Goal: Task Accomplishment & Management: Manage account settings

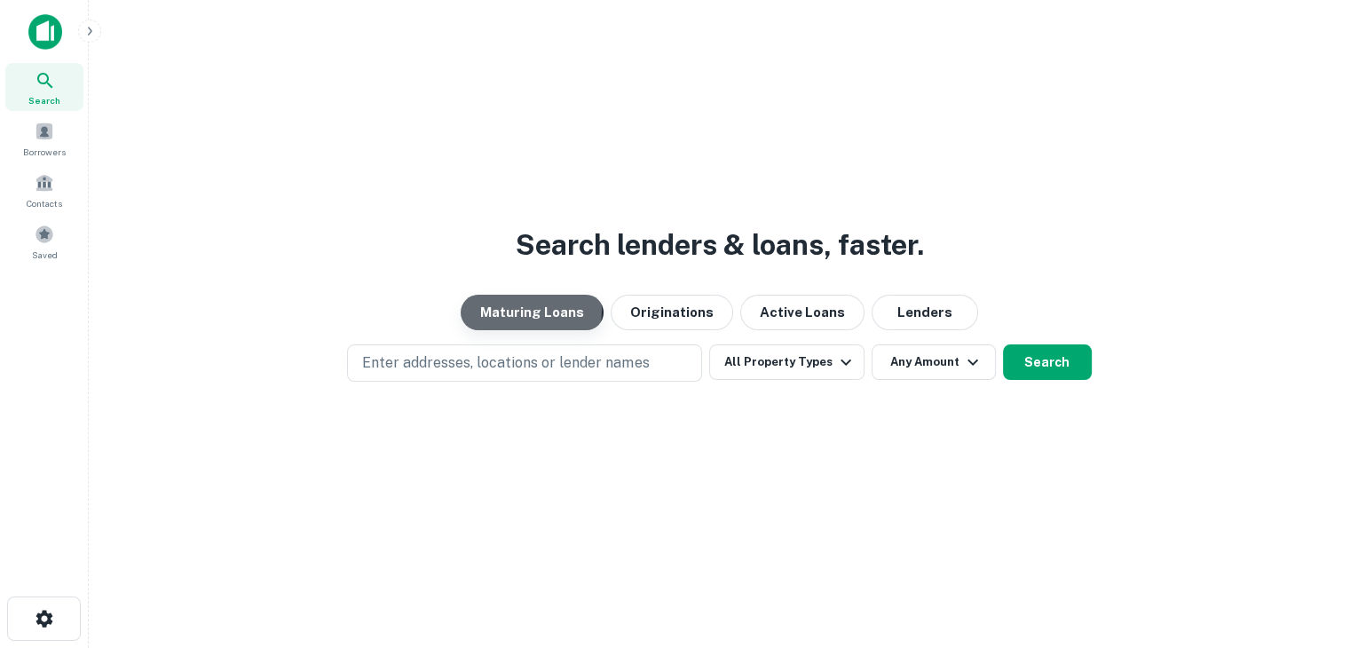
click at [523, 310] on button "Maturing Loans" at bounding box center [532, 313] width 143 height 36
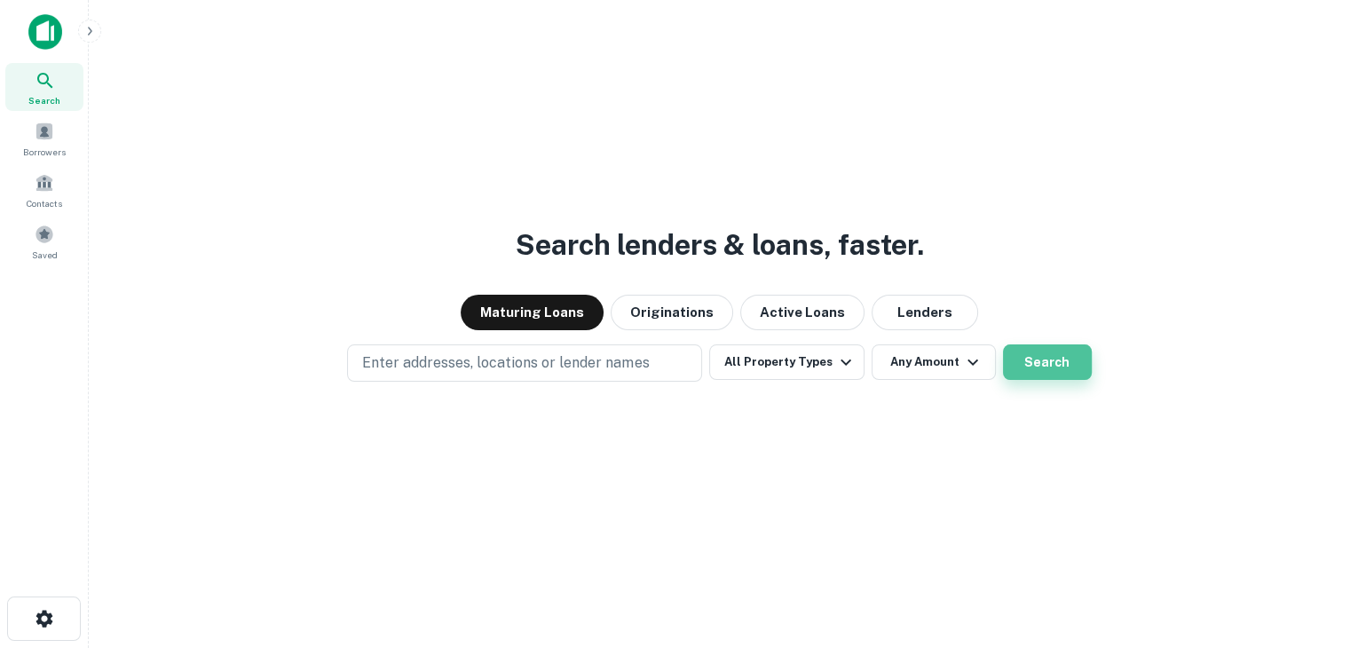
click at [1046, 355] on button "Search" at bounding box center [1047, 362] width 89 height 36
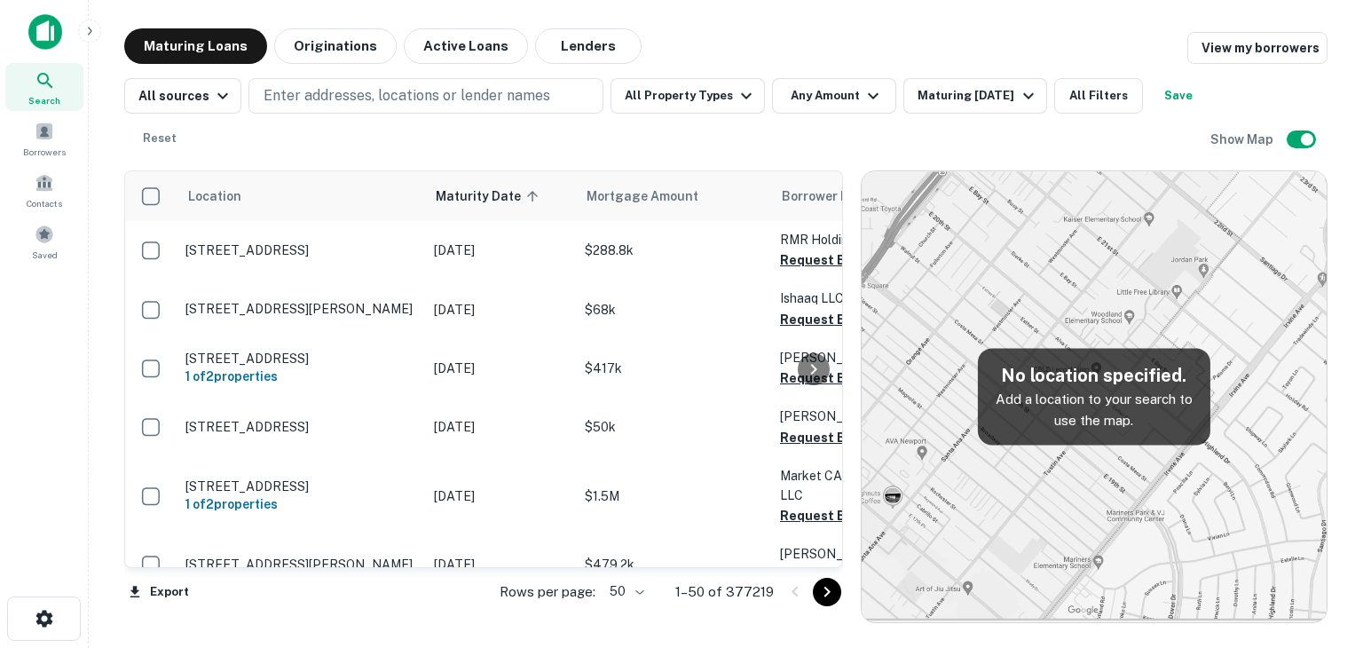
click at [695, 133] on div "All sources Enter addresses, locations or lender names All Property Types Any A…" at bounding box center [667, 117] width 1086 height 78
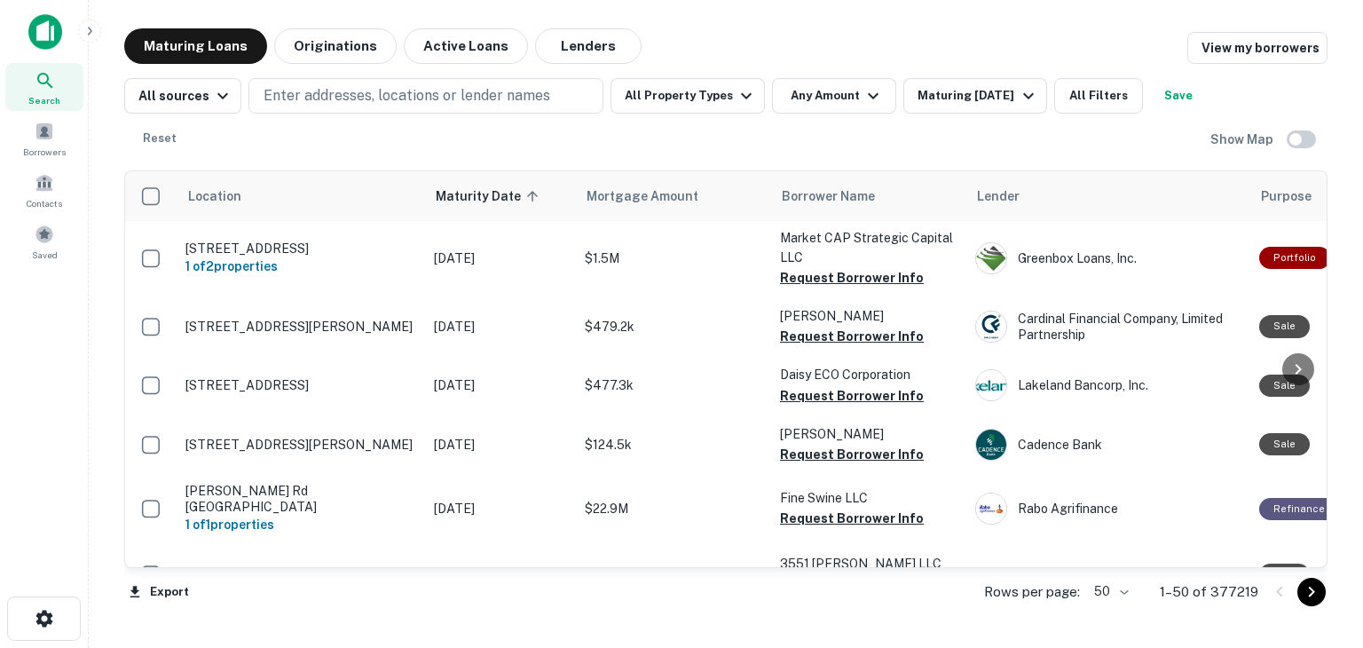
scroll to position [266, 0]
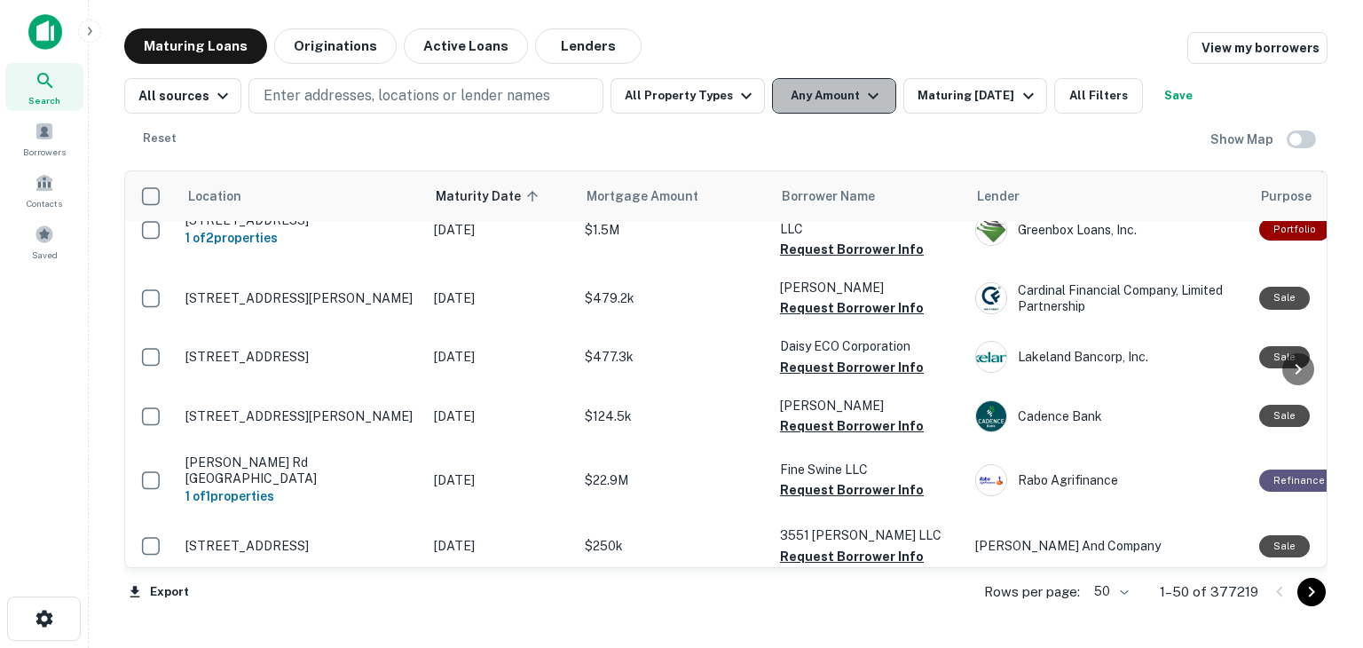
click at [810, 94] on button "Any Amount" at bounding box center [834, 96] width 124 height 36
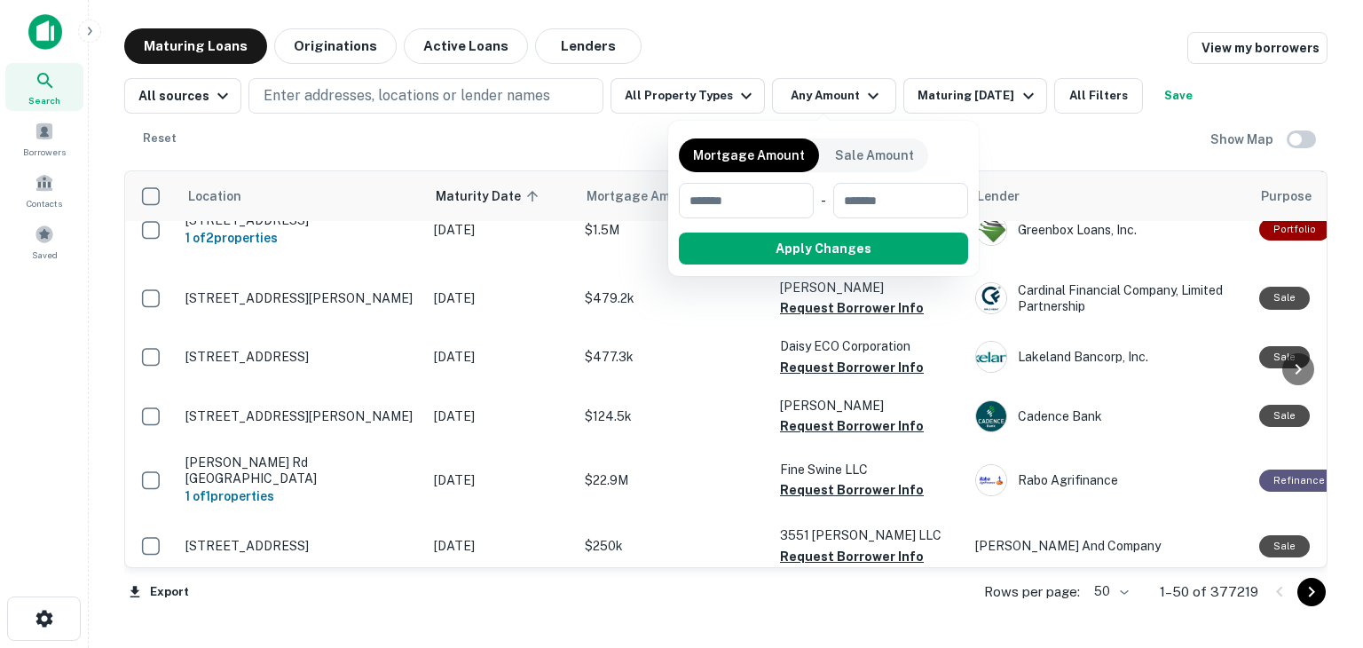
click at [1147, 139] on div at bounding box center [681, 324] width 1363 height 648
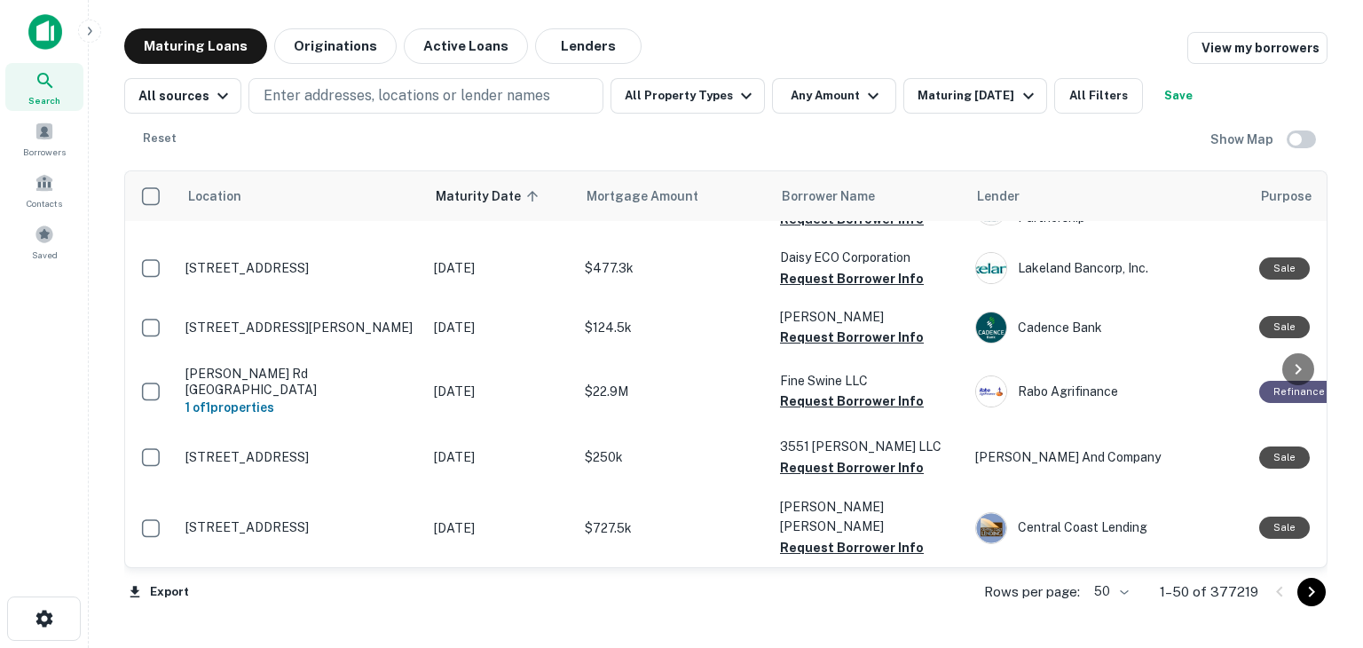
scroll to position [444, 0]
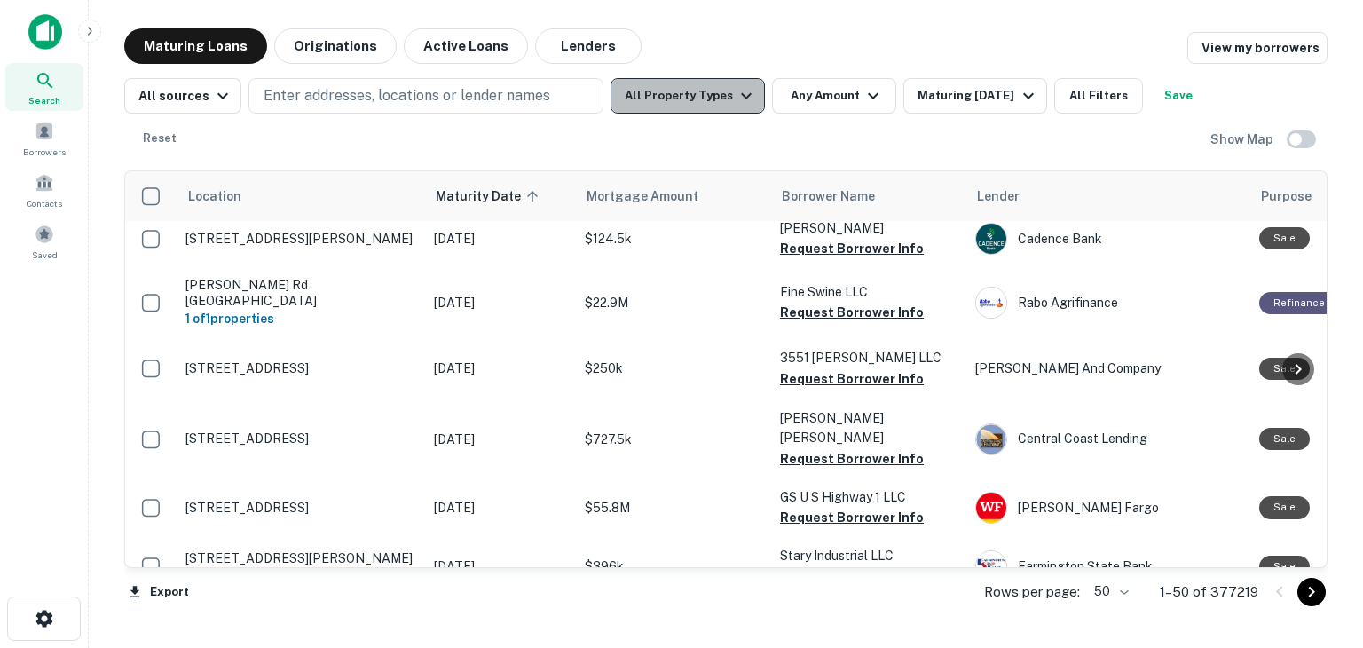
click at [736, 95] on icon "button" at bounding box center [746, 95] width 21 height 21
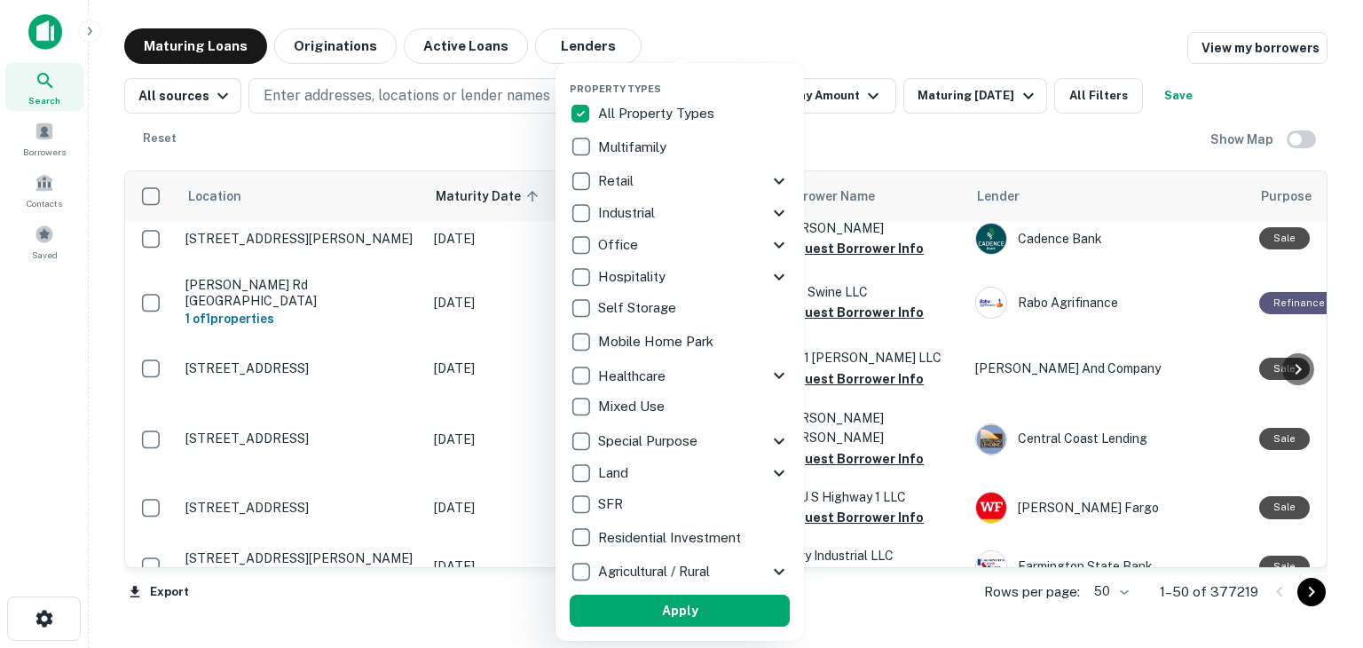
click at [974, 139] on div at bounding box center [681, 324] width 1363 height 648
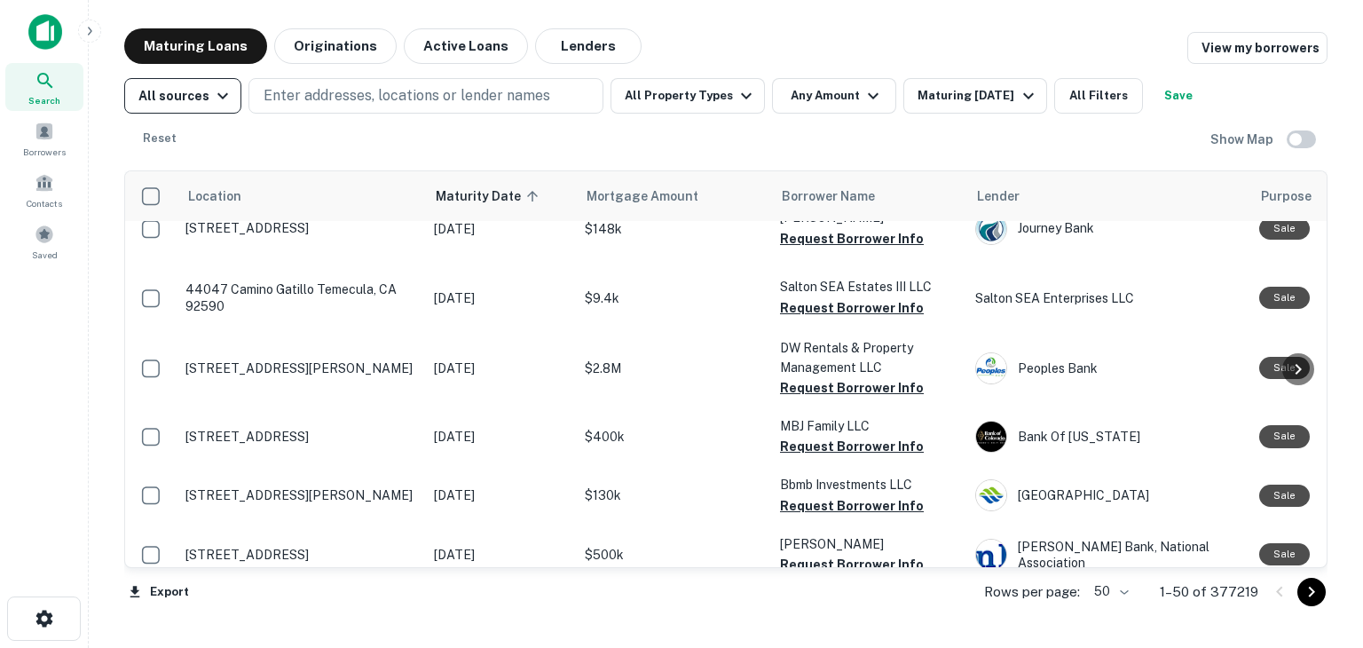
click at [217, 96] on icon "button" at bounding box center [222, 95] width 21 height 21
click at [217, 96] on div at bounding box center [681, 324] width 1363 height 648
click at [1098, 100] on button "All Filters" at bounding box center [1098, 96] width 89 height 36
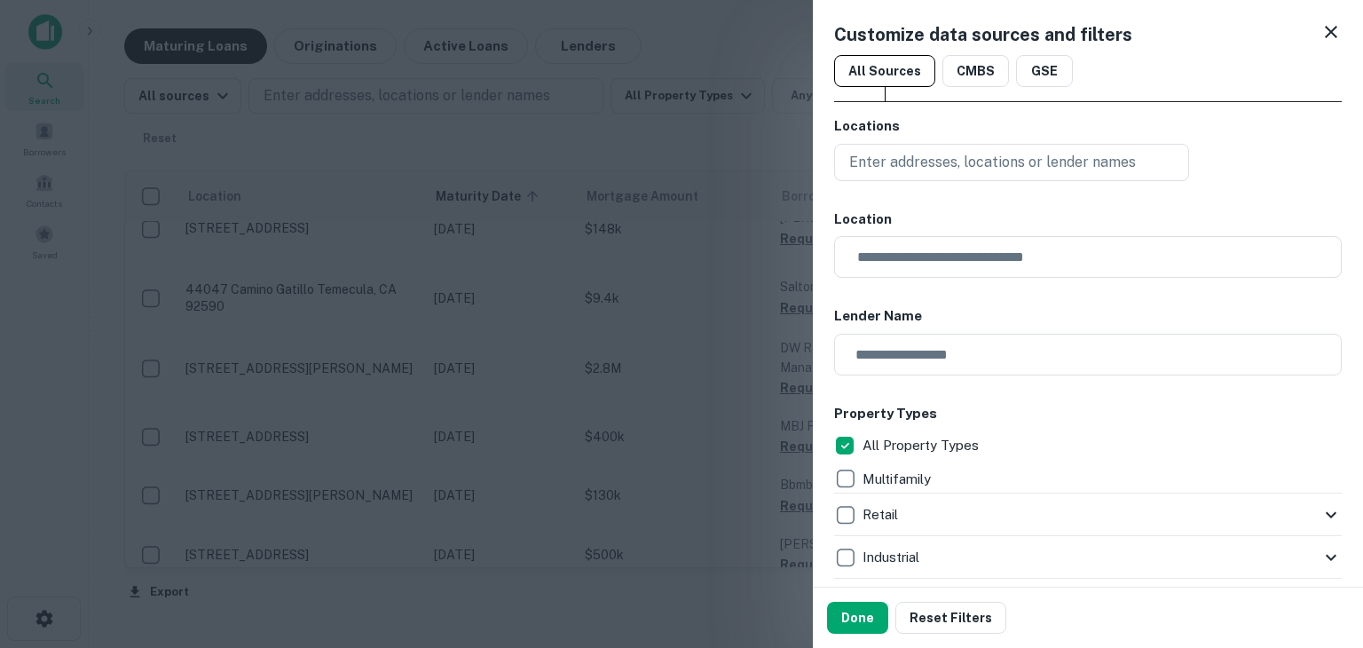
click at [1321, 34] on icon at bounding box center [1331, 31] width 21 height 21
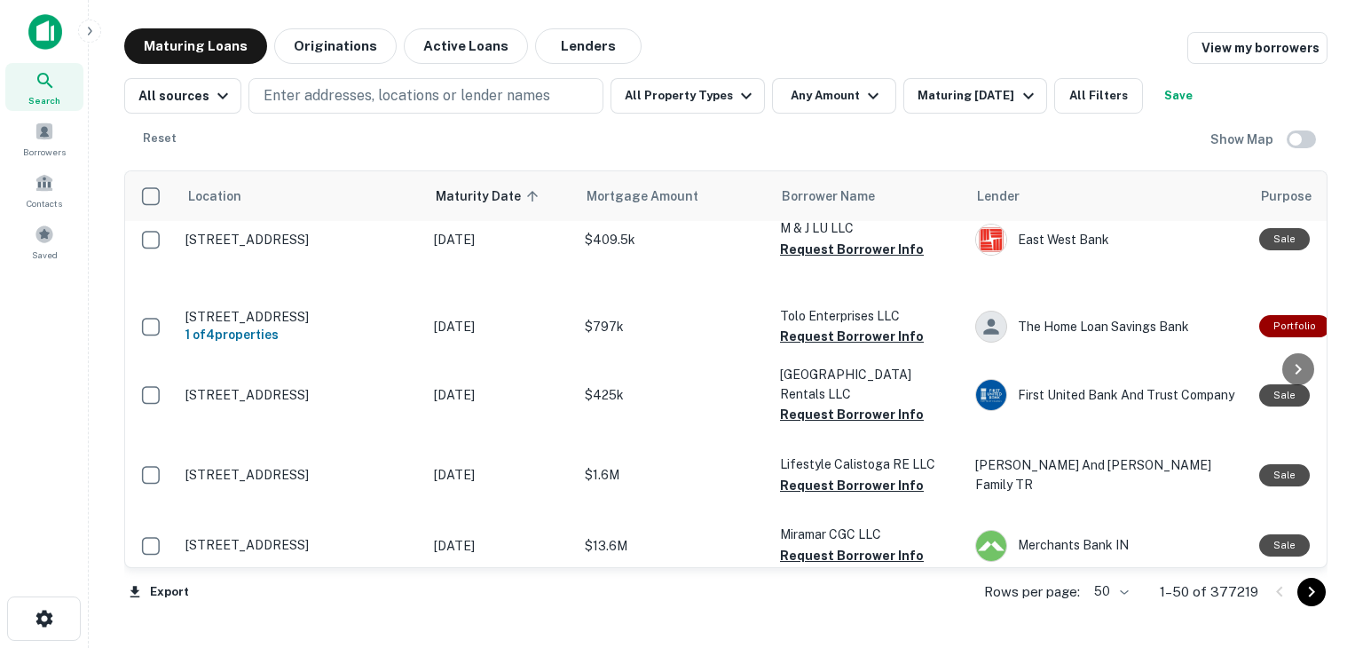
scroll to position [1402, 0]
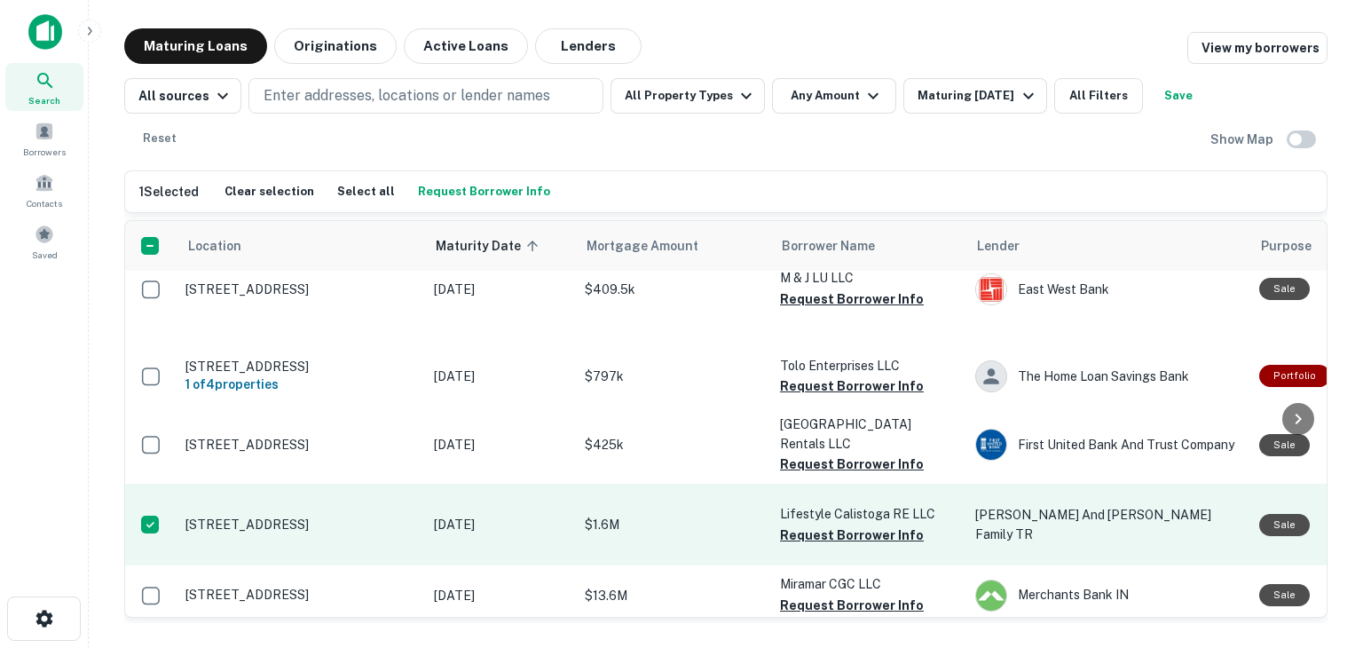
click at [297, 517] on p "1450 Lincoln Ave Calistoga, CA 94515" at bounding box center [301, 525] width 231 height 16
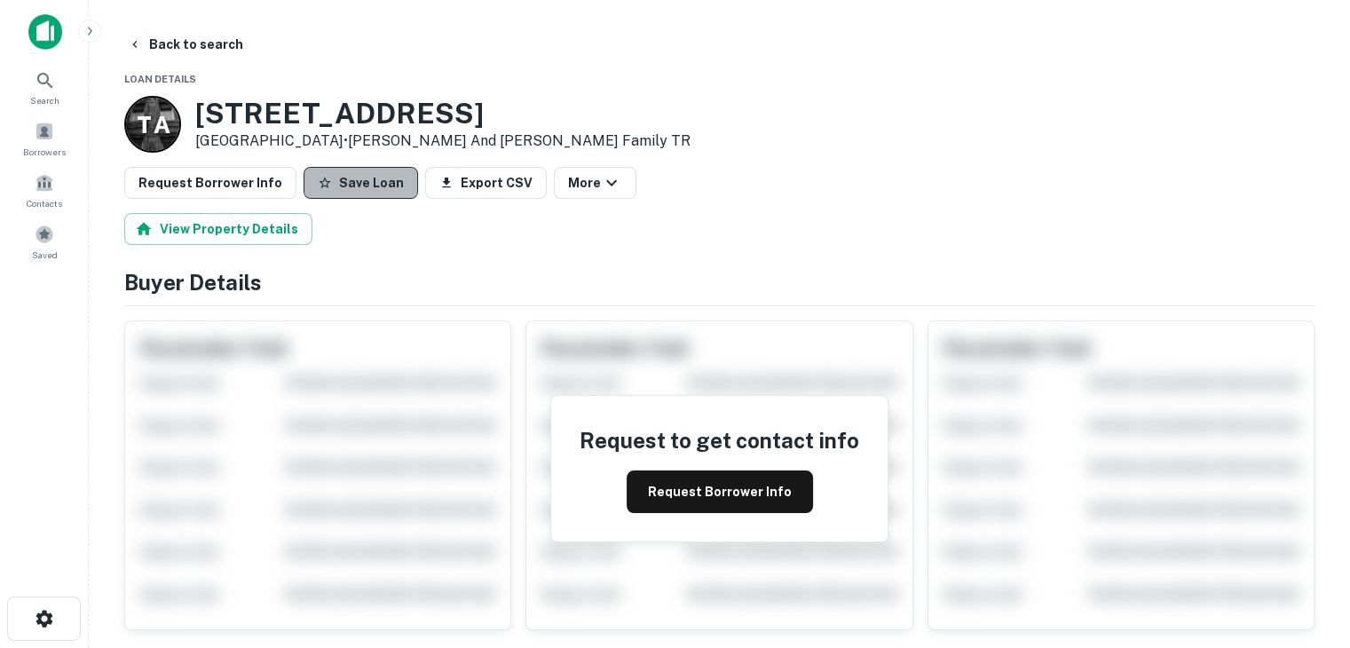
click at [358, 182] on button "Save Loan" at bounding box center [361, 183] width 114 height 32
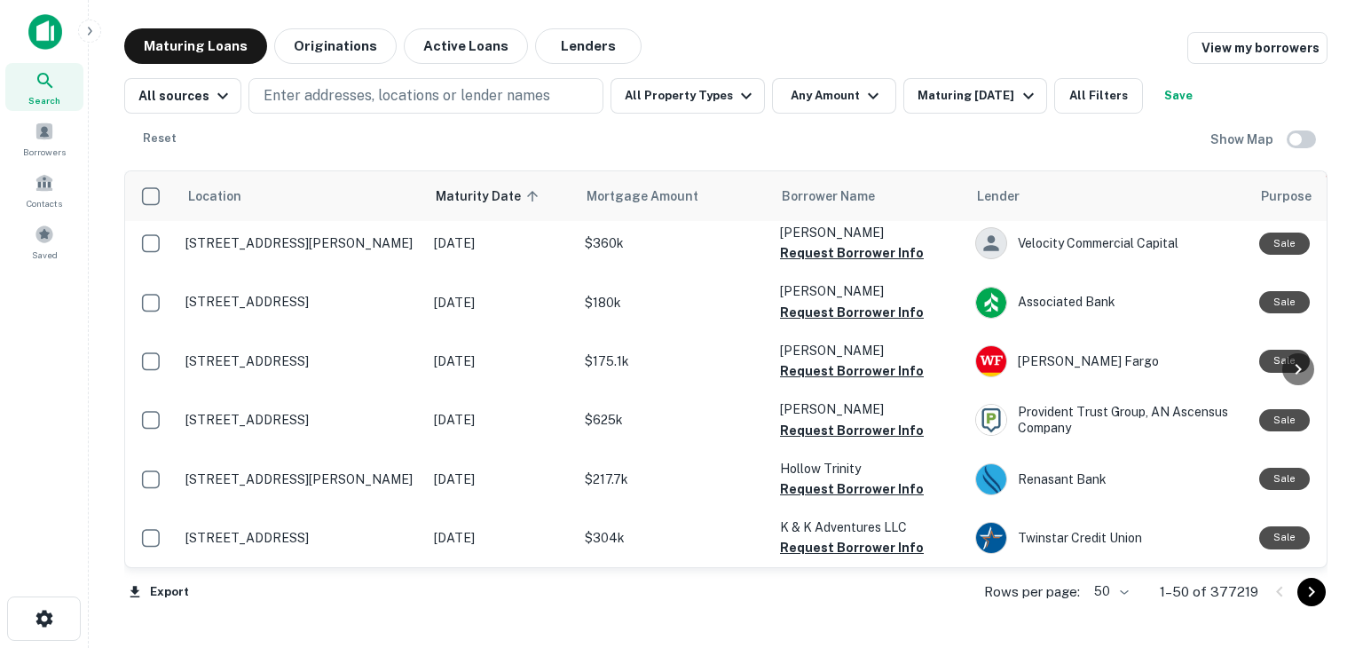
scroll to position [2879, 0]
click at [1314, 590] on icon "Go to next page" at bounding box center [1312, 592] width 6 height 11
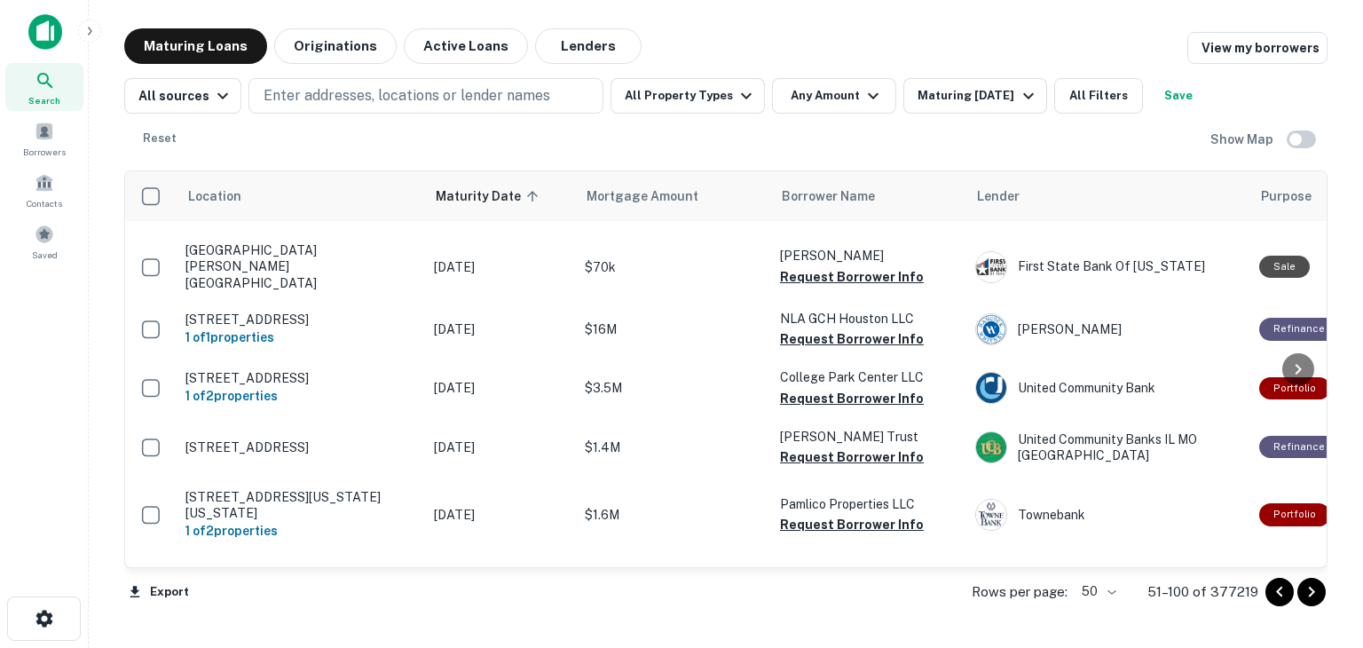
scroll to position [2816, 0]
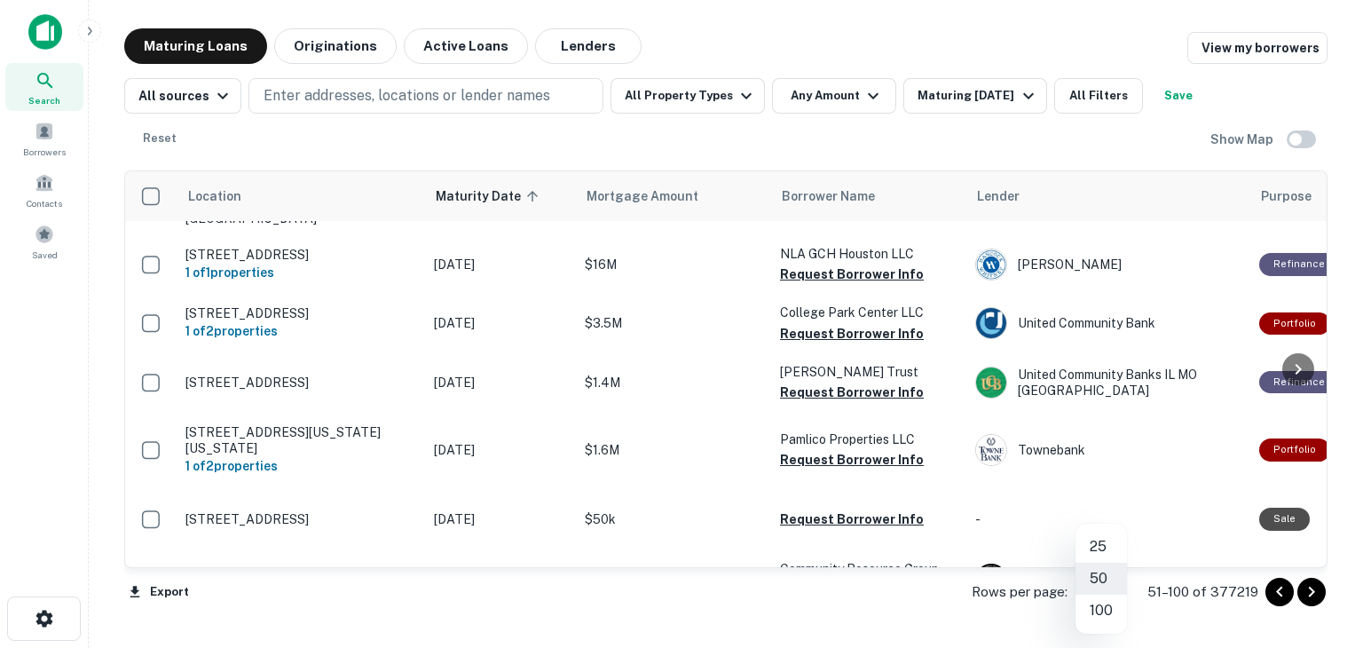
click at [1113, 592] on body "Search Borrowers Contacts Saved Maturing Loans Originations Active Loans Lender…" at bounding box center [681, 324] width 1363 height 648
drag, startPoint x: 1320, startPoint y: 503, endPoint x: 1315, endPoint y: 210, distance: 292.9
click at [1315, 210] on div at bounding box center [681, 324] width 1363 height 648
click at [1315, 592] on icon "Go to next page" at bounding box center [1311, 591] width 21 height 21
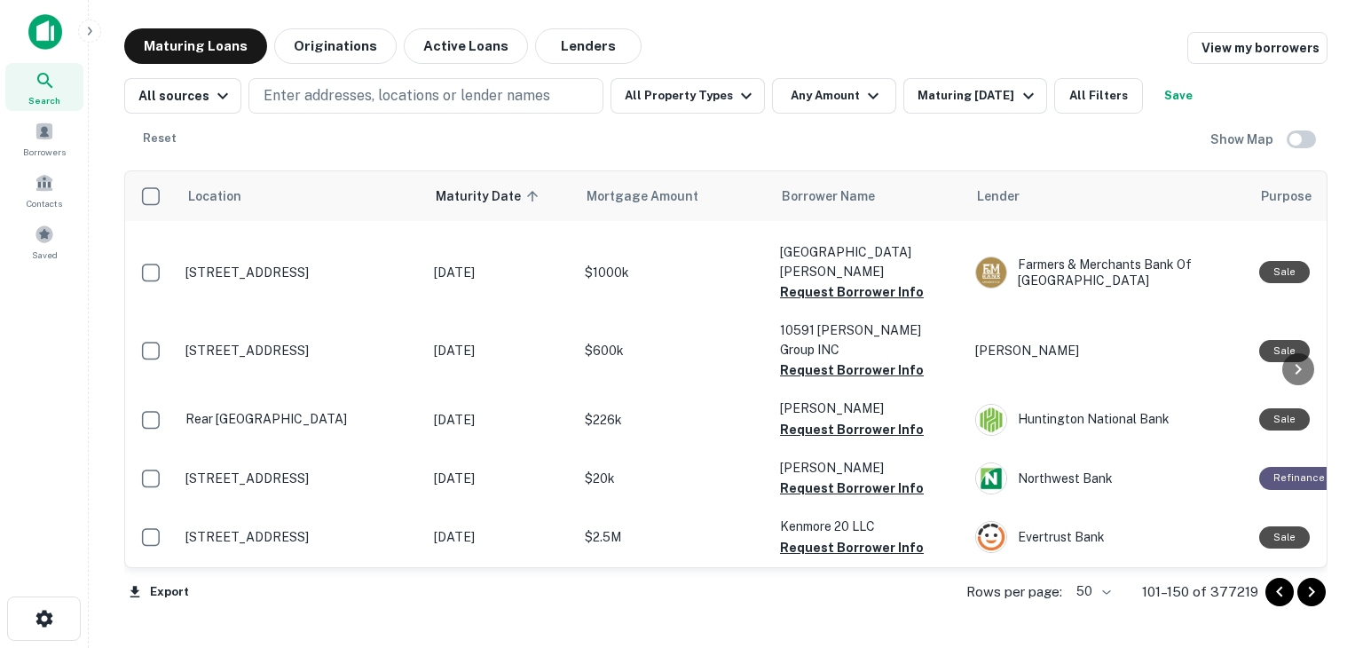
scroll to position [3012, 0]
click at [1311, 591] on icon "Go to next page" at bounding box center [1311, 591] width 21 height 21
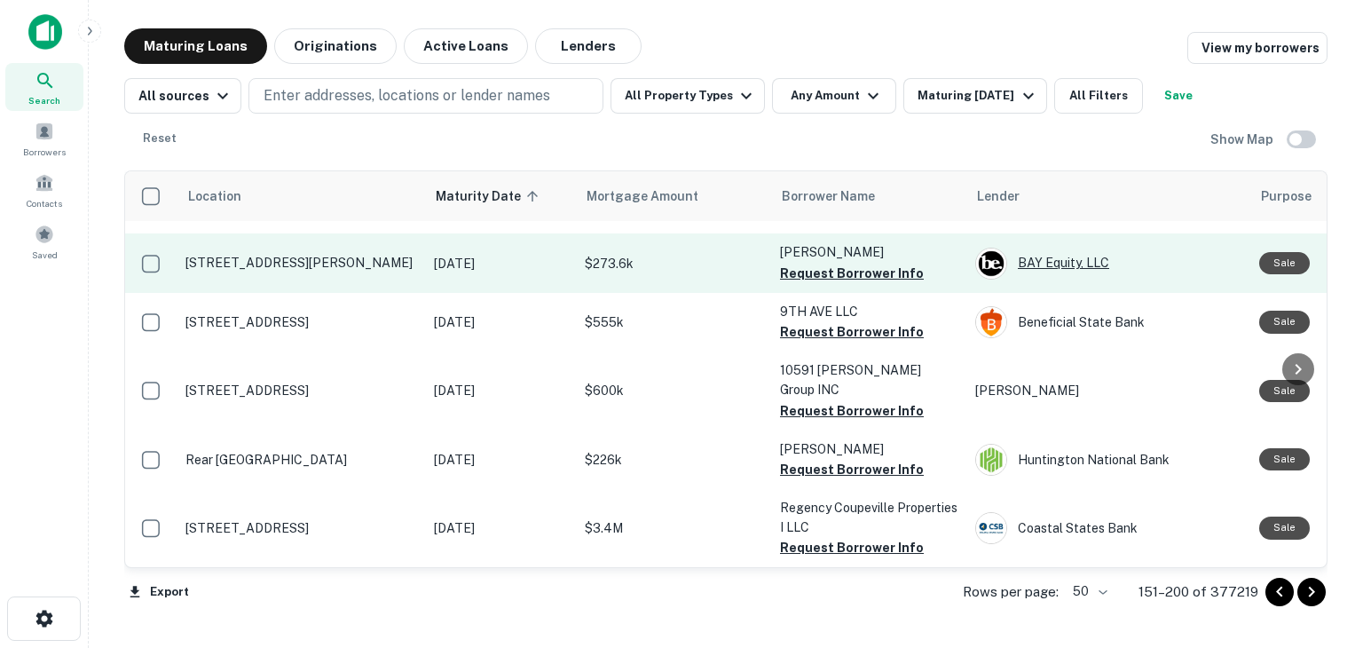
scroll to position [2728, 0]
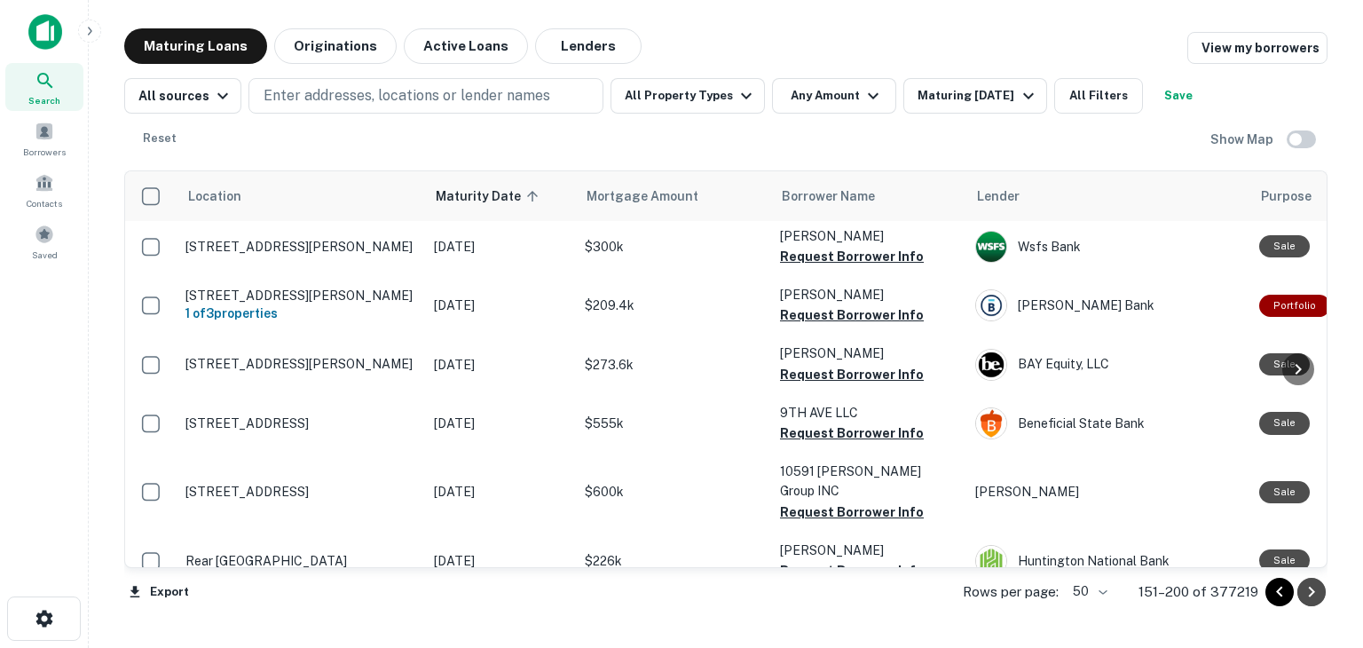
click at [1312, 592] on icon "Go to next page" at bounding box center [1312, 592] width 6 height 11
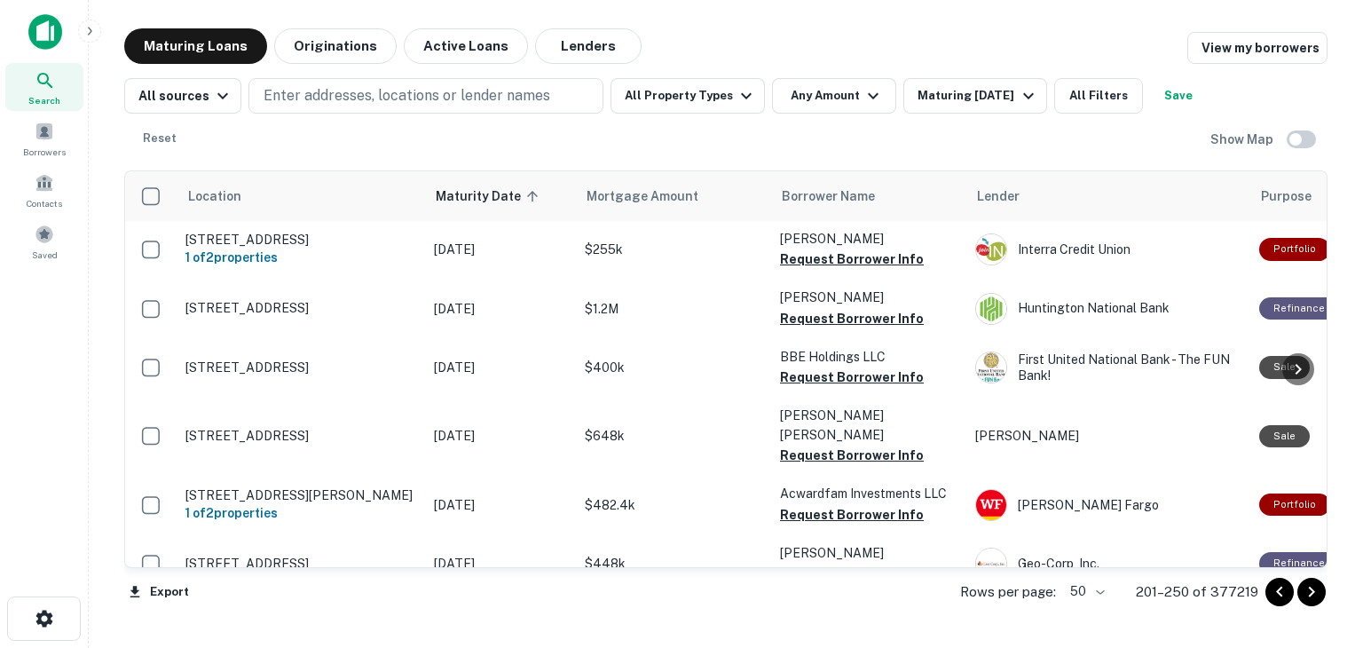
scroll to position [2396, 0]
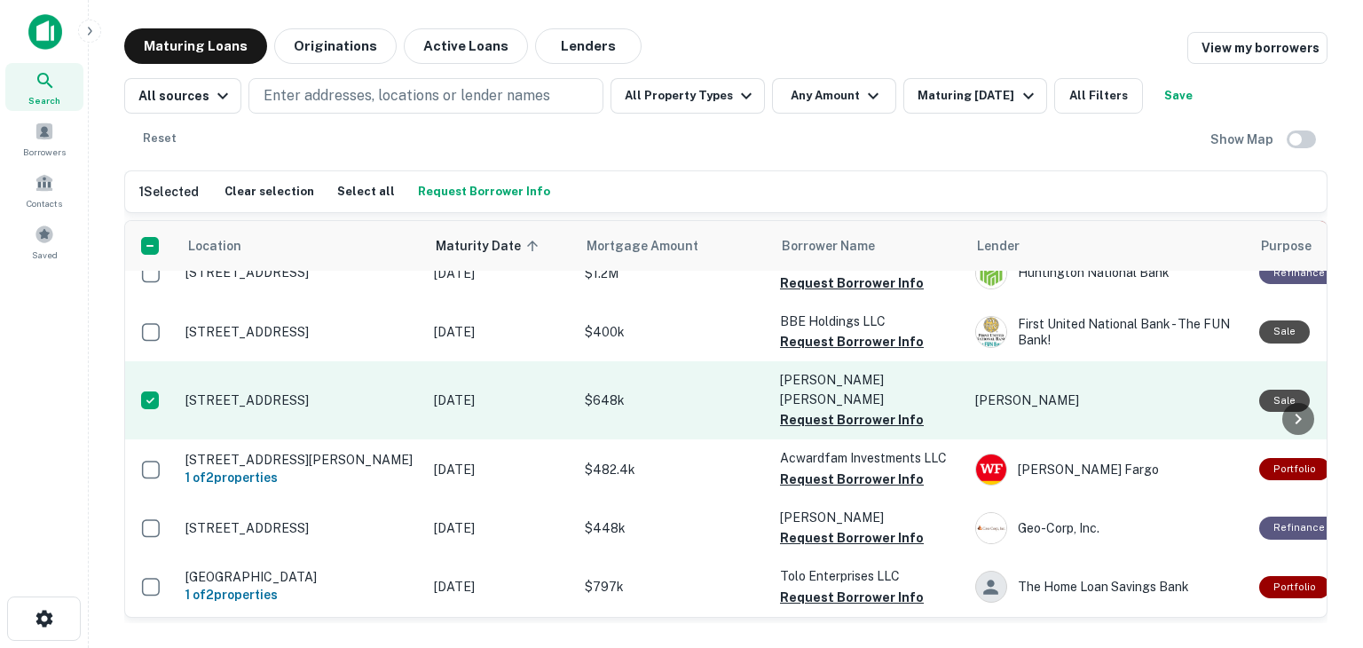
click at [304, 408] on p "852 Hyperion Ave Los Angeles, CA 90029" at bounding box center [301, 400] width 231 height 16
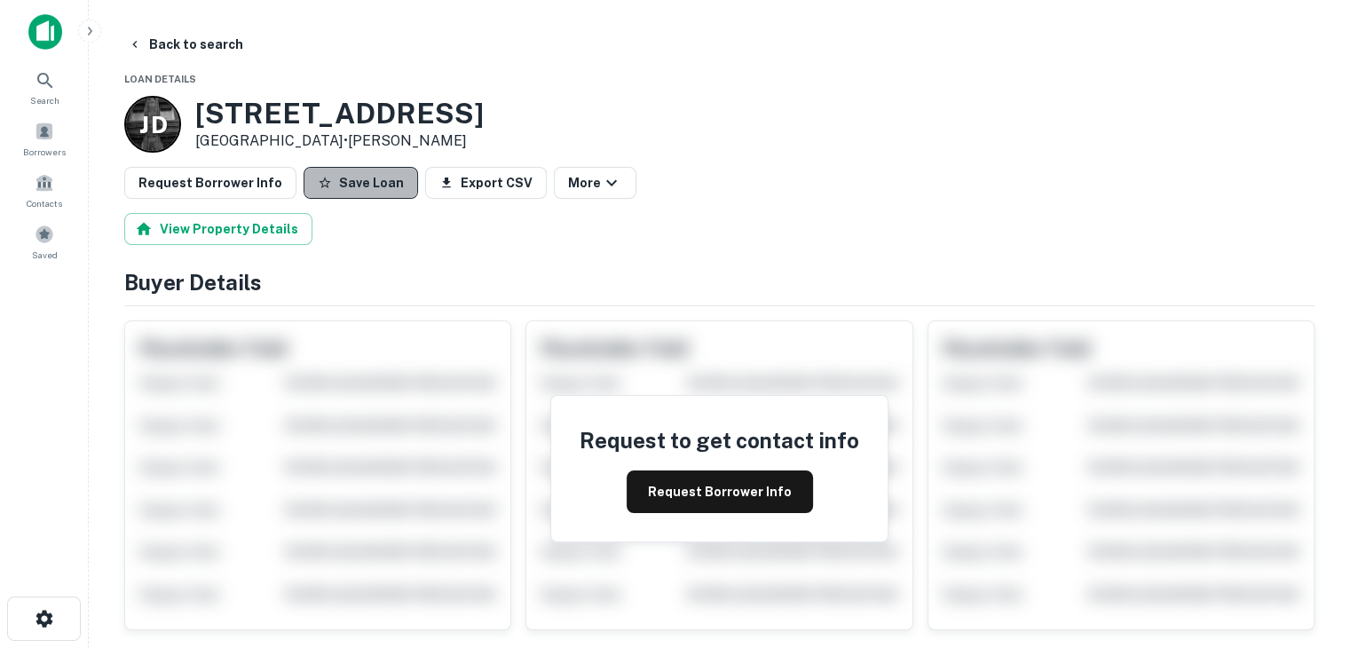
click at [360, 185] on button "Save Loan" at bounding box center [361, 183] width 114 height 32
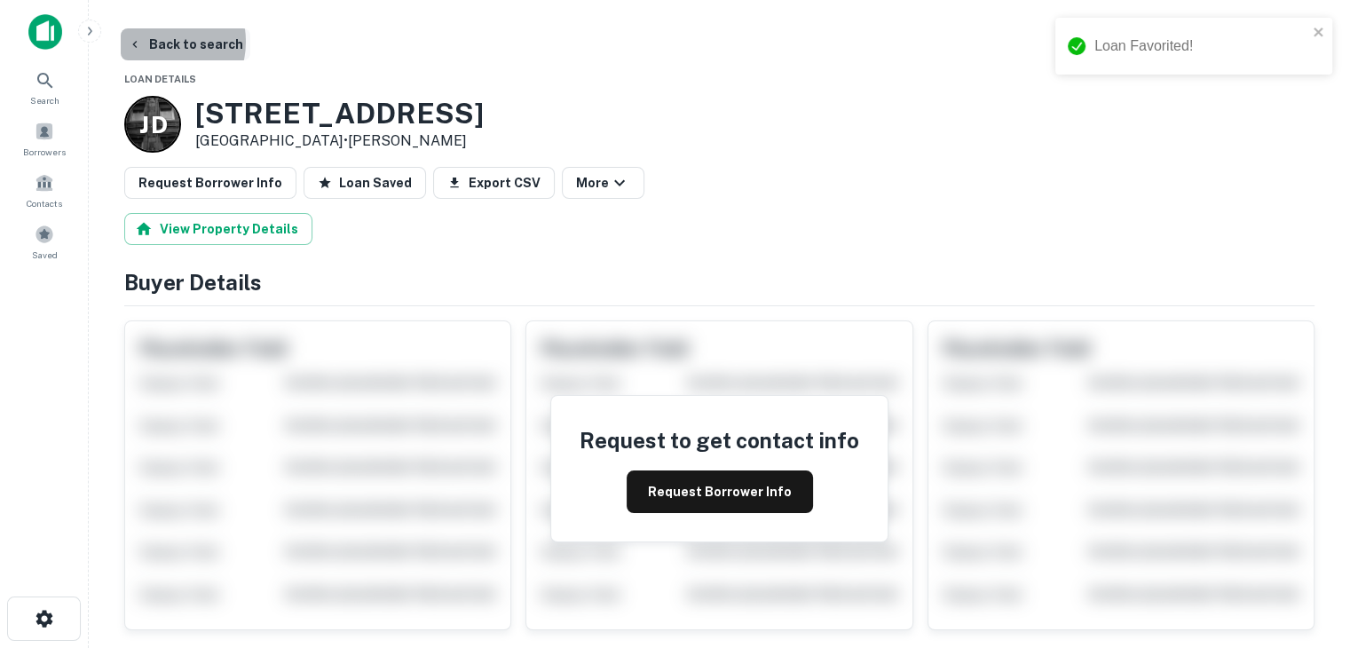
click at [154, 42] on button "Back to search" at bounding box center [186, 44] width 130 height 32
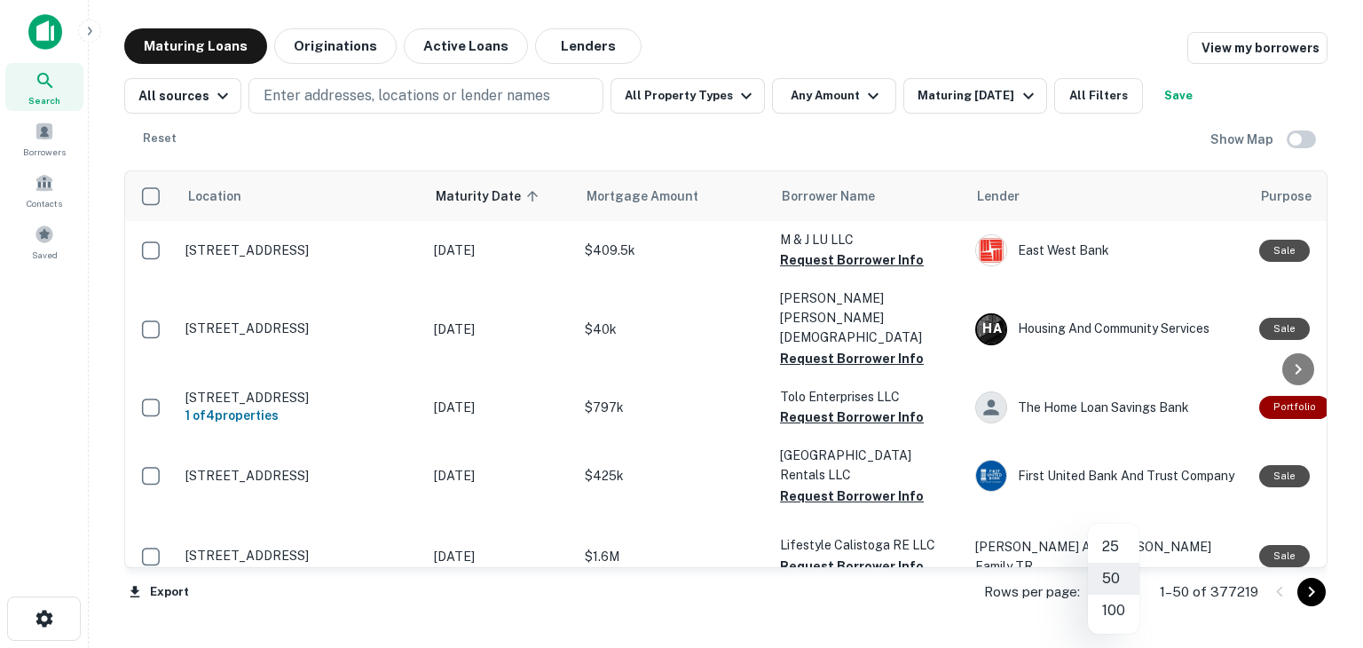
click at [1128, 592] on body "Search Borrowers Contacts Saved Maturing Loans Originations Active Loans Lender…" at bounding box center [681, 324] width 1363 height 648
click at [1112, 608] on li "100" at bounding box center [1113, 611] width 51 height 32
type input "***"
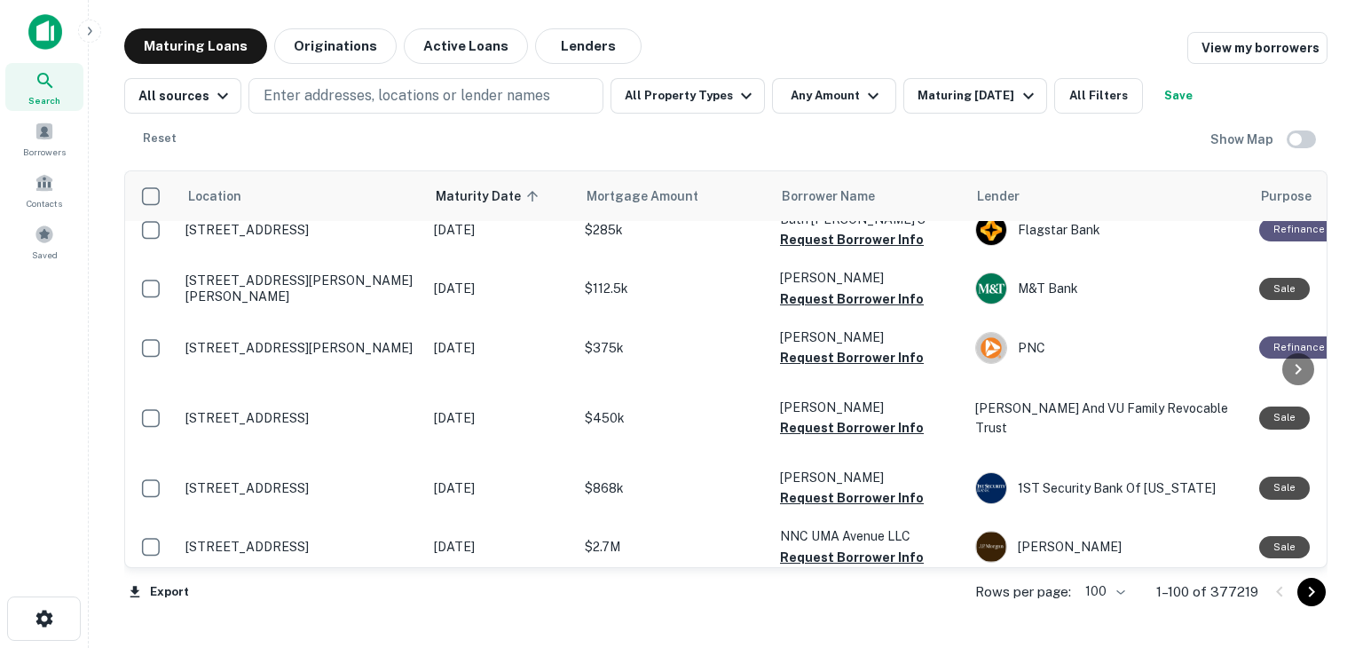
scroll to position [799, 0]
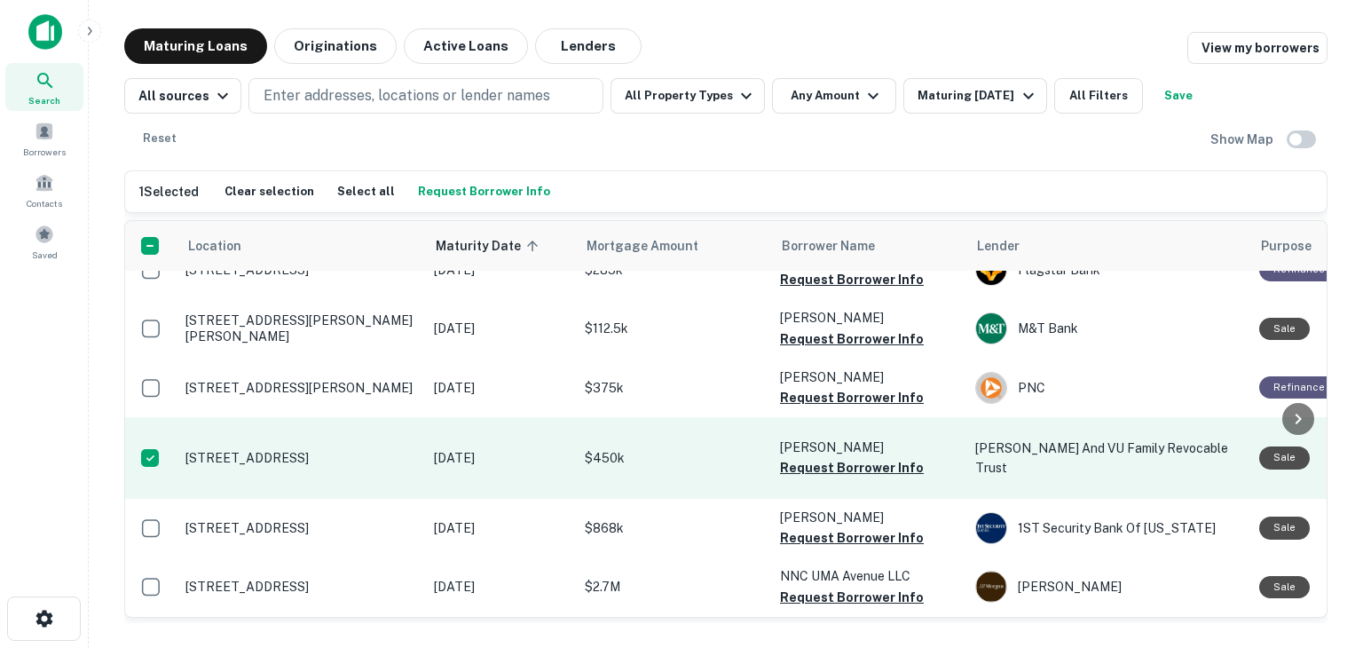
click at [286, 450] on p "1805 W 1st St Santa Ana, CA 92703" at bounding box center [301, 458] width 231 height 16
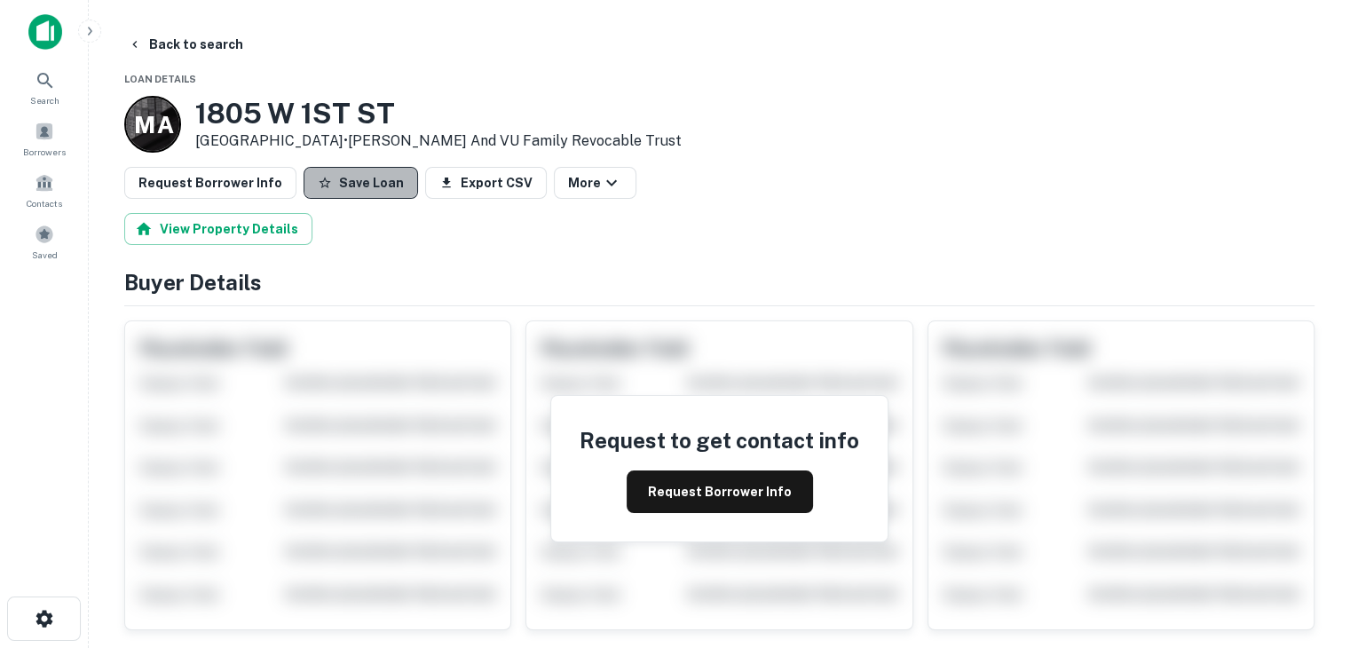
click at [355, 180] on button "Save Loan" at bounding box center [361, 183] width 114 height 32
click at [213, 47] on button "Back to search" at bounding box center [186, 44] width 130 height 32
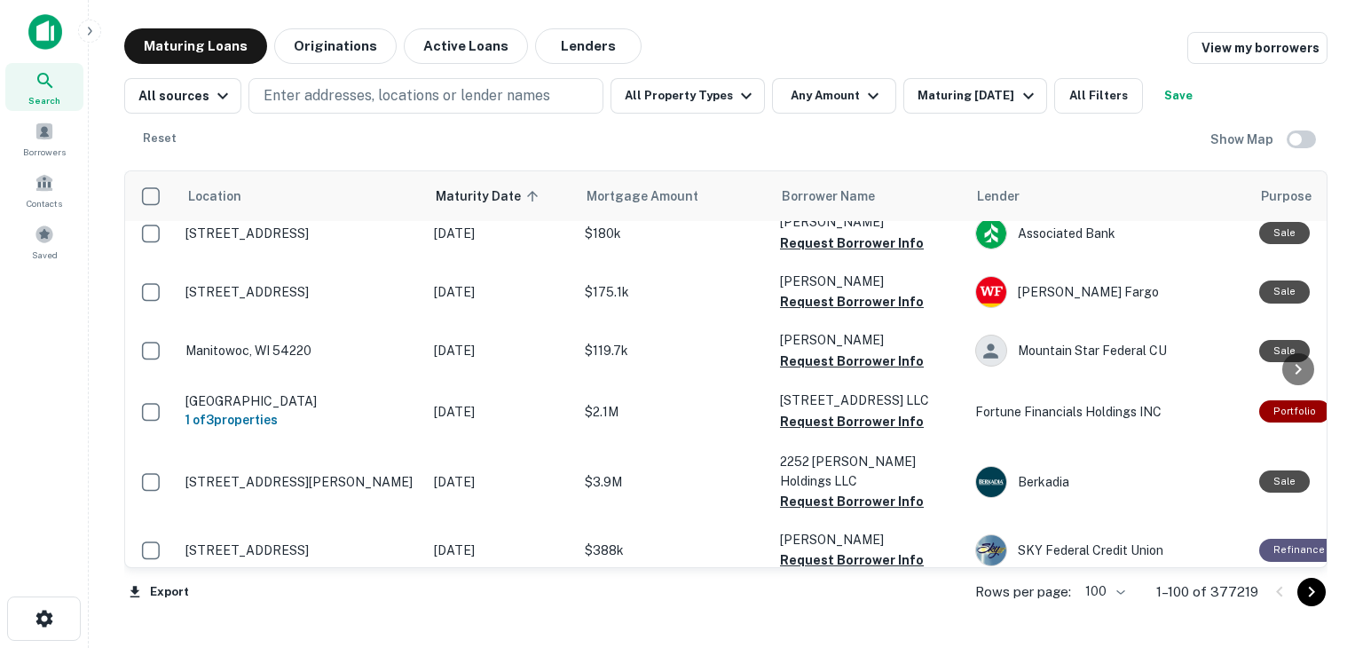
scroll to position [5776, 0]
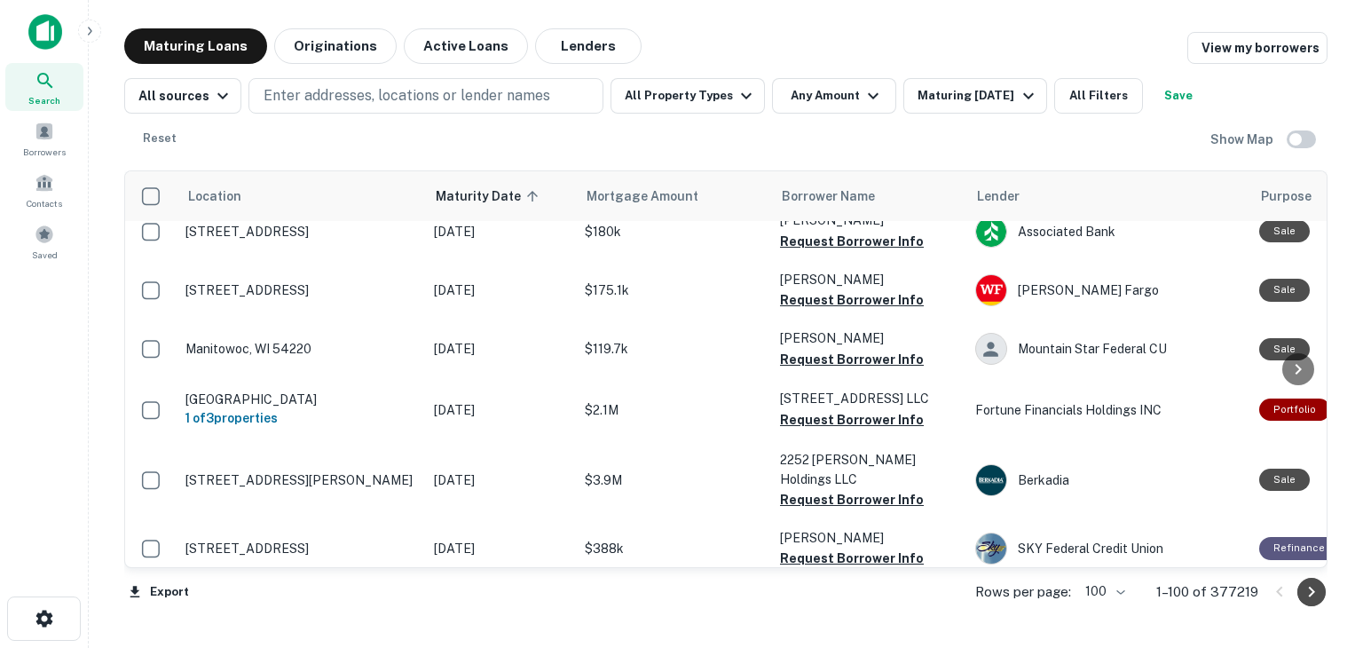
click at [1310, 594] on icon "Go to next page" at bounding box center [1312, 592] width 6 height 11
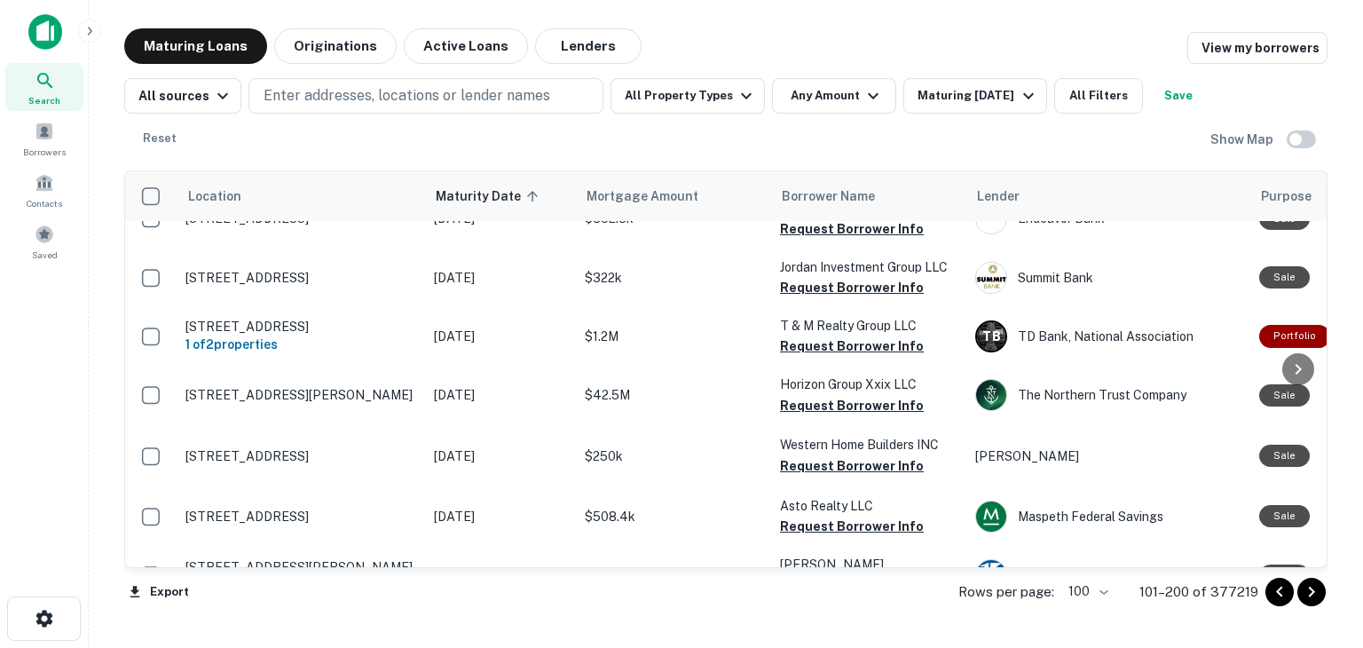
scroll to position [2840, 0]
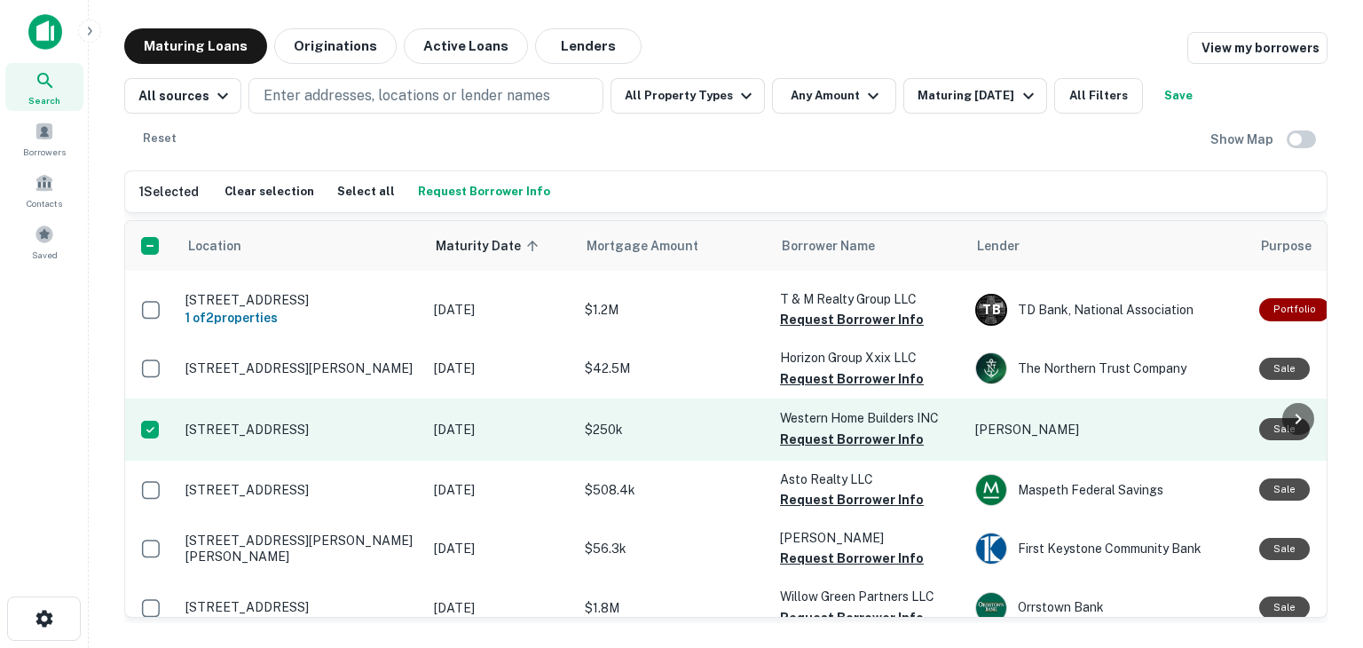
click at [285, 422] on p "6659 National Park Dr Twentynine Palms, CA 92277" at bounding box center [301, 430] width 231 height 16
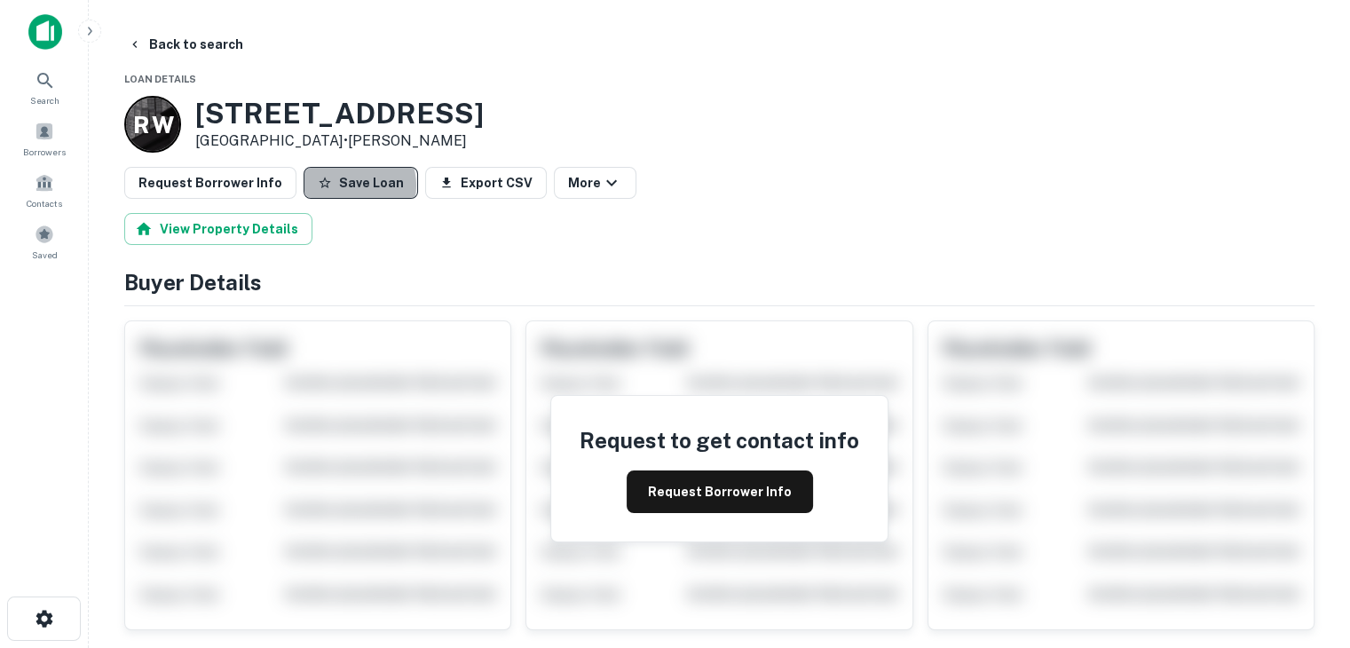
click at [340, 186] on button "Save Loan" at bounding box center [361, 183] width 114 height 32
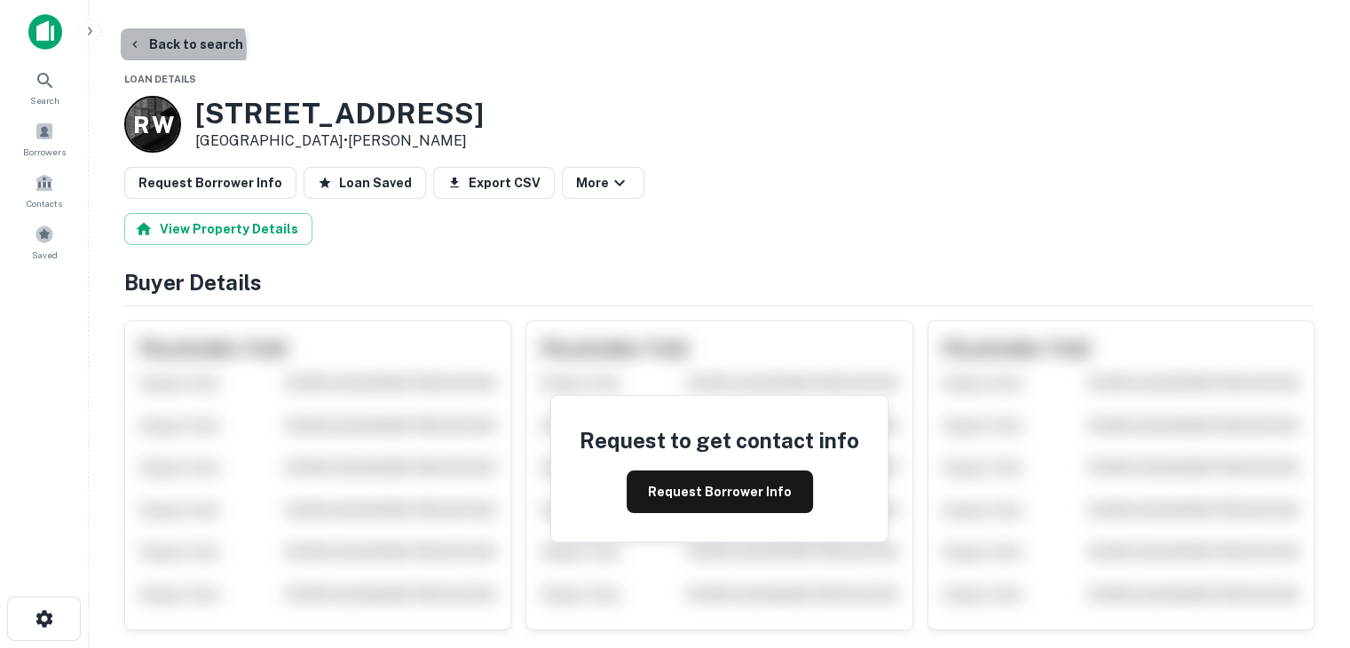
click at [168, 48] on button "Back to search" at bounding box center [186, 44] width 130 height 32
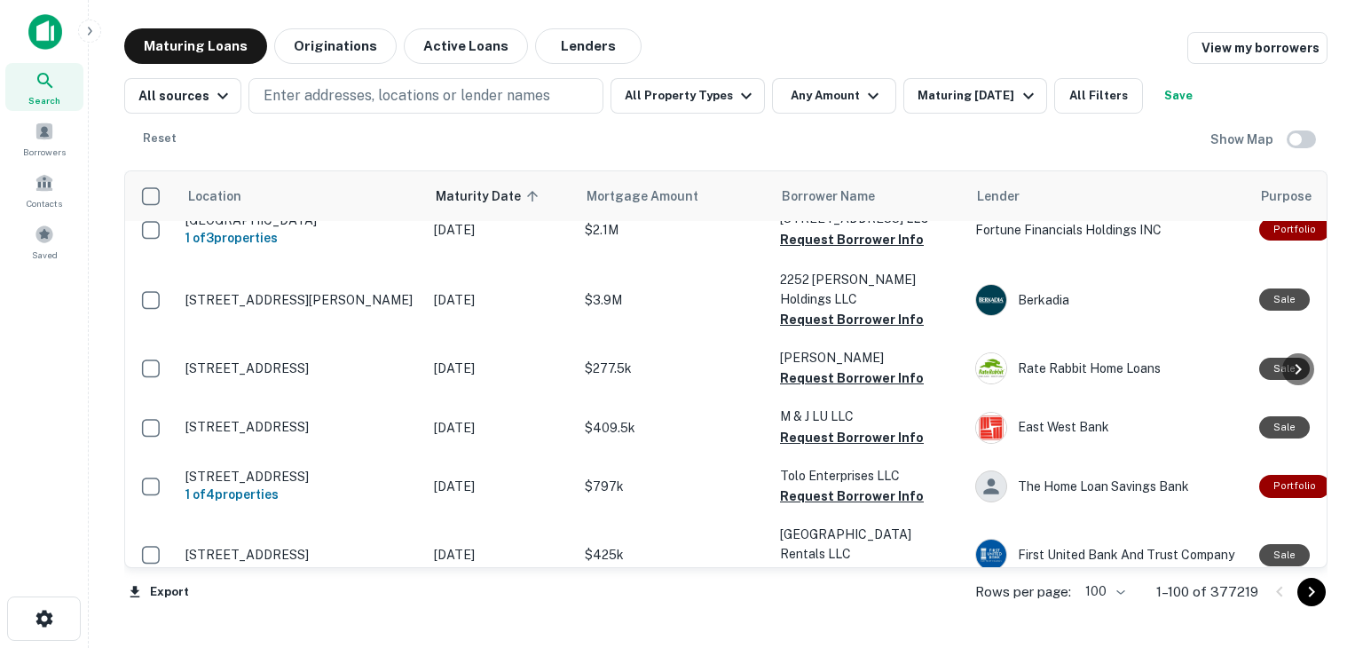
scroll to position [3195, 0]
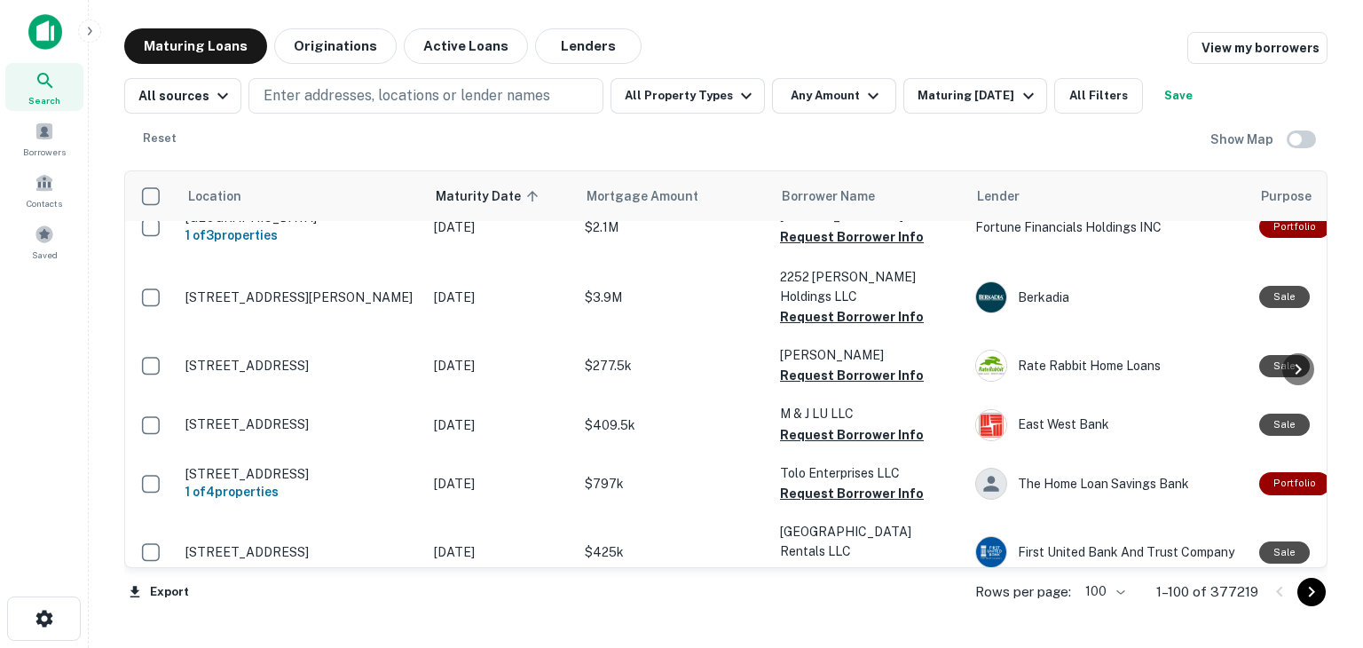
click at [1314, 592] on icon "Go to next page" at bounding box center [1312, 592] width 6 height 11
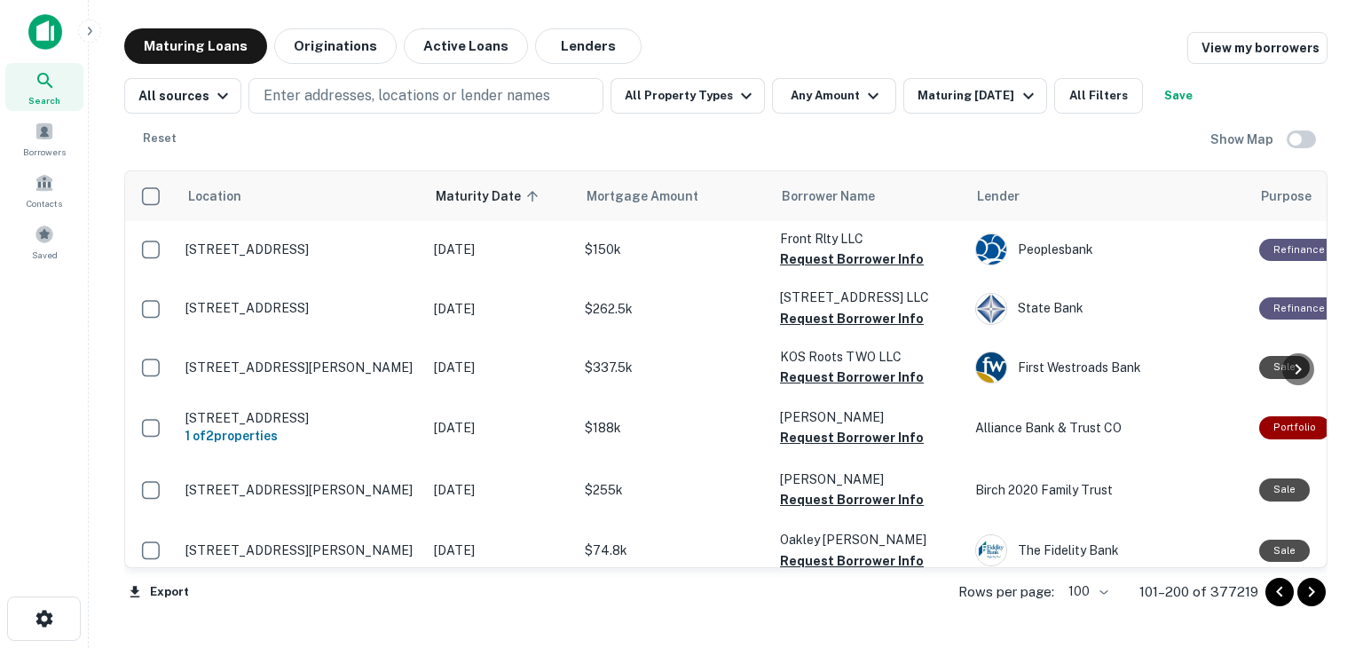
scroll to position [4211, 0]
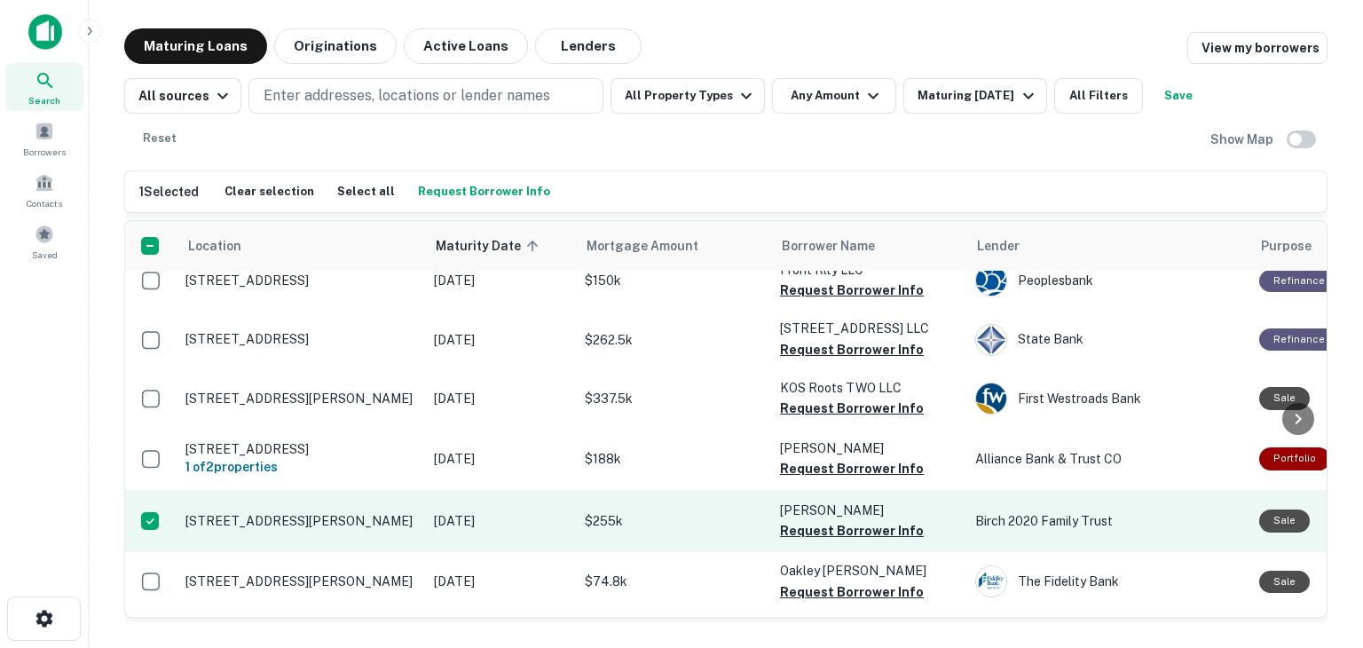
click at [257, 513] on p "10893 Eaton Rd Oakdale, CA 95361" at bounding box center [301, 521] width 231 height 16
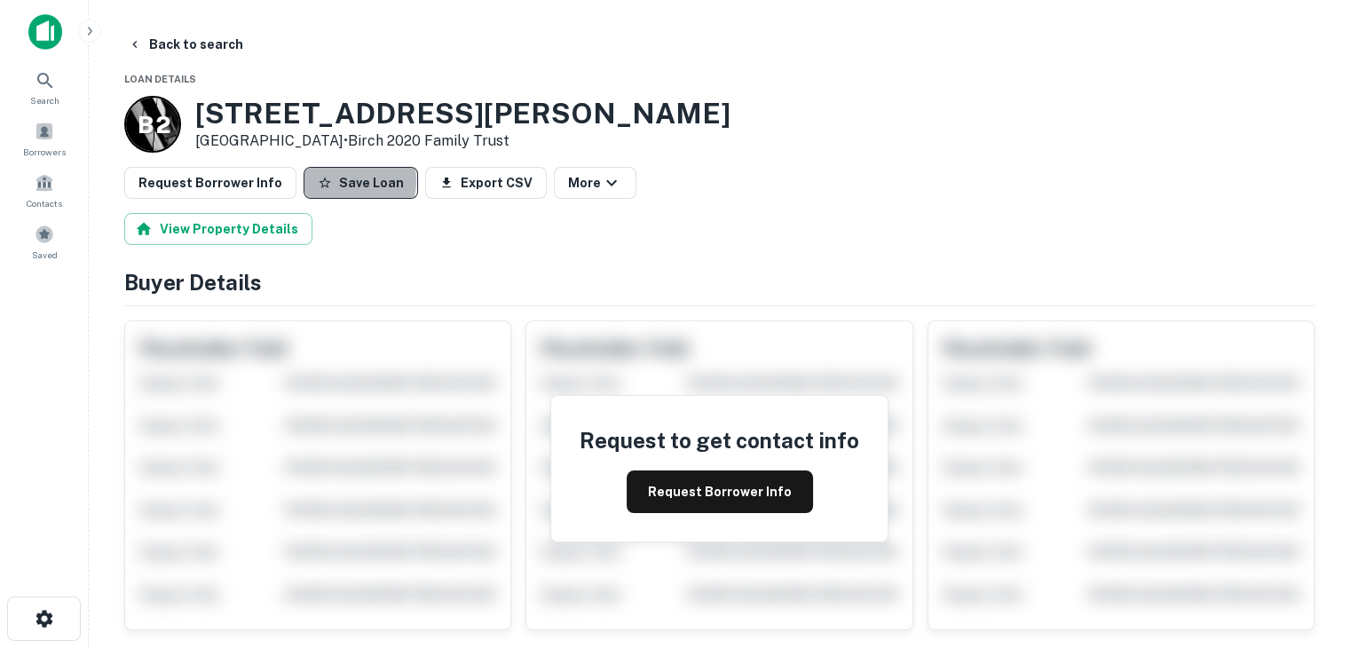
click at [340, 181] on button "Save Loan" at bounding box center [361, 183] width 114 height 32
click at [167, 44] on button "Back to search" at bounding box center [186, 44] width 130 height 32
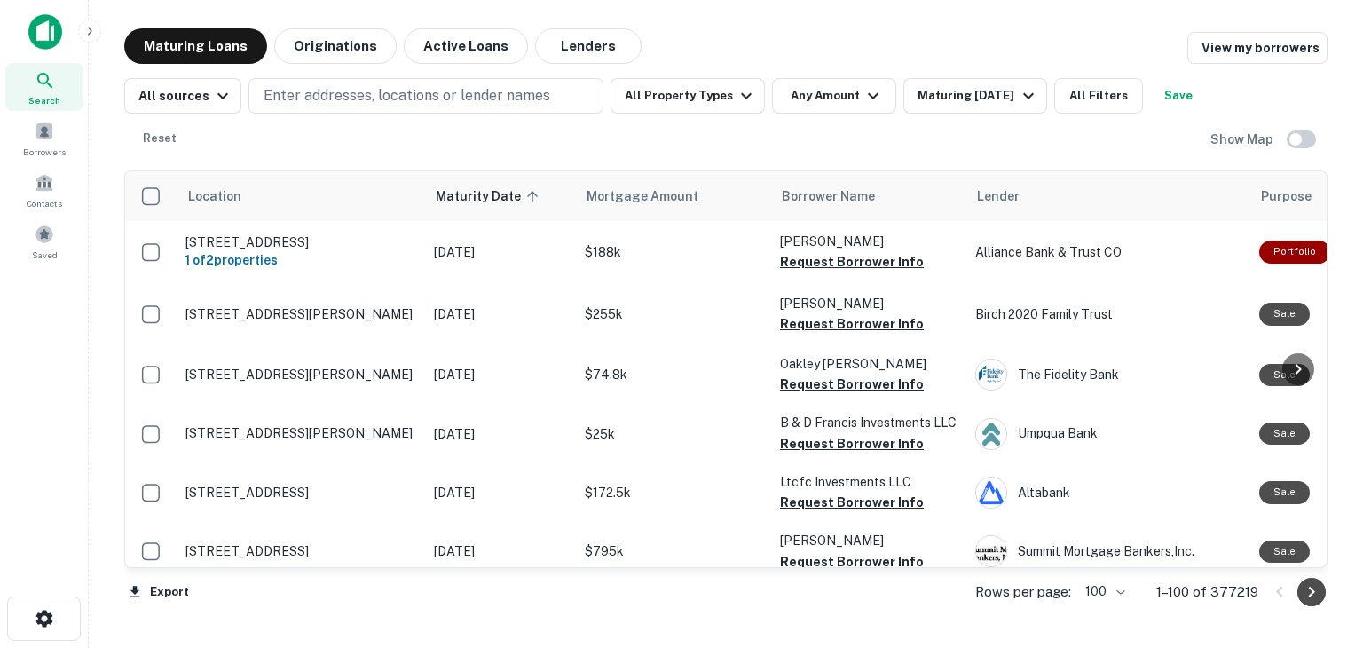
click at [1309, 594] on icon "Go to next page" at bounding box center [1311, 591] width 21 height 21
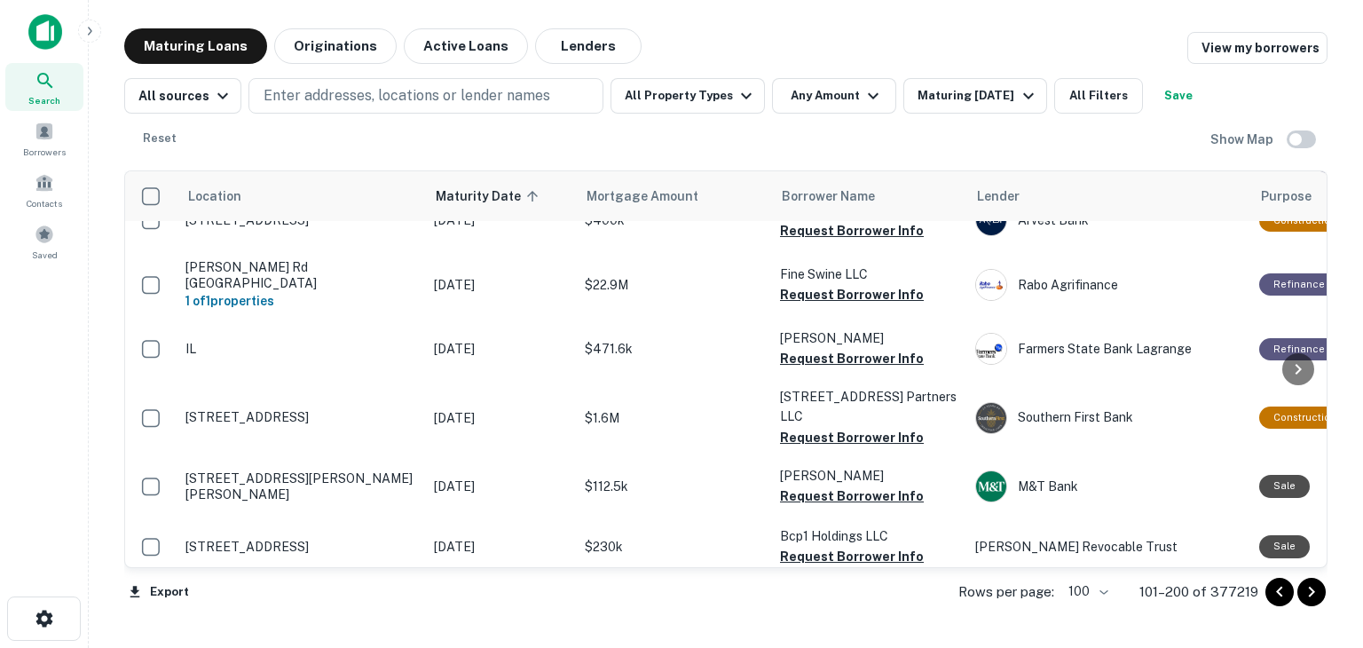
scroll to position [5914, 0]
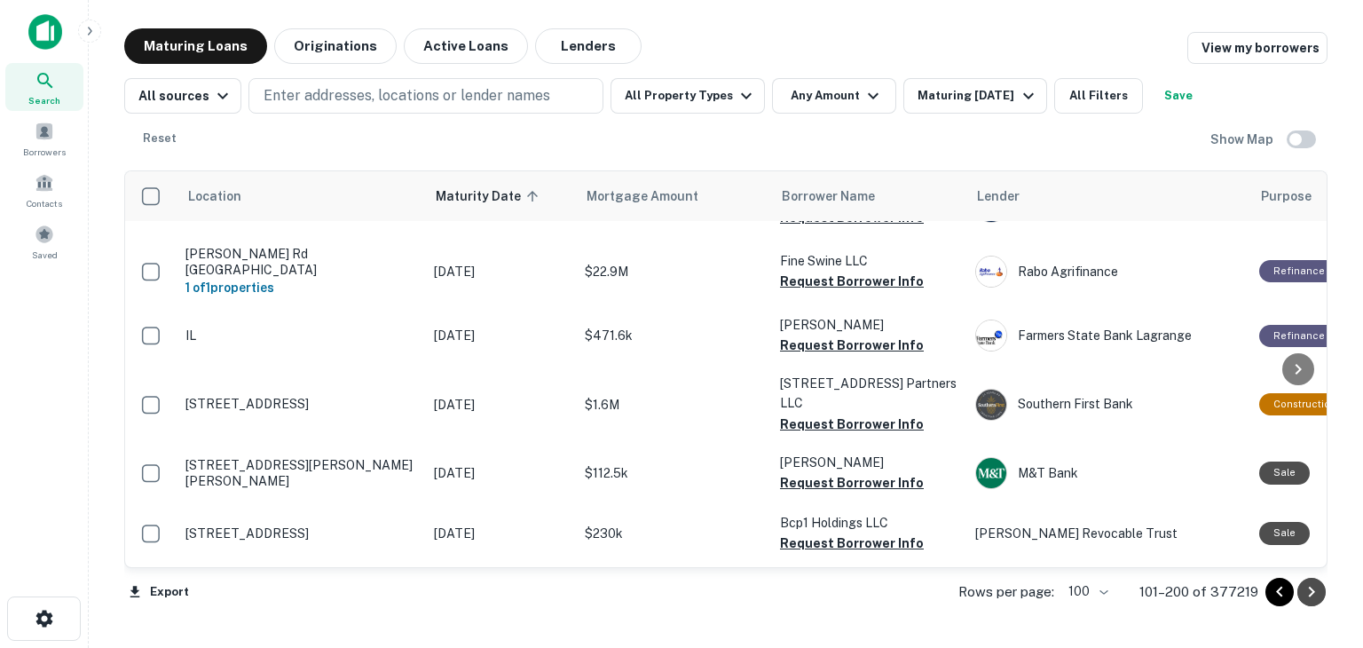
click at [1311, 598] on icon "Go to next page" at bounding box center [1311, 591] width 21 height 21
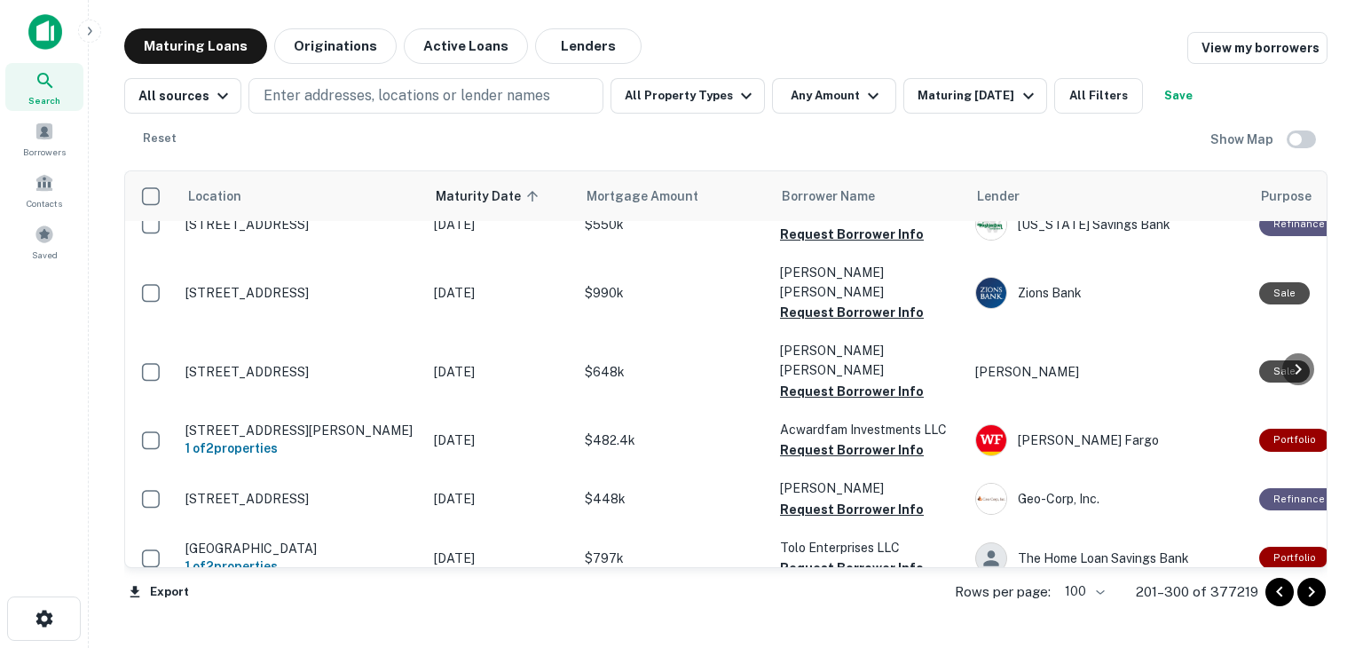
scroll to position [1953, 0]
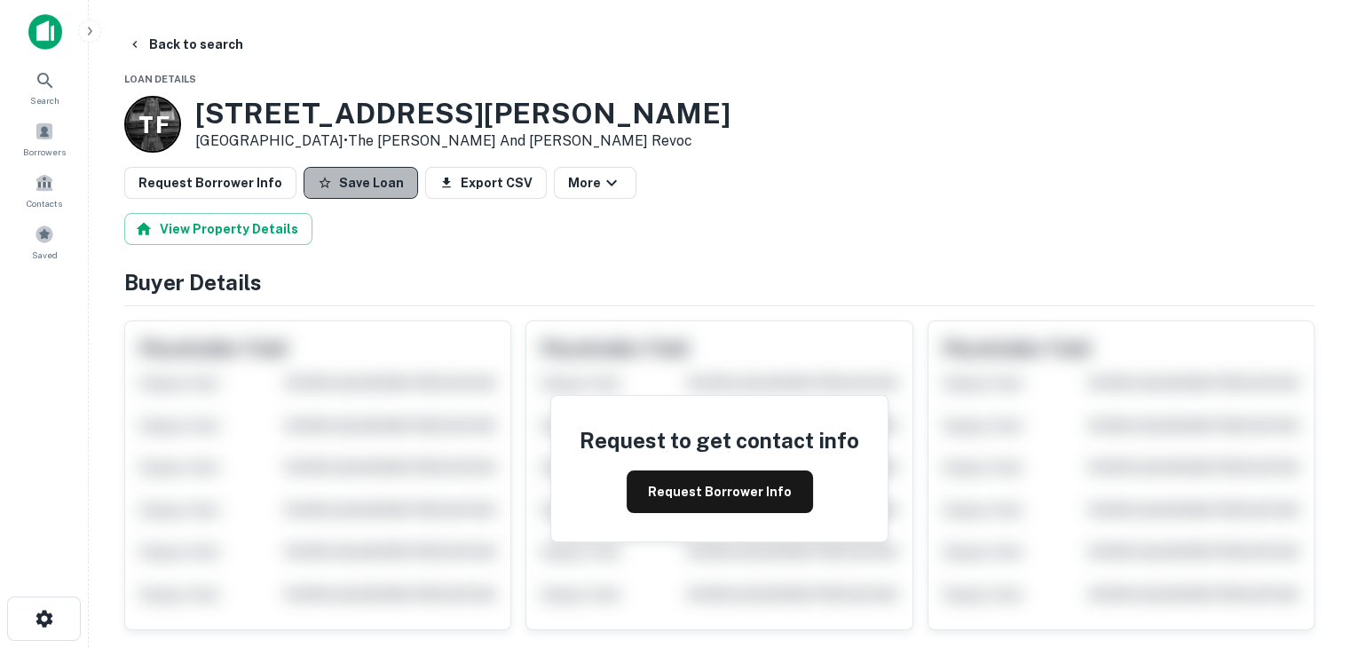
click at [357, 178] on button "Save Loan" at bounding box center [361, 183] width 114 height 32
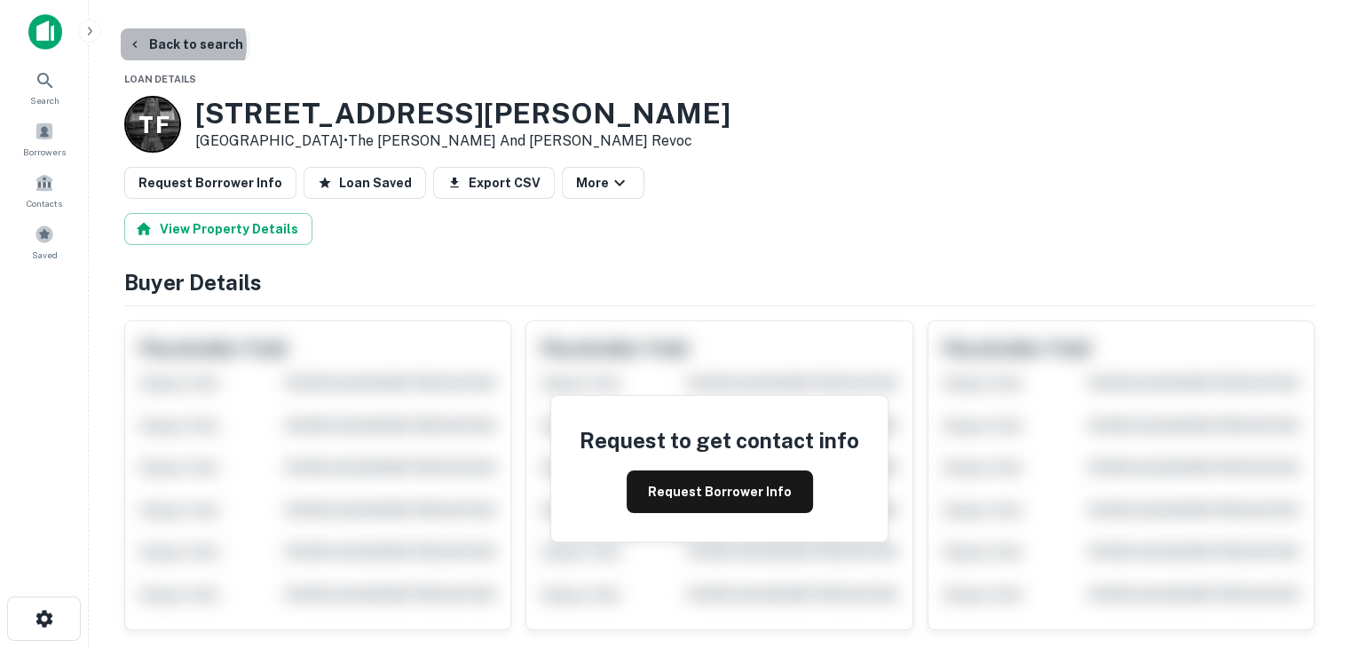
click at [181, 44] on button "Back to search" at bounding box center [186, 44] width 130 height 32
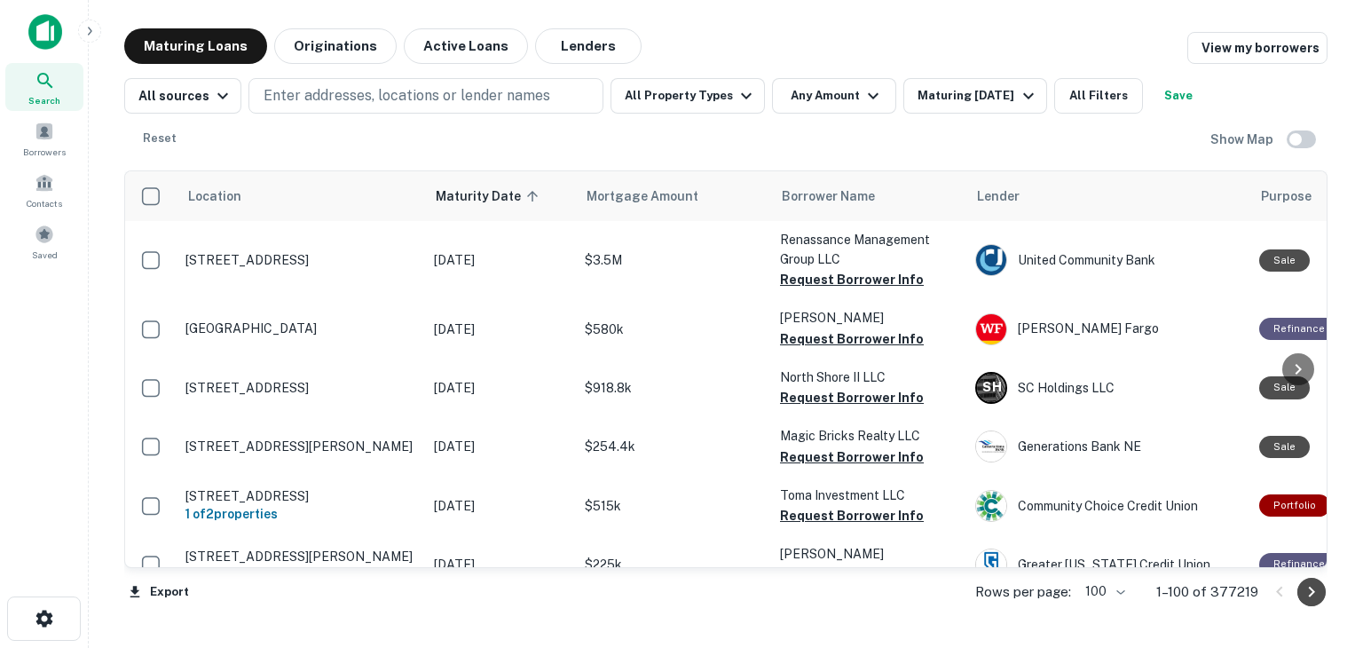
click at [1313, 593] on icon "Go to next page" at bounding box center [1312, 592] width 6 height 11
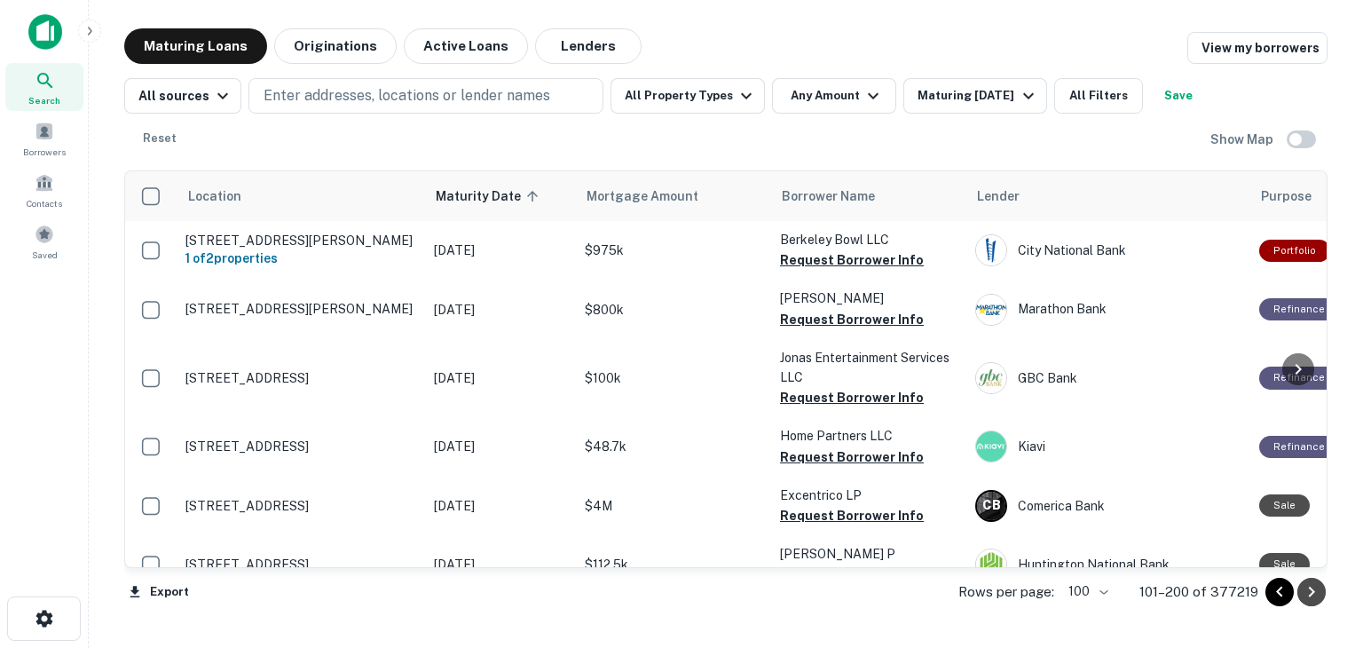
click at [1313, 593] on icon "Go to next page" at bounding box center [1312, 592] width 6 height 11
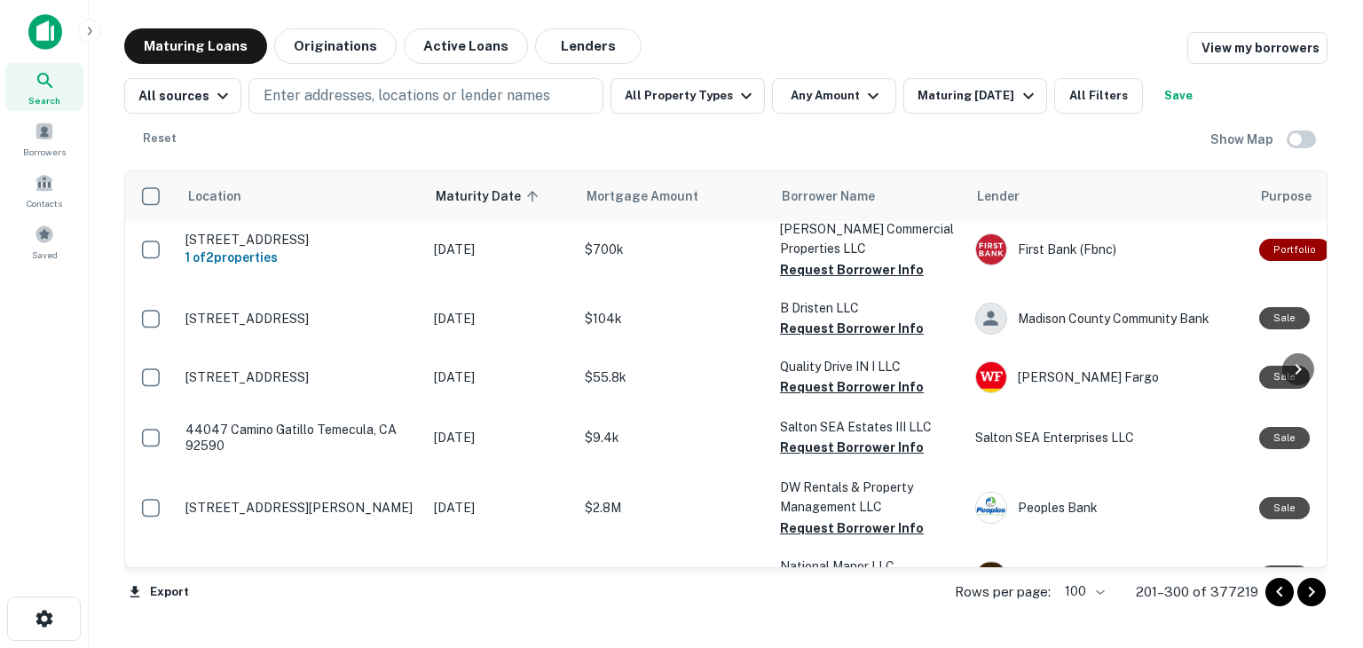
scroll to position [2396, 0]
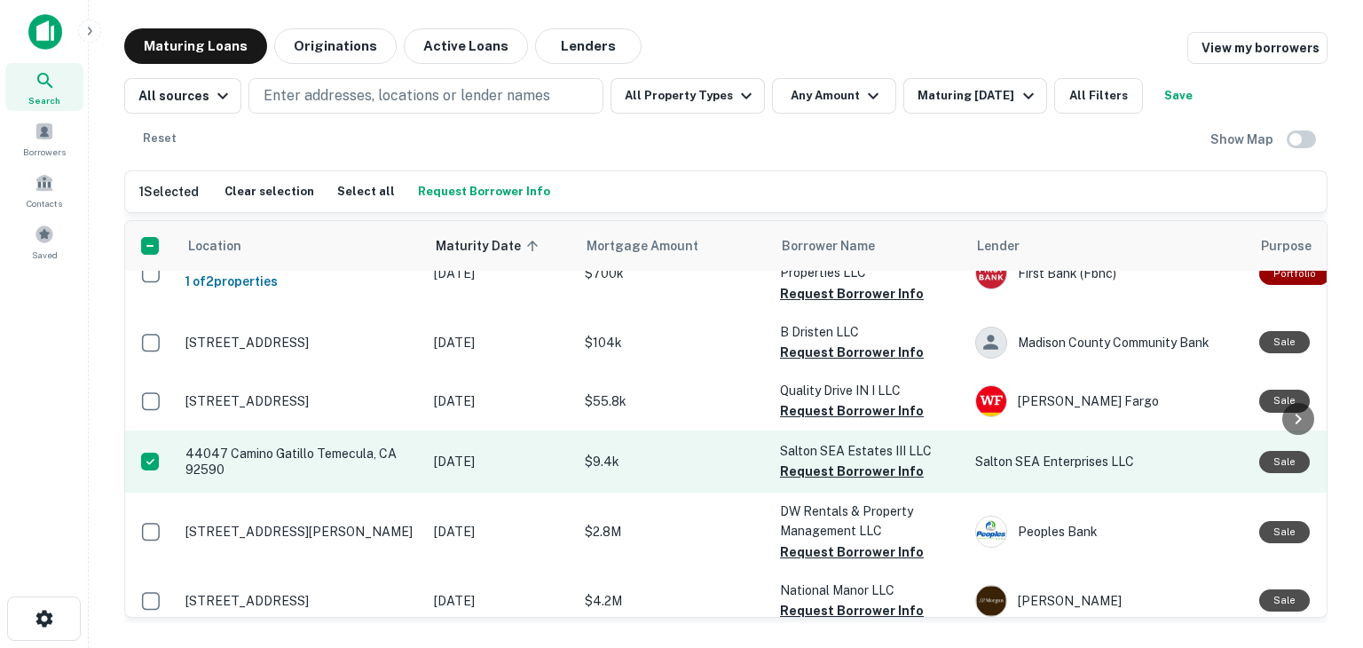
click at [268, 446] on p "44047 Camino Gatillo Temecula, CA 92590" at bounding box center [301, 462] width 231 height 32
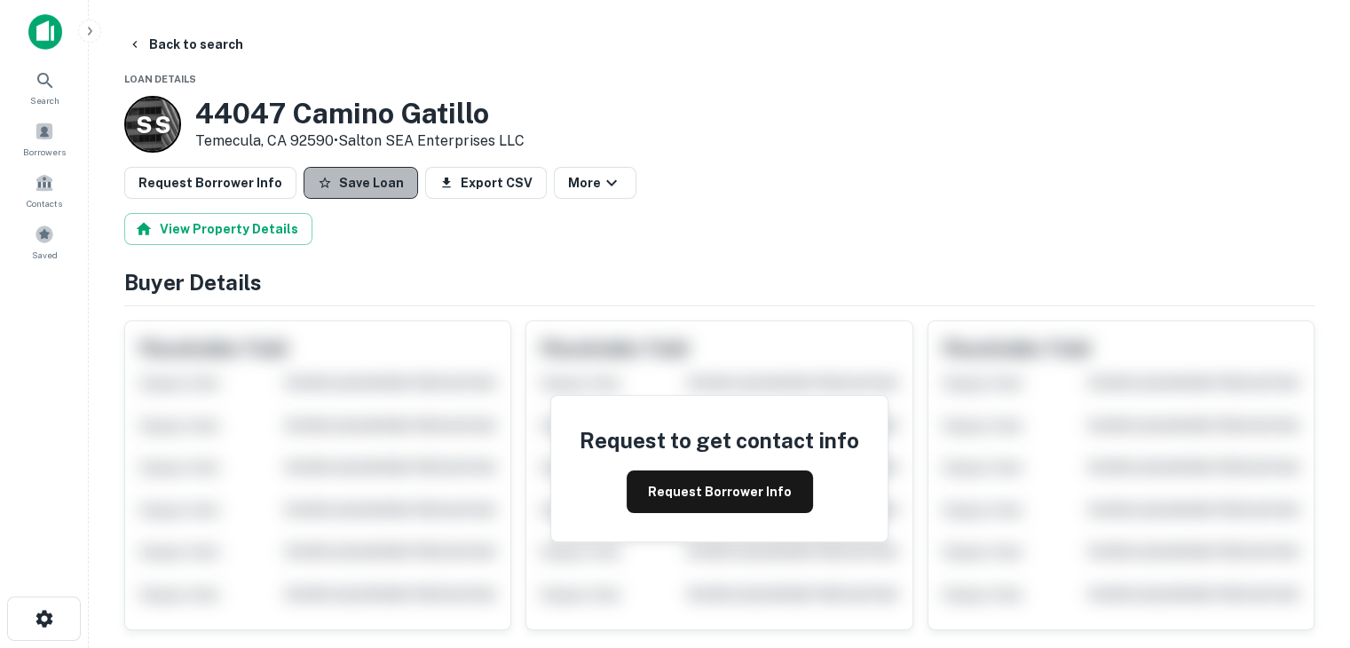
click at [364, 182] on button "Save Loan" at bounding box center [361, 183] width 114 height 32
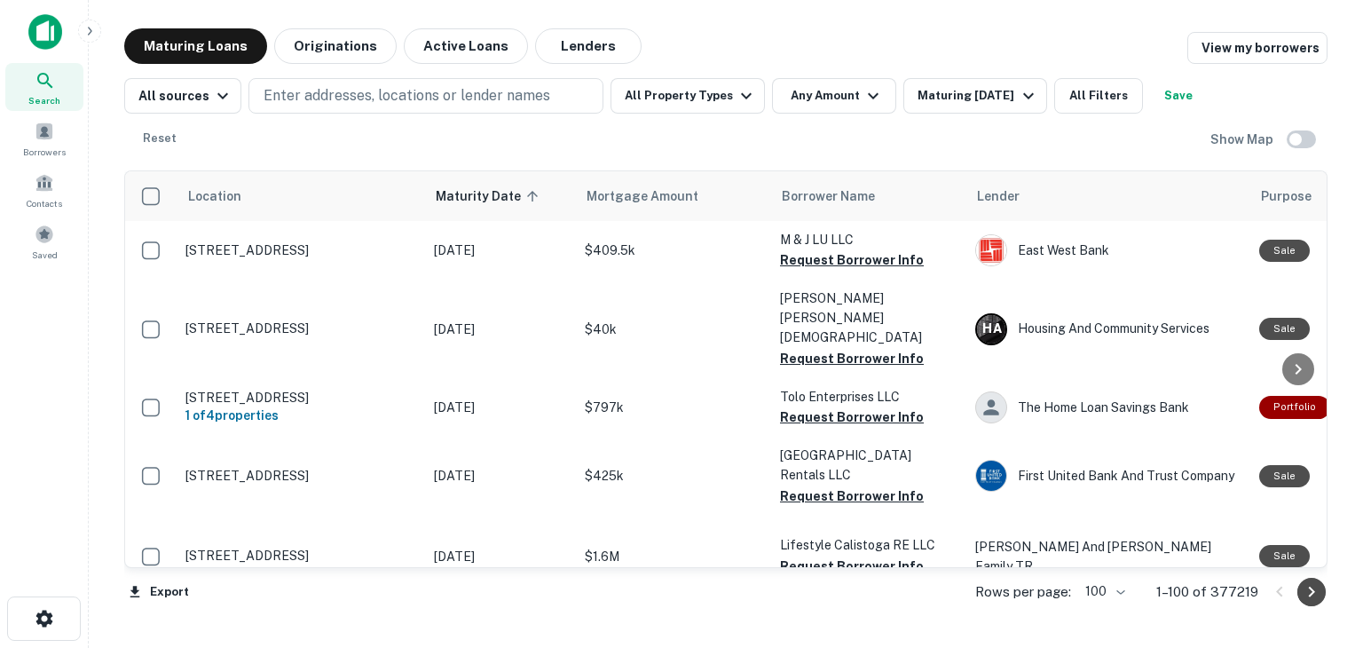
click at [1319, 592] on icon "Go to next page" at bounding box center [1311, 591] width 21 height 21
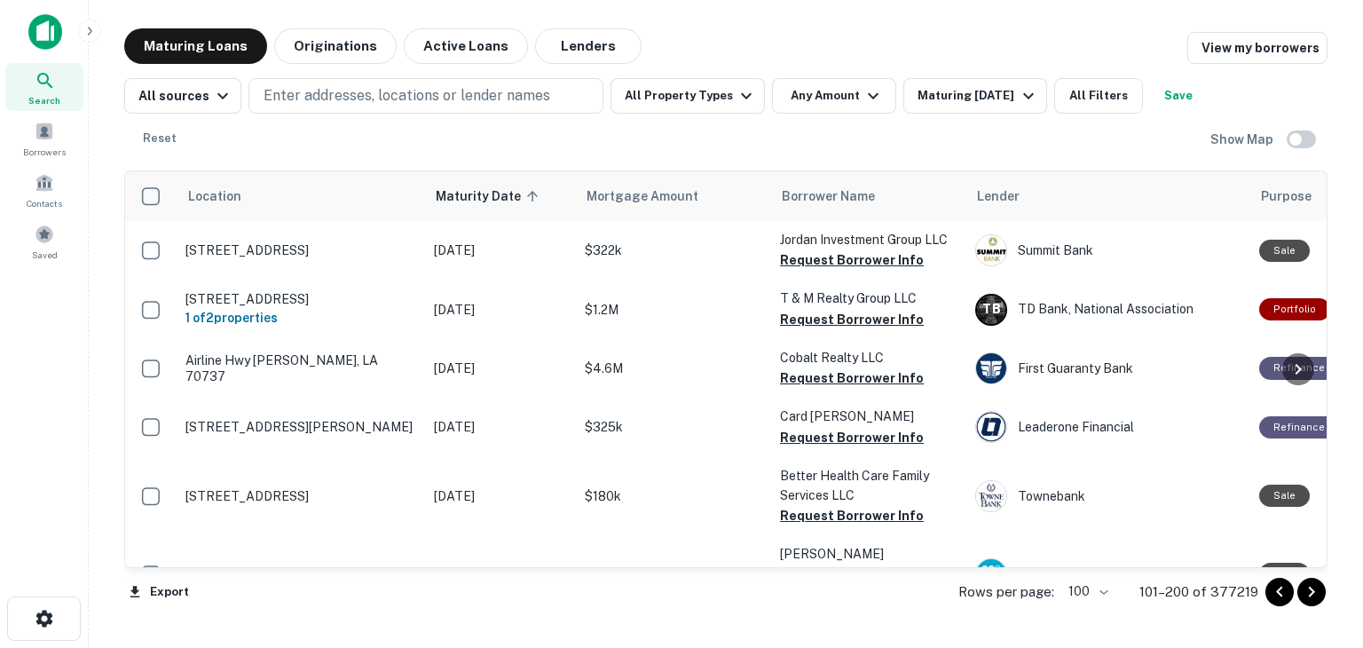
click at [1319, 592] on icon "Go to next page" at bounding box center [1311, 591] width 21 height 21
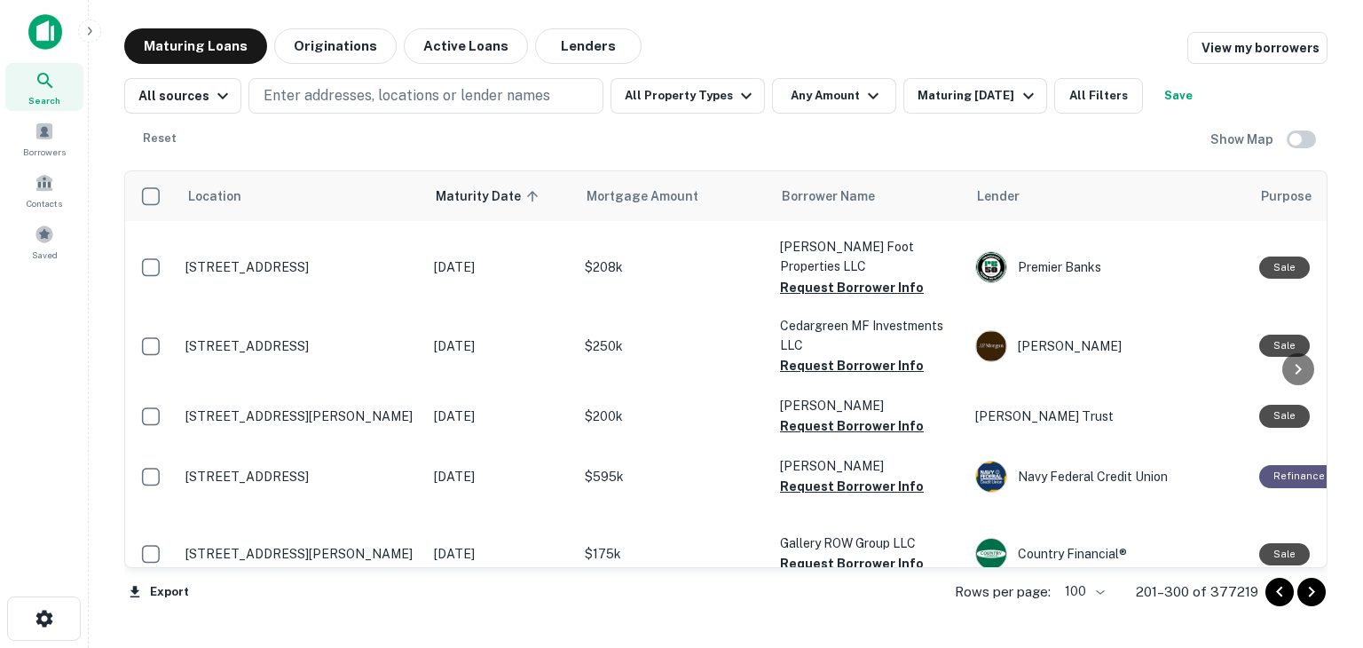
scroll to position [3110, 0]
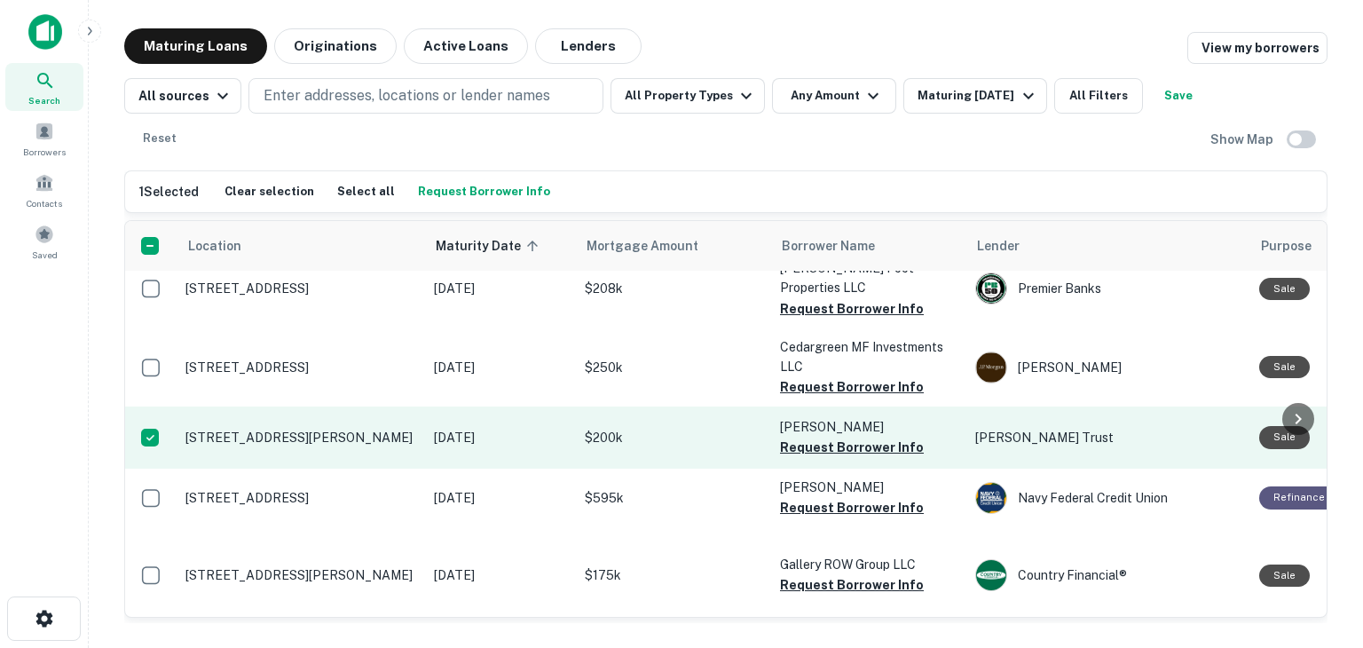
click at [302, 430] on p "20105 Forest Vista Rd Twain Harte, CA 95383" at bounding box center [301, 438] width 231 height 16
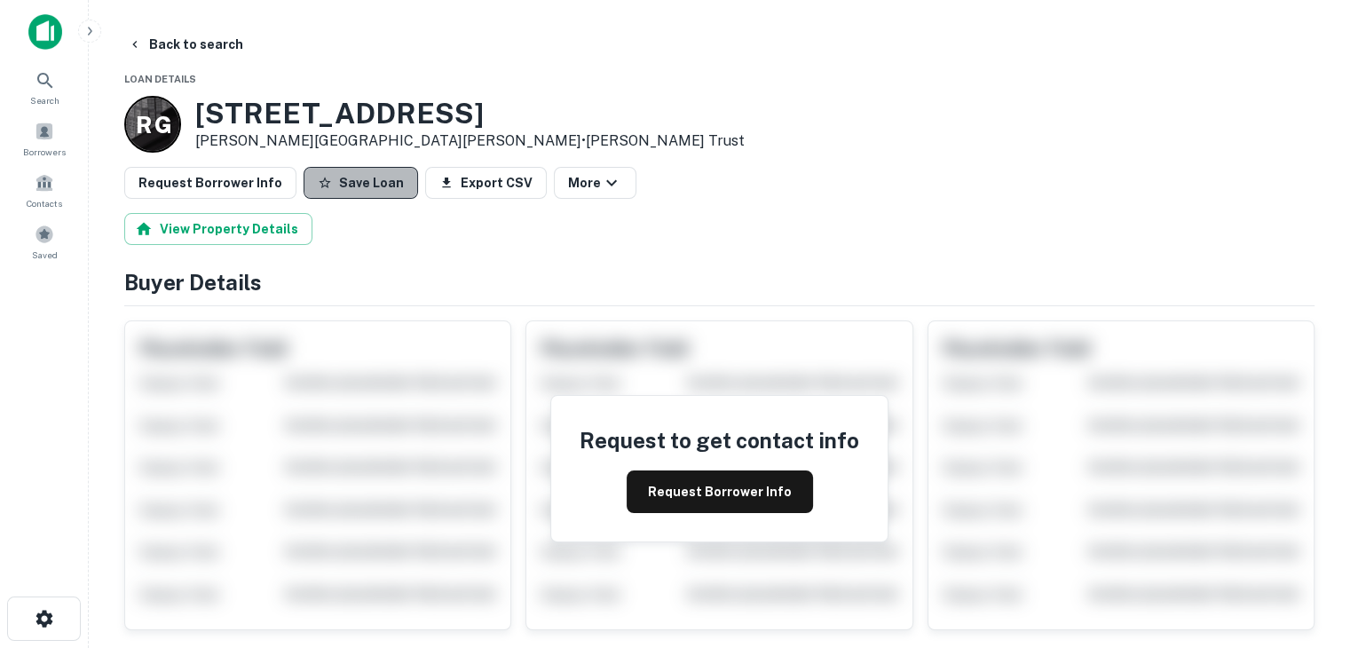
click at [353, 184] on button "Save Loan" at bounding box center [361, 183] width 114 height 32
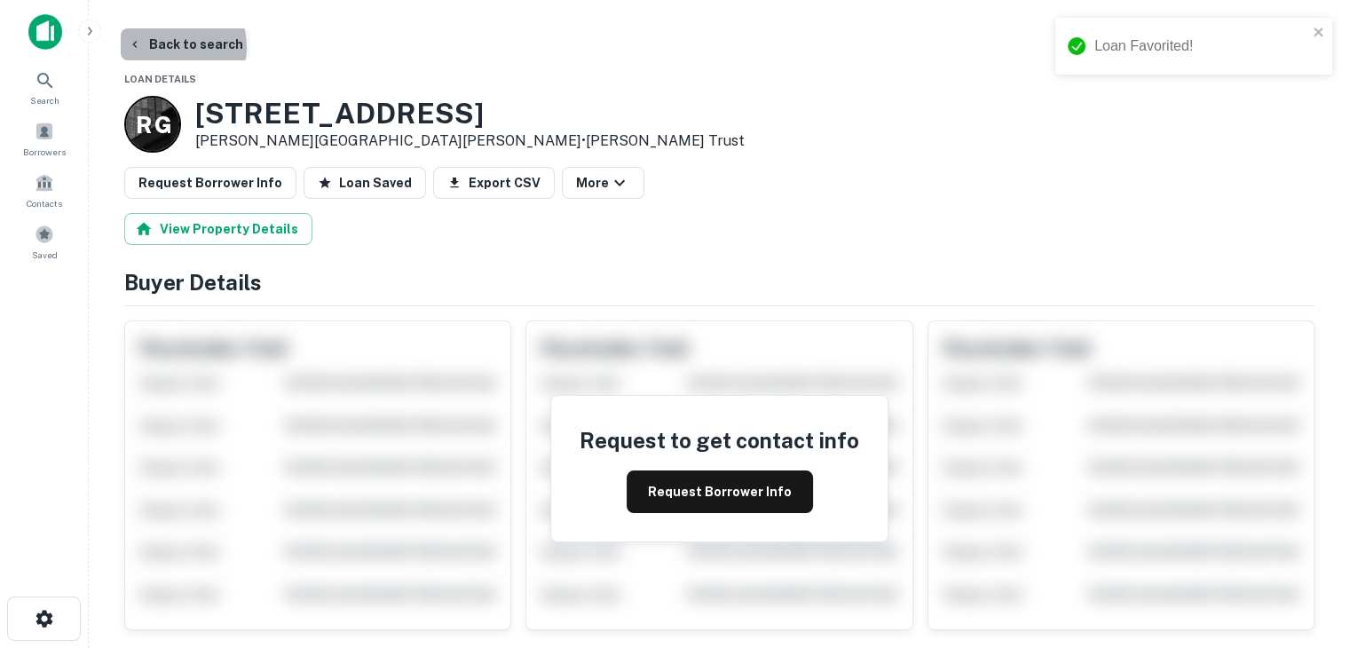
click at [169, 47] on button "Back to search" at bounding box center [186, 44] width 130 height 32
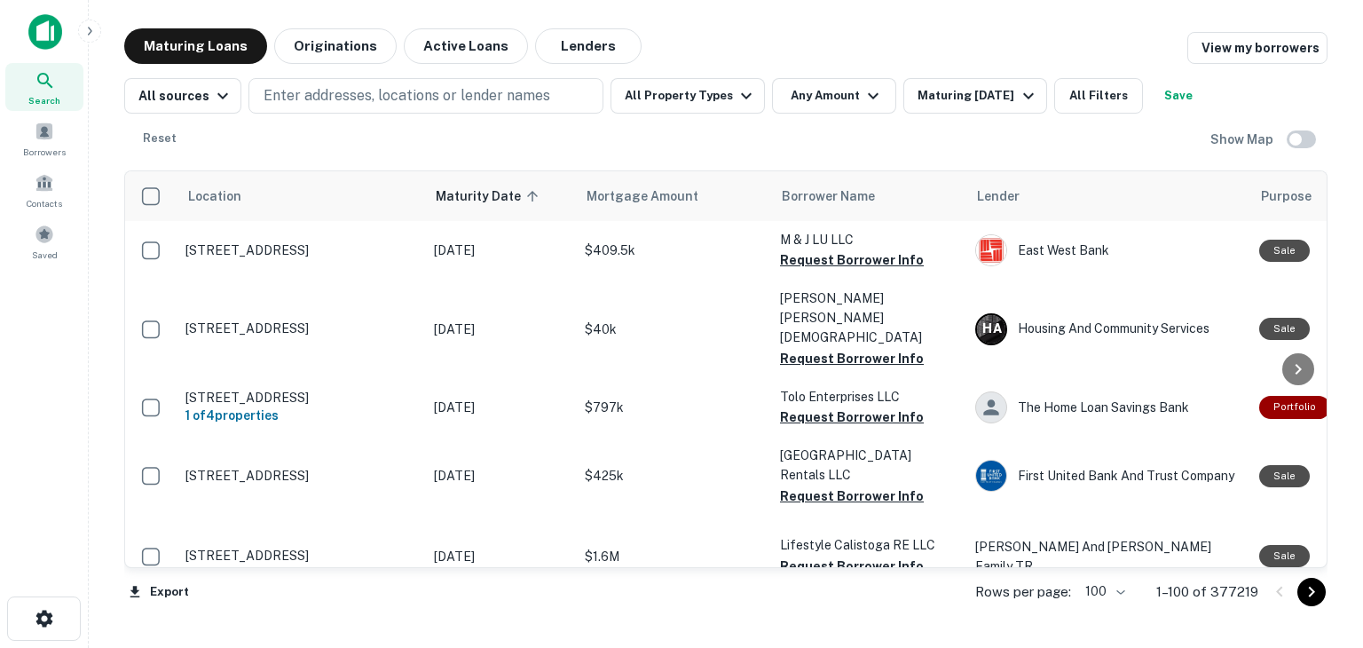
click at [1312, 590] on icon "Go to next page" at bounding box center [1311, 591] width 21 height 21
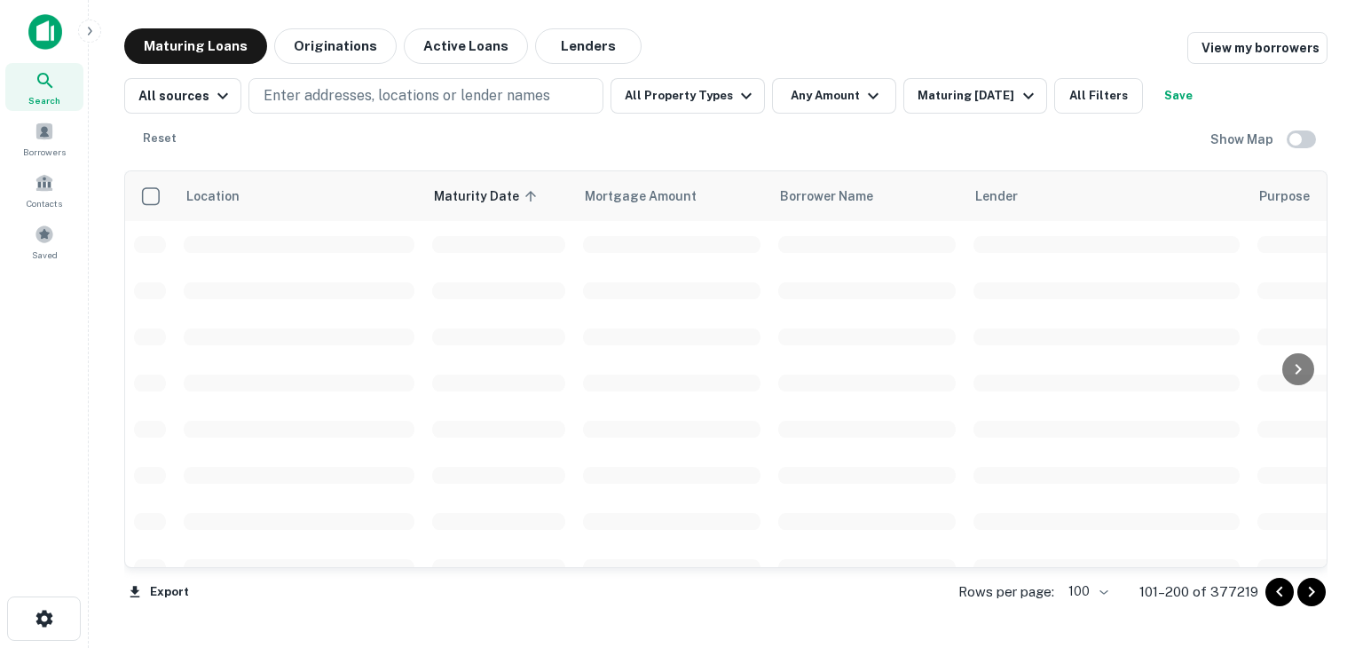
click at [1312, 590] on icon "Go to next page" at bounding box center [1311, 591] width 21 height 21
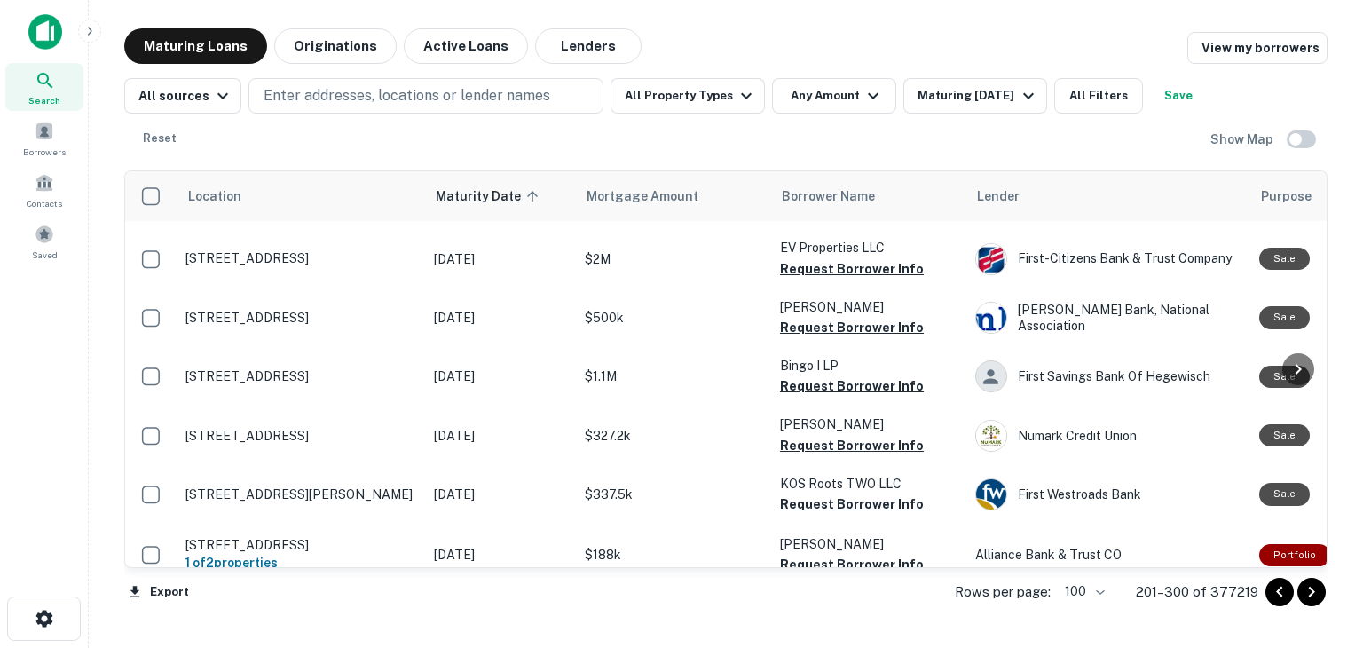
scroll to position [5503, 0]
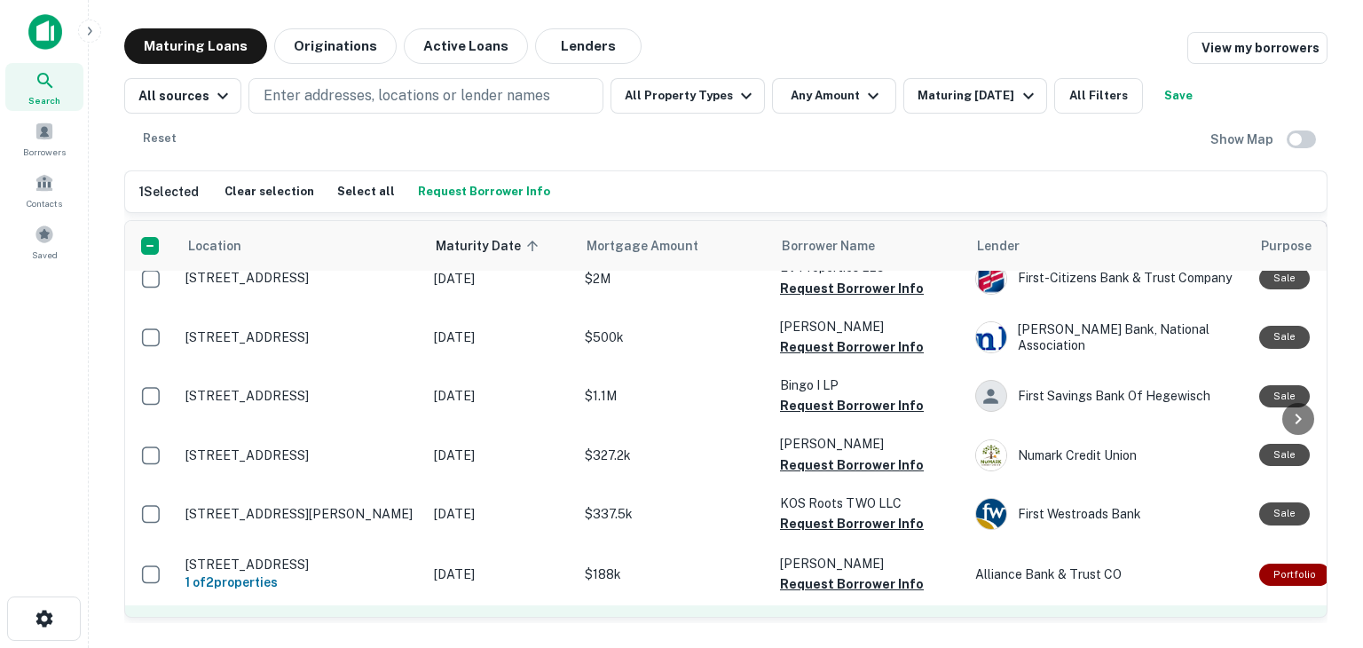
click at [296, 628] on p "10893 Eaton Rd Oakdale, CA 95361" at bounding box center [301, 636] width 231 height 16
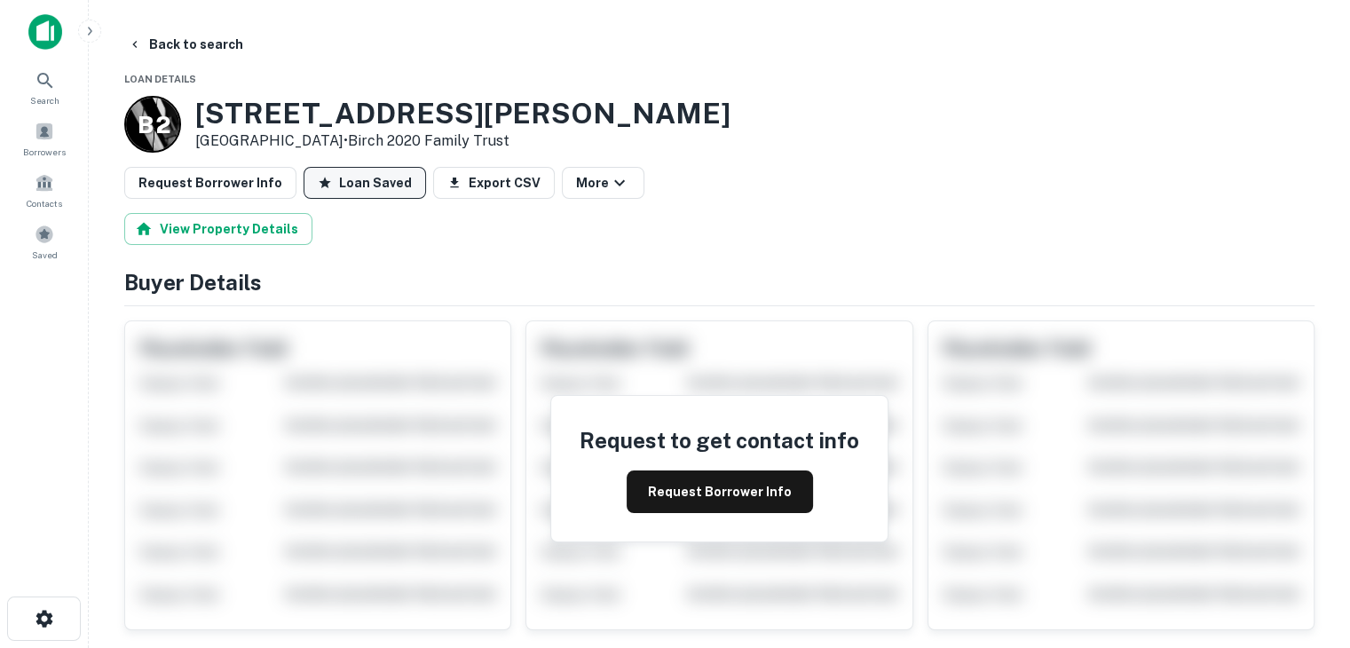
click at [343, 180] on button "Loan Saved" at bounding box center [365, 183] width 122 height 32
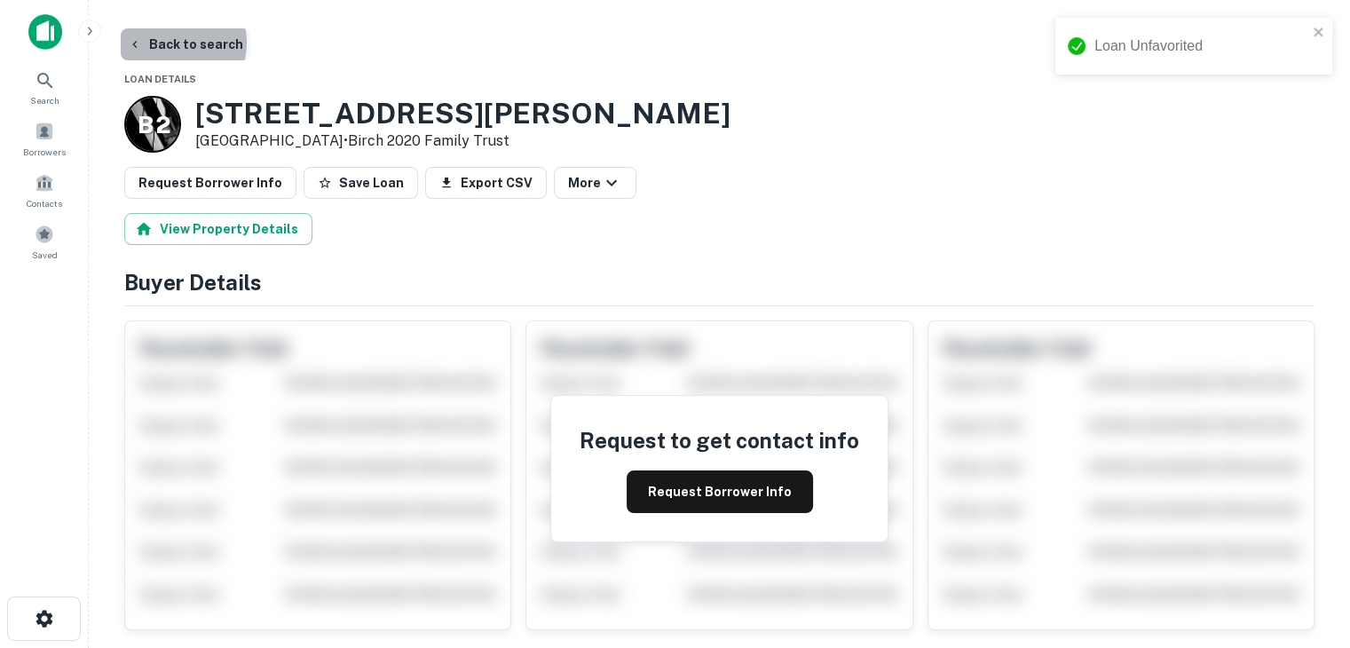
click at [172, 43] on button "Back to search" at bounding box center [186, 44] width 130 height 32
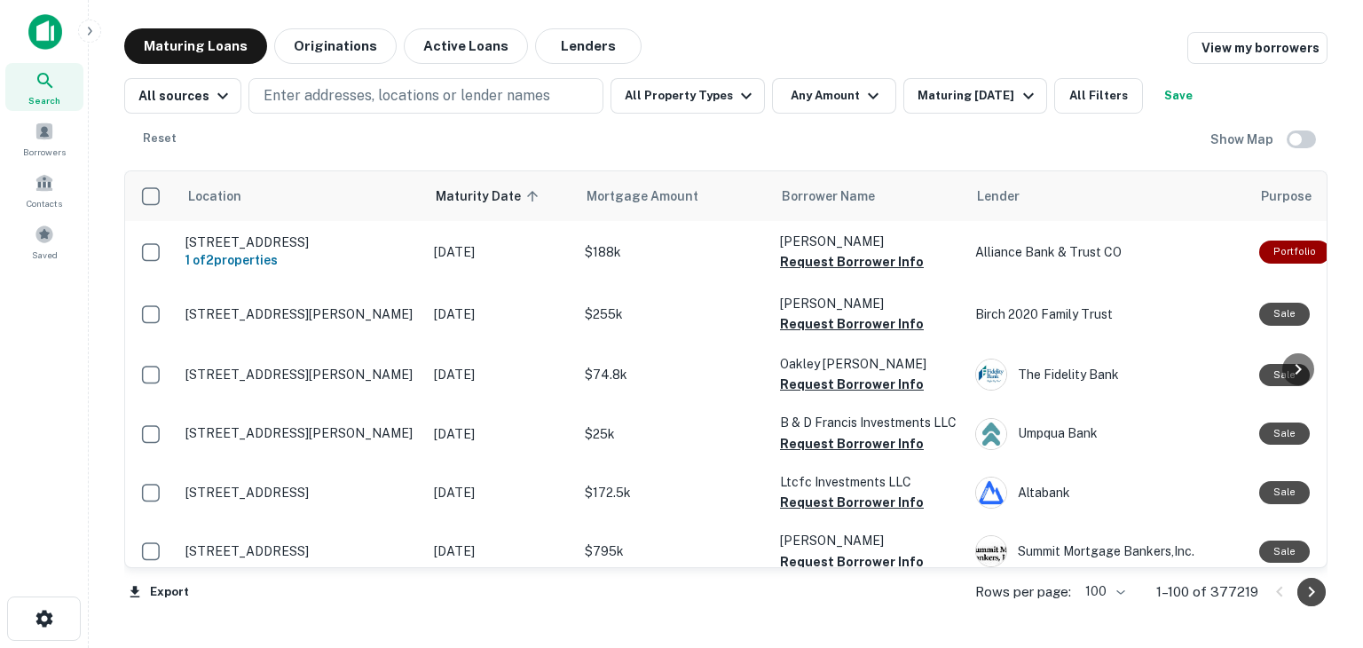
click at [1307, 591] on icon "Go to next page" at bounding box center [1311, 591] width 21 height 21
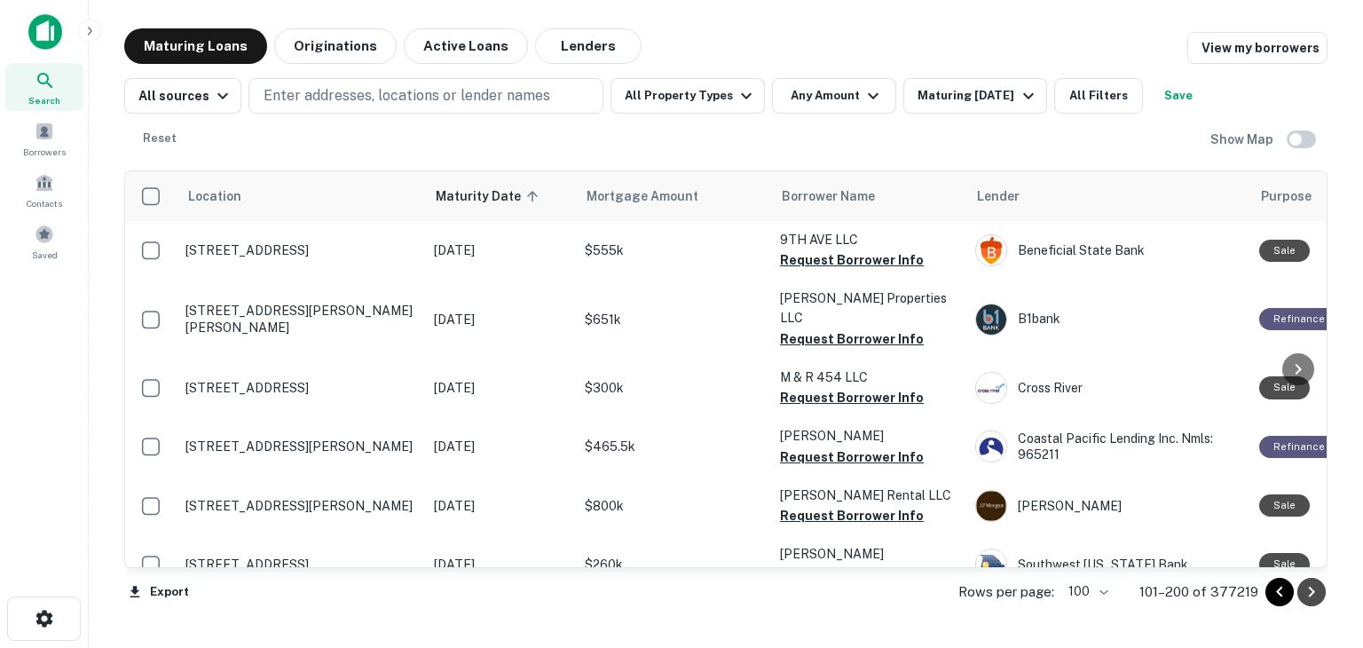
click at [1313, 593] on icon "Go to next page" at bounding box center [1312, 592] width 6 height 11
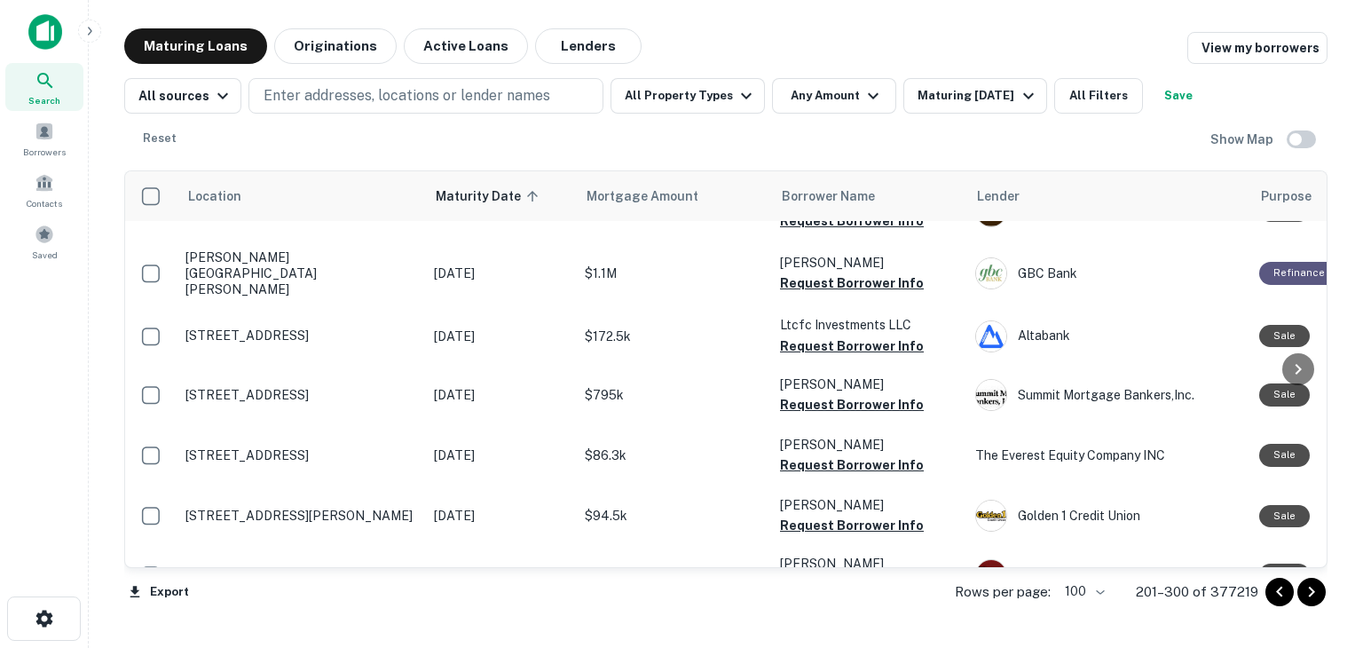
scroll to position [5795, 0]
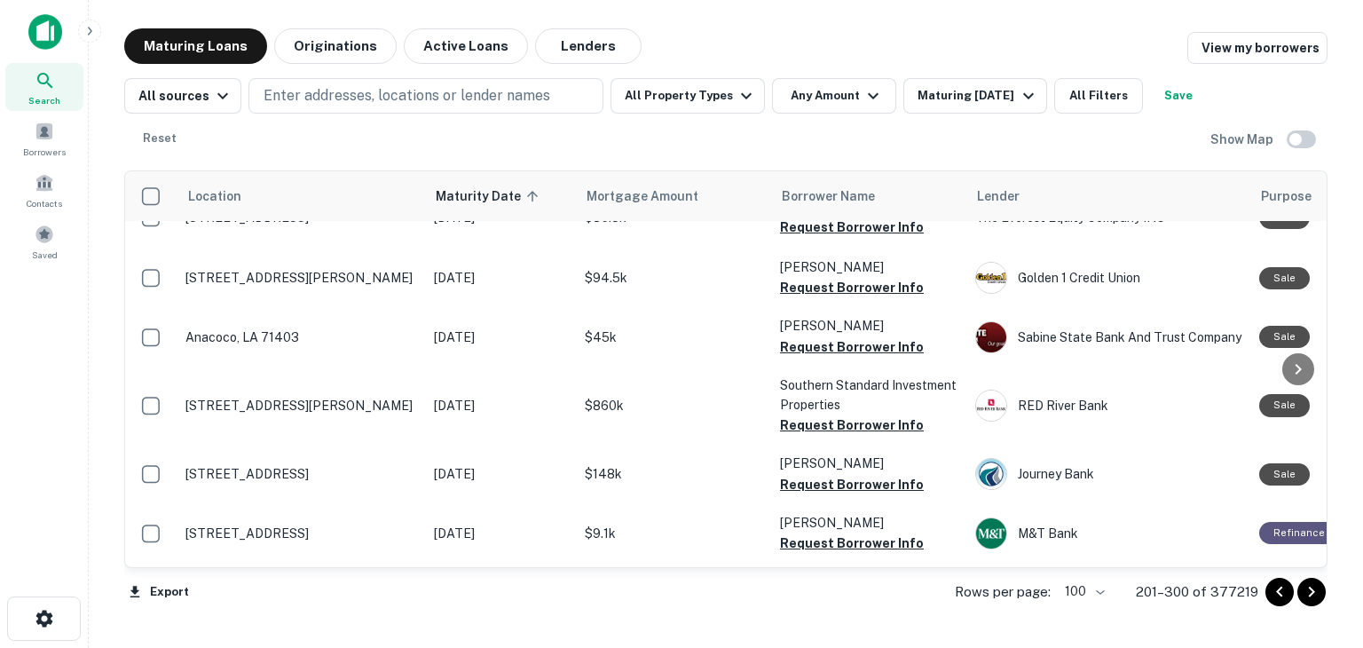
click at [1307, 590] on icon "Go to next page" at bounding box center [1311, 591] width 21 height 21
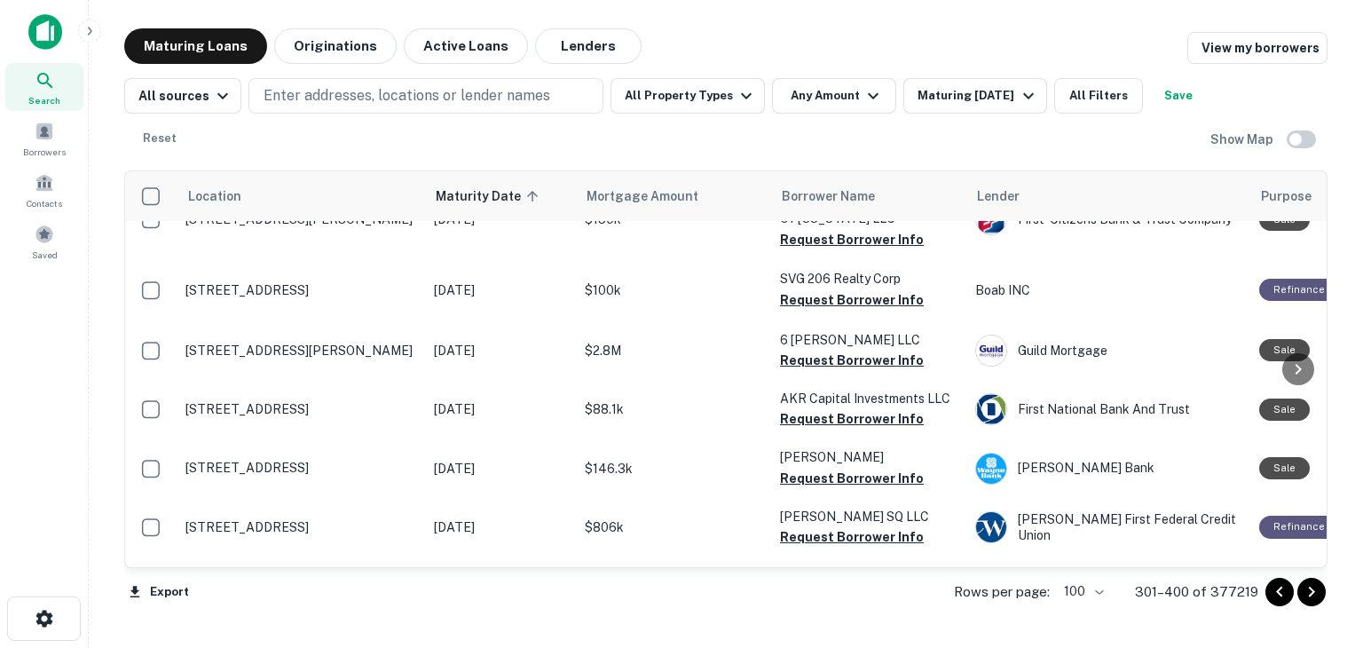
scroll to position [5443, 0]
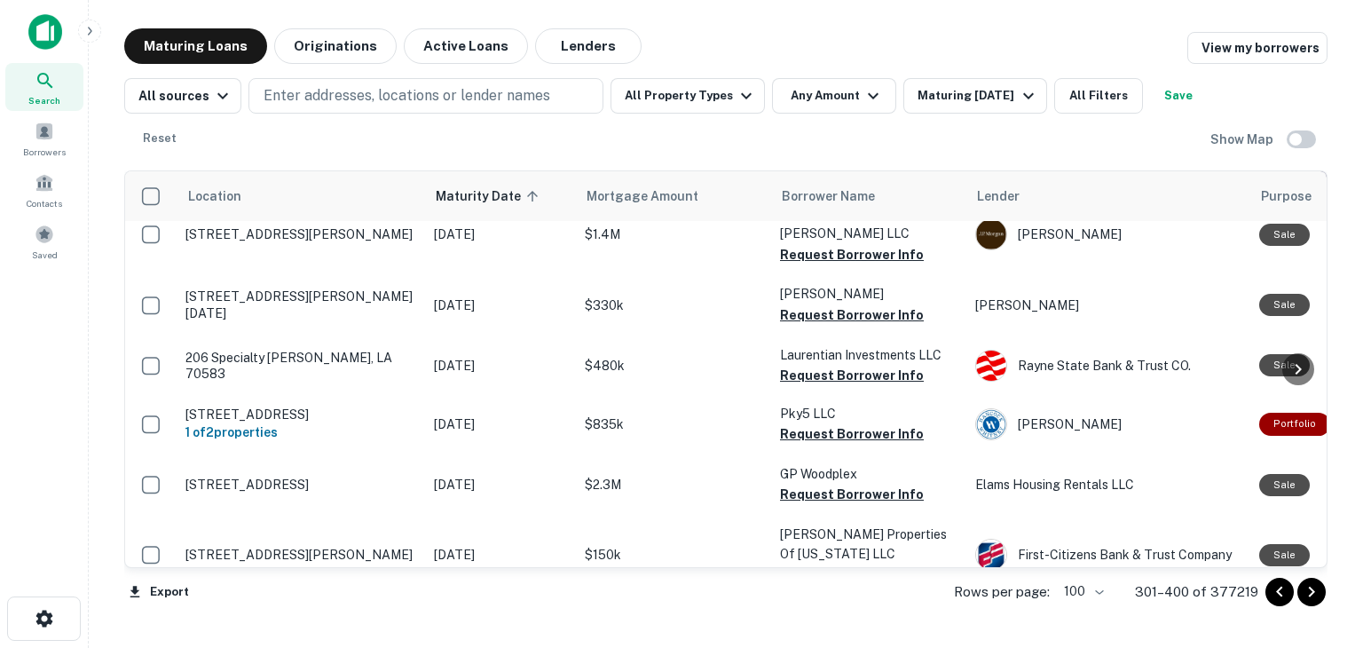
drag, startPoint x: 1324, startPoint y: 505, endPoint x: 1312, endPoint y: 200, distance: 305.6
click at [1324, 193] on body "Search Borrowers Contacts Saved Maturing Loans Originations Active Loans Lender…" at bounding box center [681, 324] width 1363 height 648
drag, startPoint x: 1312, startPoint y: 506, endPoint x: 1324, endPoint y: 212, distance: 294.1
click at [1324, 212] on body "Search Borrowers Contacts Saved Maturing Loans Originations Active Loans Lender…" at bounding box center [681, 324] width 1363 height 648
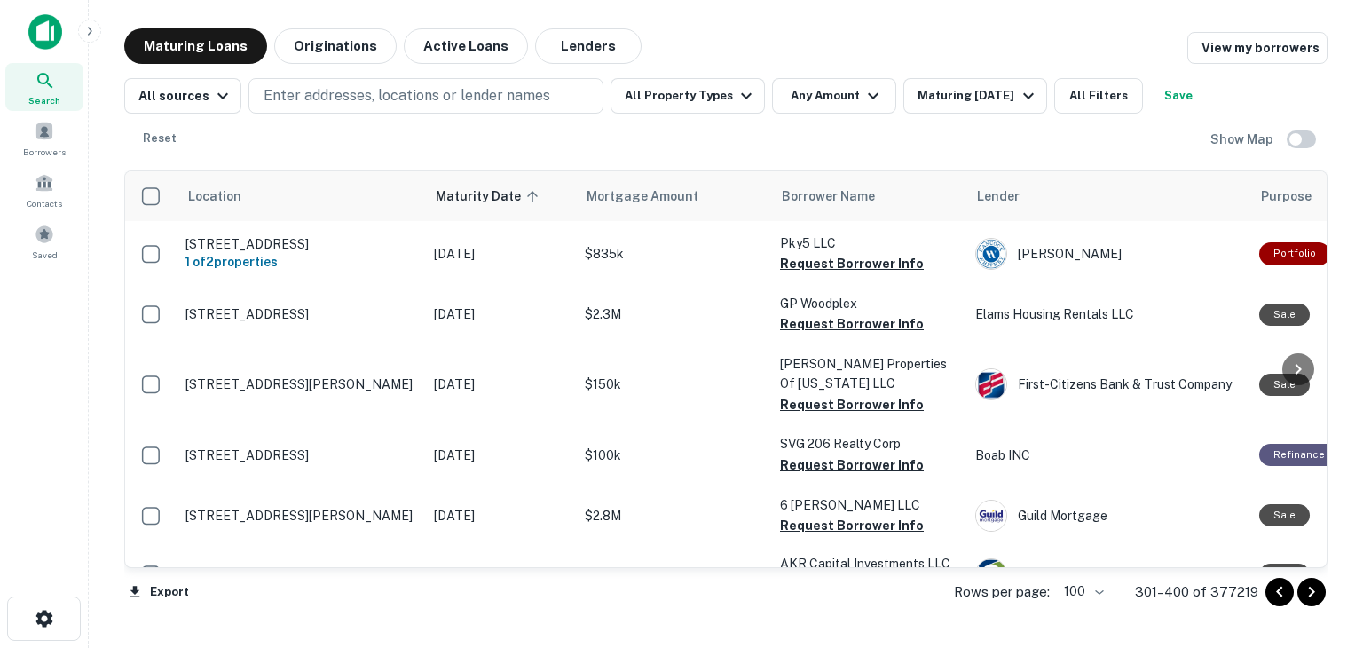
scroll to position [5778, 0]
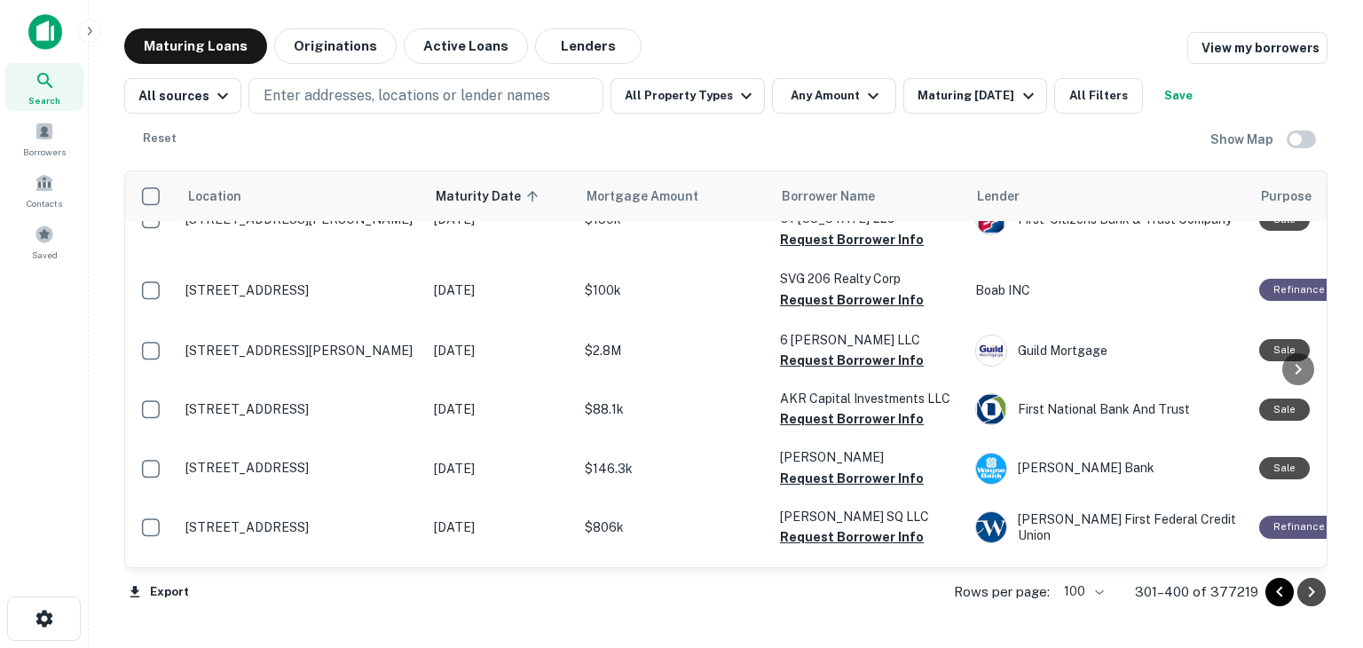
click at [1315, 591] on icon "Go to next page" at bounding box center [1311, 591] width 21 height 21
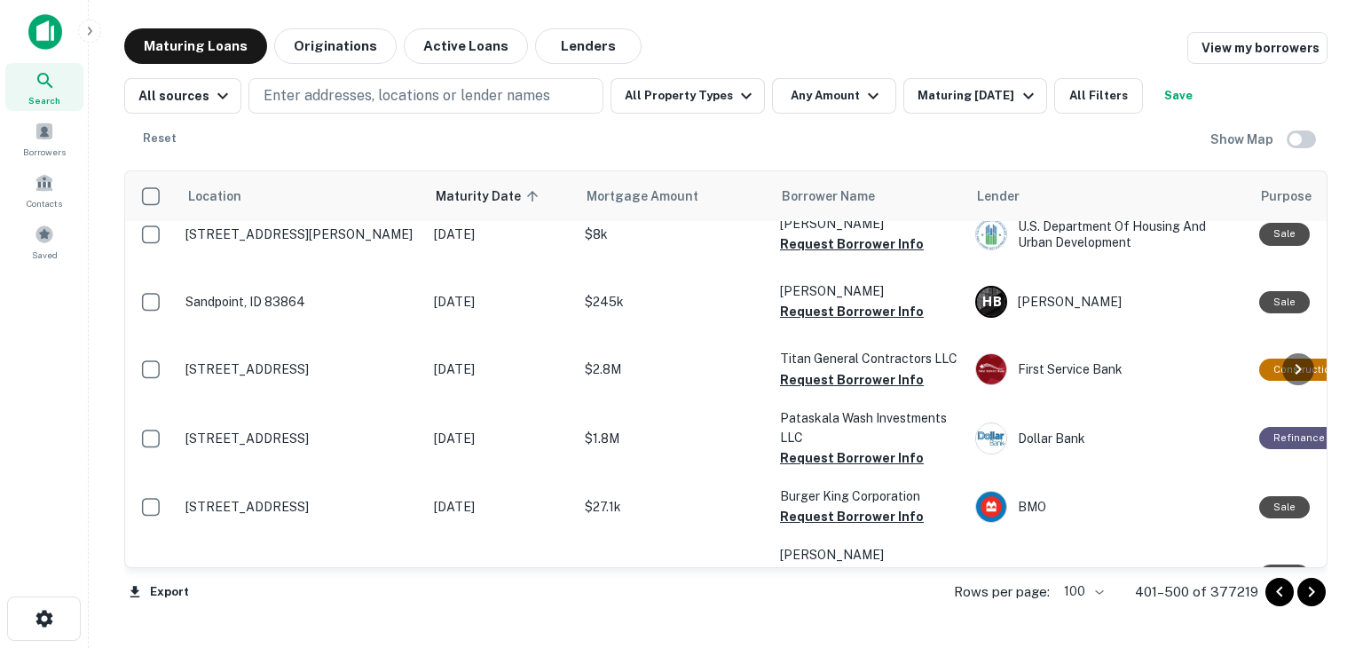
scroll to position [4438, 0]
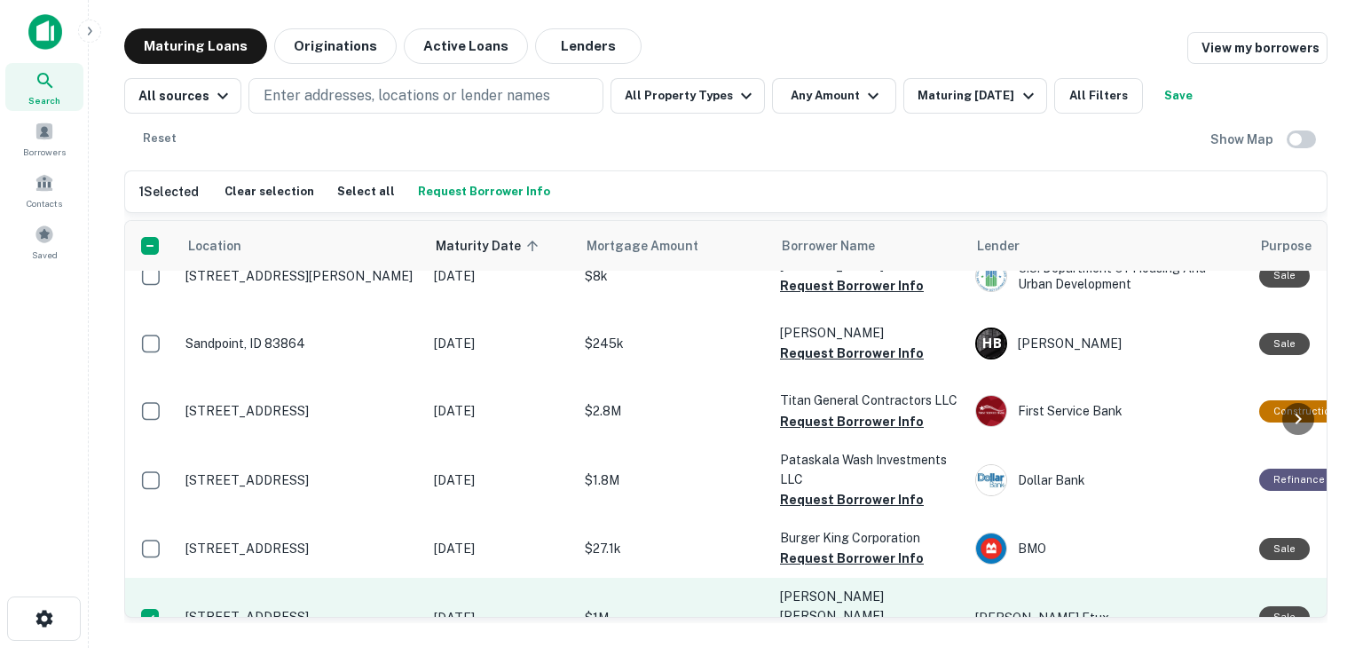
click at [290, 609] on p "22701 August Ave Hilmar, CA 95324" at bounding box center [301, 617] width 231 height 16
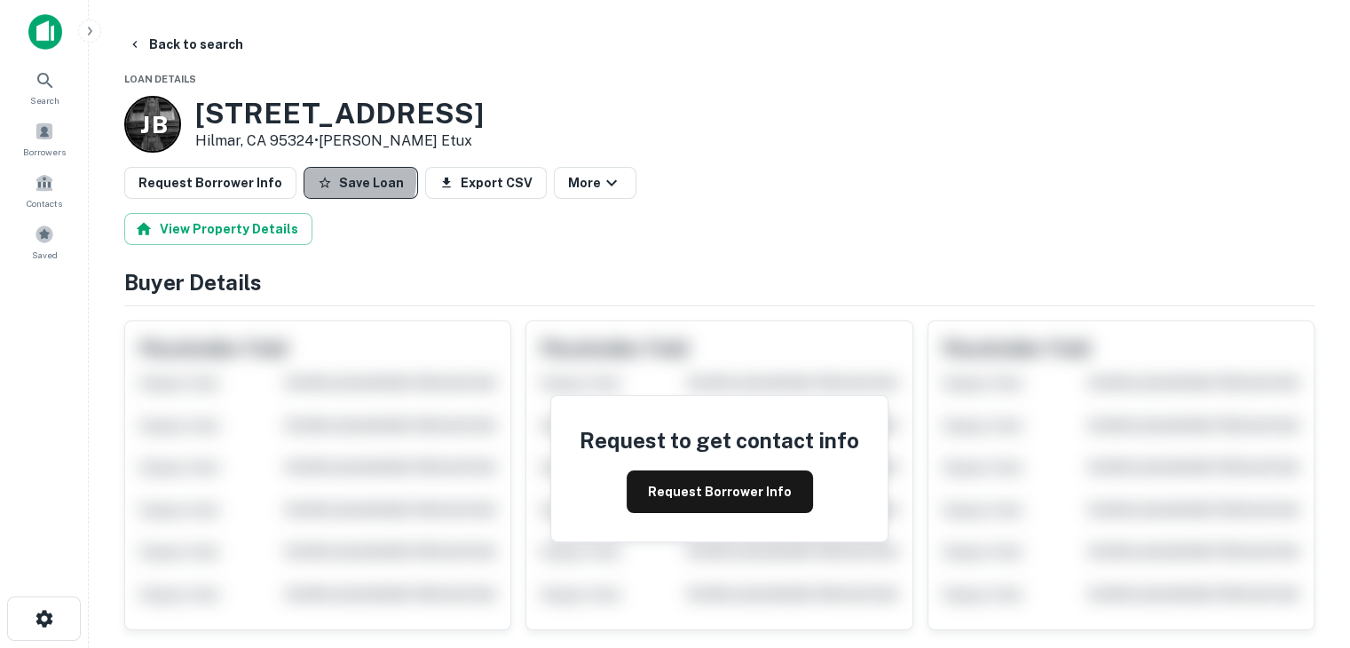
click at [330, 179] on button "Save Loan" at bounding box center [361, 183] width 114 height 32
click at [217, 39] on button "Back to search" at bounding box center [186, 44] width 130 height 32
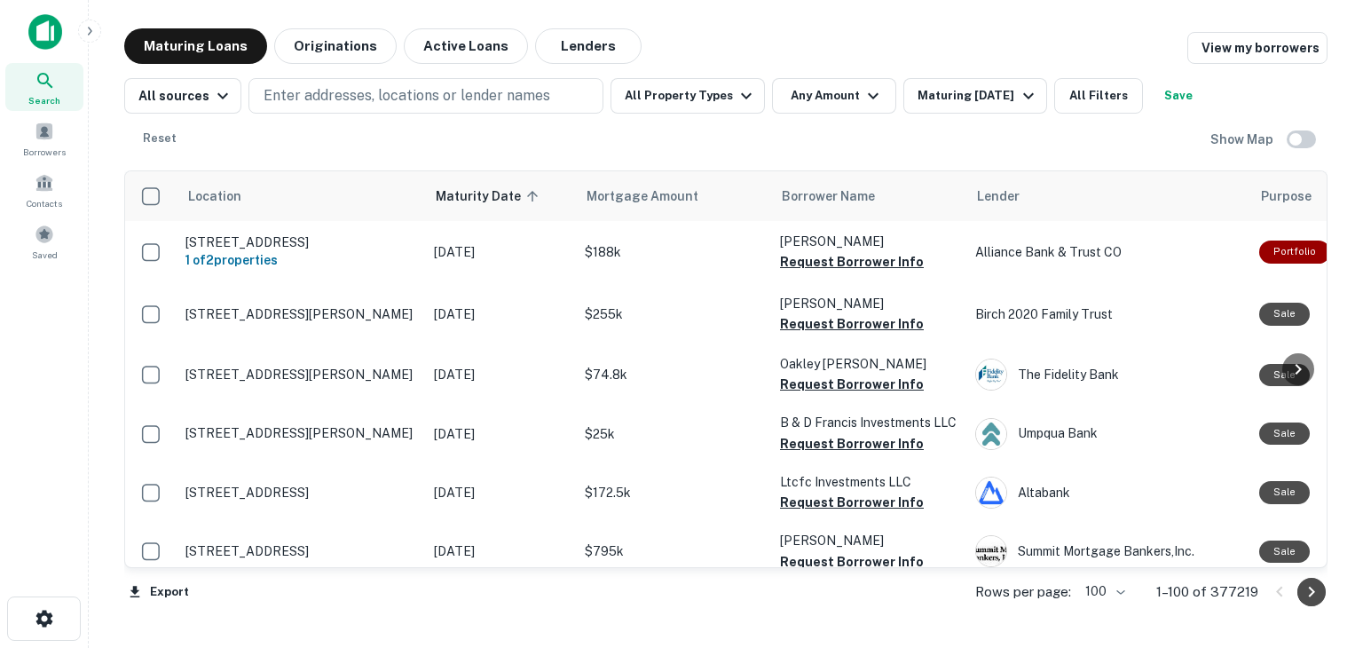
click at [1314, 592] on icon "Go to next page" at bounding box center [1312, 592] width 6 height 11
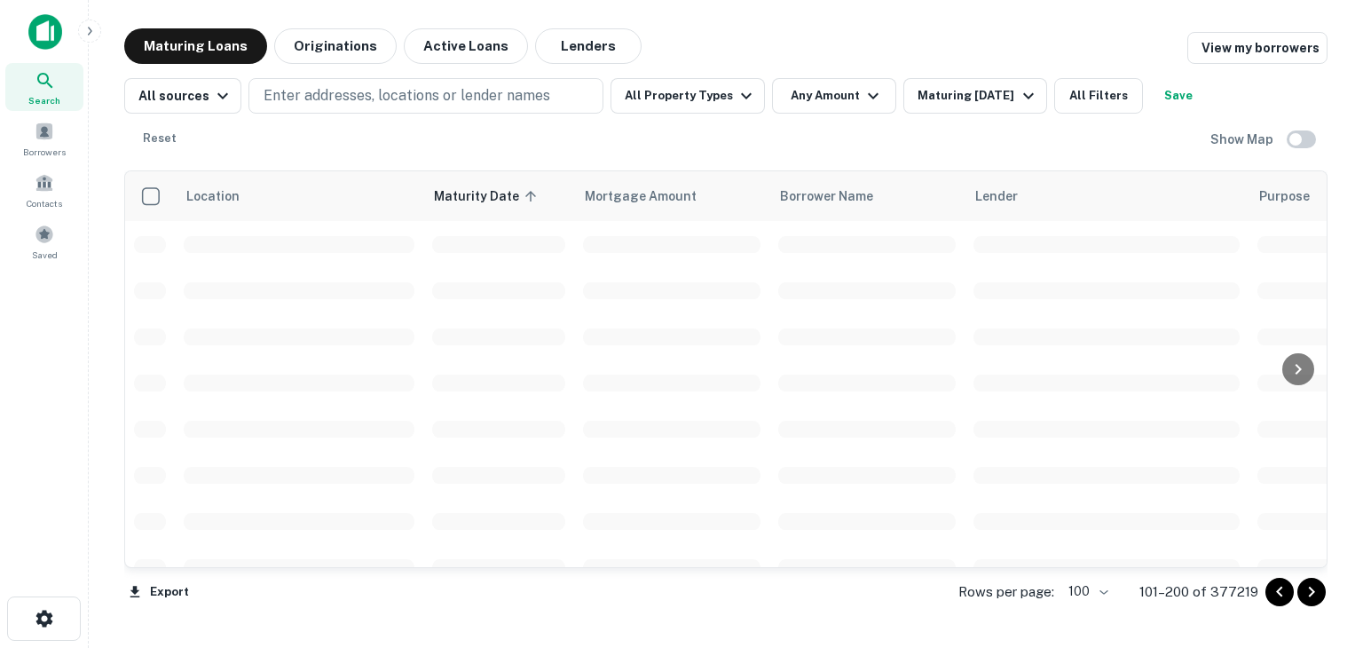
click at [1314, 592] on icon "Go to next page" at bounding box center [1312, 592] width 6 height 11
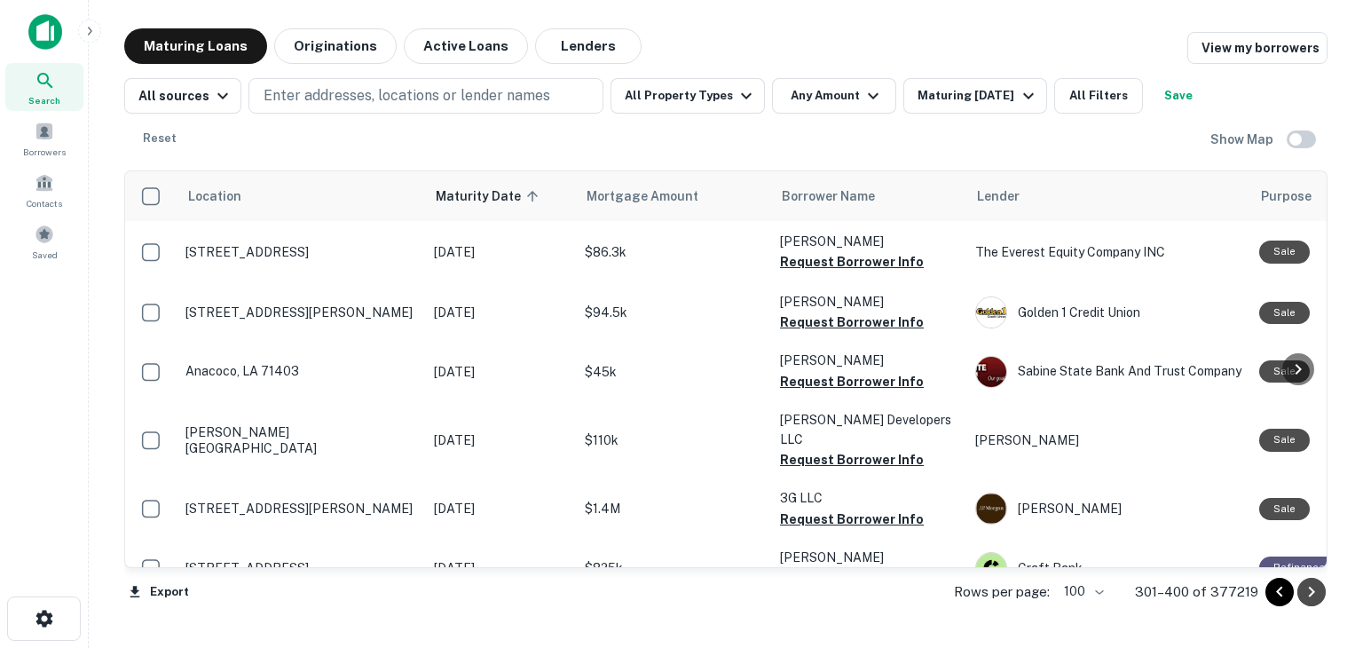
click at [1314, 592] on icon "Go to next page" at bounding box center [1312, 592] width 6 height 11
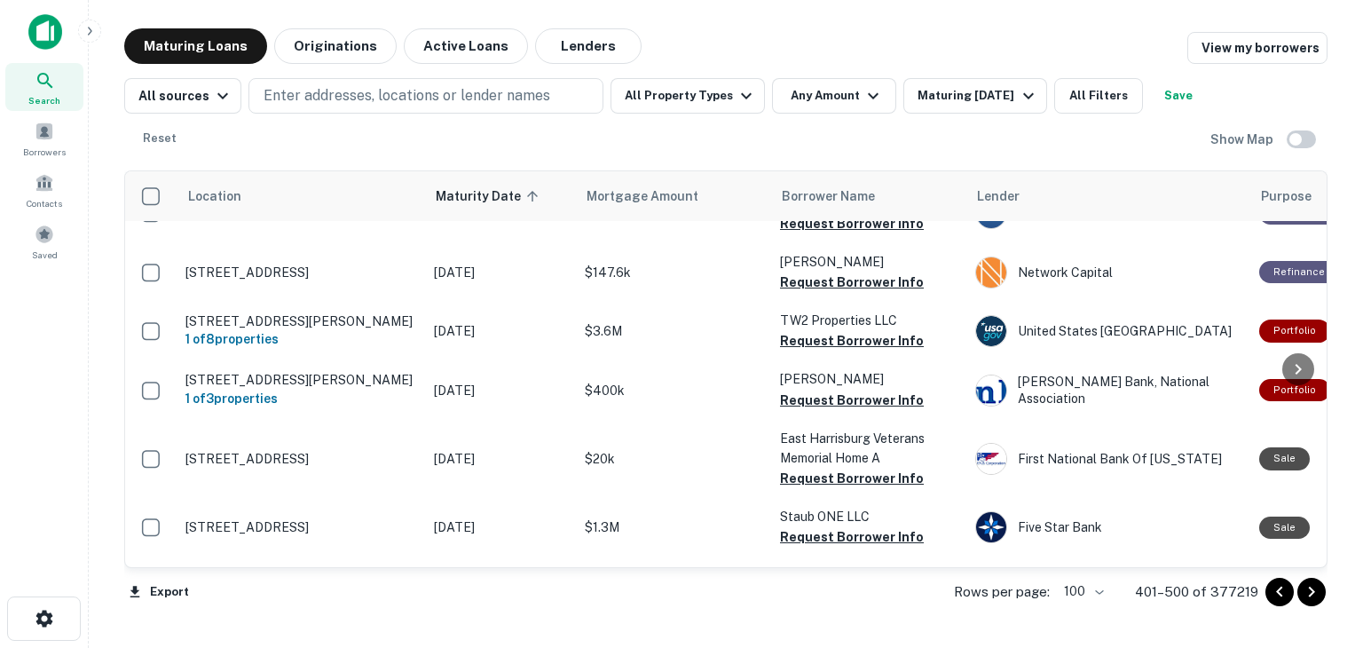
scroll to position [5818, 0]
click at [1314, 591] on icon "Go to next page" at bounding box center [1312, 592] width 6 height 11
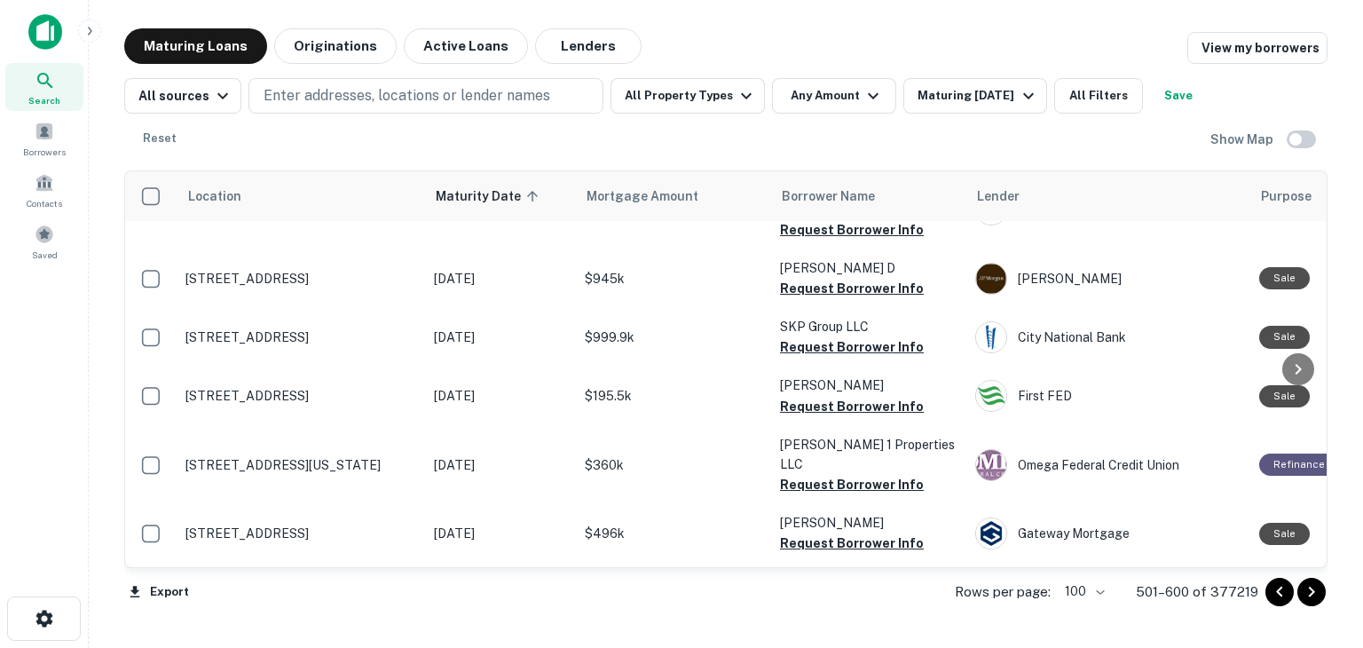
scroll to position [5481, 0]
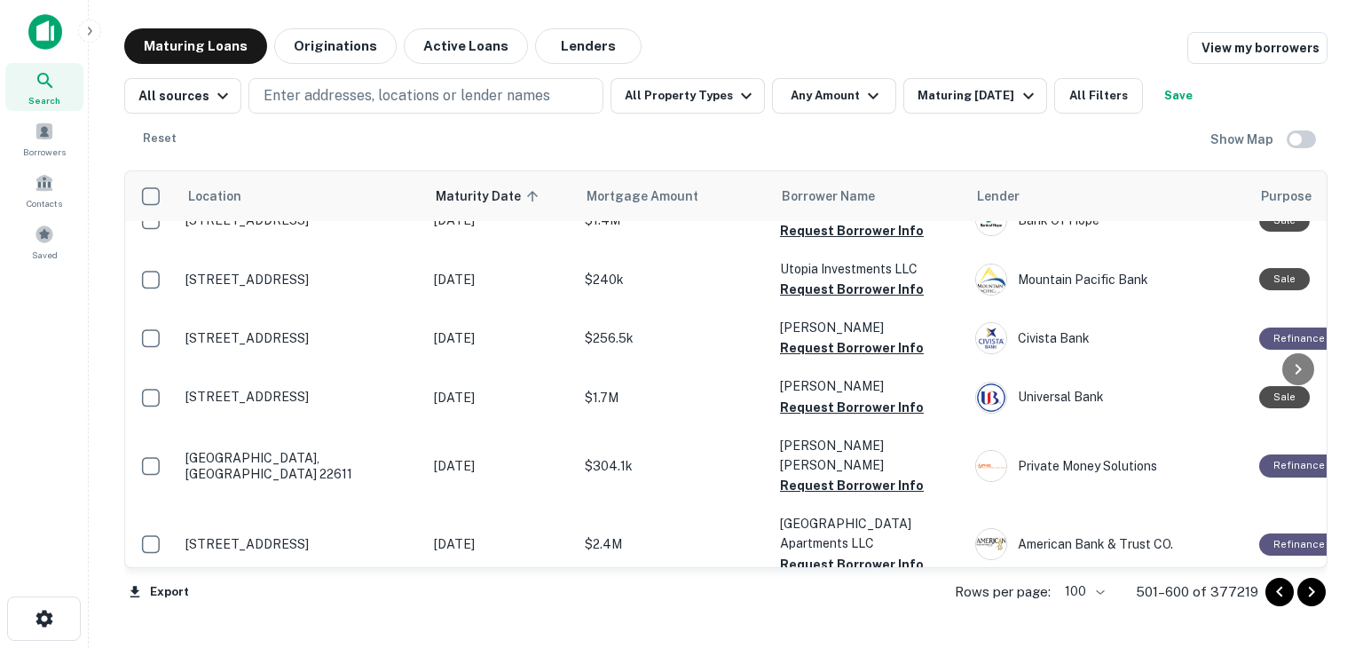
drag, startPoint x: 1324, startPoint y: 505, endPoint x: 1324, endPoint y: 239, distance: 266.3
click at [1324, 239] on body "Search Borrowers Contacts Saved Maturing Loans Originations Active Loans Lender…" at bounding box center [681, 324] width 1363 height 648
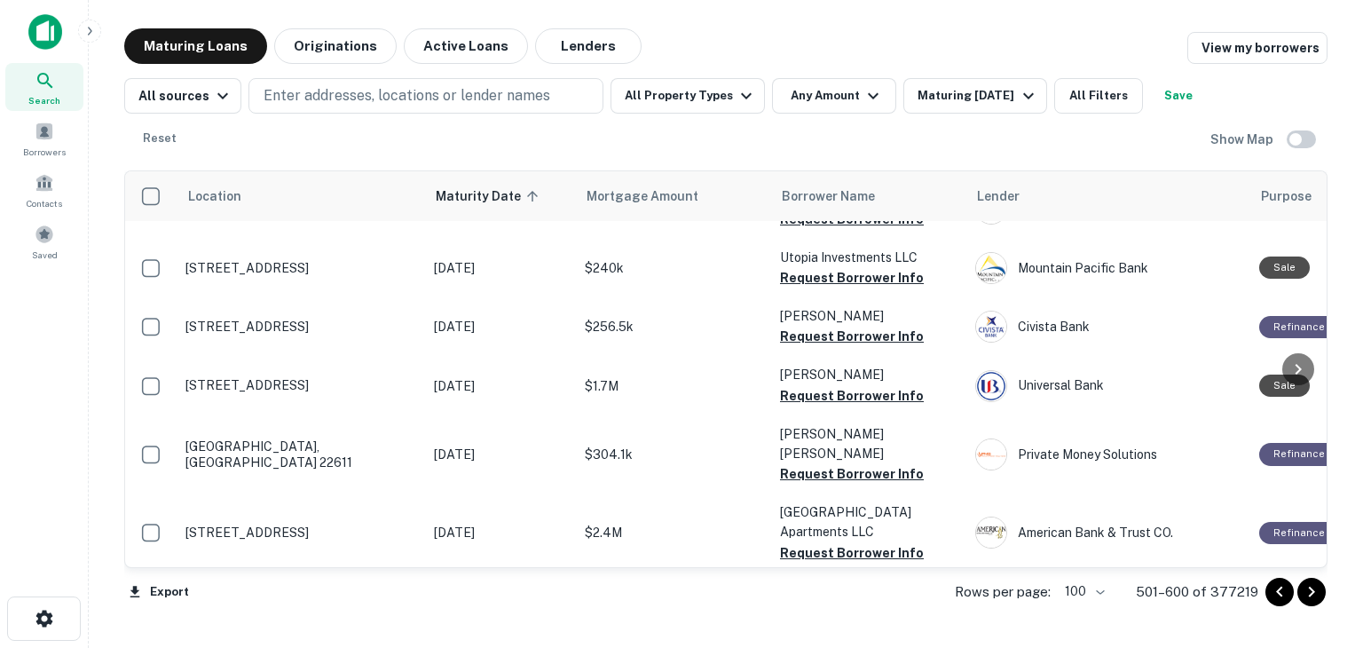
scroll to position [5503, 0]
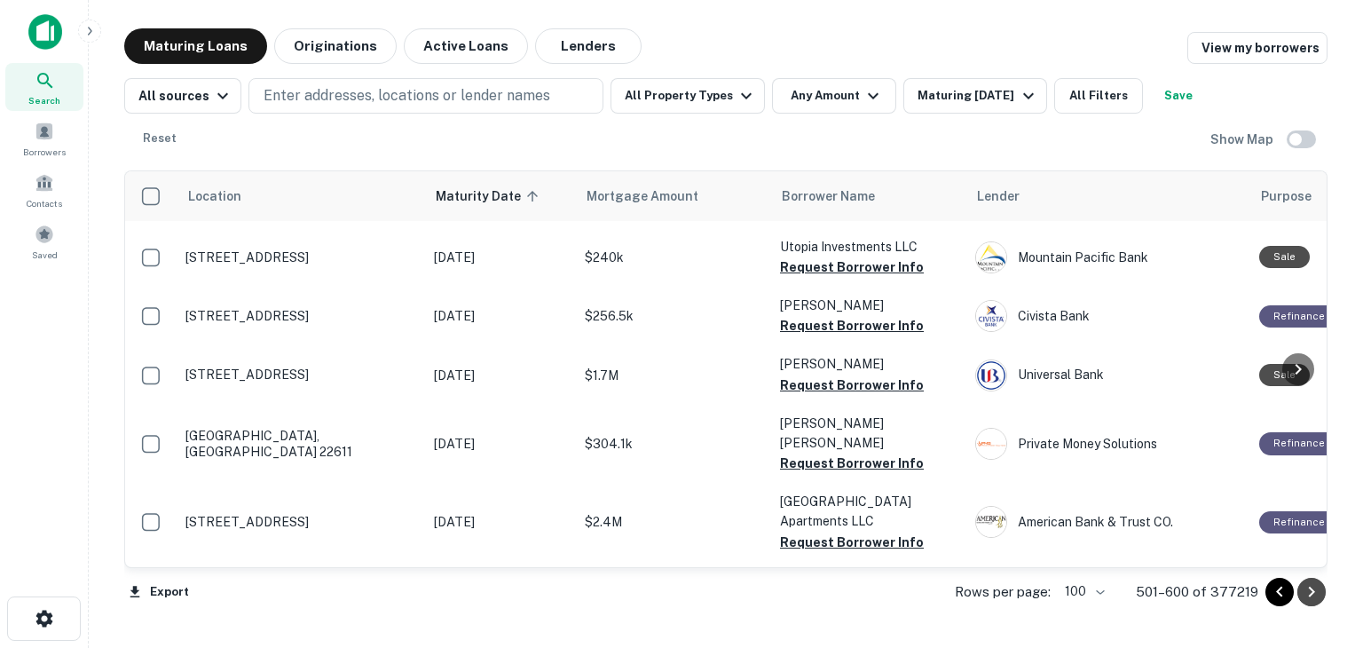
click at [1318, 593] on icon "Go to next page" at bounding box center [1311, 591] width 21 height 21
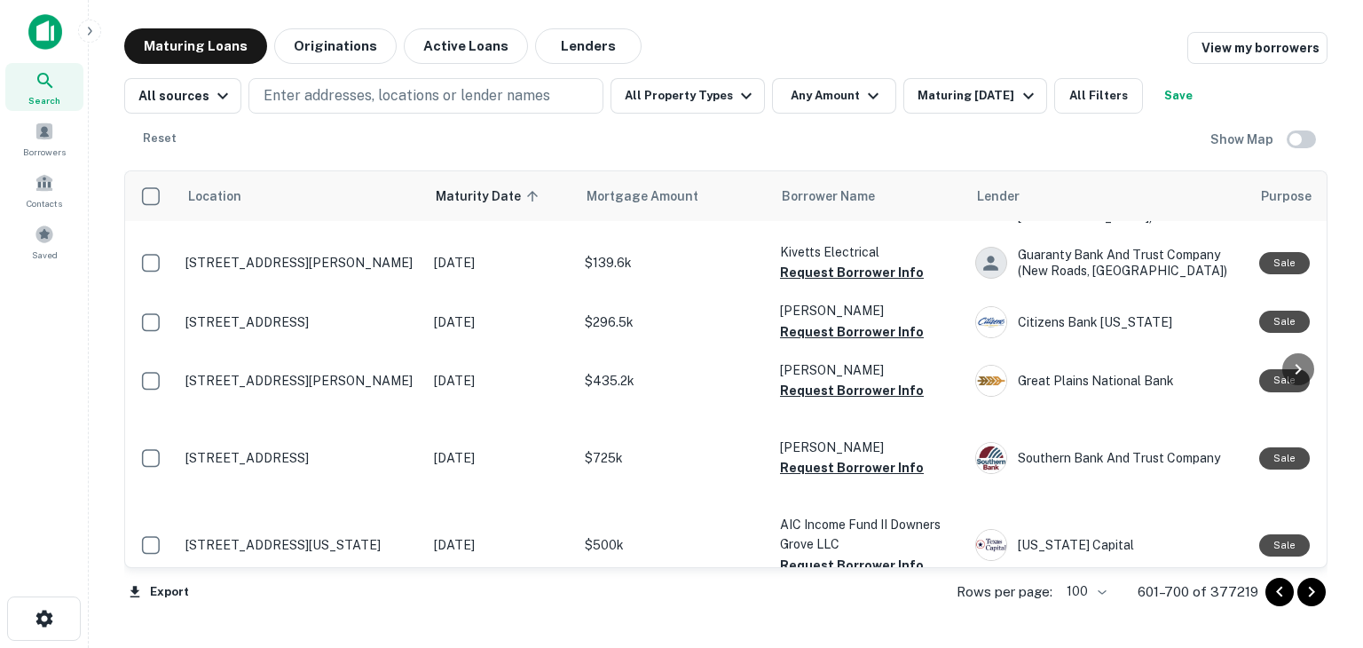
scroll to position [2663, 0]
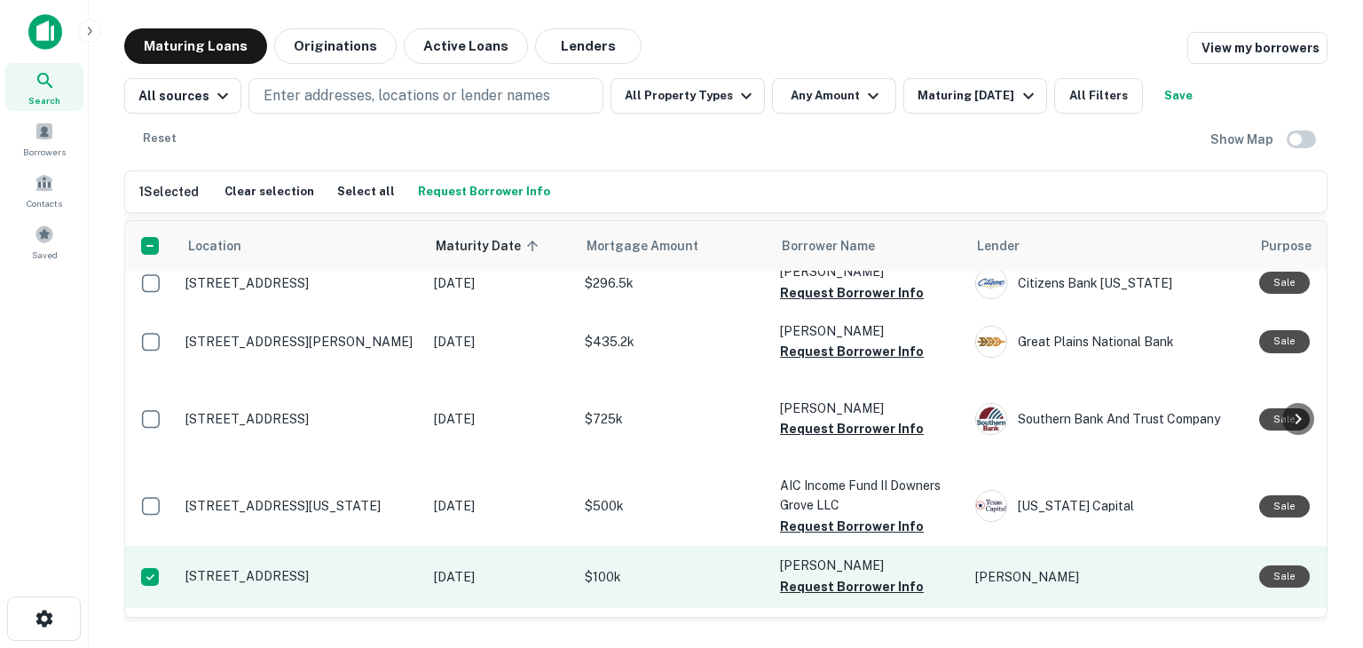
click at [245, 568] on p "10833 Macarthur Blvd Oakland, CA 94605" at bounding box center [301, 576] width 231 height 16
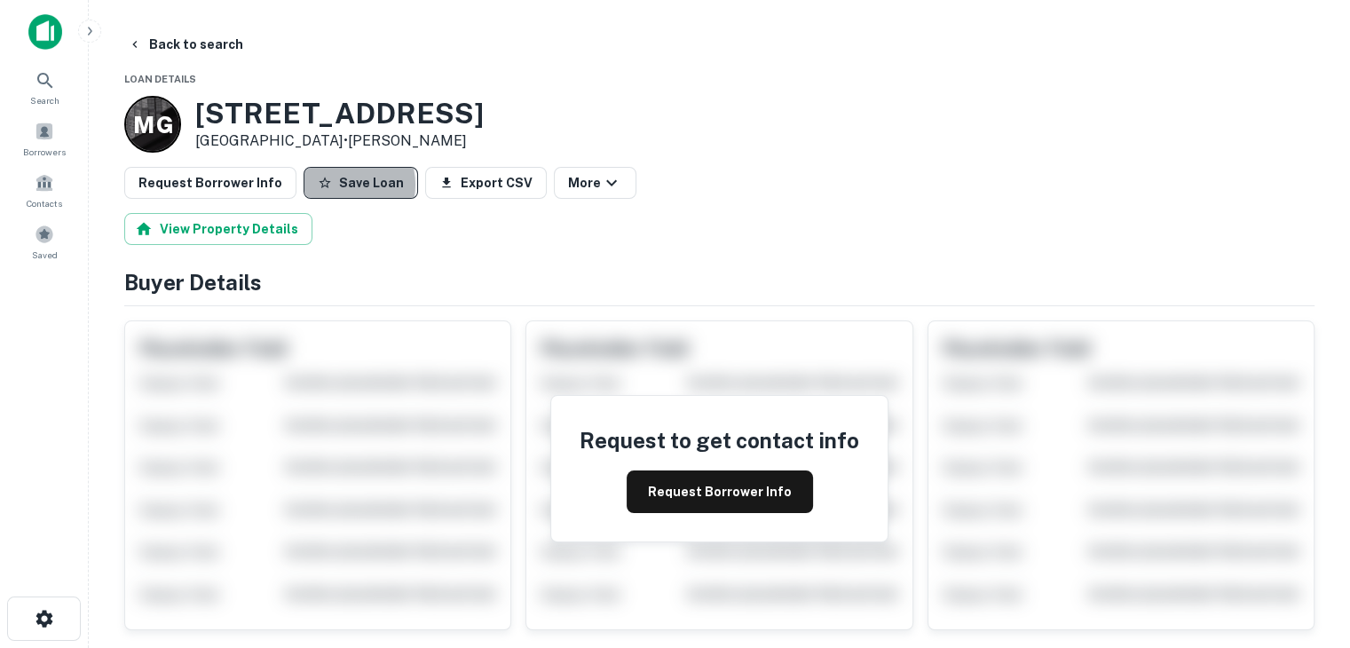
click at [328, 185] on button "Save Loan" at bounding box center [361, 183] width 114 height 32
click at [205, 43] on button "Back to search" at bounding box center [186, 44] width 130 height 32
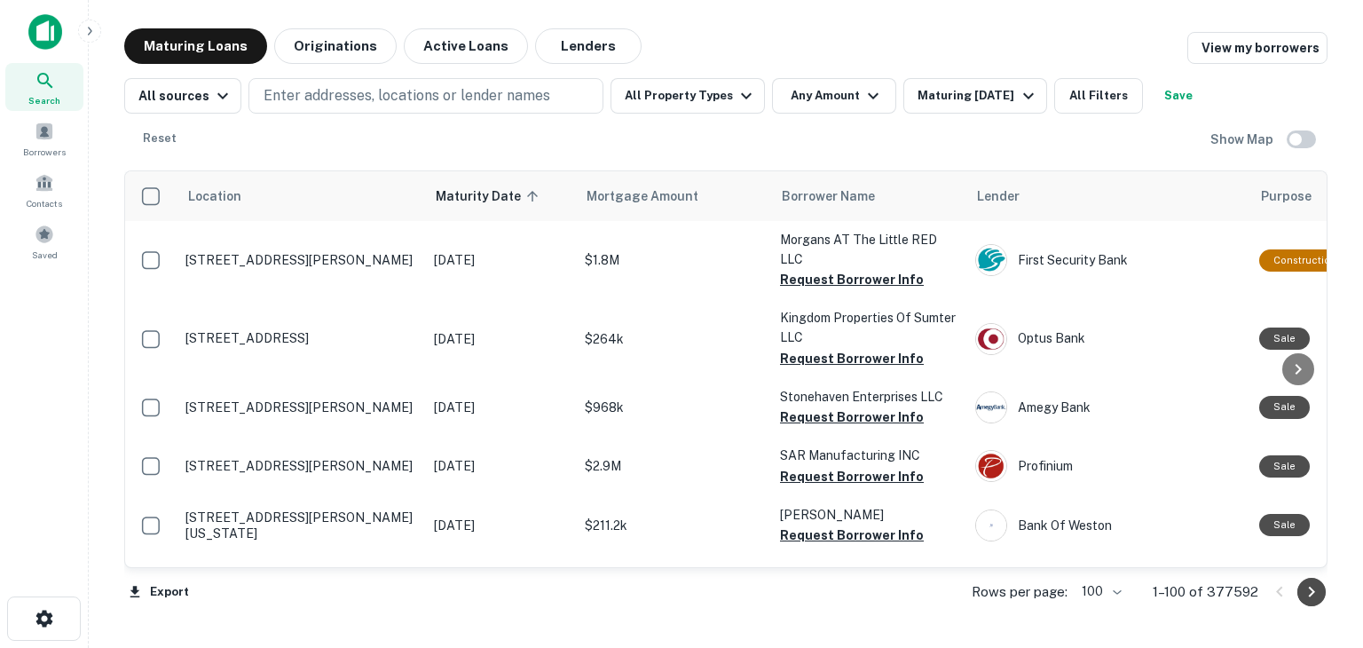
click at [1306, 593] on icon "Go to next page" at bounding box center [1311, 591] width 21 height 21
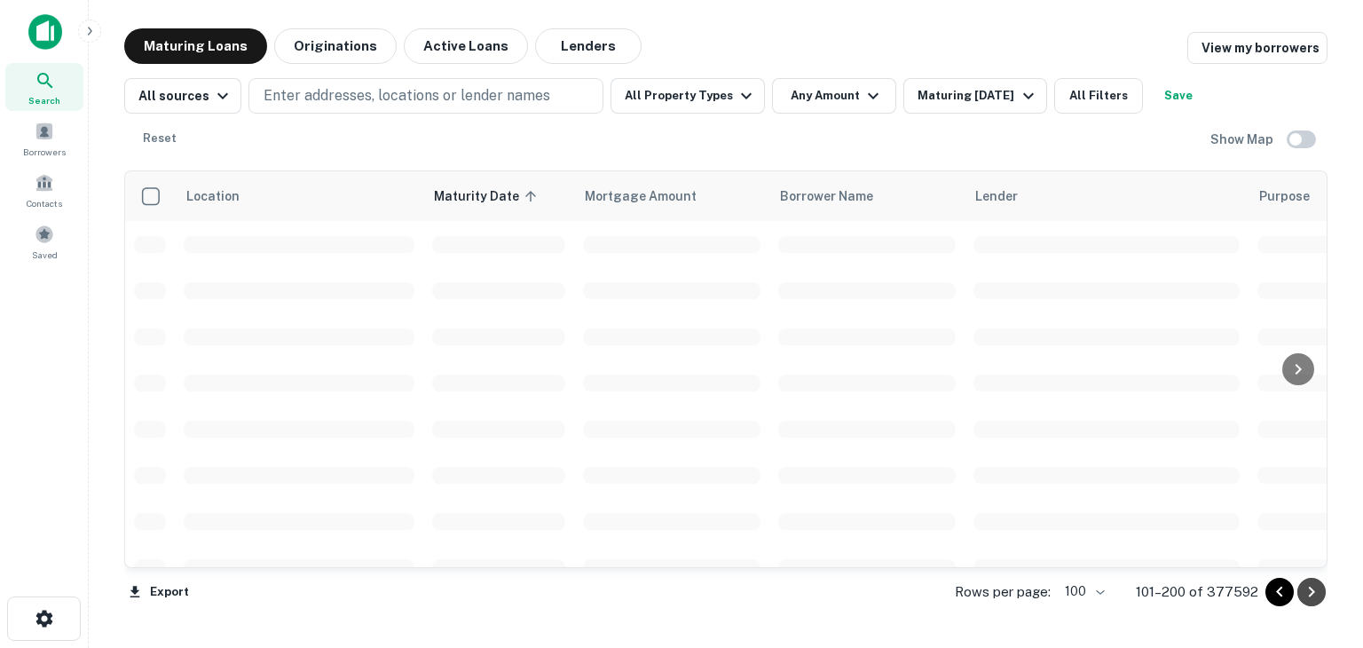
click at [1307, 591] on icon "Go to next page" at bounding box center [1311, 591] width 21 height 21
click at [1315, 593] on icon "Go to next page" at bounding box center [1311, 591] width 21 height 21
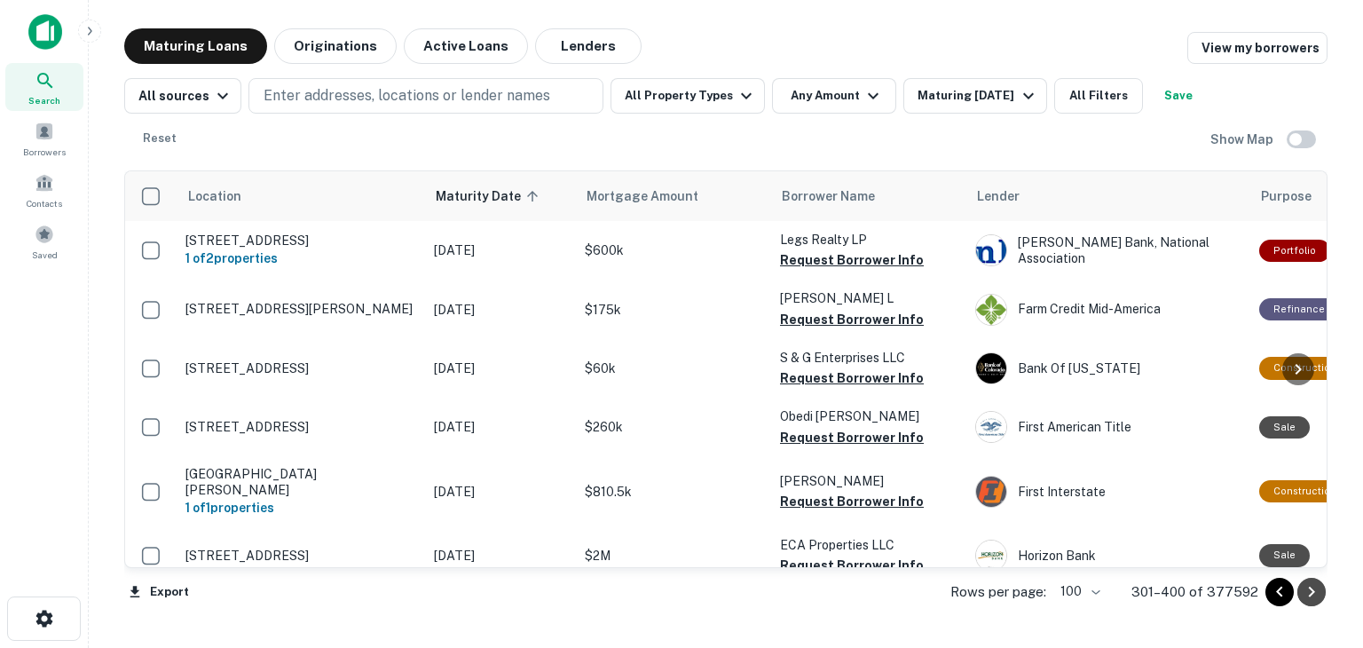
click at [1315, 593] on icon "Go to next page" at bounding box center [1311, 591] width 21 height 21
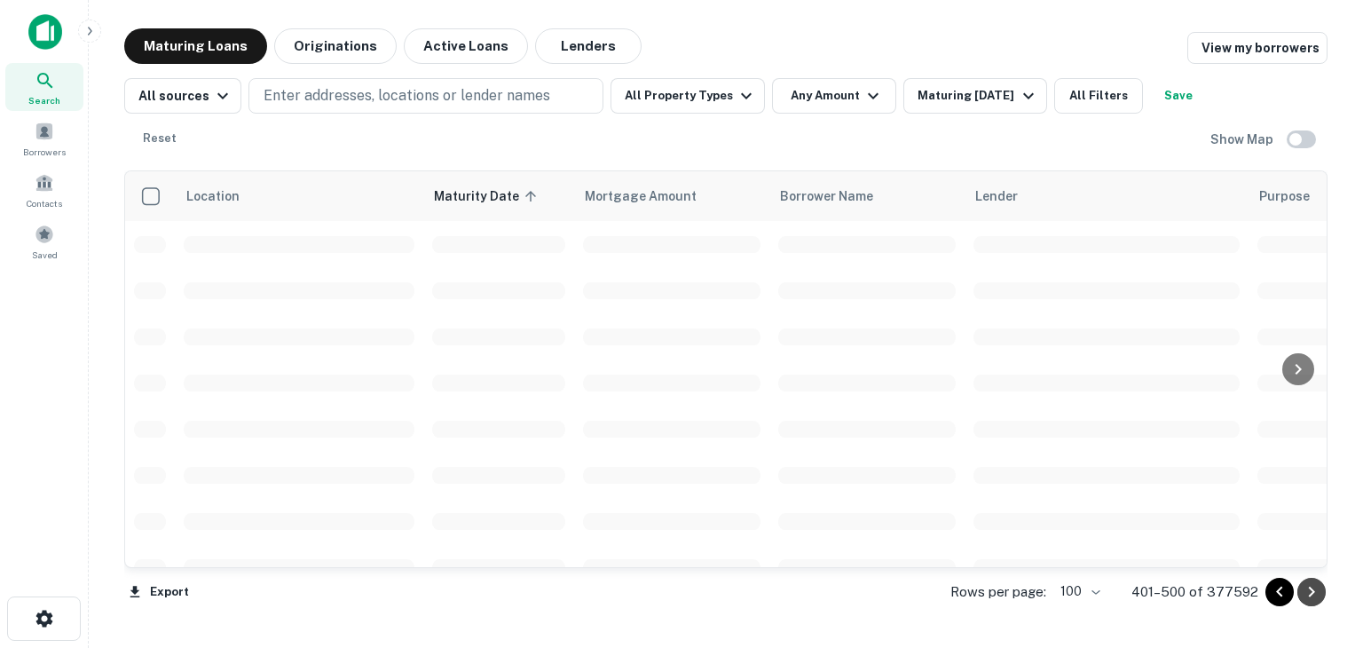
click at [1315, 593] on icon "Go to next page" at bounding box center [1311, 591] width 21 height 21
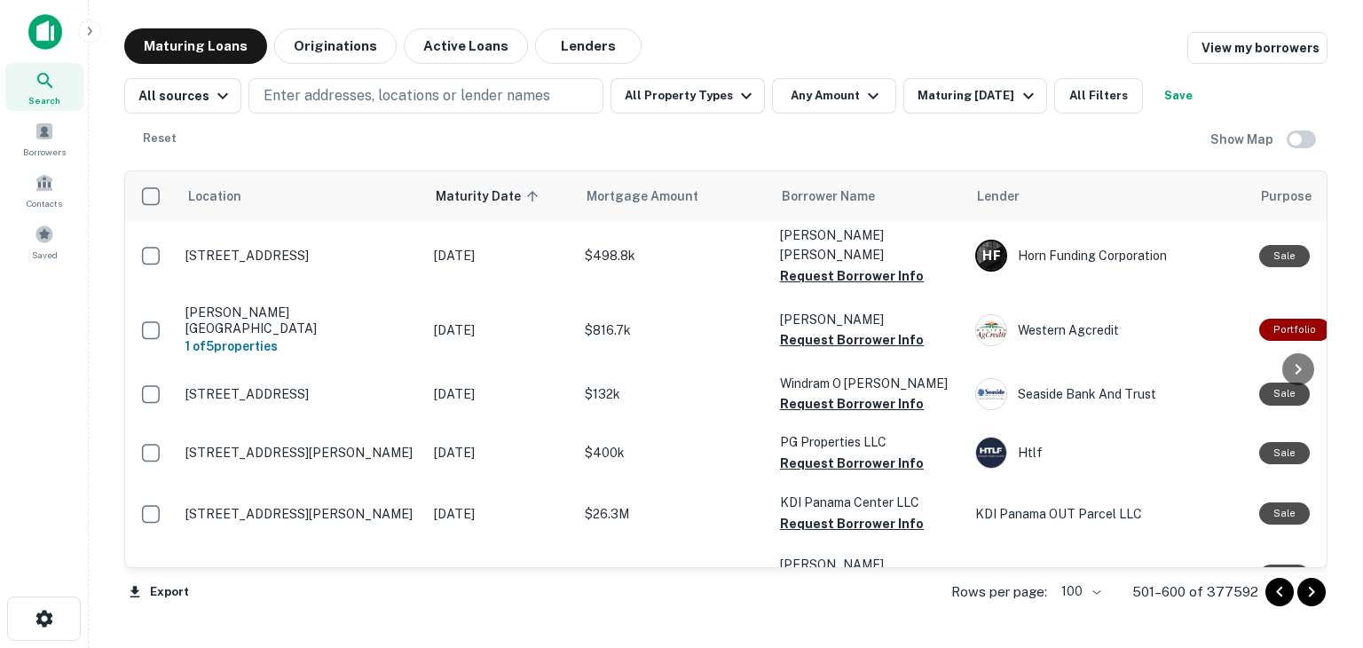
scroll to position [1243, 0]
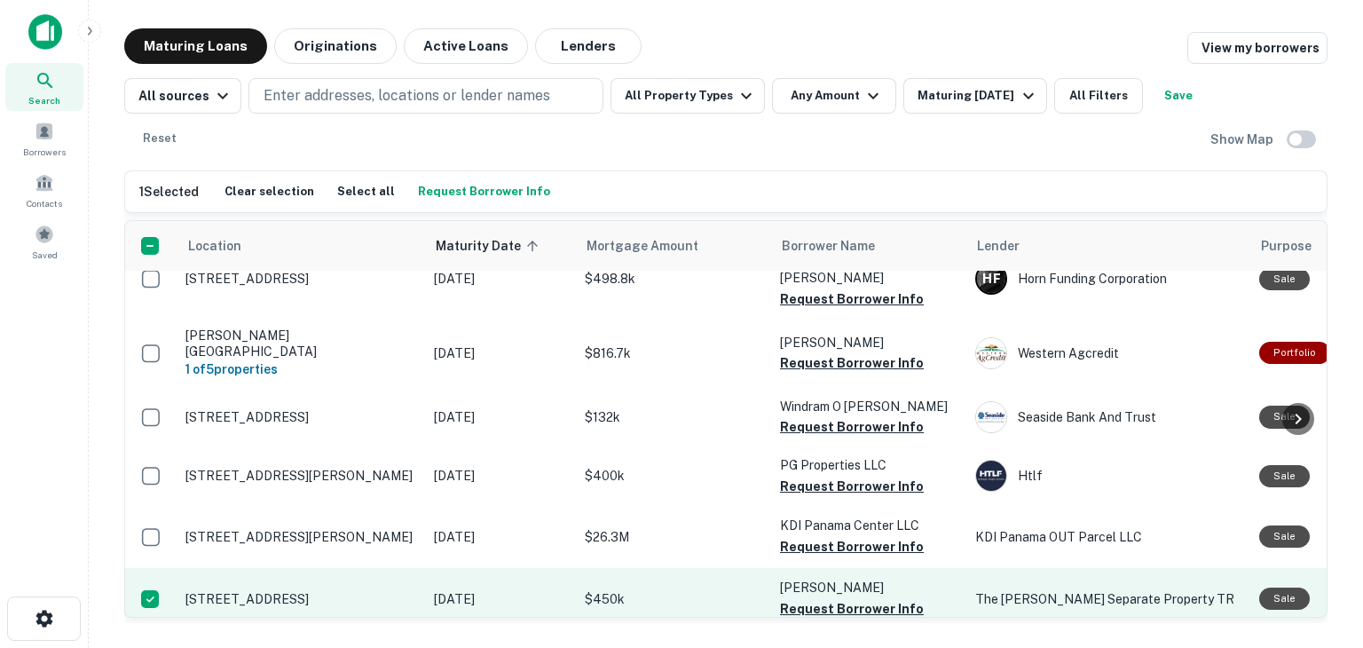
click at [288, 591] on p "10235 Fair Oaks Blvd Fair Oaks, CA 95628" at bounding box center [301, 599] width 231 height 16
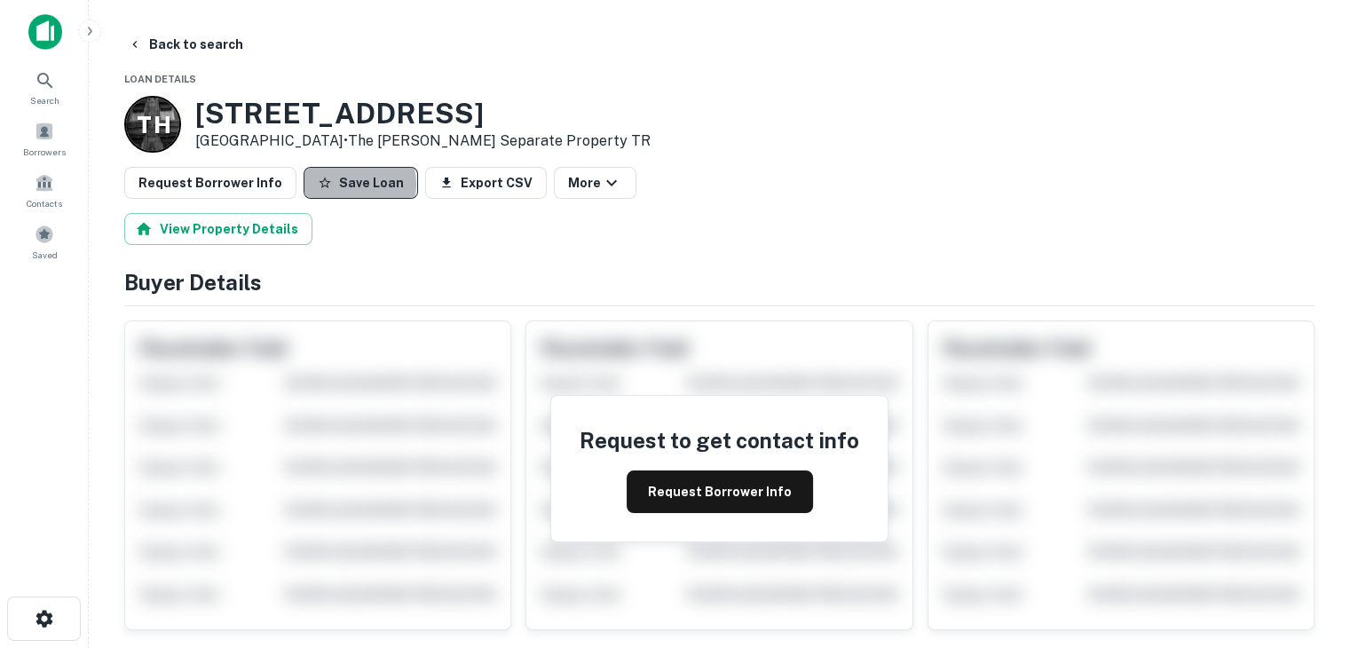
click at [331, 185] on button "Save Loan" at bounding box center [361, 183] width 114 height 32
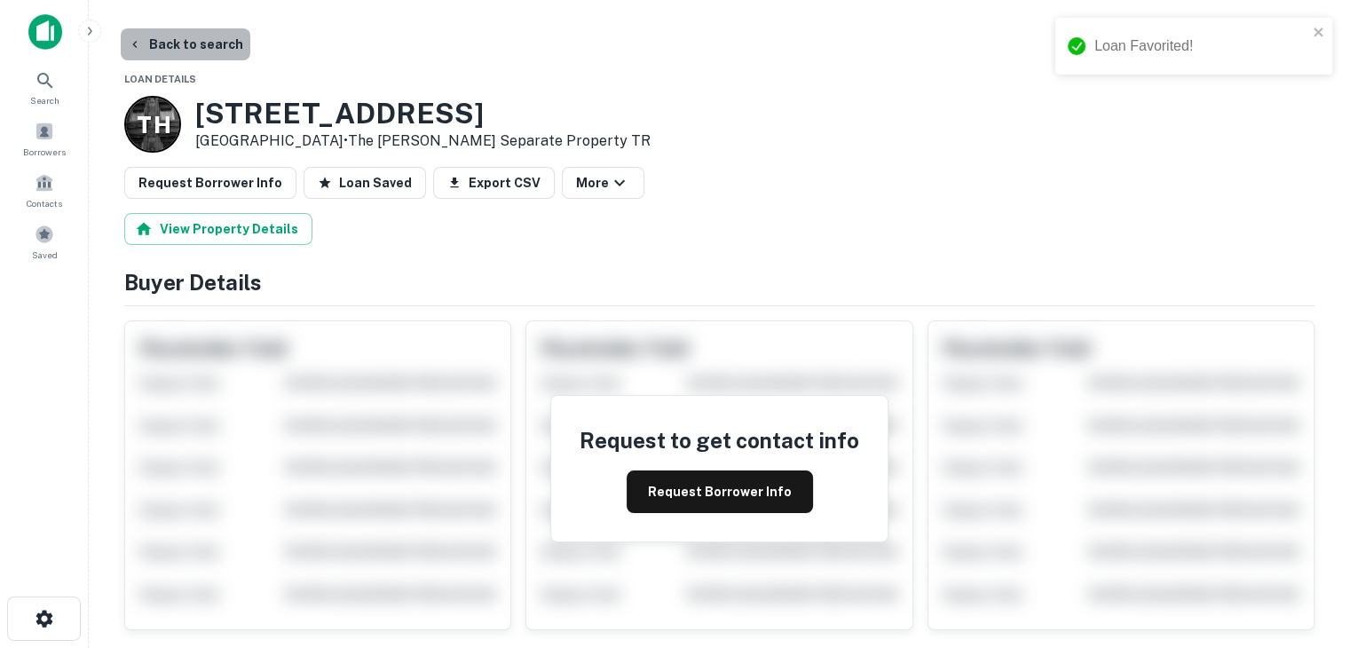
click at [193, 42] on button "Back to search" at bounding box center [186, 44] width 130 height 32
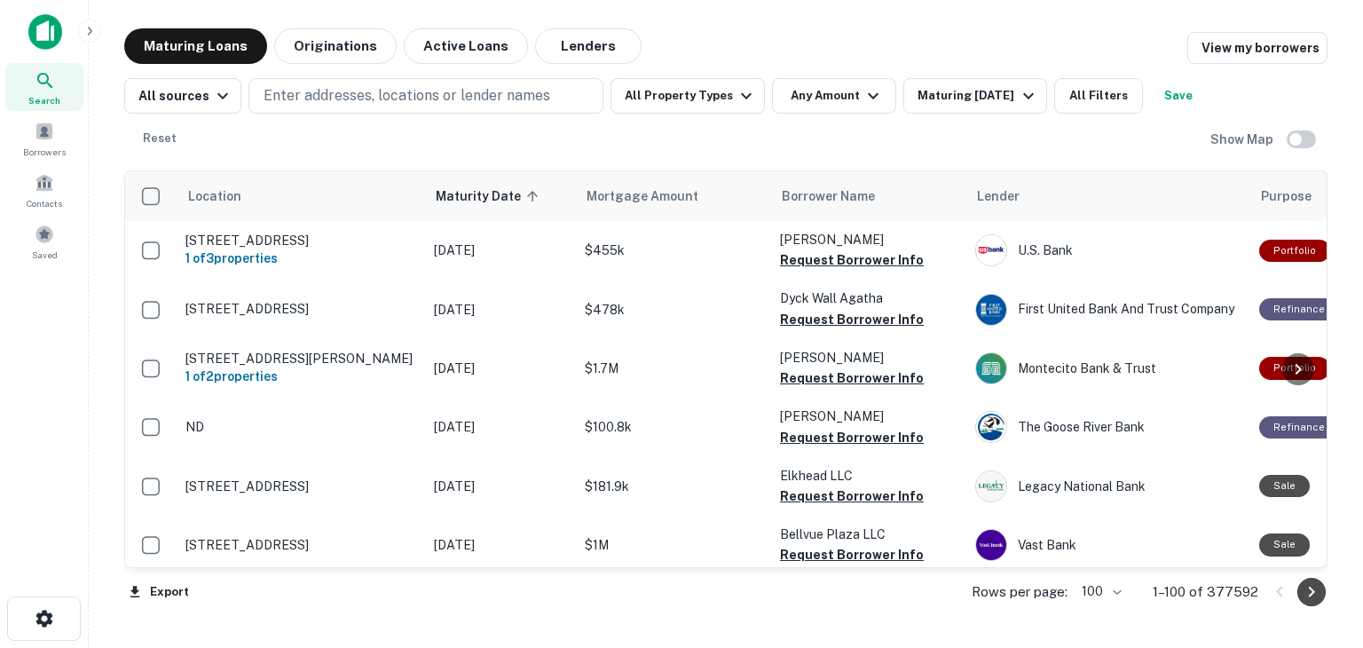
click at [1312, 594] on icon "Go to next page" at bounding box center [1311, 591] width 21 height 21
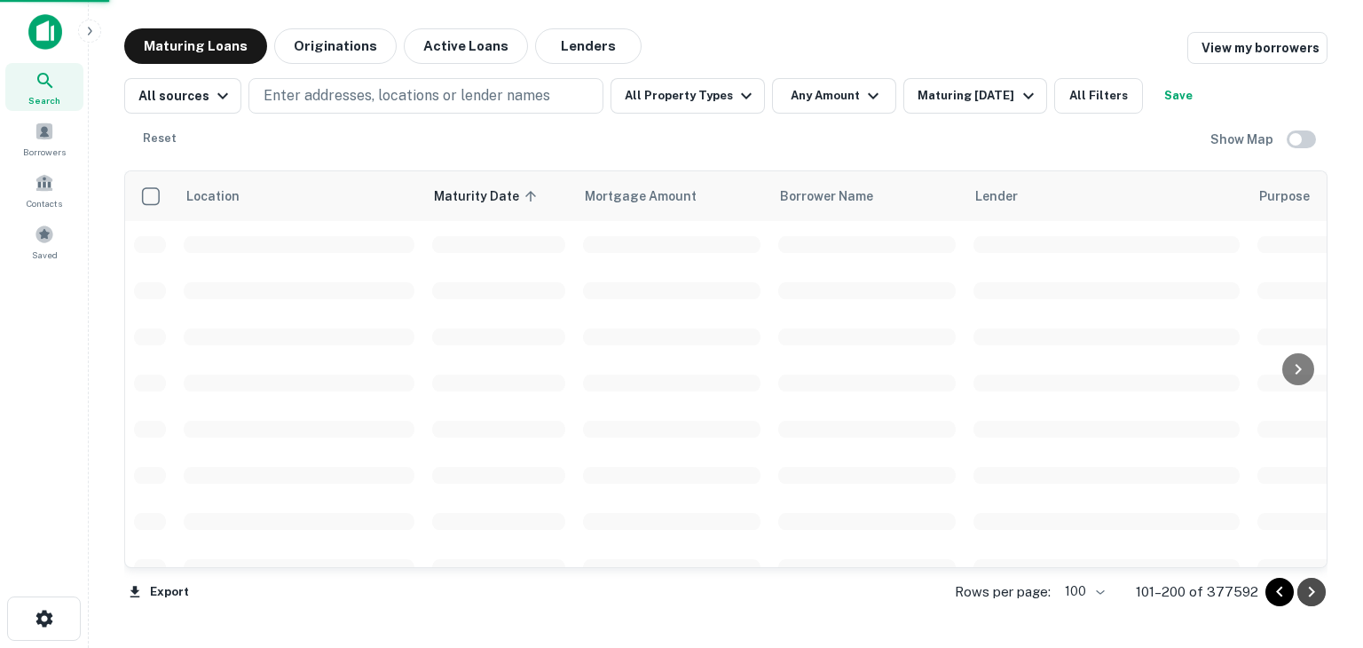
click at [1312, 594] on icon "Go to next page" at bounding box center [1311, 591] width 21 height 21
click at [1313, 595] on icon "Go to next page" at bounding box center [1311, 591] width 21 height 21
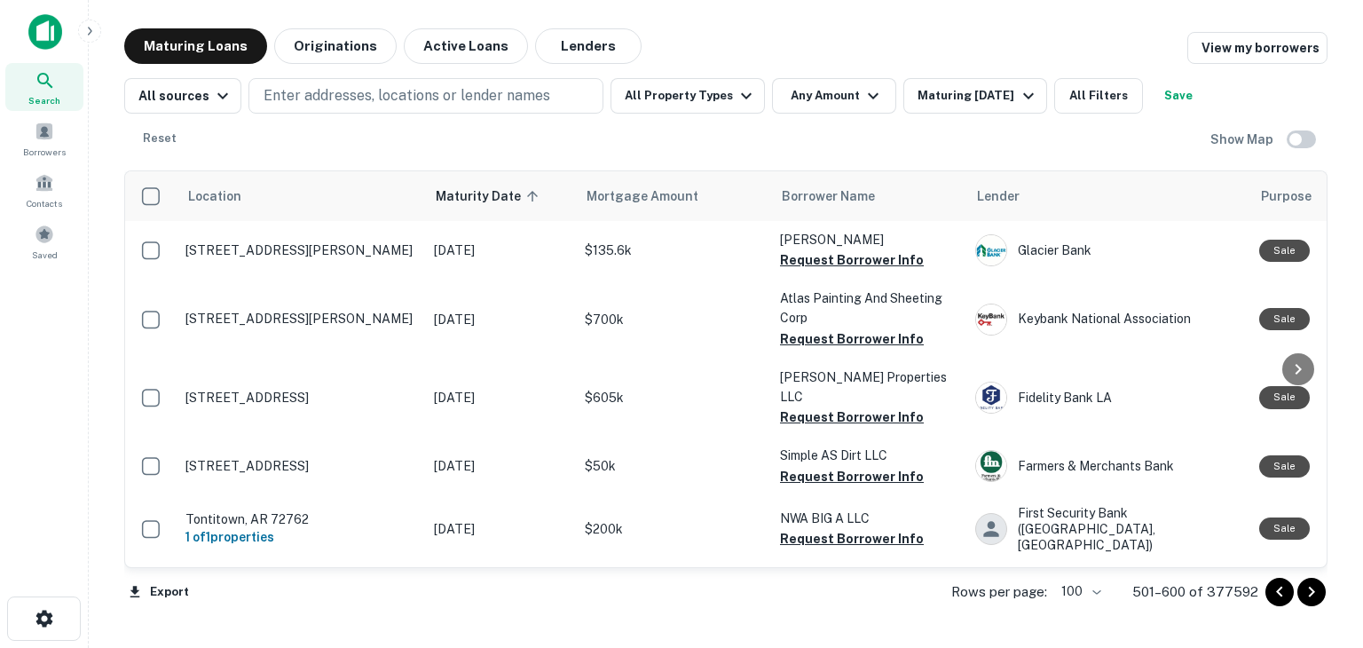
click at [1313, 595] on icon "Go to next page" at bounding box center [1311, 591] width 21 height 21
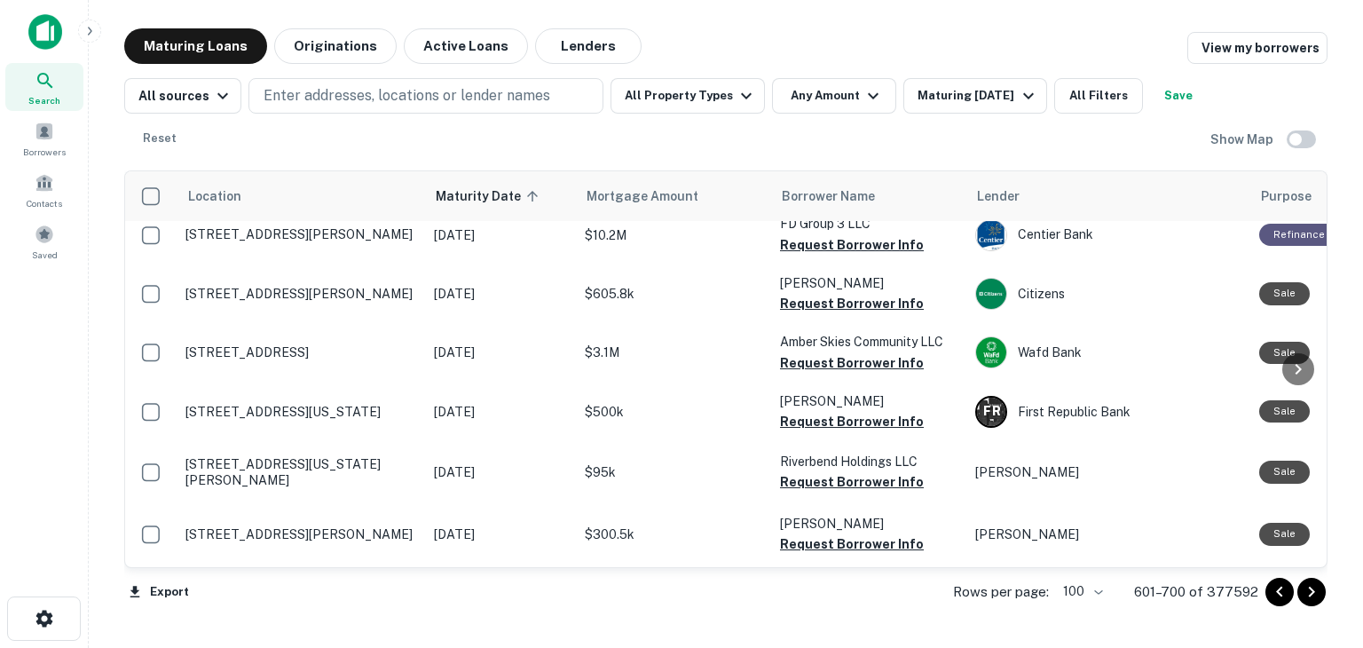
scroll to position [1331, 0]
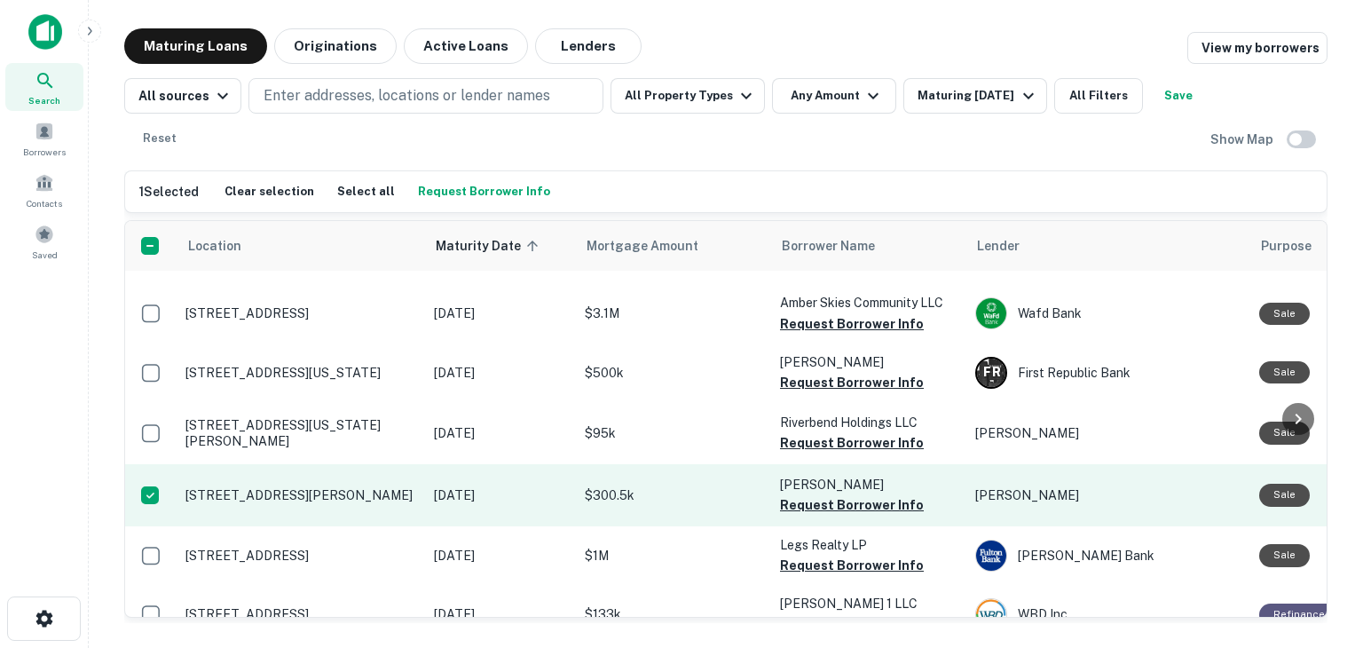
click at [279, 487] on p "11082 Barclay Dr Garden Grove, CA 92841" at bounding box center [301, 495] width 231 height 16
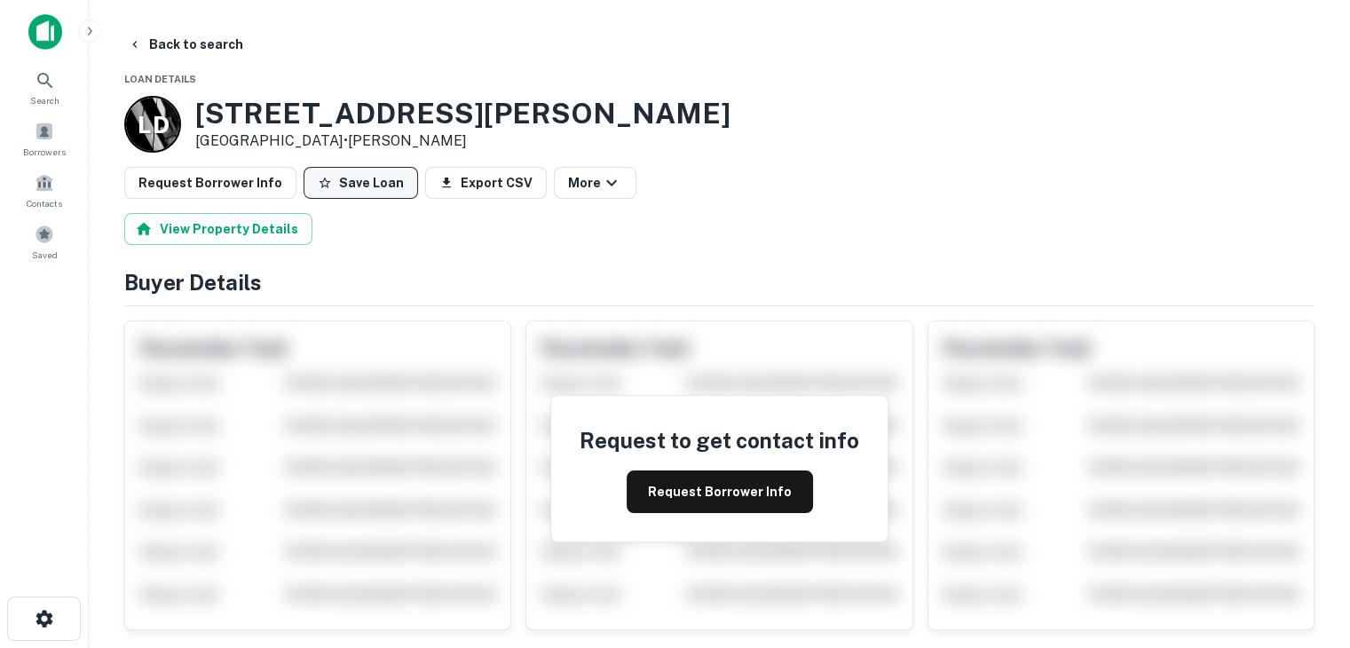
click at [383, 184] on button "Save Loan" at bounding box center [361, 183] width 114 height 32
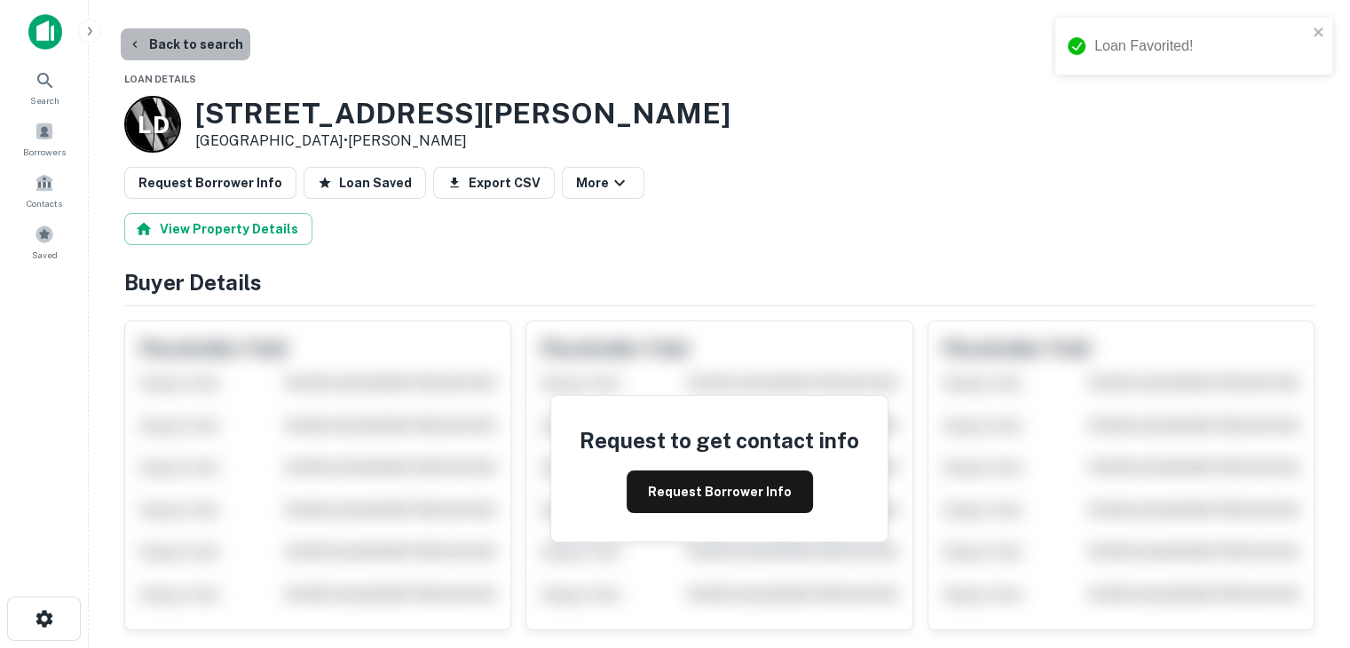
click at [198, 49] on button "Back to search" at bounding box center [186, 44] width 130 height 32
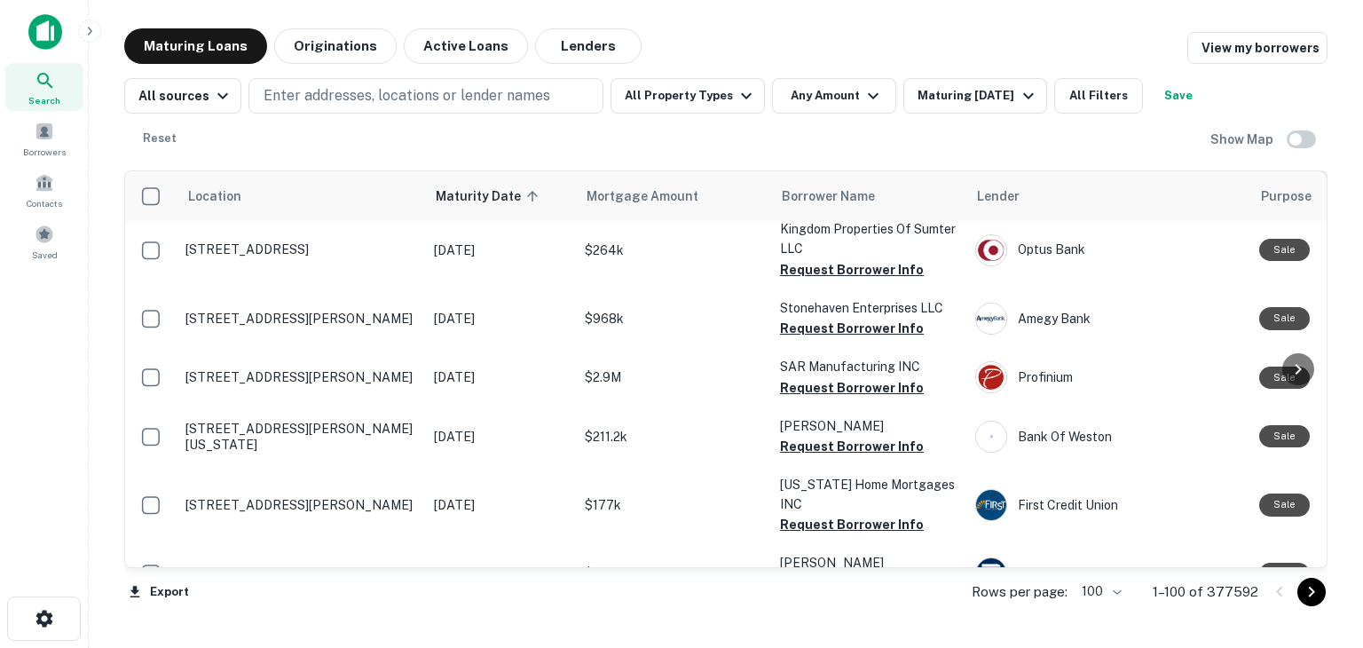
scroll to position [266, 0]
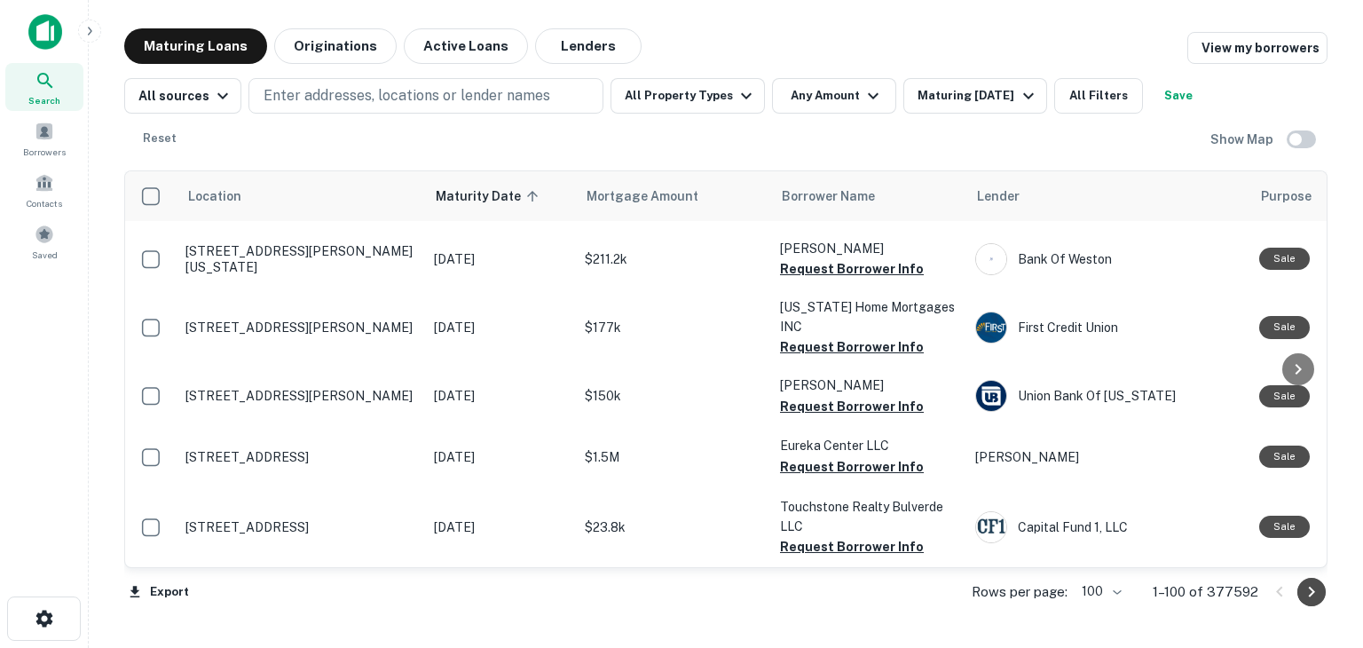
click at [1314, 593] on icon "Go to next page" at bounding box center [1311, 591] width 21 height 21
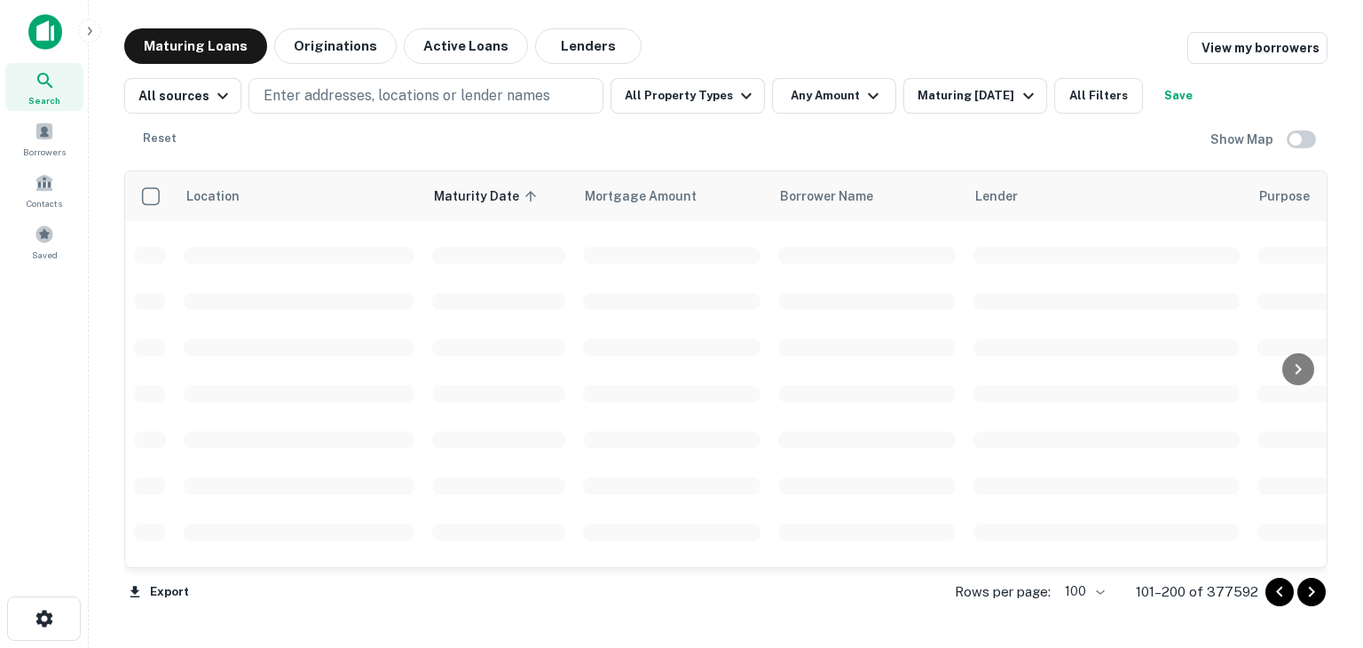
click at [1314, 593] on icon "Go to next page" at bounding box center [1311, 591] width 21 height 21
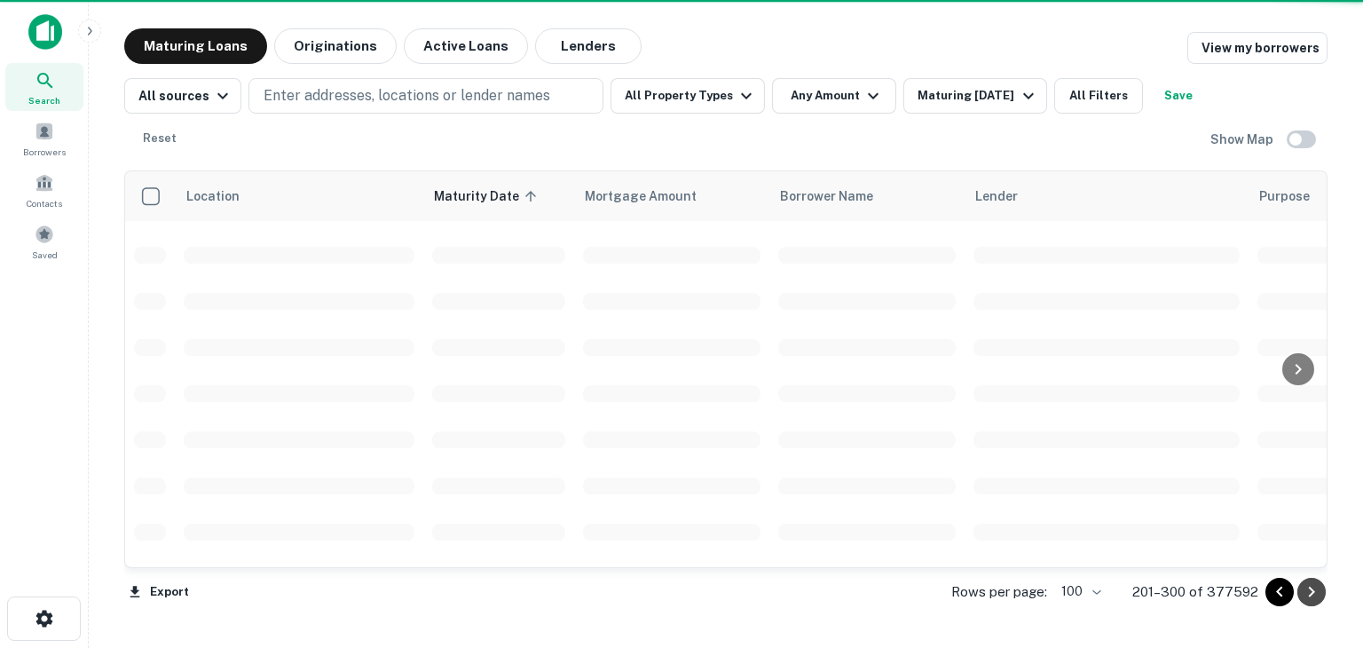
click at [1314, 593] on icon "Go to next page" at bounding box center [1311, 591] width 21 height 21
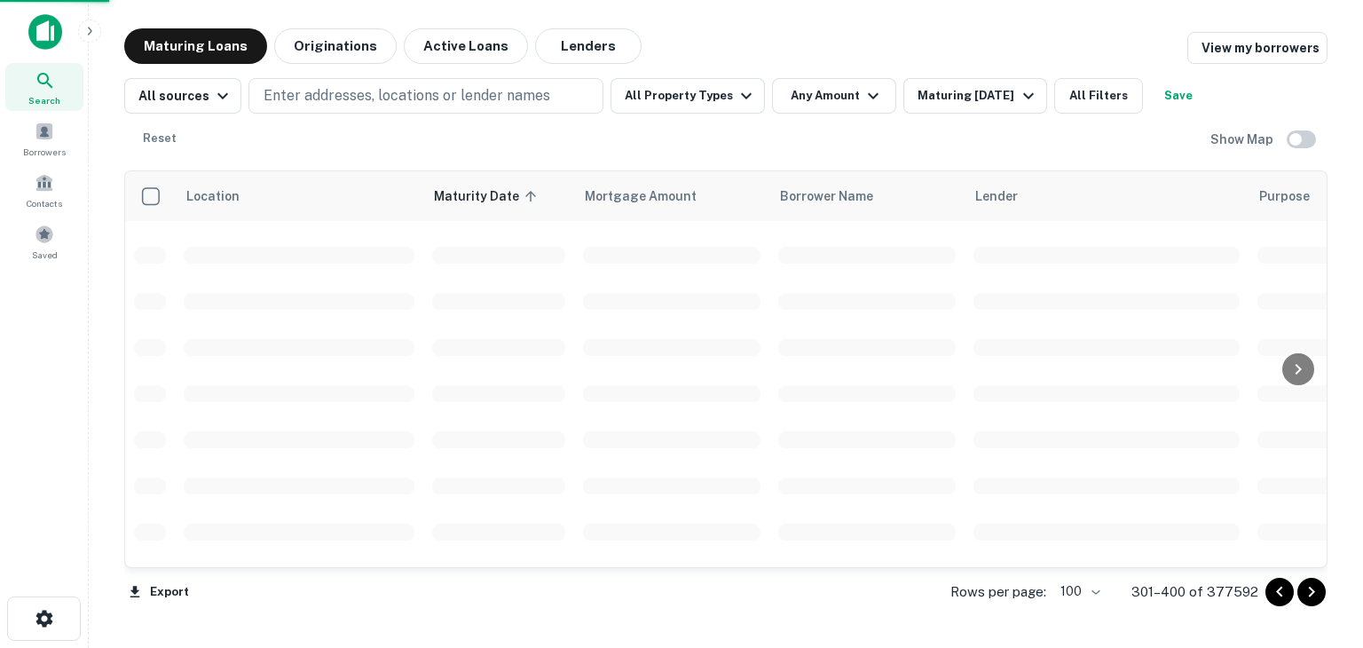
click at [1314, 593] on icon "Go to next page" at bounding box center [1311, 591] width 21 height 21
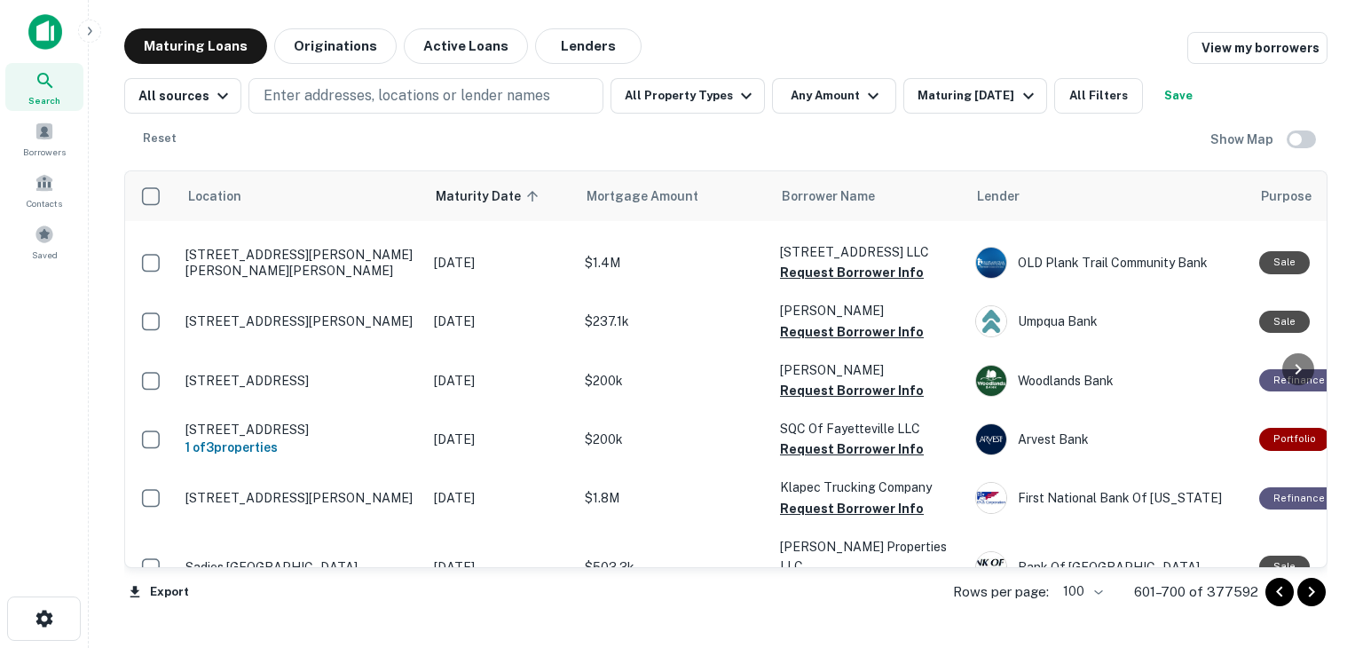
scroll to position [4136, 0]
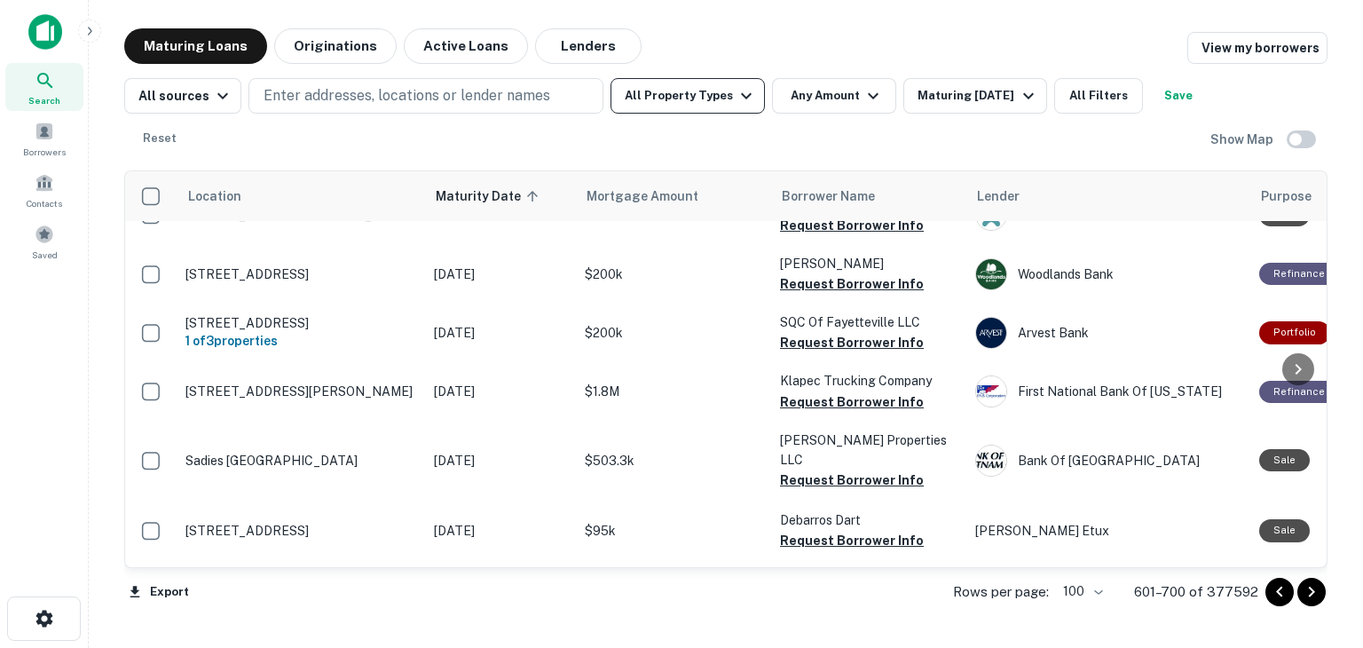
click at [698, 91] on button "All Property Types" at bounding box center [688, 96] width 154 height 36
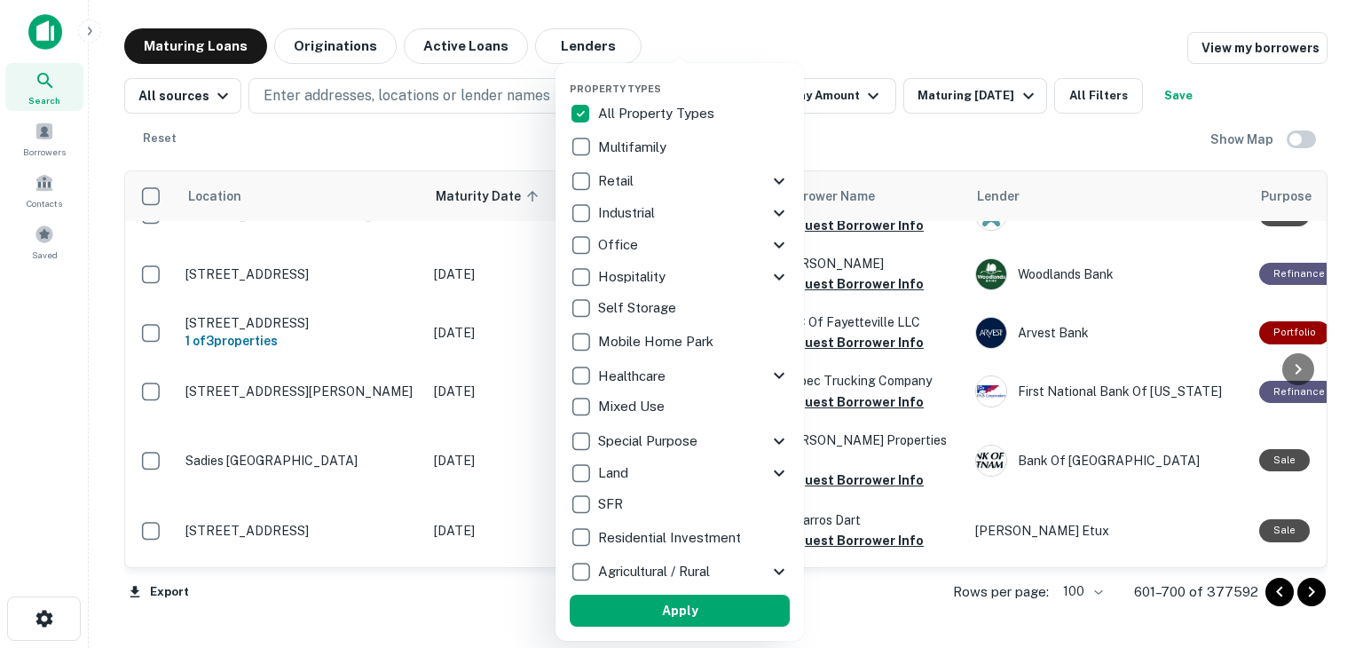
click at [905, 133] on div at bounding box center [681, 324] width 1363 height 648
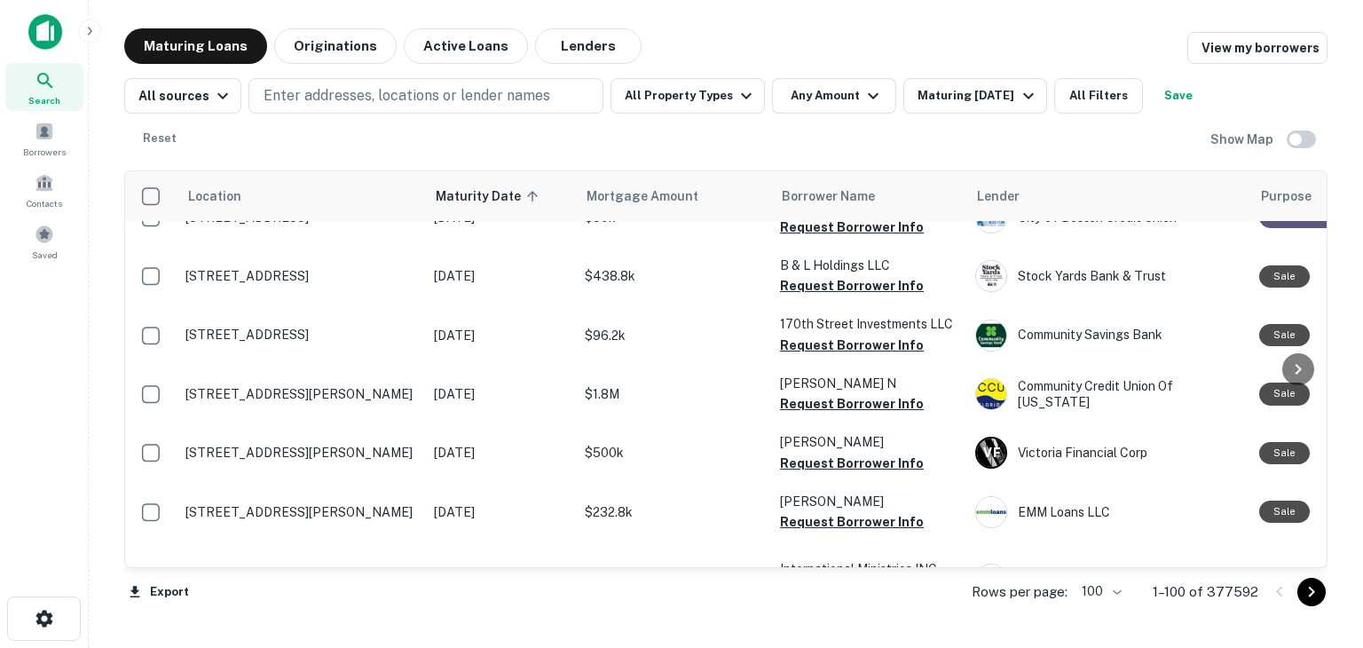
click at [1313, 591] on icon "Go to next page" at bounding box center [1312, 592] width 6 height 11
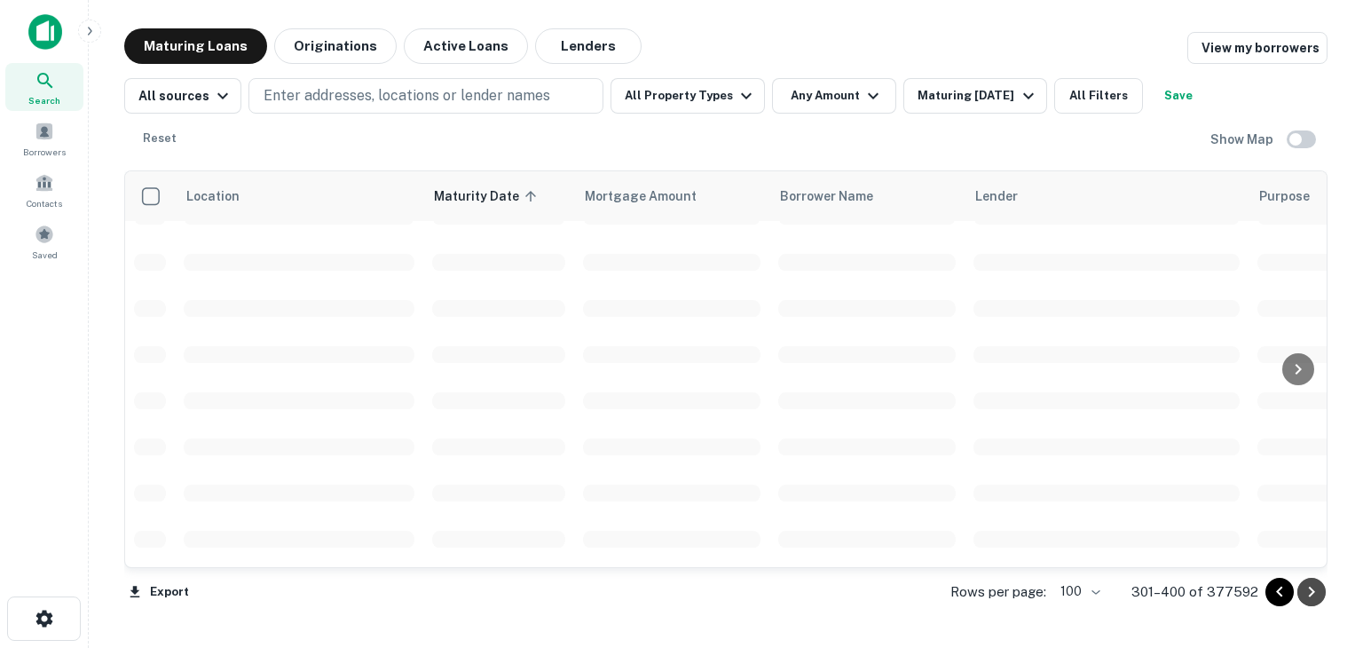
click at [1313, 591] on icon "Go to next page" at bounding box center [1312, 592] width 6 height 11
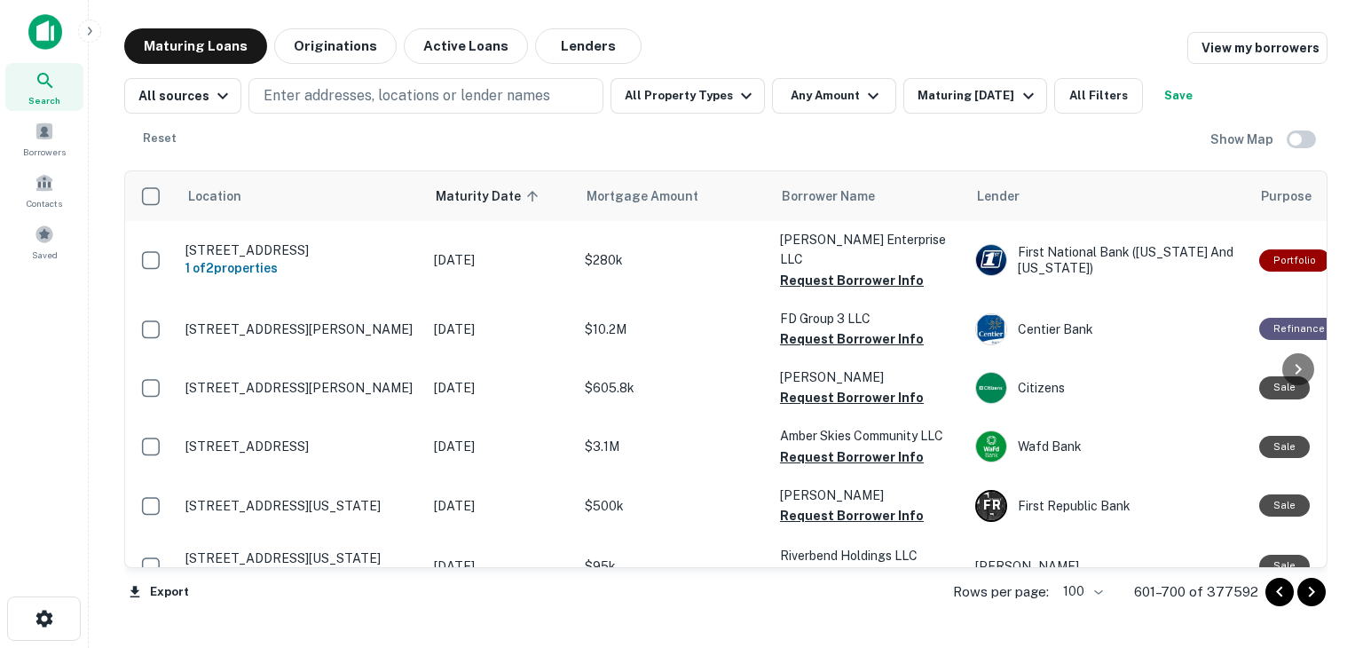
scroll to position [5590, 0]
click at [1308, 593] on icon "Go to next page" at bounding box center [1311, 591] width 21 height 21
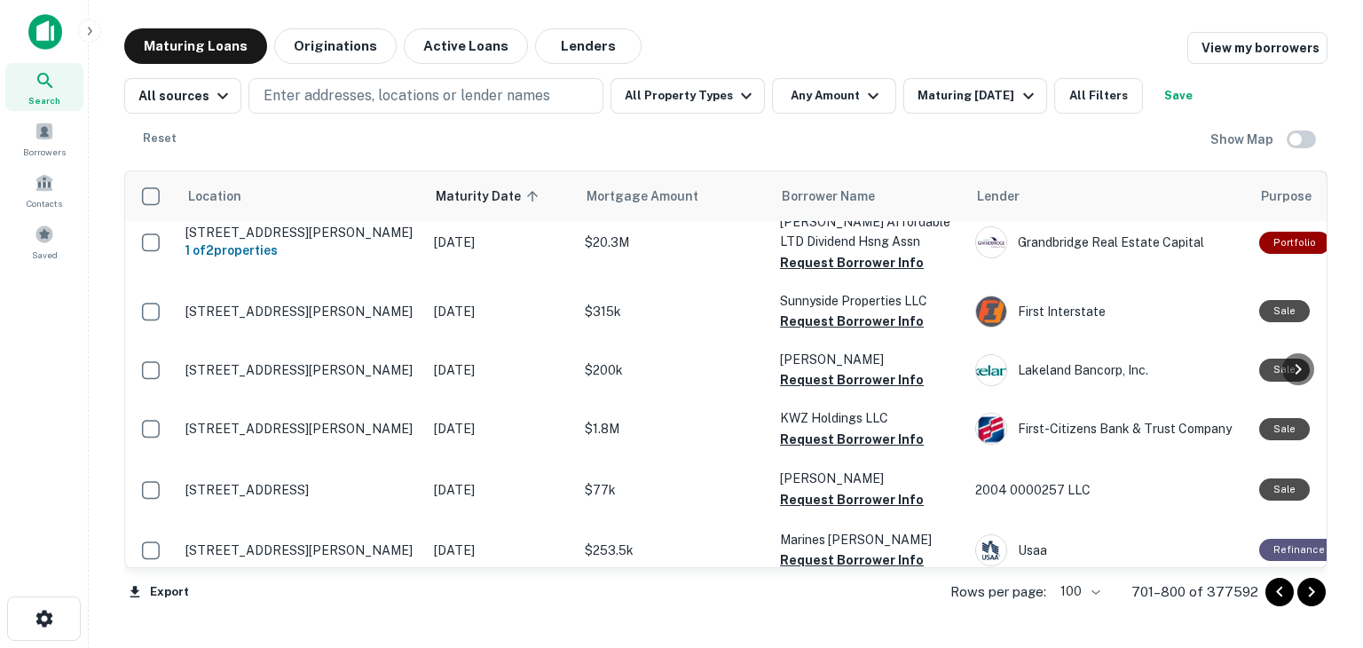
scroll to position [5986, 0]
click at [1310, 594] on icon "Go to next page" at bounding box center [1312, 592] width 6 height 11
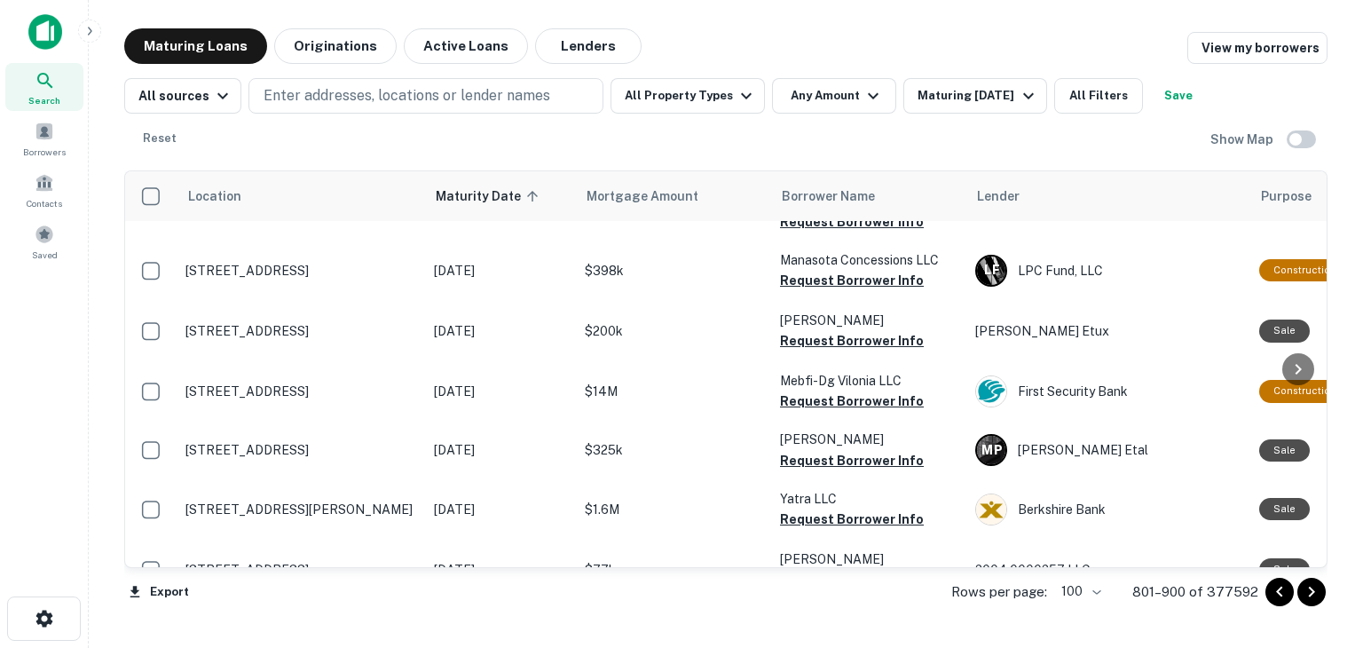
scroll to position [5830, 0]
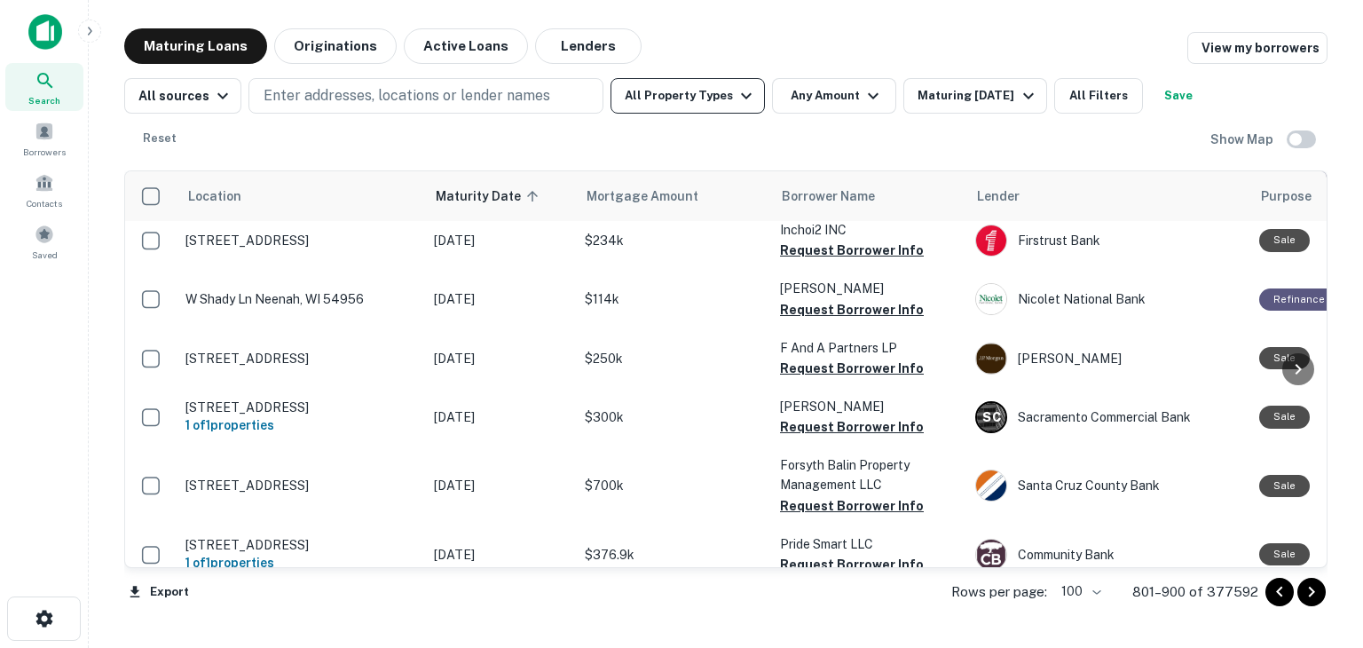
click at [655, 90] on button "All Property Types" at bounding box center [688, 96] width 154 height 36
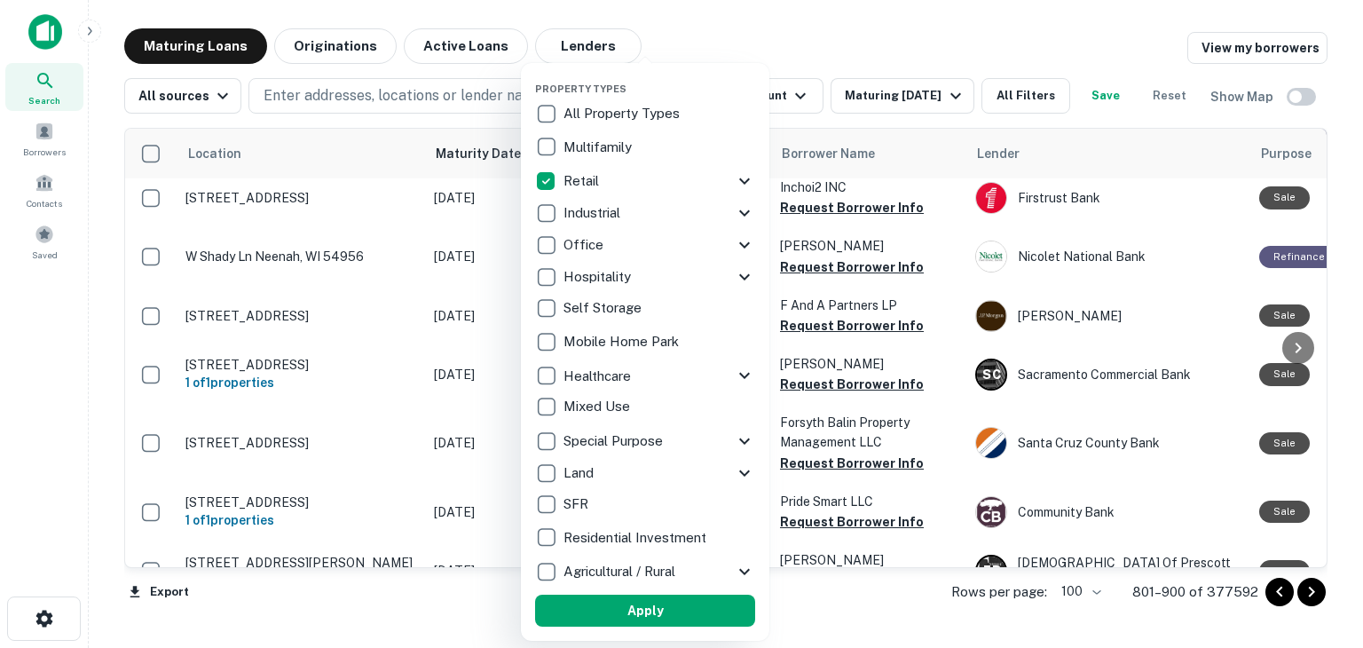
scroll to position [5787, 0]
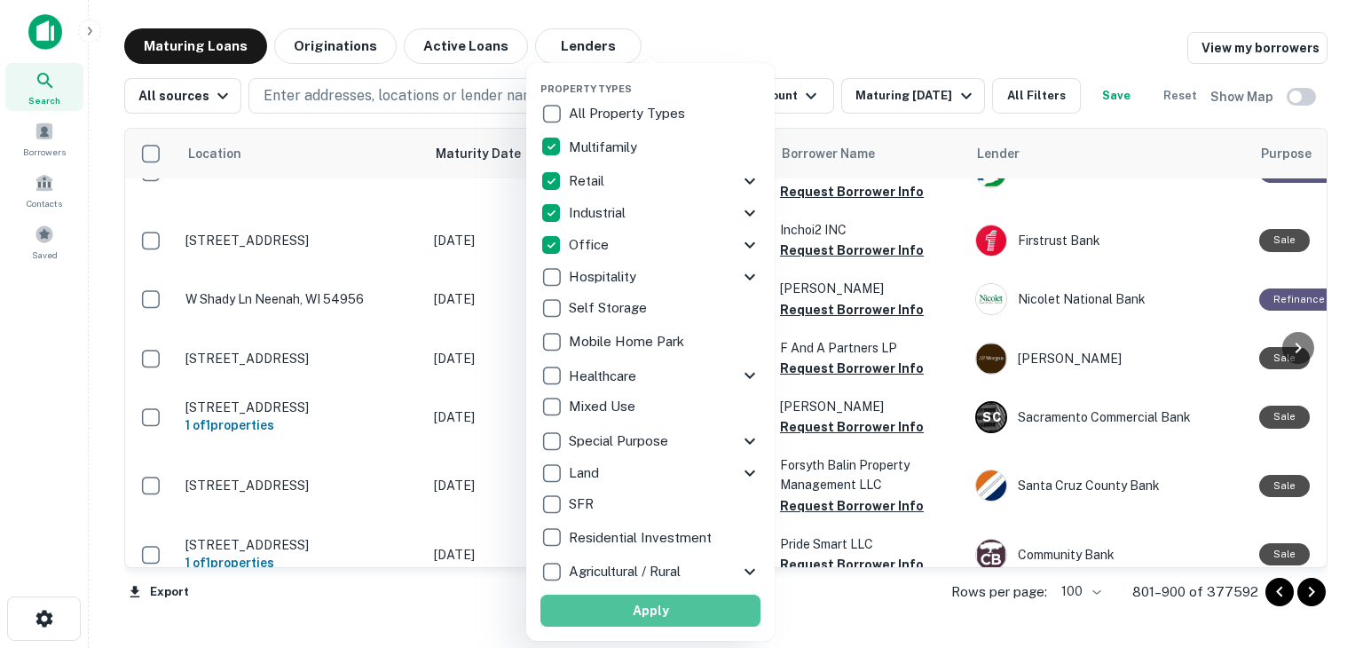
click at [666, 604] on button "Apply" at bounding box center [651, 611] width 220 height 32
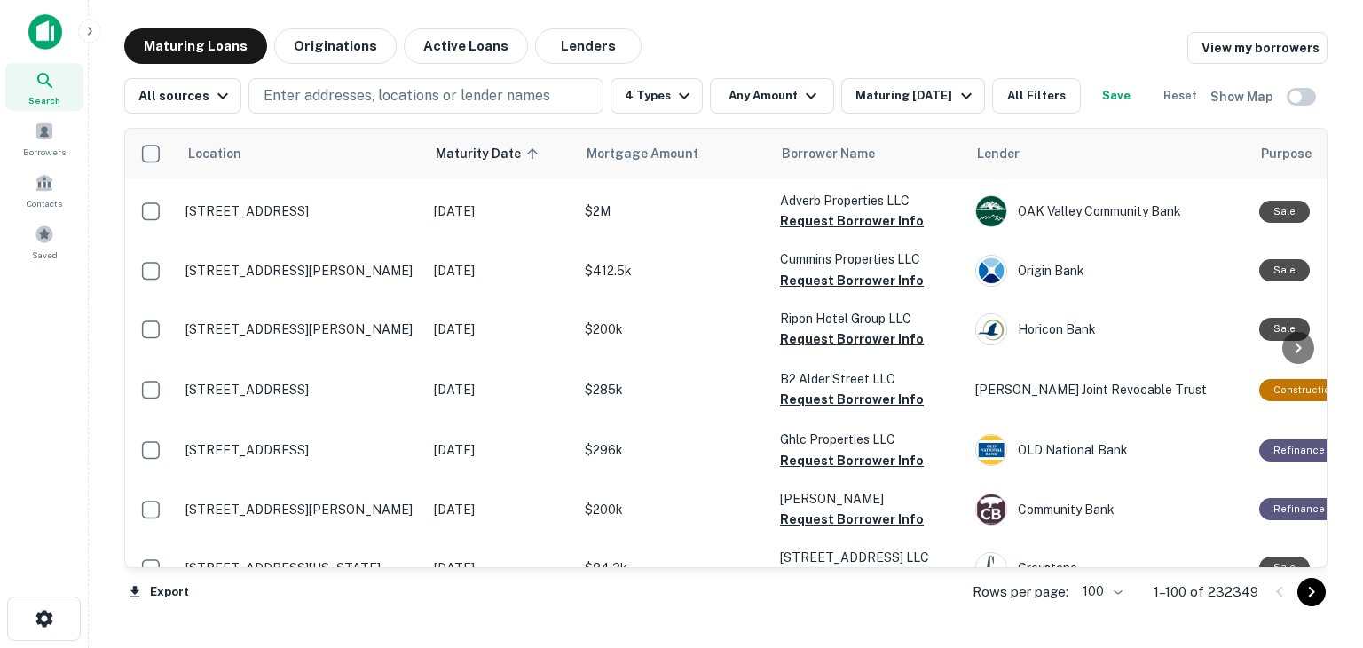
scroll to position [6163, 0]
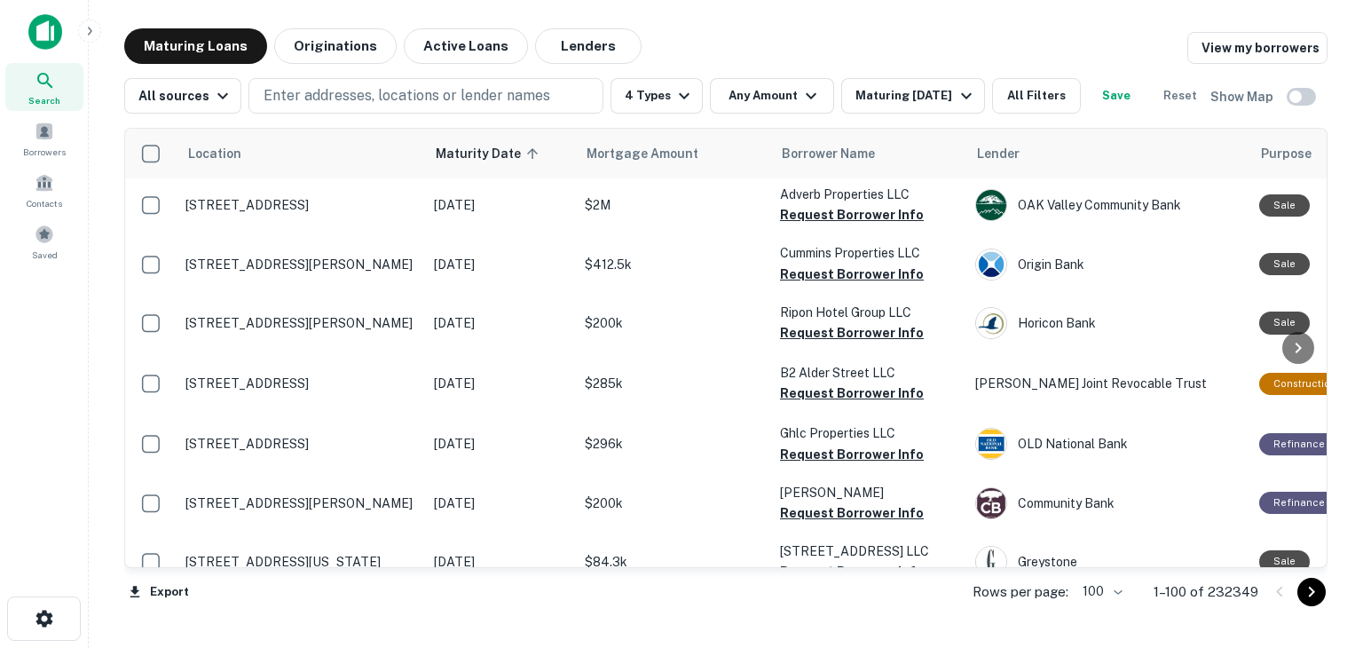
click at [1315, 593] on icon "Go to next page" at bounding box center [1311, 591] width 21 height 21
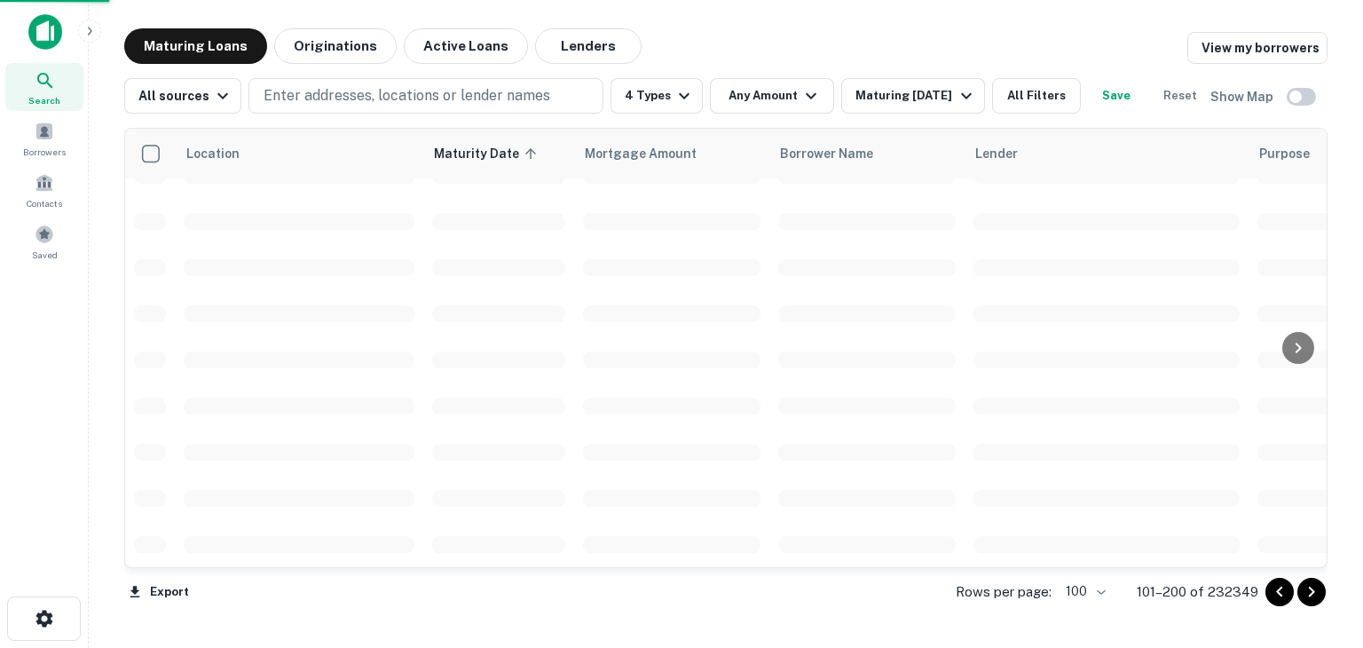
scroll to position [4239, 0]
click at [1315, 593] on icon "Go to next page" at bounding box center [1311, 591] width 21 height 21
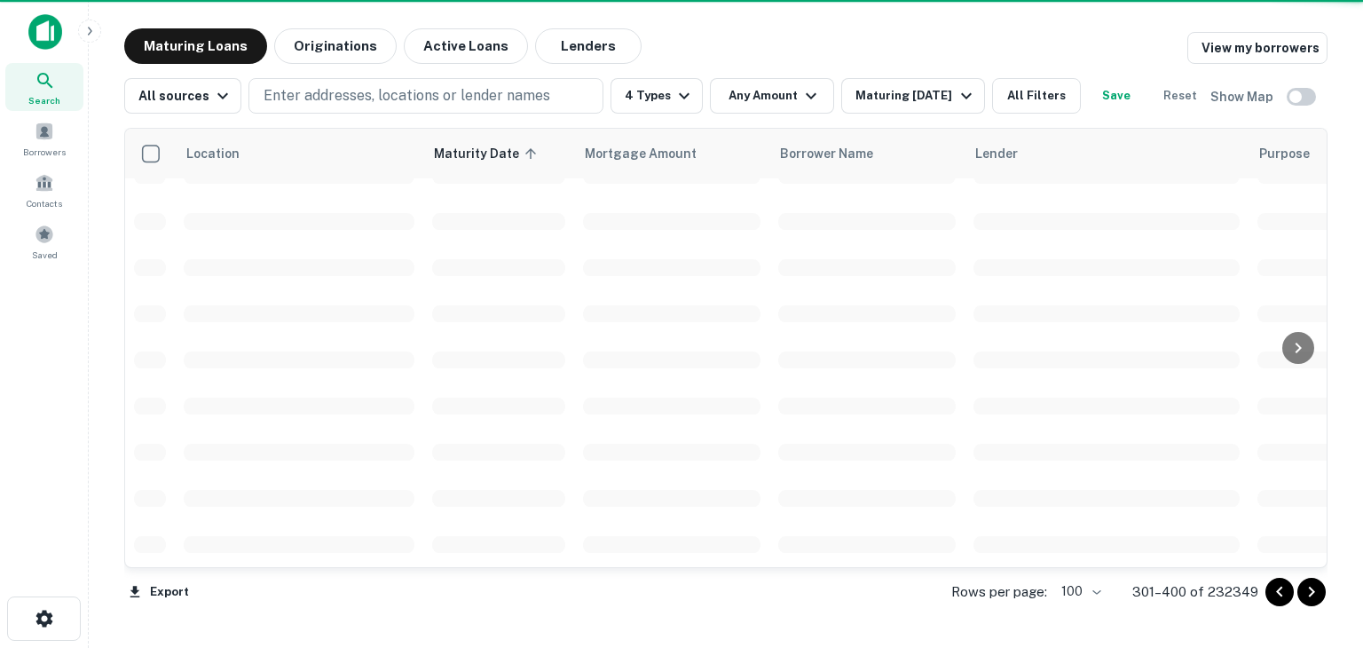
click at [1315, 593] on icon "Go to next page" at bounding box center [1311, 591] width 21 height 21
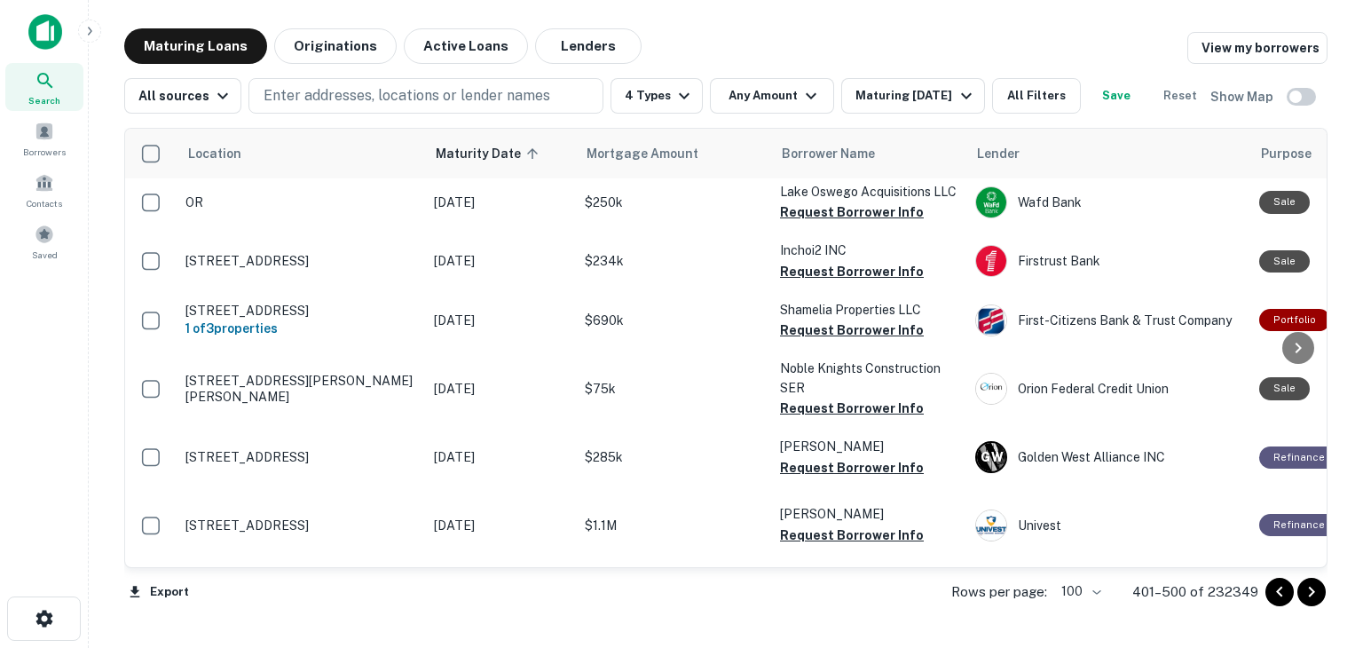
scroll to position [6035, 0]
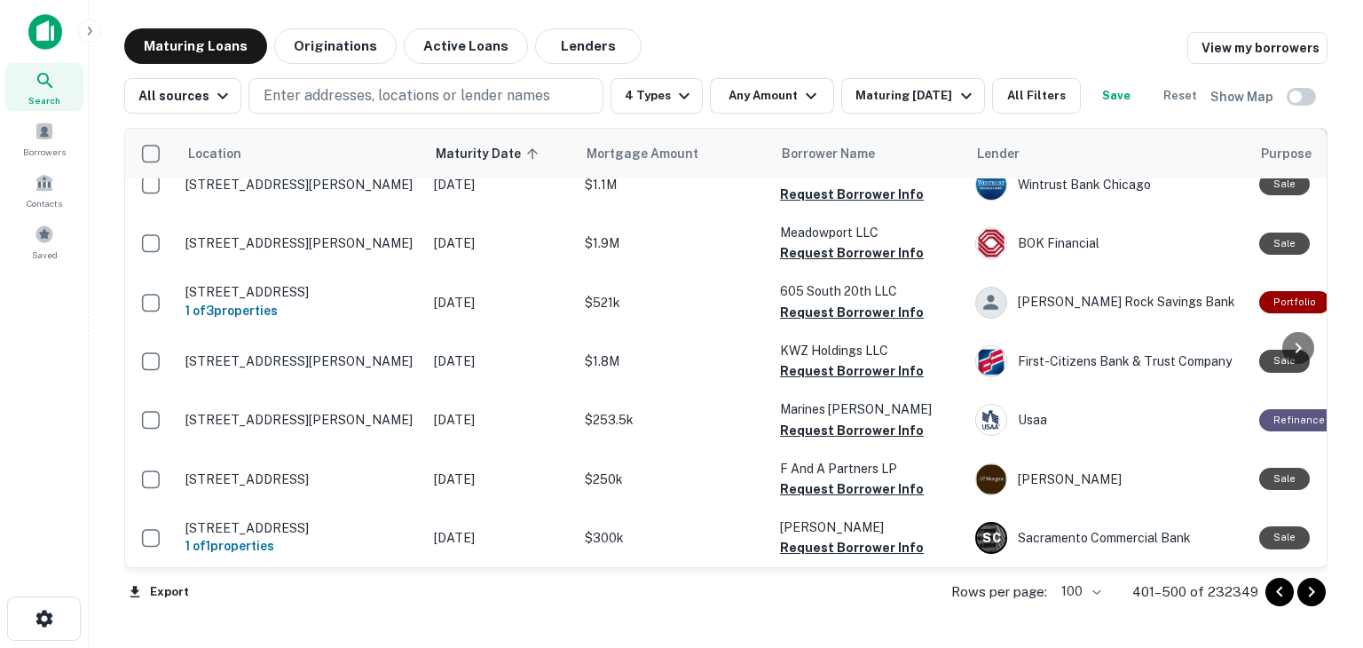
click at [1315, 593] on icon "Go to next page" at bounding box center [1311, 591] width 21 height 21
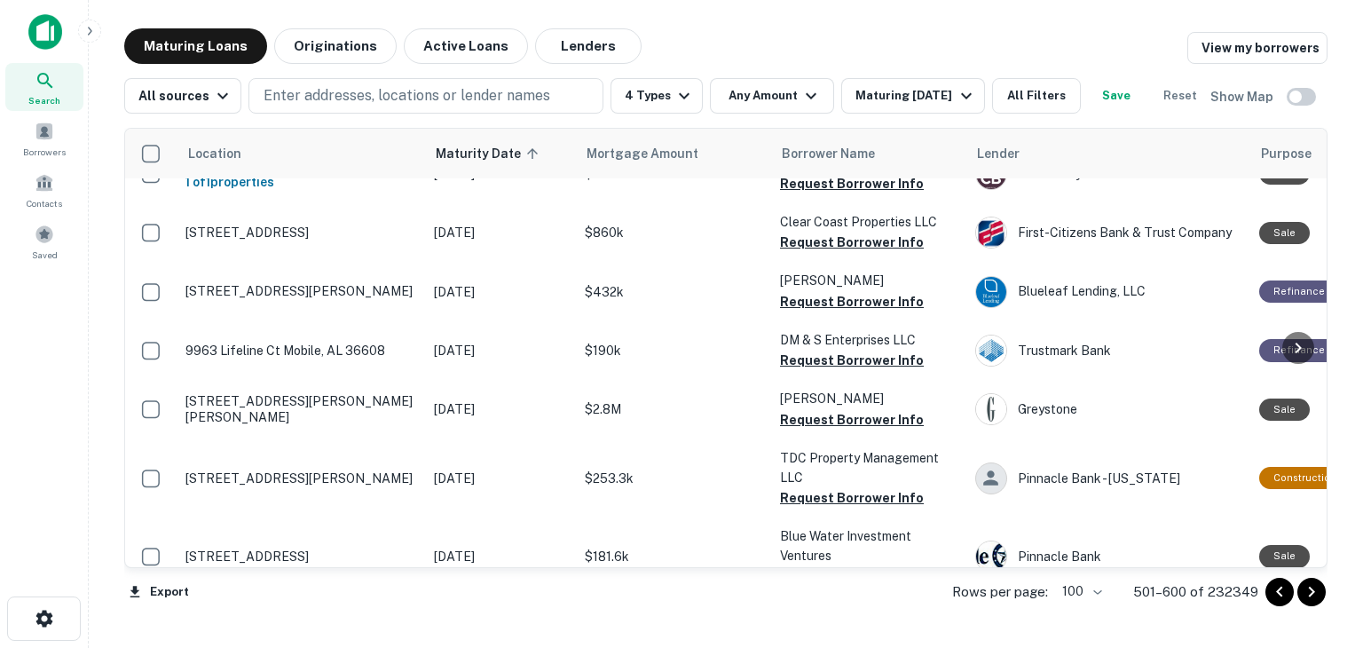
scroll to position [6163, 0]
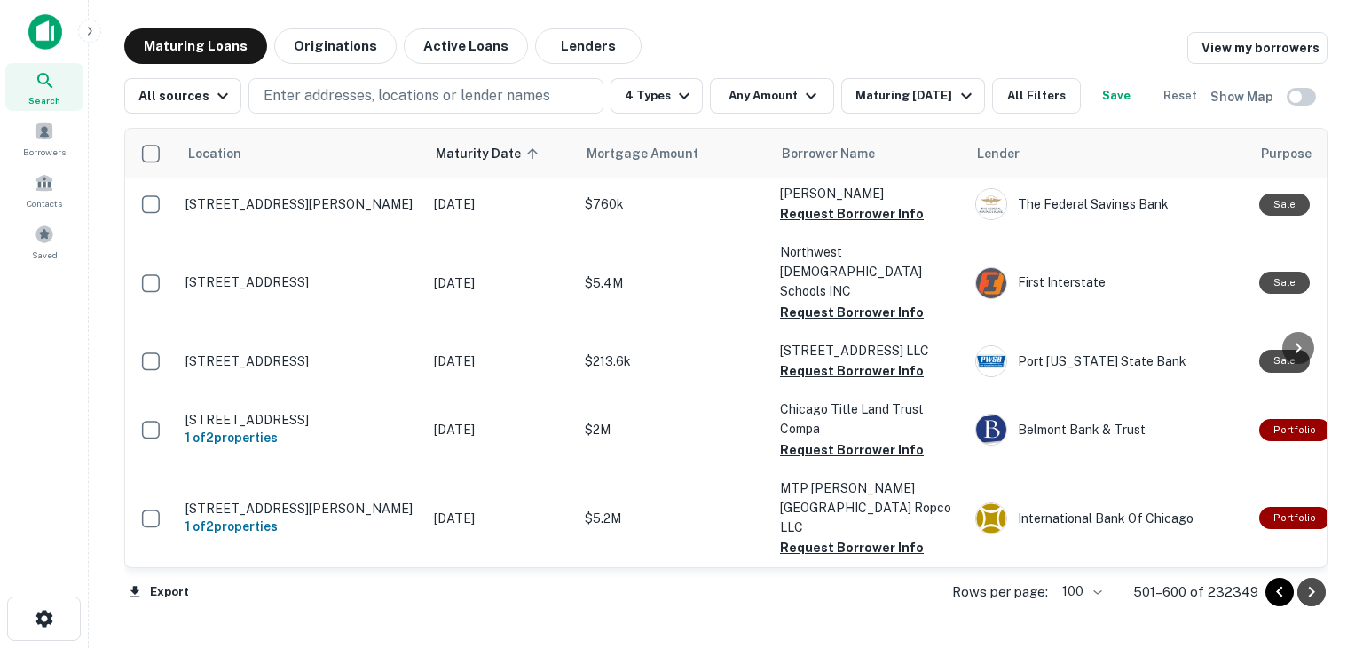
click at [1311, 591] on icon "Go to next page" at bounding box center [1311, 591] width 21 height 21
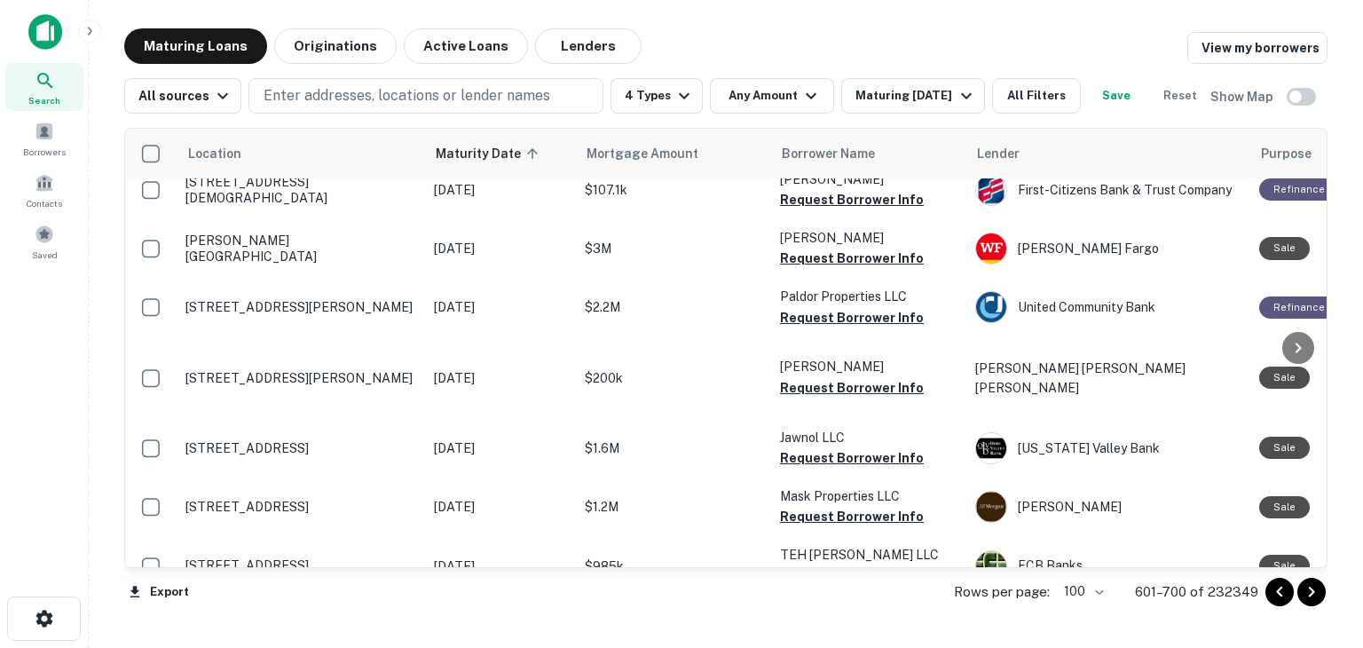
scroll to position [355, 0]
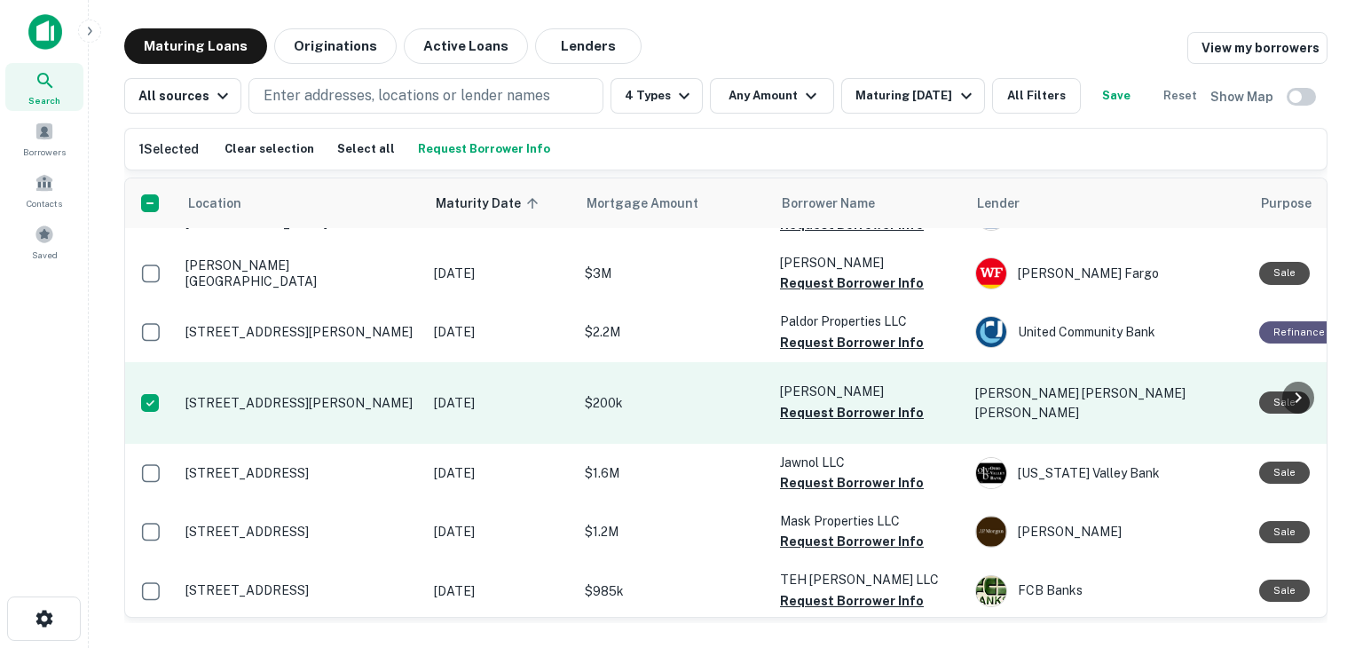
click at [272, 411] on p "1236 Callen St Vacaville, CA 95688" at bounding box center [301, 403] width 231 height 16
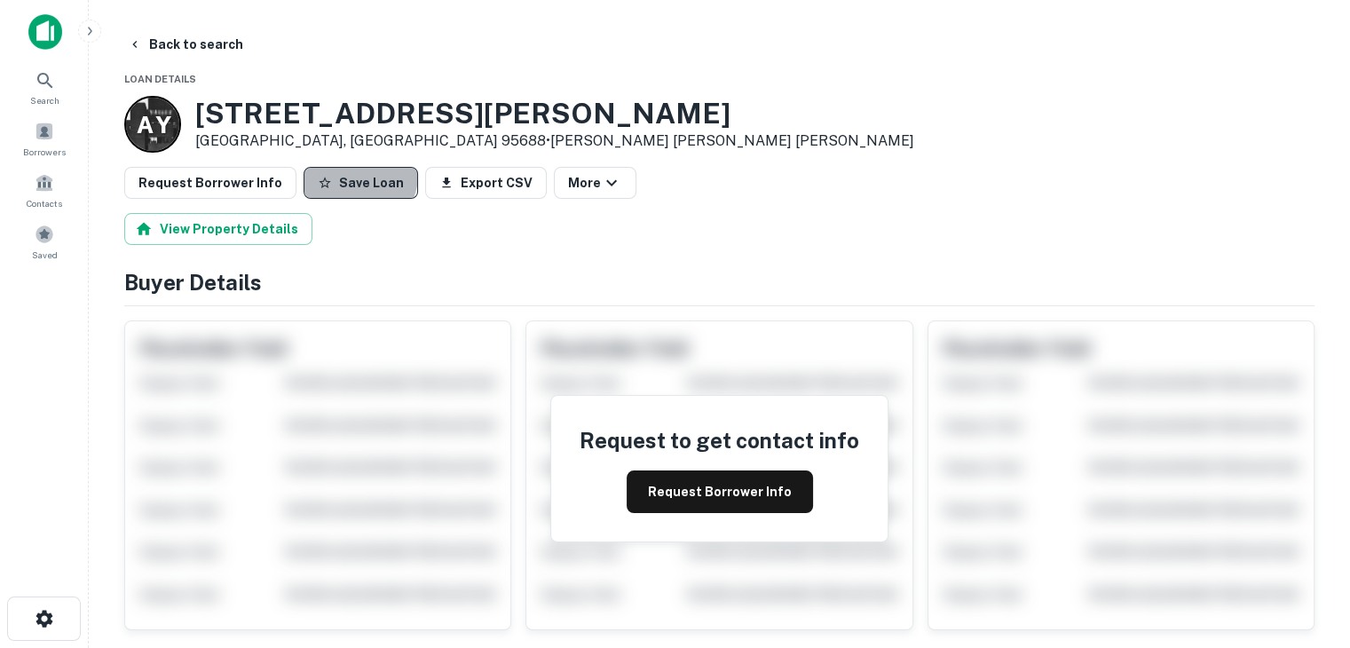
click at [344, 175] on button "Save Loan" at bounding box center [361, 183] width 114 height 32
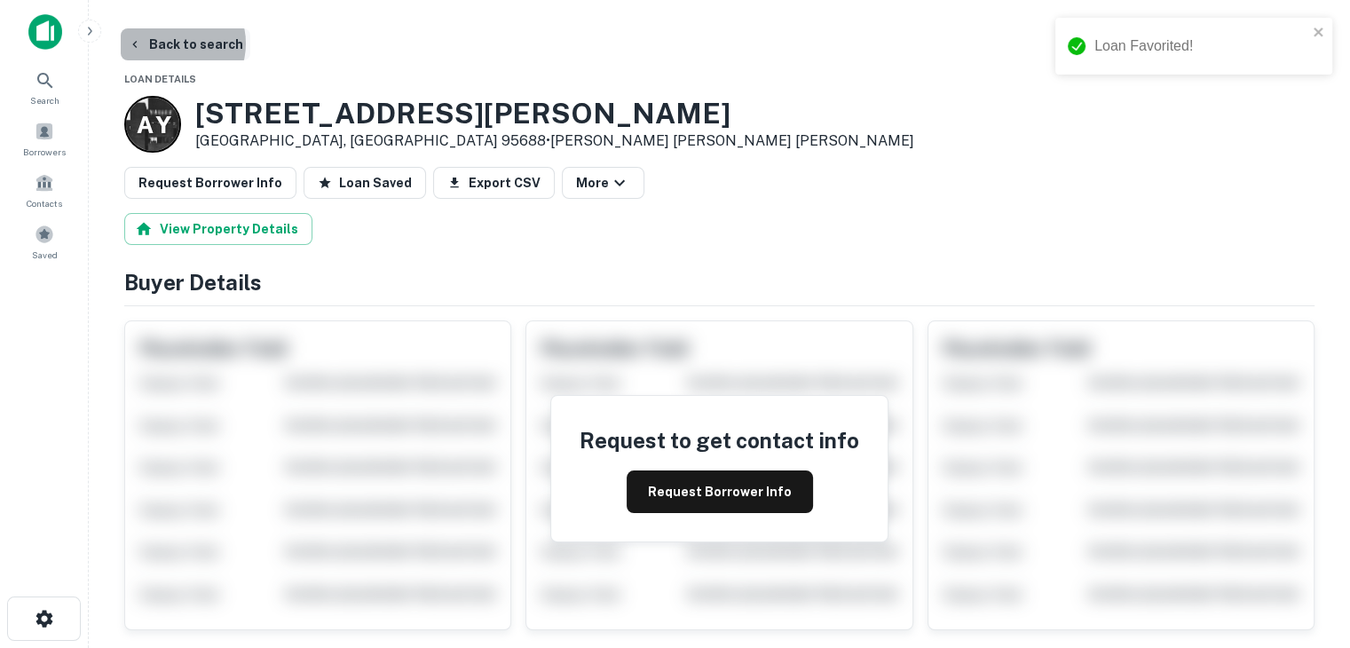
click at [170, 43] on button "Back to search" at bounding box center [186, 44] width 130 height 32
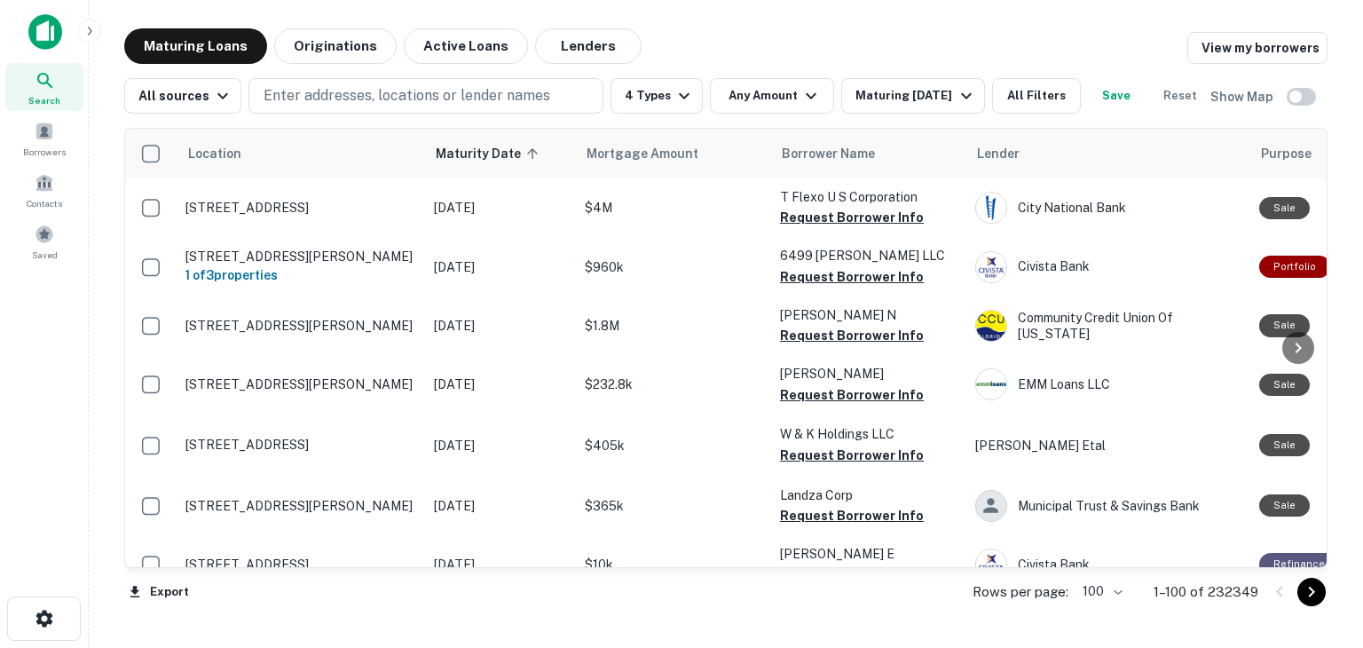
click at [1308, 593] on icon "Go to next page" at bounding box center [1311, 591] width 21 height 21
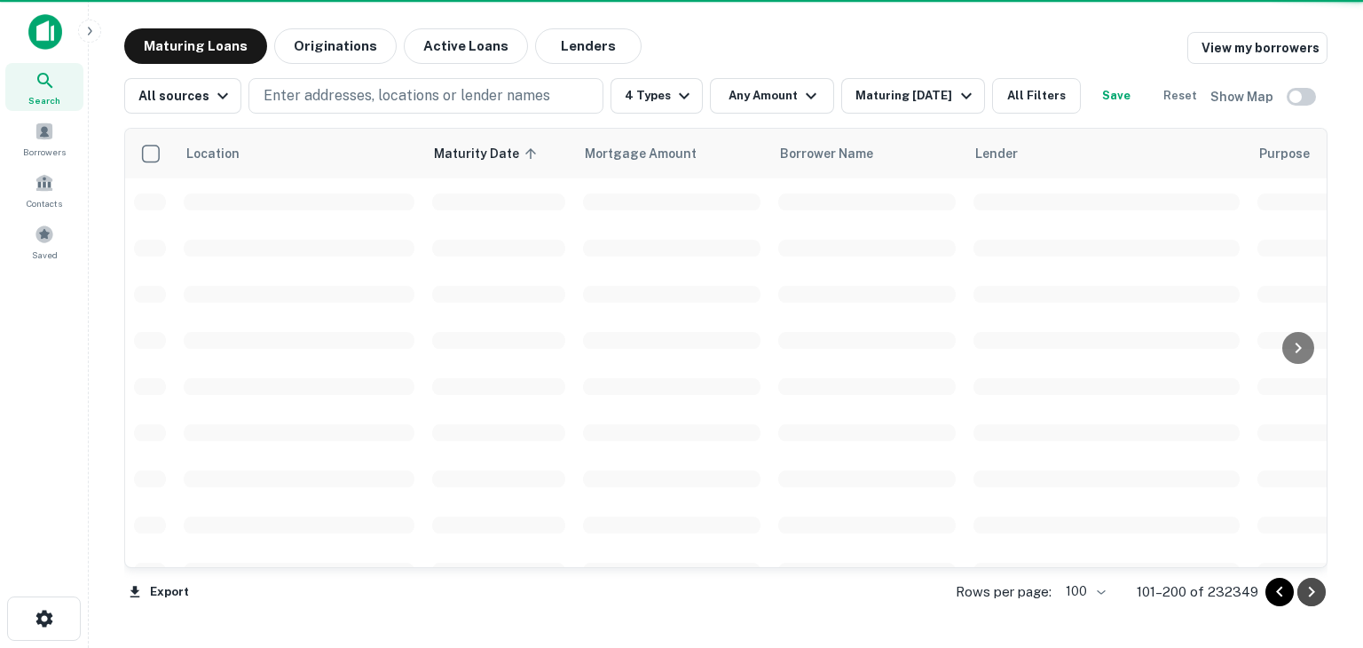
click at [1308, 593] on icon "Go to next page" at bounding box center [1311, 591] width 21 height 21
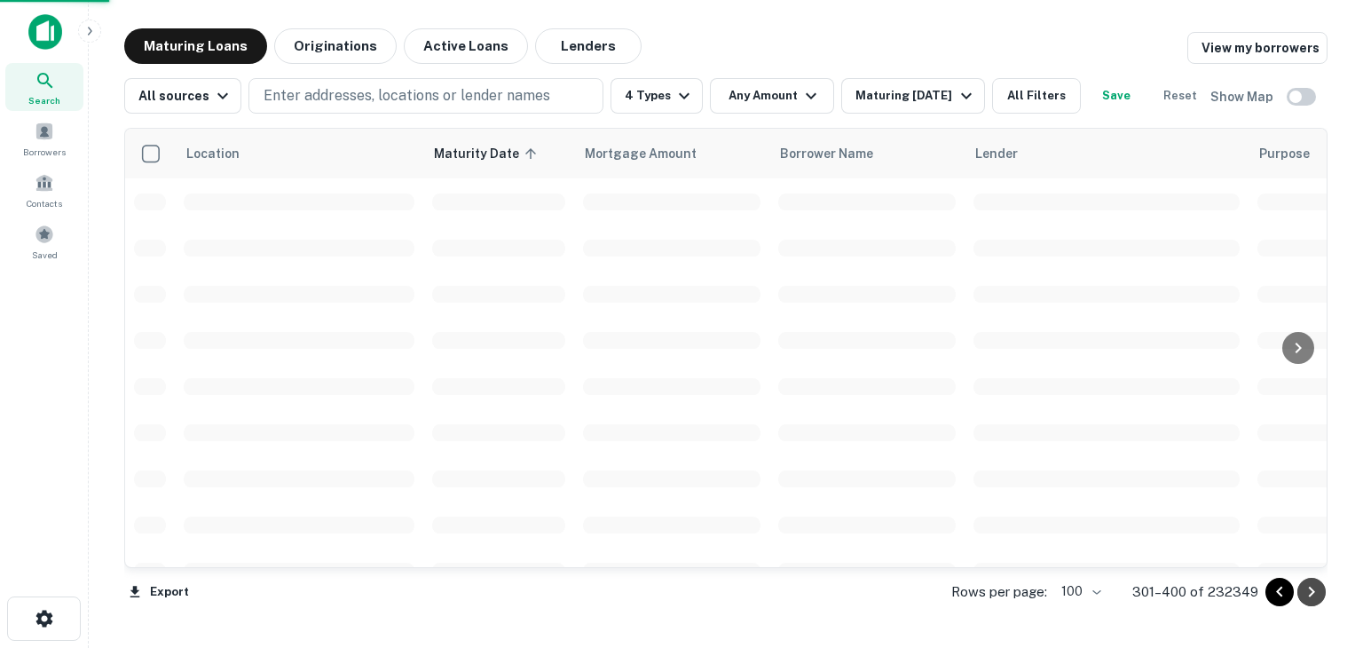
click at [1308, 593] on icon "Go to next page" at bounding box center [1311, 591] width 21 height 21
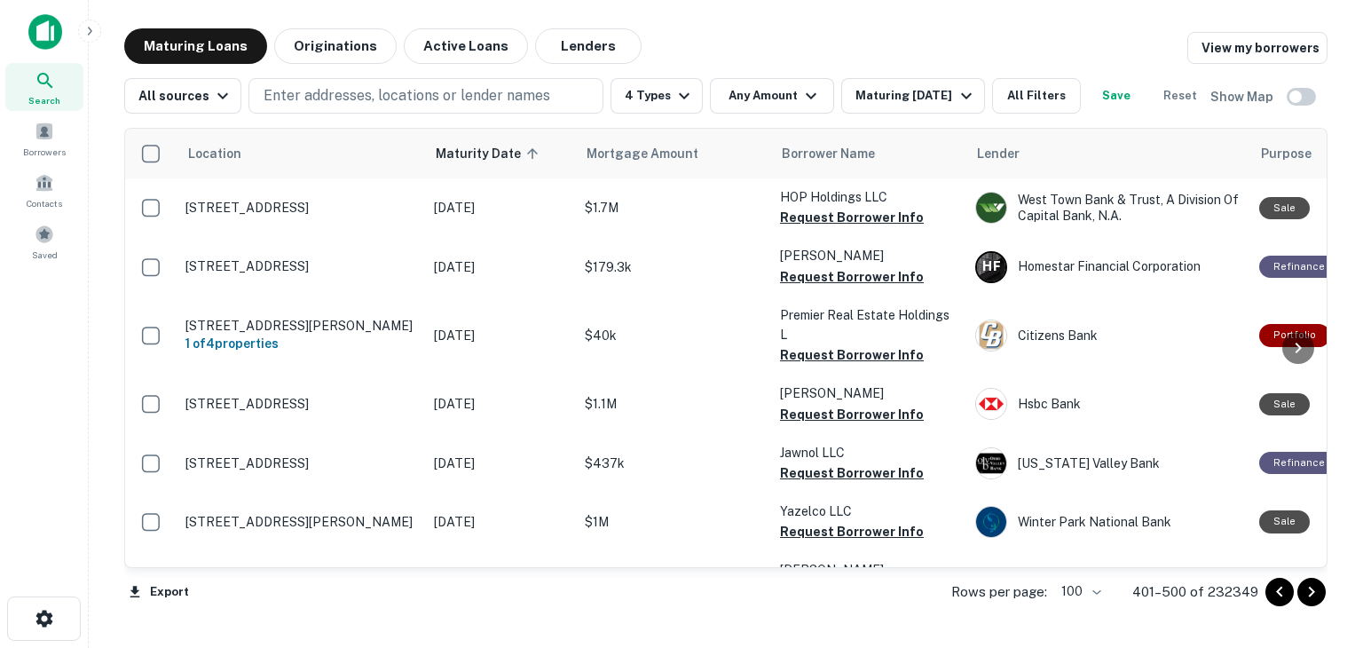
click at [1310, 593] on icon "Go to next page" at bounding box center [1311, 591] width 21 height 21
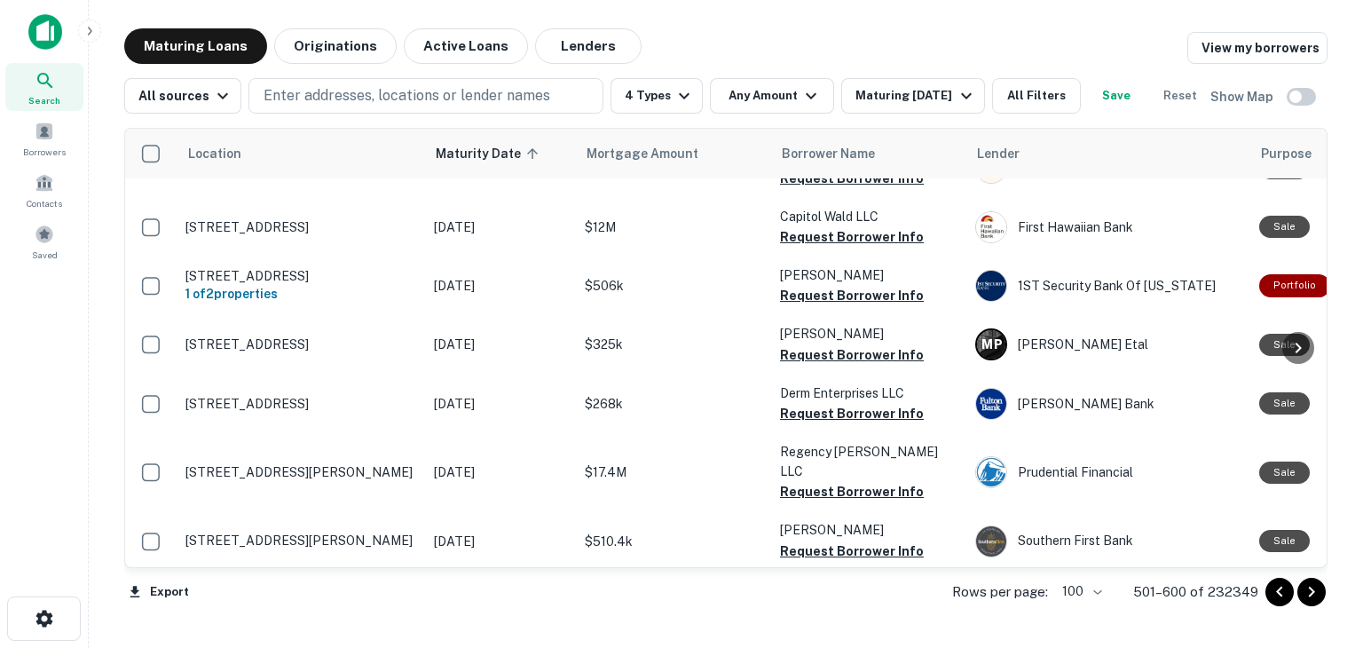
scroll to position [3000, 0]
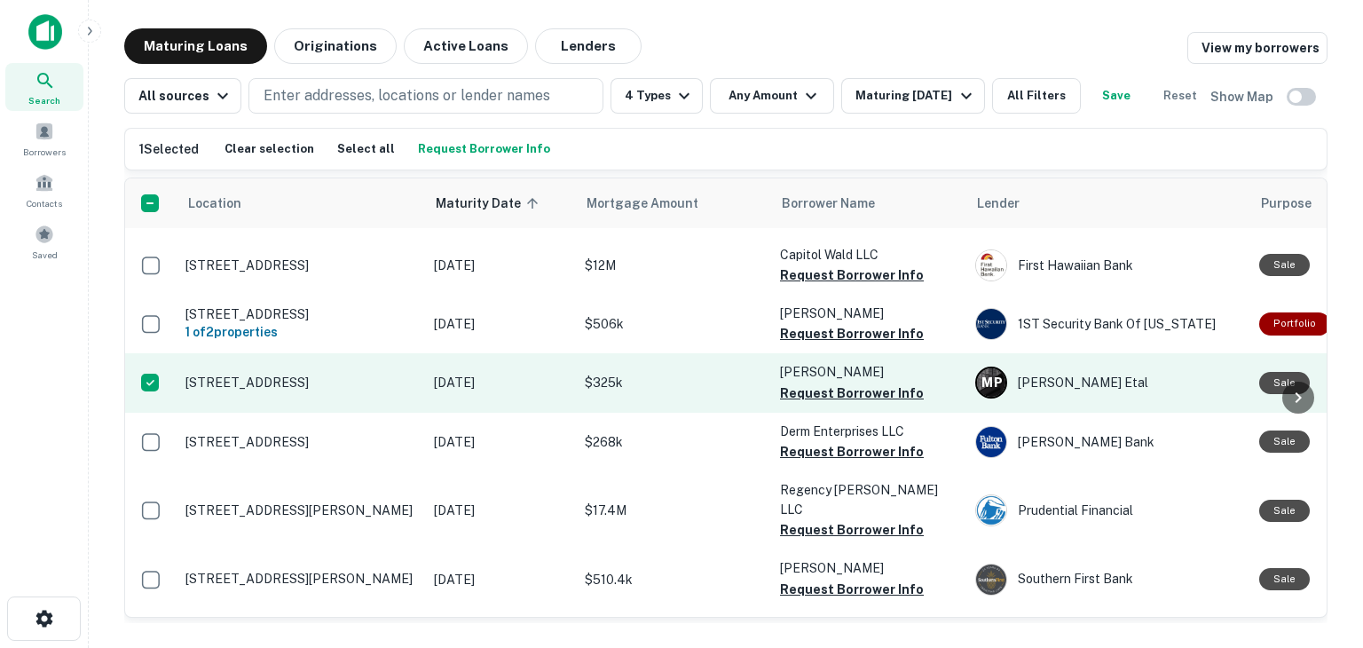
click at [277, 391] on p "1257 W 4th St Ontario, CA 91762" at bounding box center [301, 383] width 231 height 16
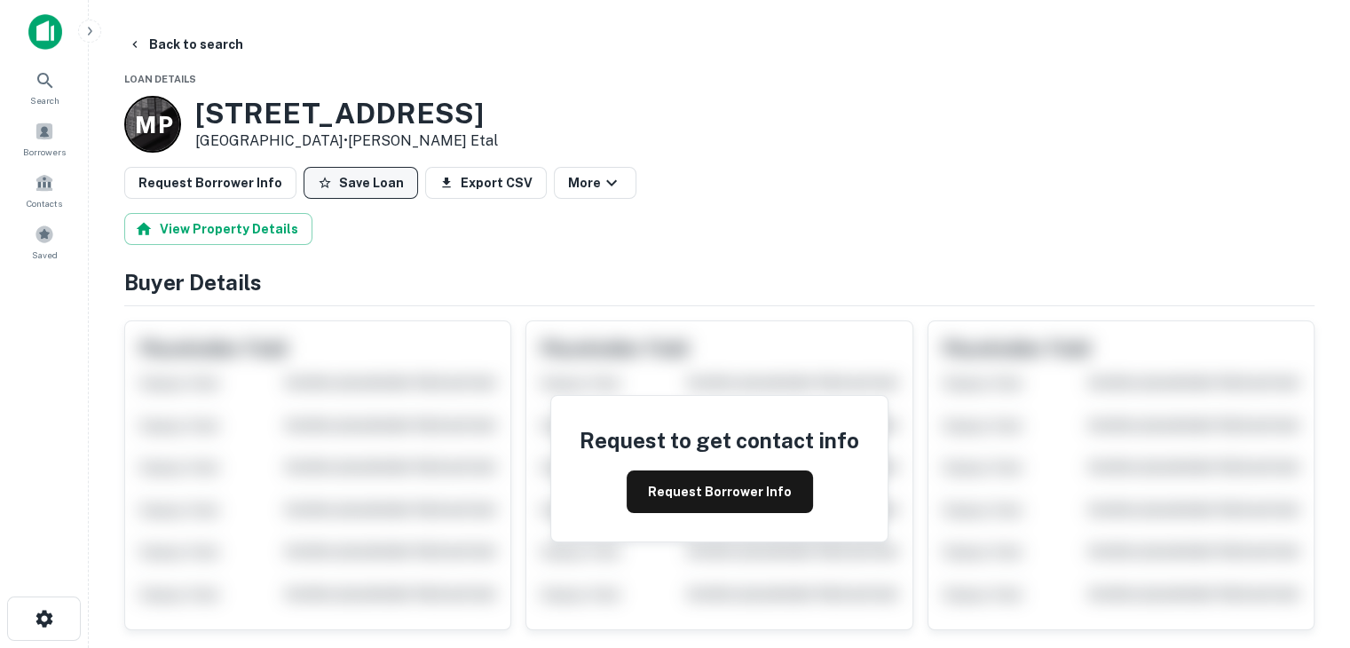
click at [368, 185] on button "Save Loan" at bounding box center [361, 183] width 114 height 32
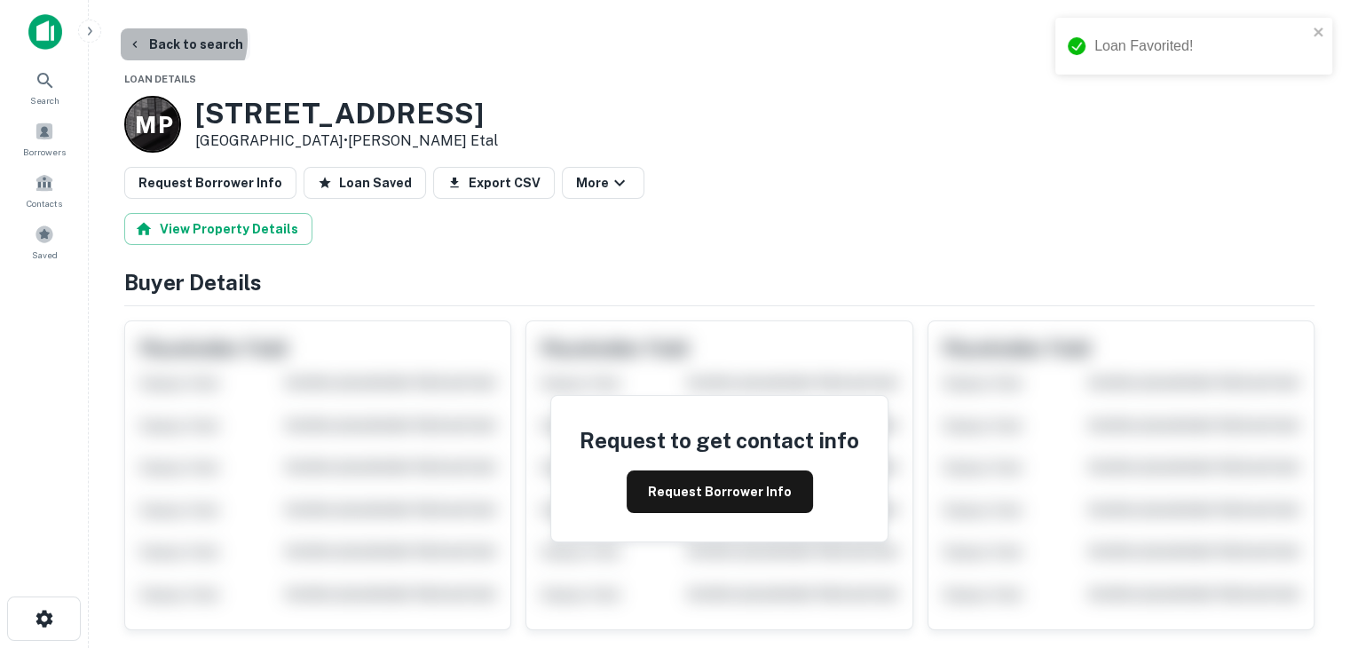
click at [178, 40] on button "Back to search" at bounding box center [186, 44] width 130 height 32
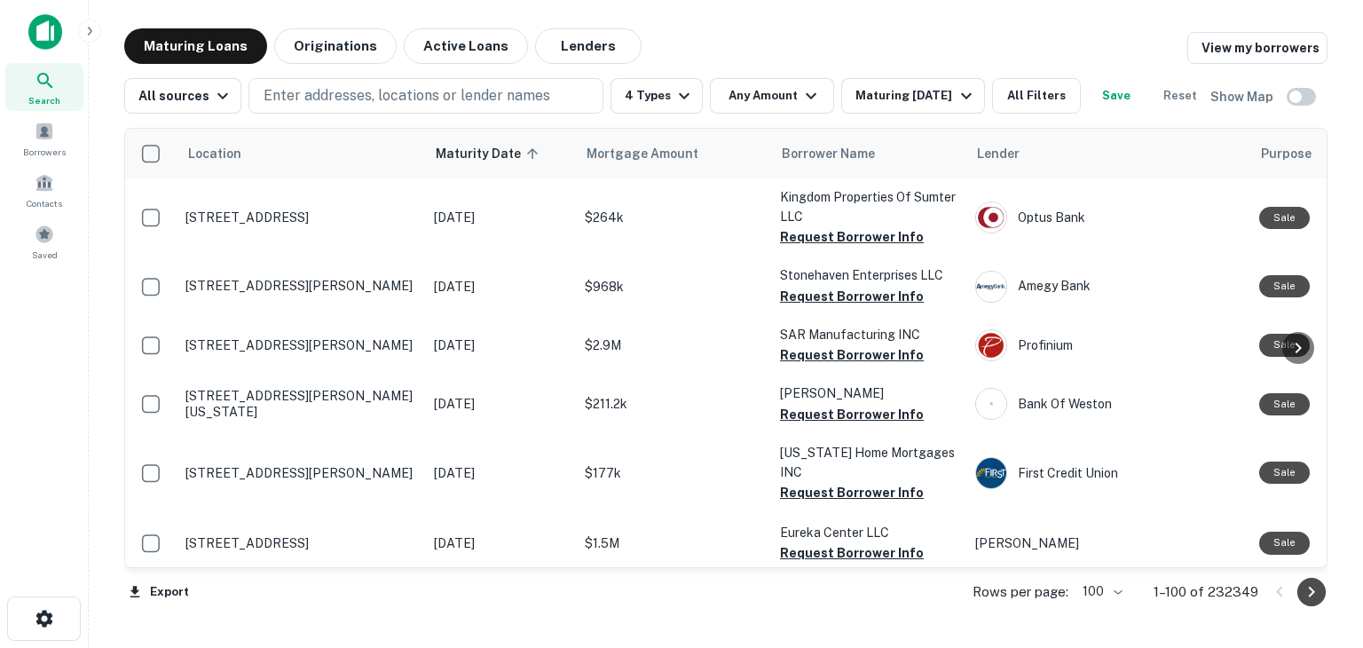
click at [1310, 594] on icon "Go to next page" at bounding box center [1312, 592] width 6 height 11
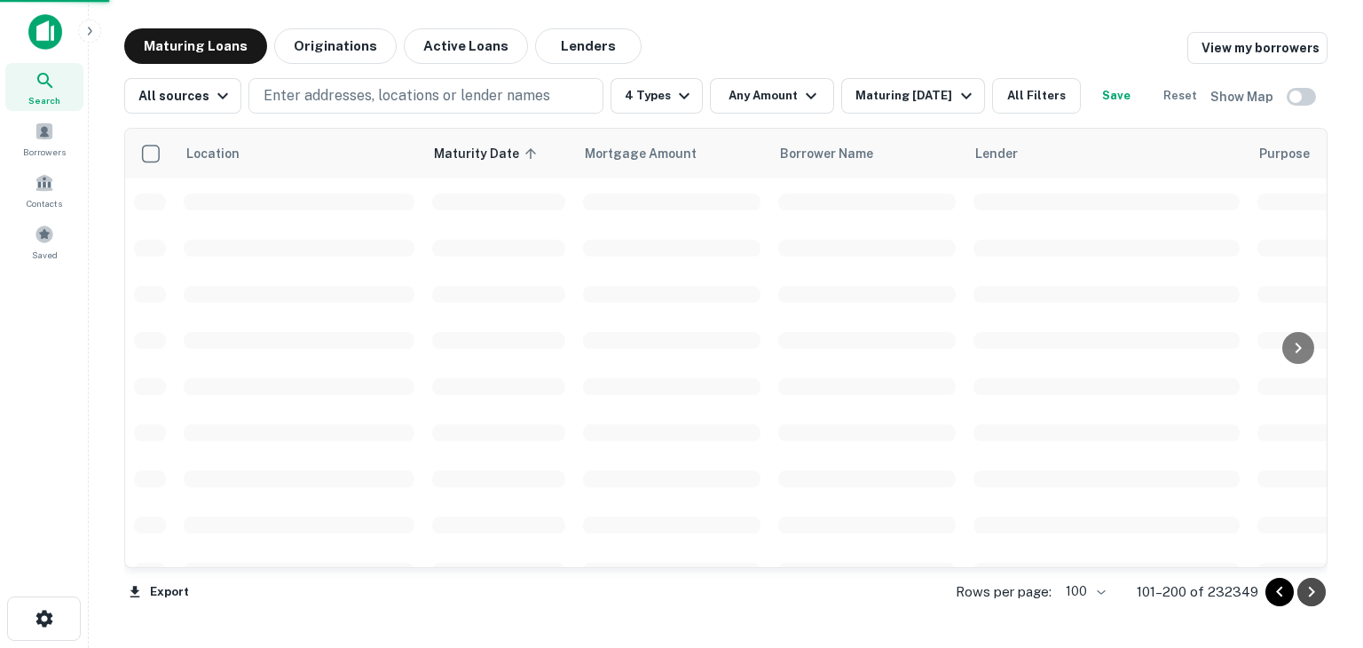
click at [1310, 594] on icon "Go to next page" at bounding box center [1312, 592] width 6 height 11
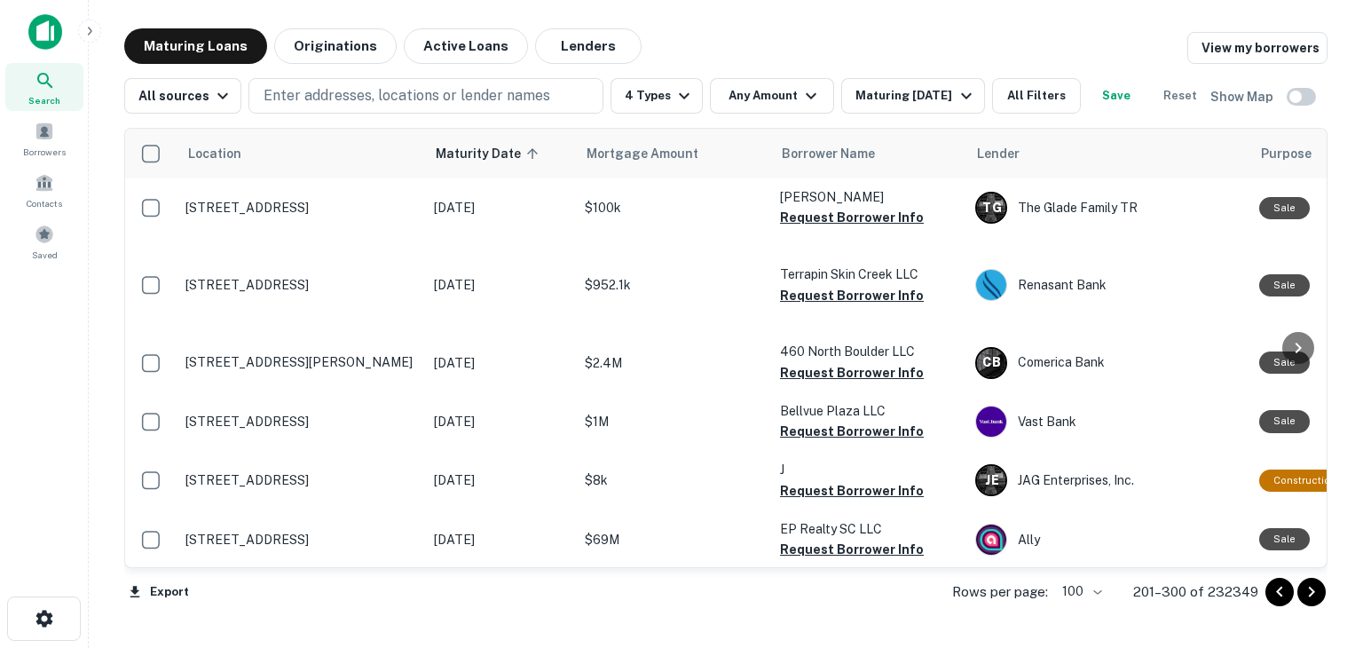
click at [1310, 594] on icon "Go to next page" at bounding box center [1312, 592] width 6 height 11
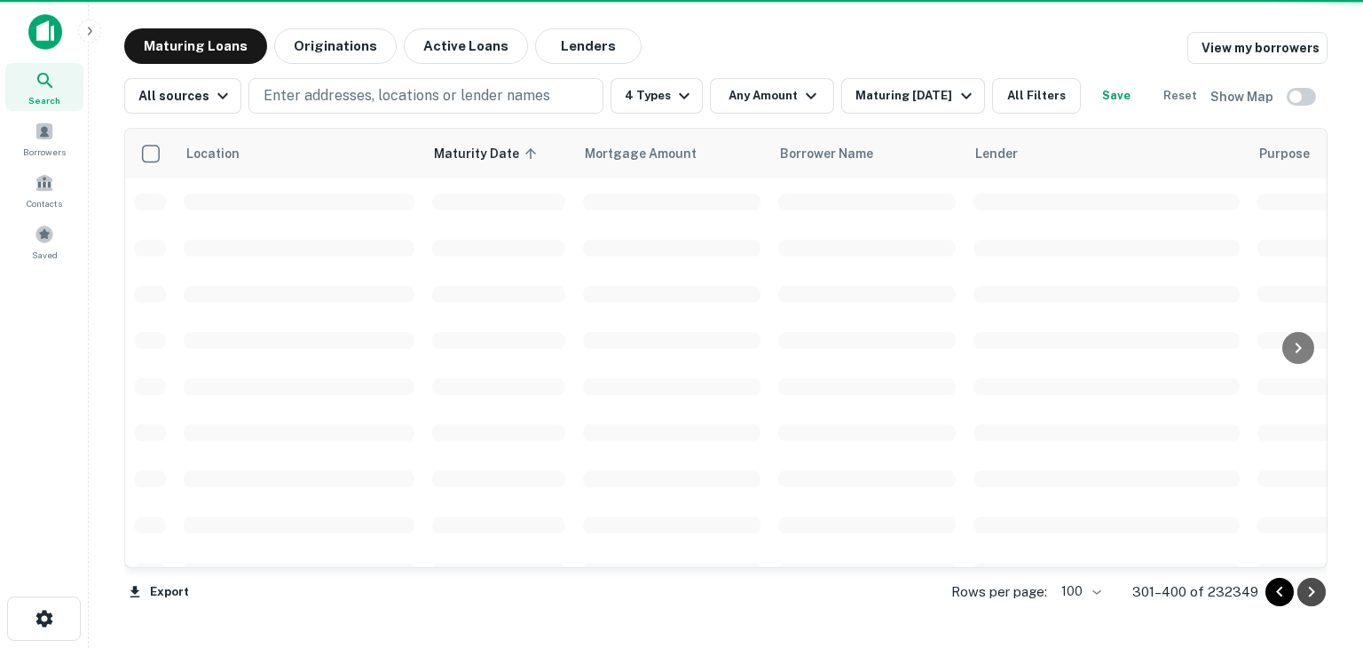
click at [1310, 594] on icon "Go to next page" at bounding box center [1312, 592] width 6 height 11
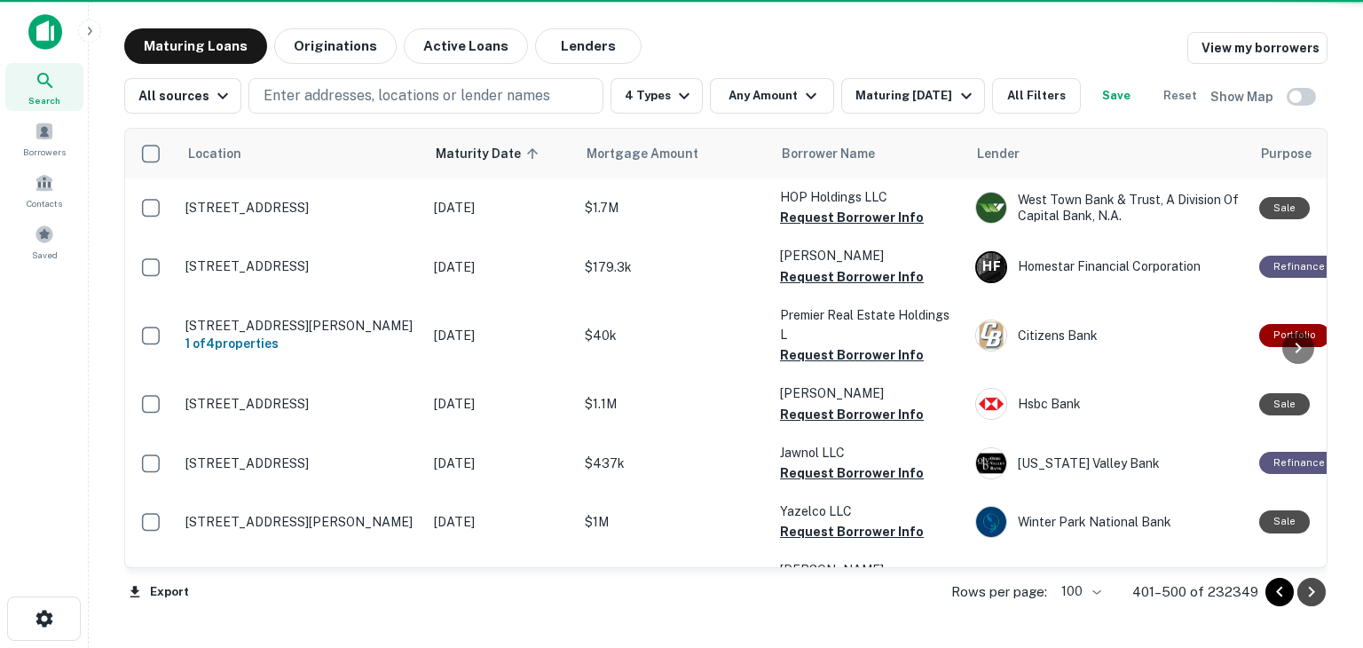
click at [1310, 594] on icon "Go to next page" at bounding box center [1312, 592] width 6 height 11
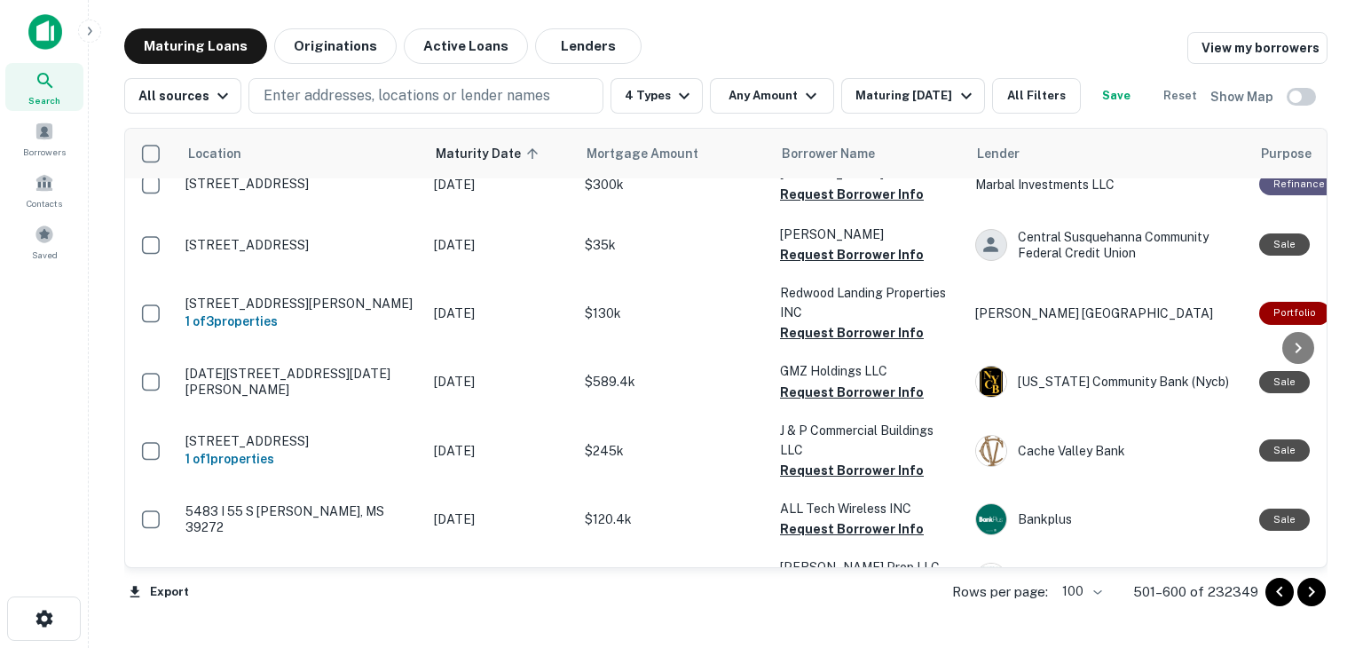
scroll to position [4527, 0]
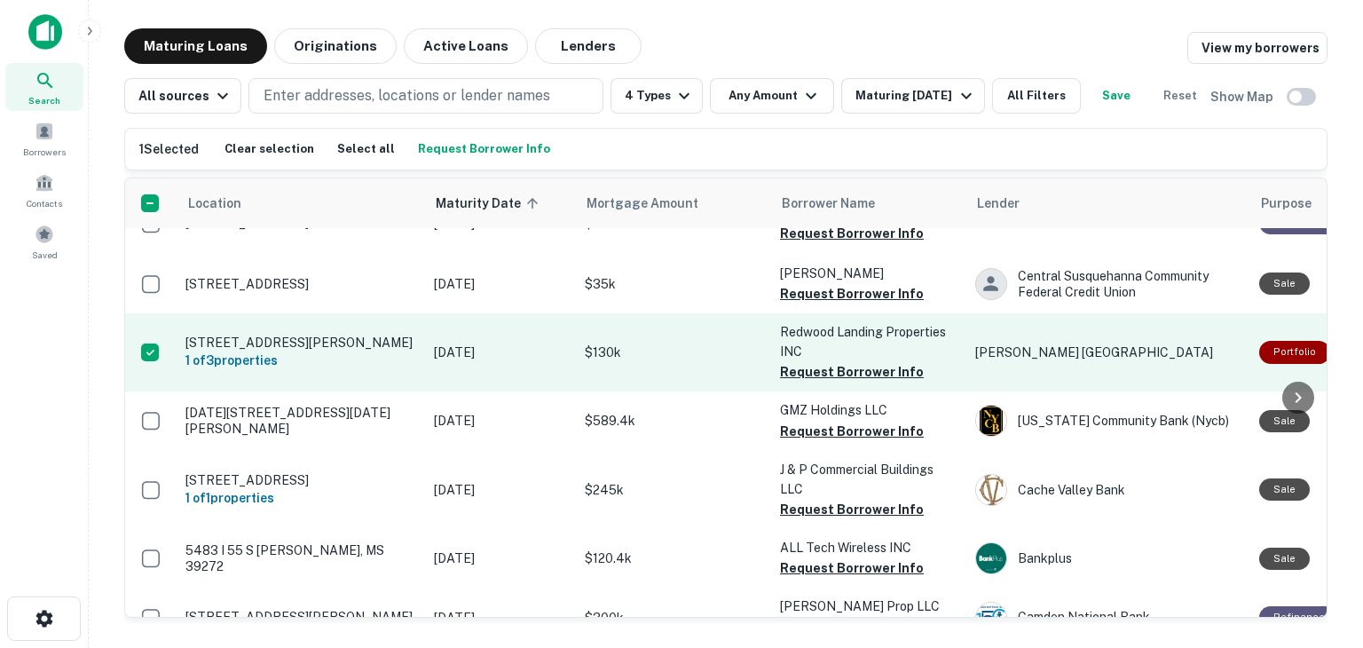
click at [272, 351] on p "1526 Stafford St Redwood City, CA 94063" at bounding box center [301, 343] width 231 height 16
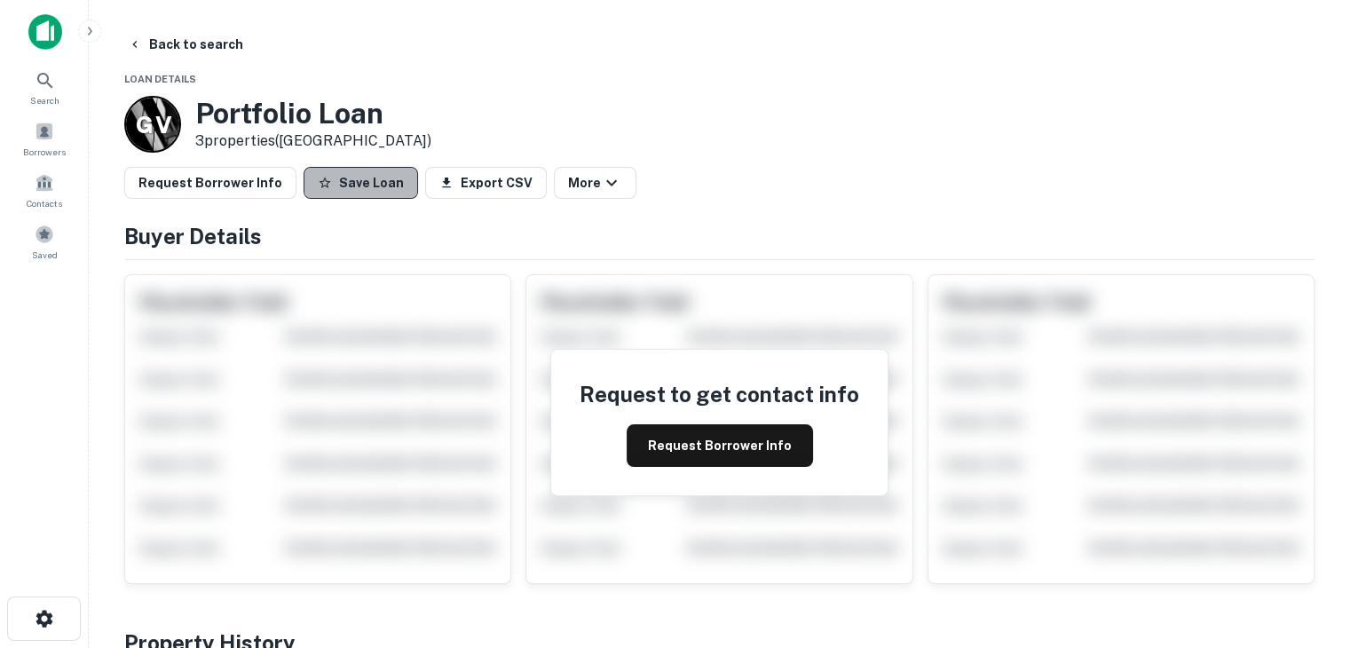
click at [355, 192] on button "Save Loan" at bounding box center [361, 183] width 114 height 32
click at [206, 45] on button "Back to search" at bounding box center [186, 44] width 130 height 32
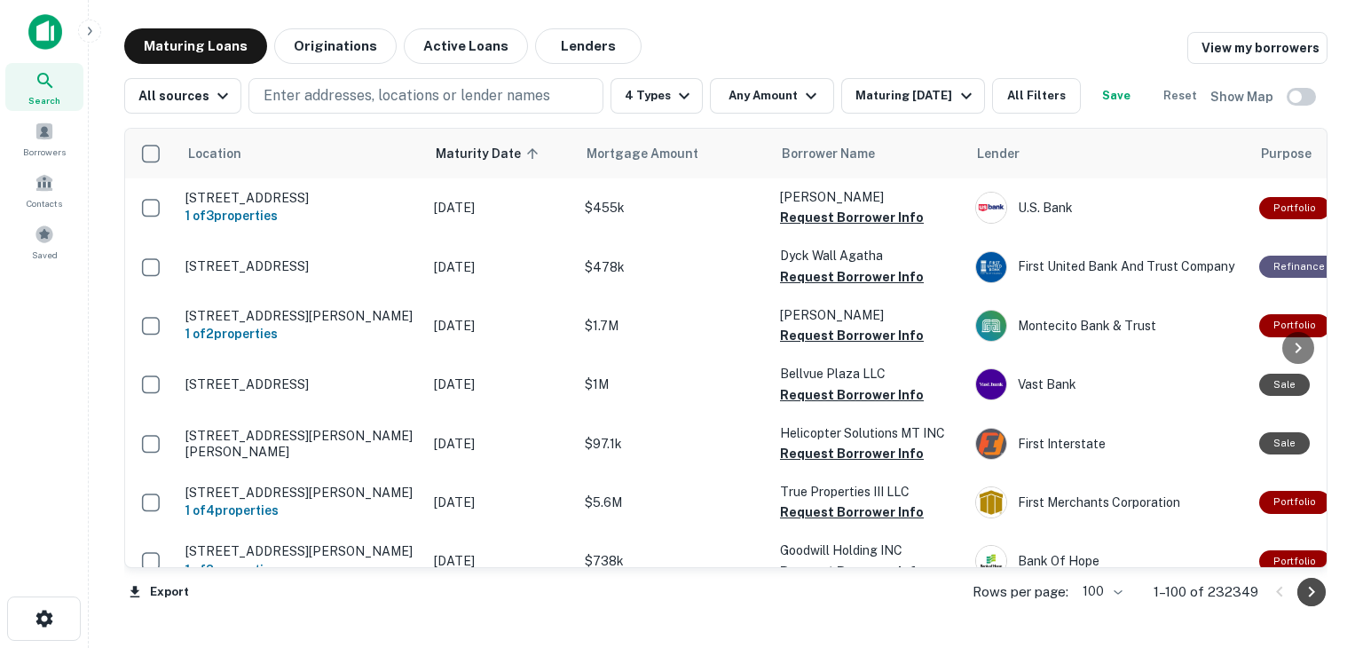
click at [1318, 596] on icon "Go to next page" at bounding box center [1311, 591] width 21 height 21
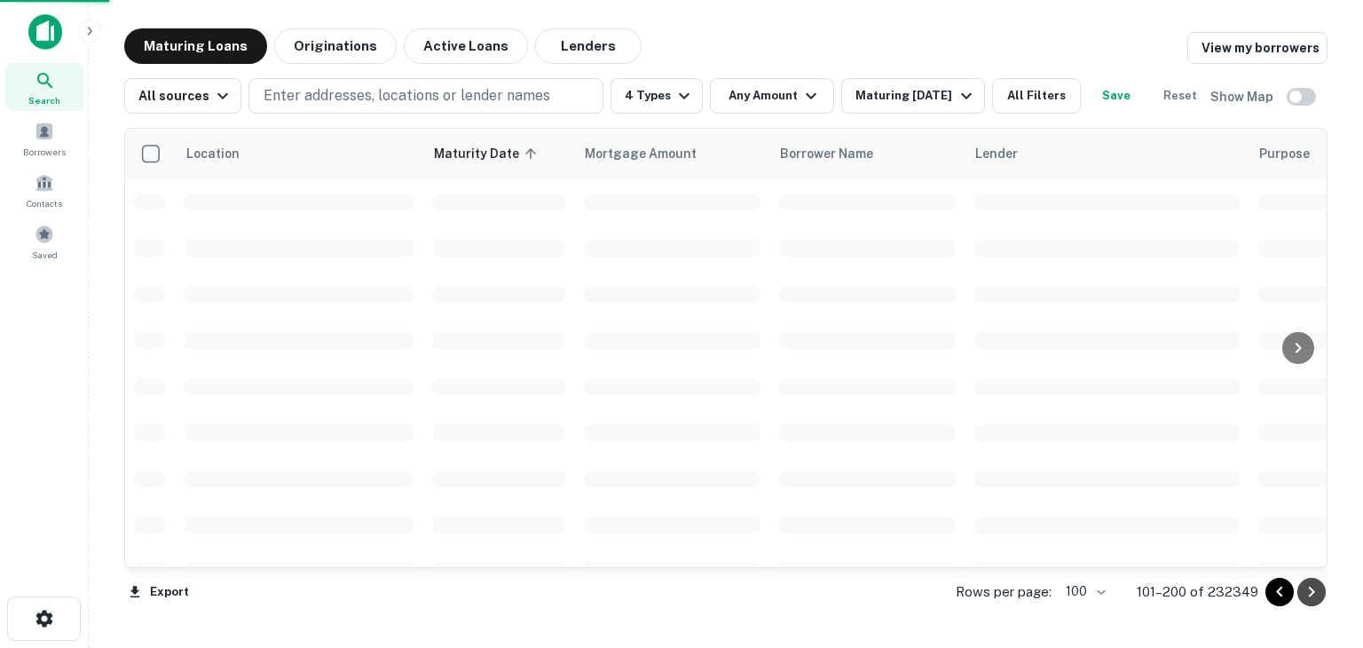
click at [1318, 596] on icon "Go to next page" at bounding box center [1311, 591] width 21 height 21
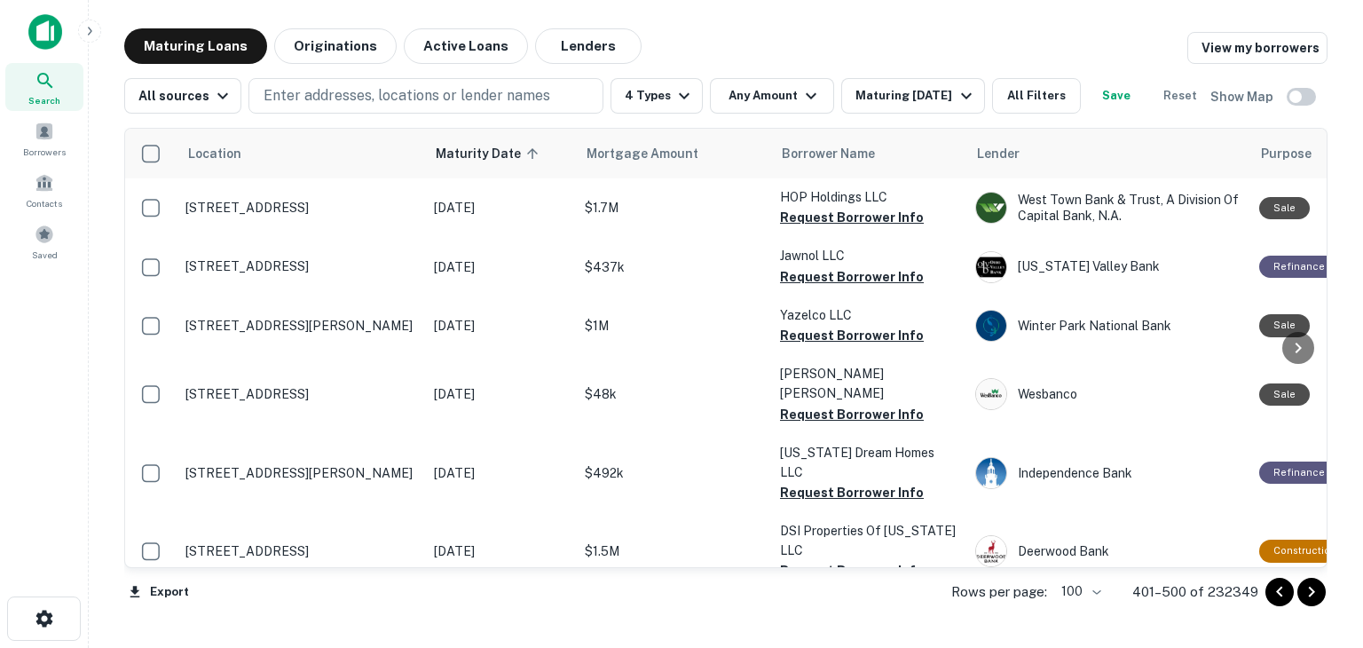
click at [1315, 595] on icon "Go to next page" at bounding box center [1311, 591] width 21 height 21
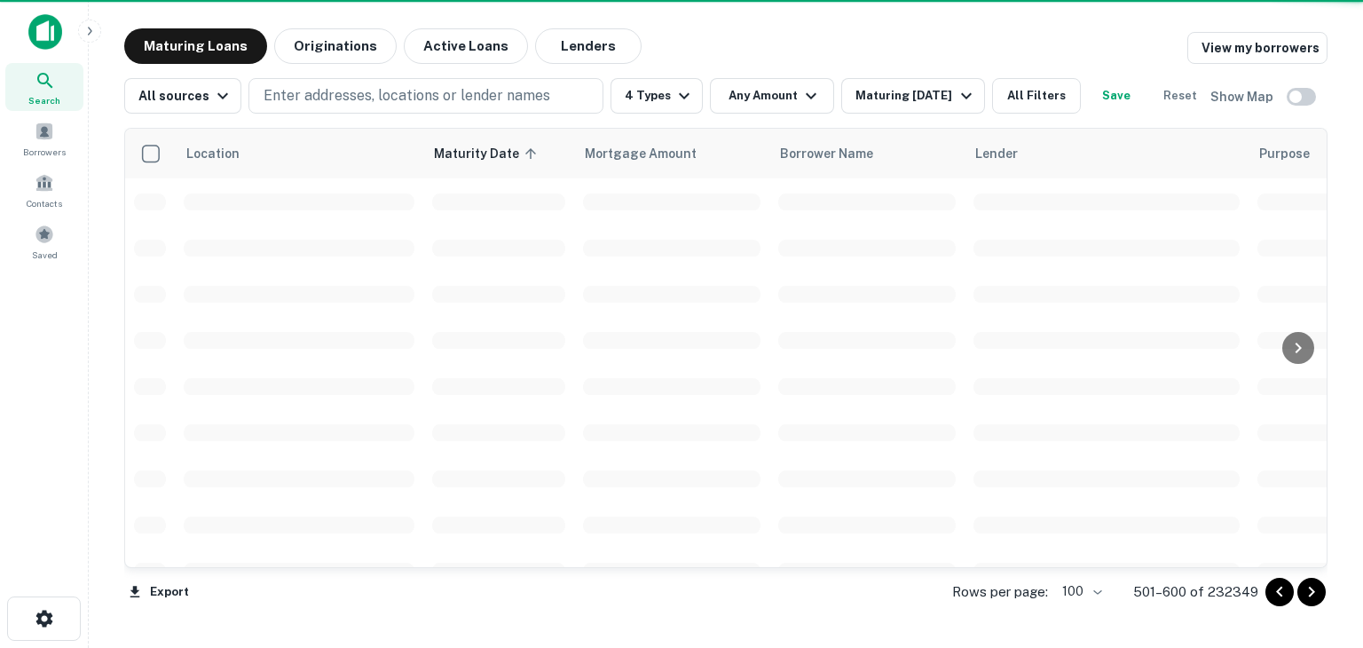
click at [1315, 595] on icon "Go to next page" at bounding box center [1311, 591] width 21 height 21
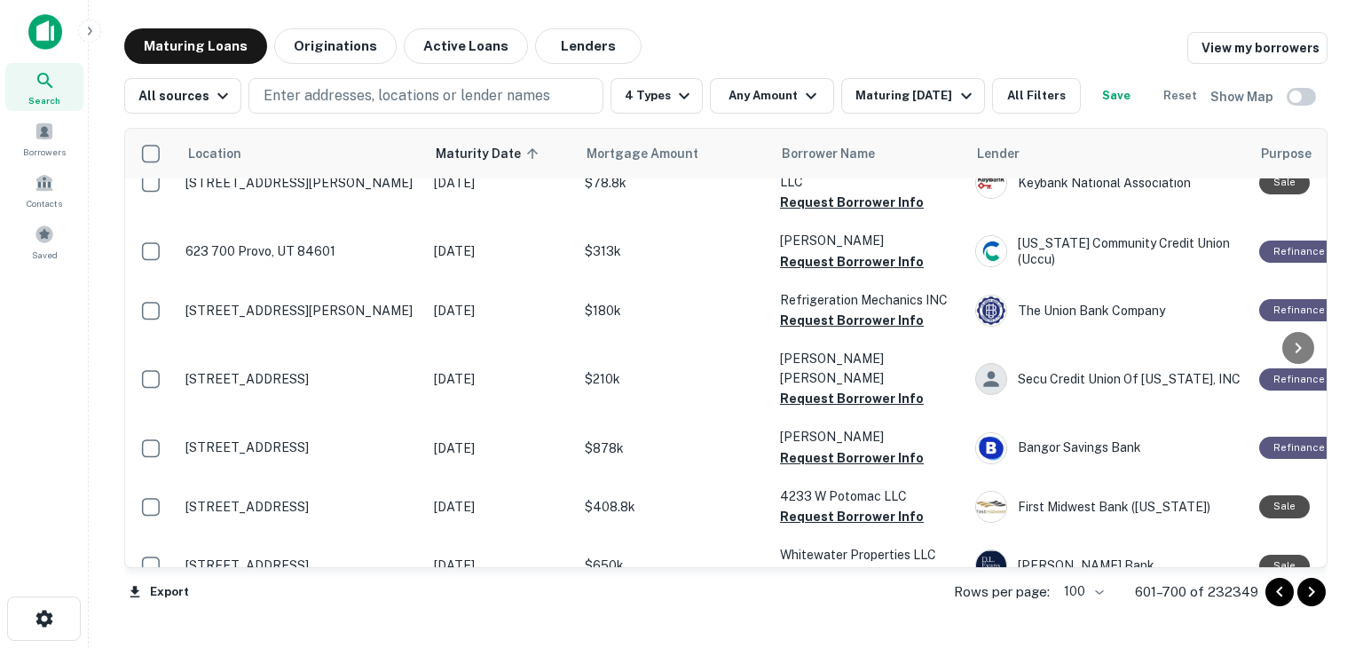
scroll to position [5991, 0]
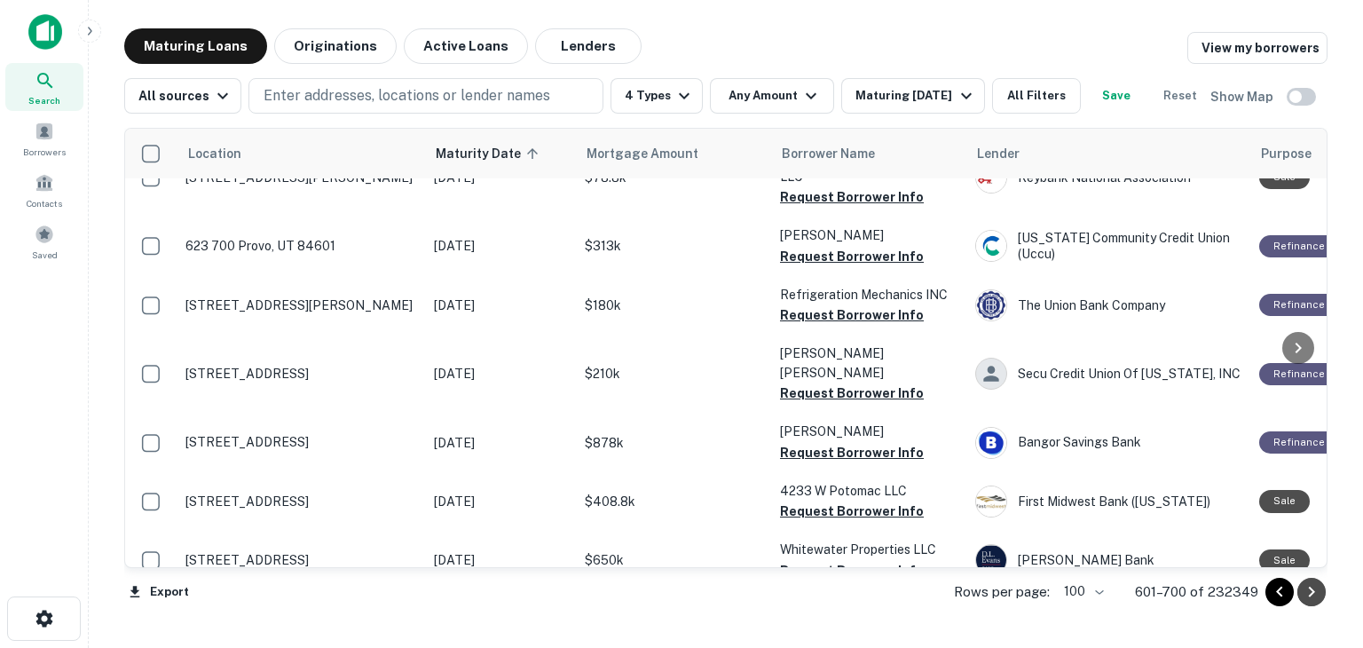
click at [1315, 591] on icon "Go to next page" at bounding box center [1311, 591] width 21 height 21
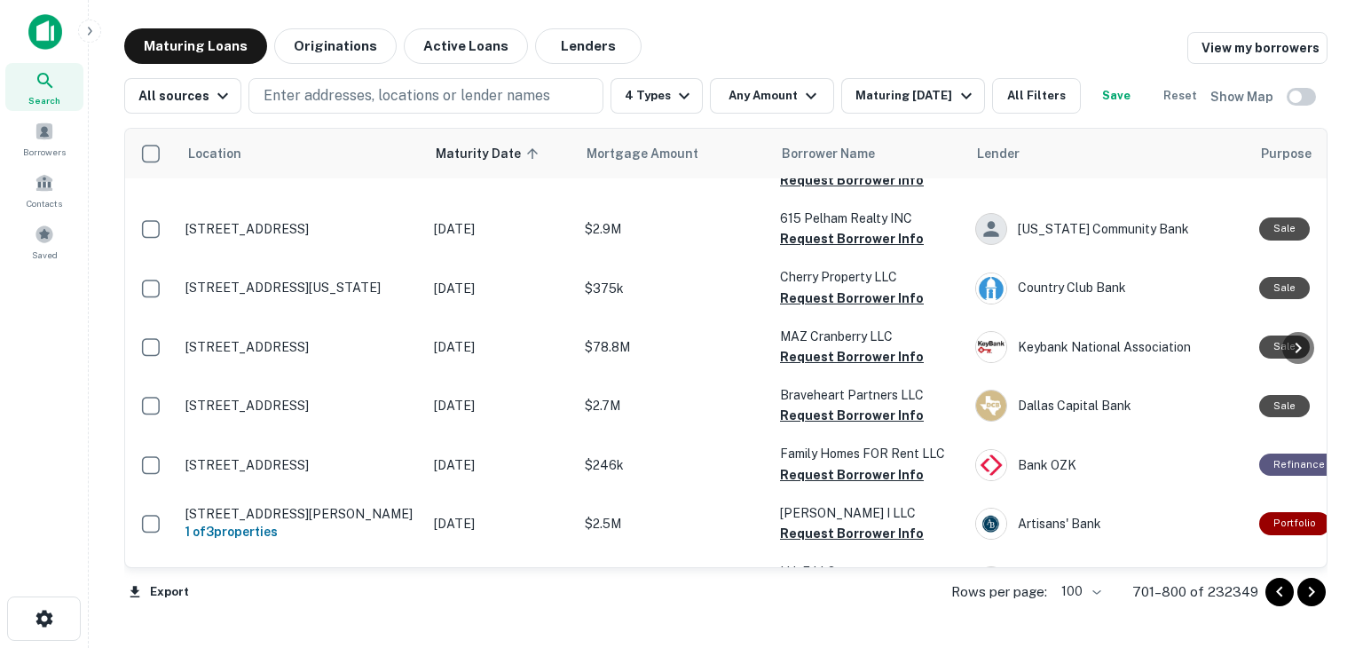
scroll to position [5935, 0]
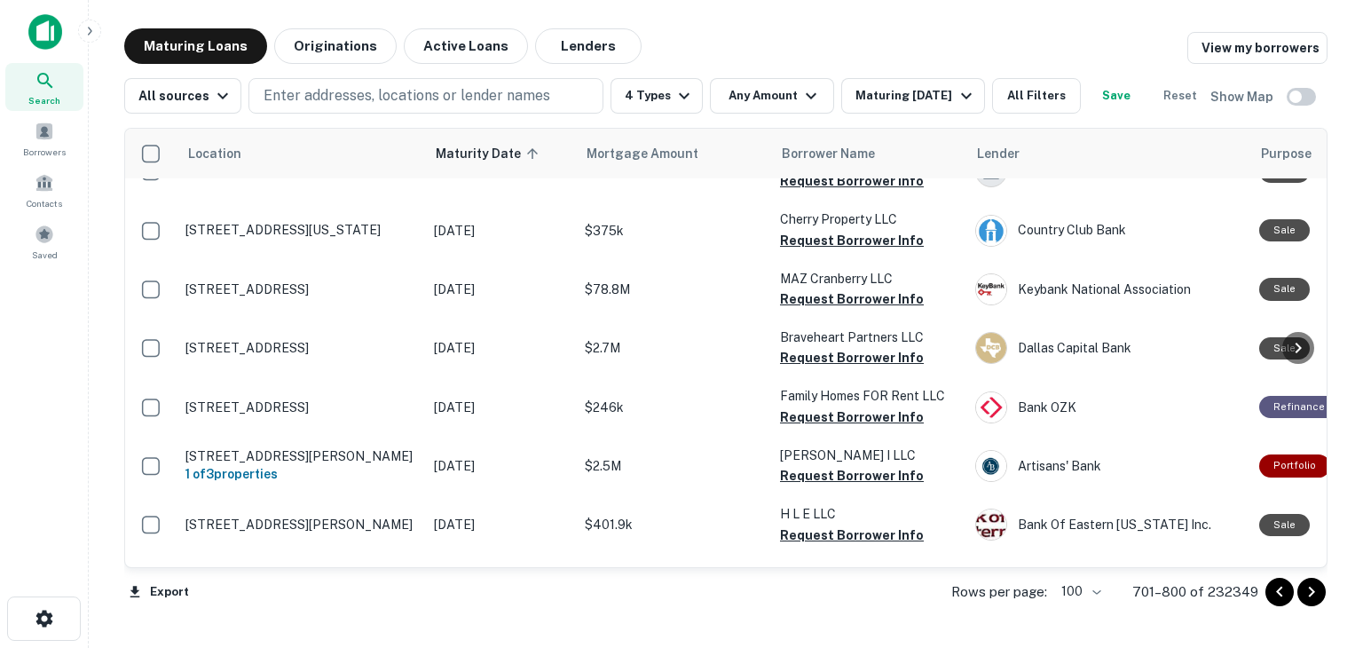
click at [1315, 592] on icon "Go to next page" at bounding box center [1311, 591] width 21 height 21
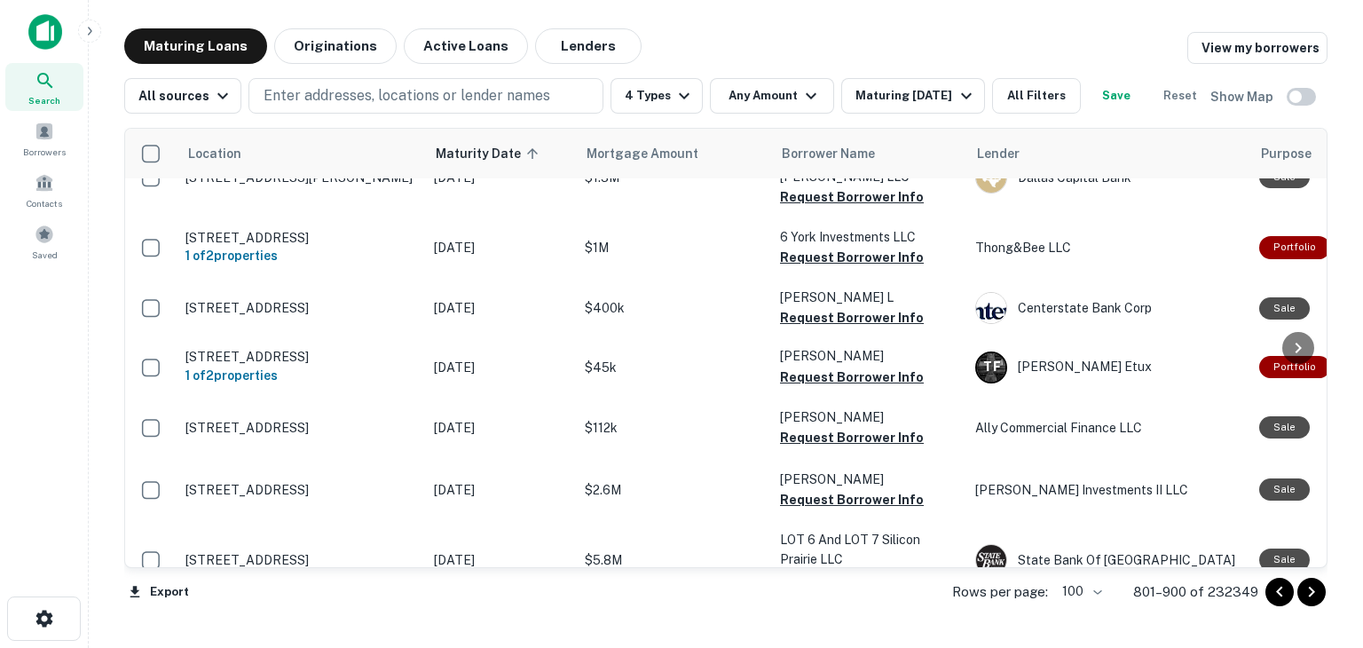
scroll to position [3742, 0]
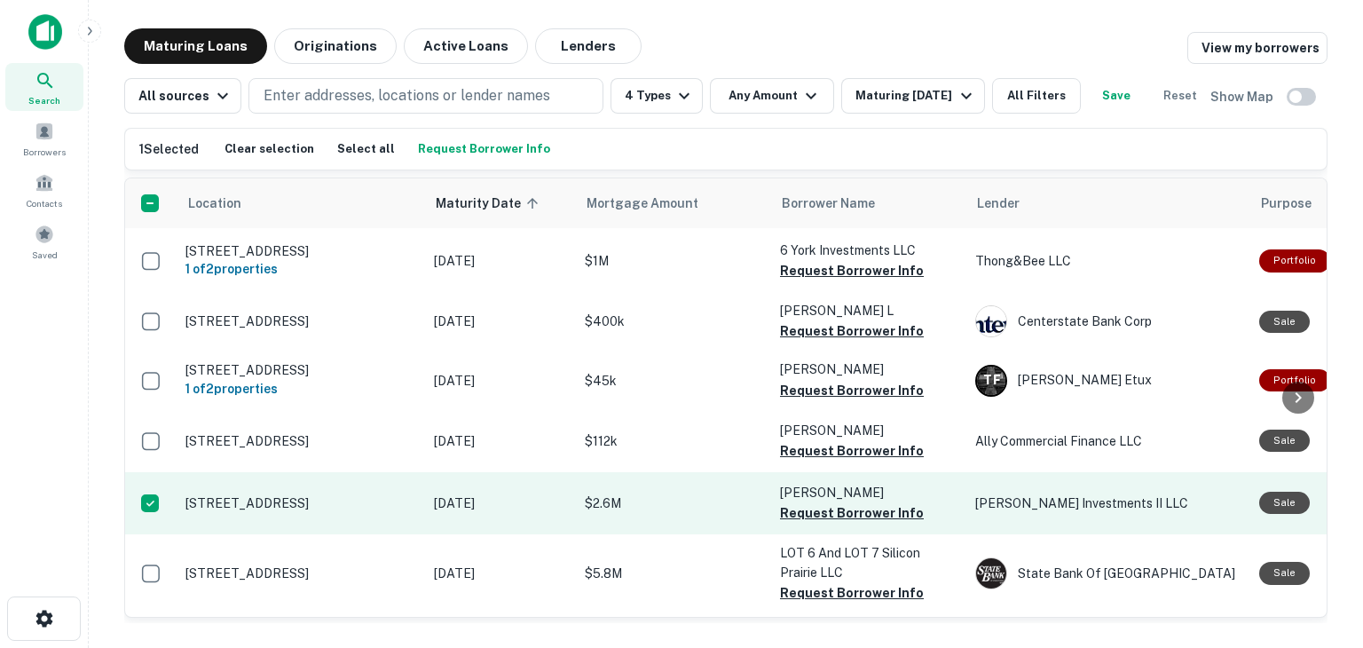
click at [226, 495] on p "1749 Newport Blvd Costa Mesa, CA 92627" at bounding box center [301, 503] width 231 height 16
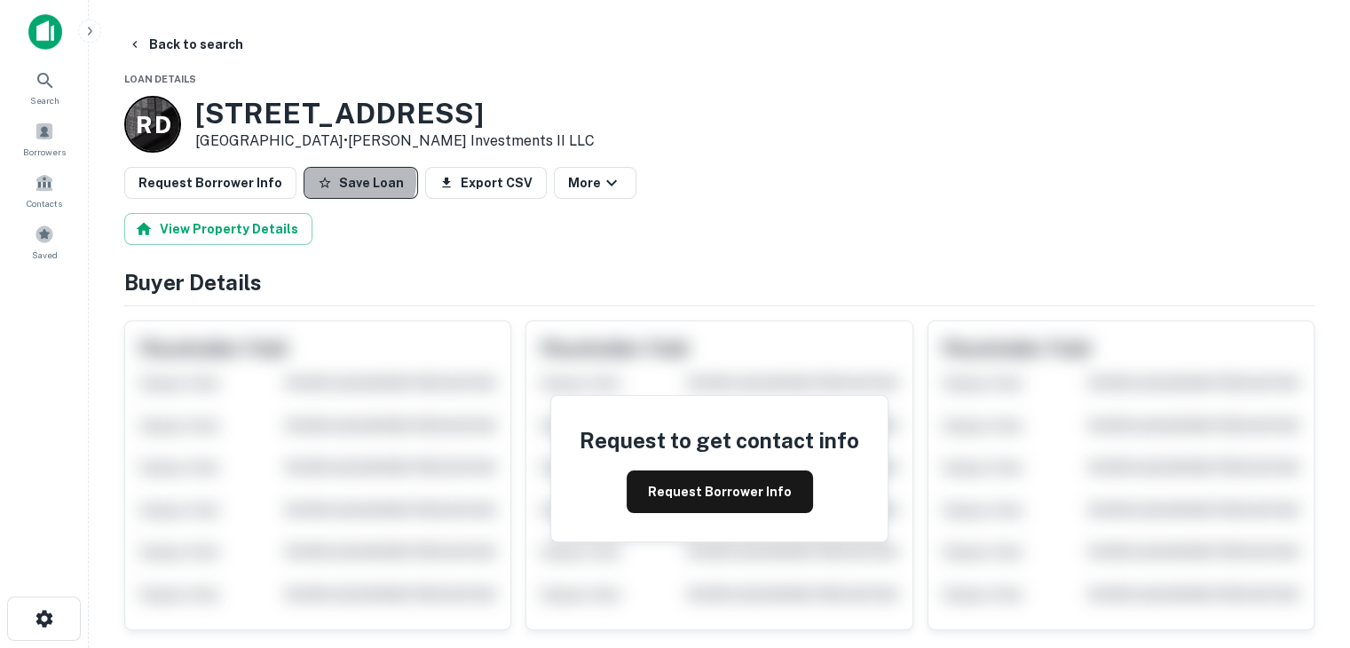
click at [346, 180] on button "Save Loan" at bounding box center [361, 183] width 114 height 32
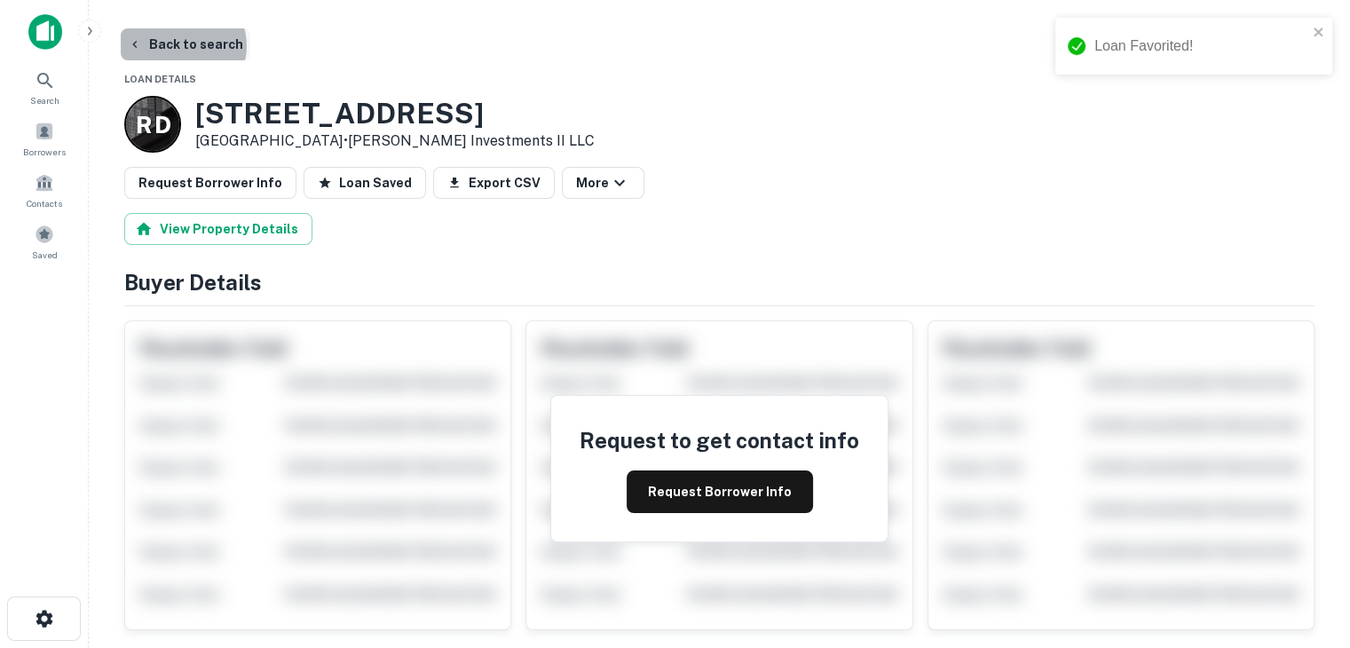
click at [181, 46] on button "Back to search" at bounding box center [186, 44] width 130 height 32
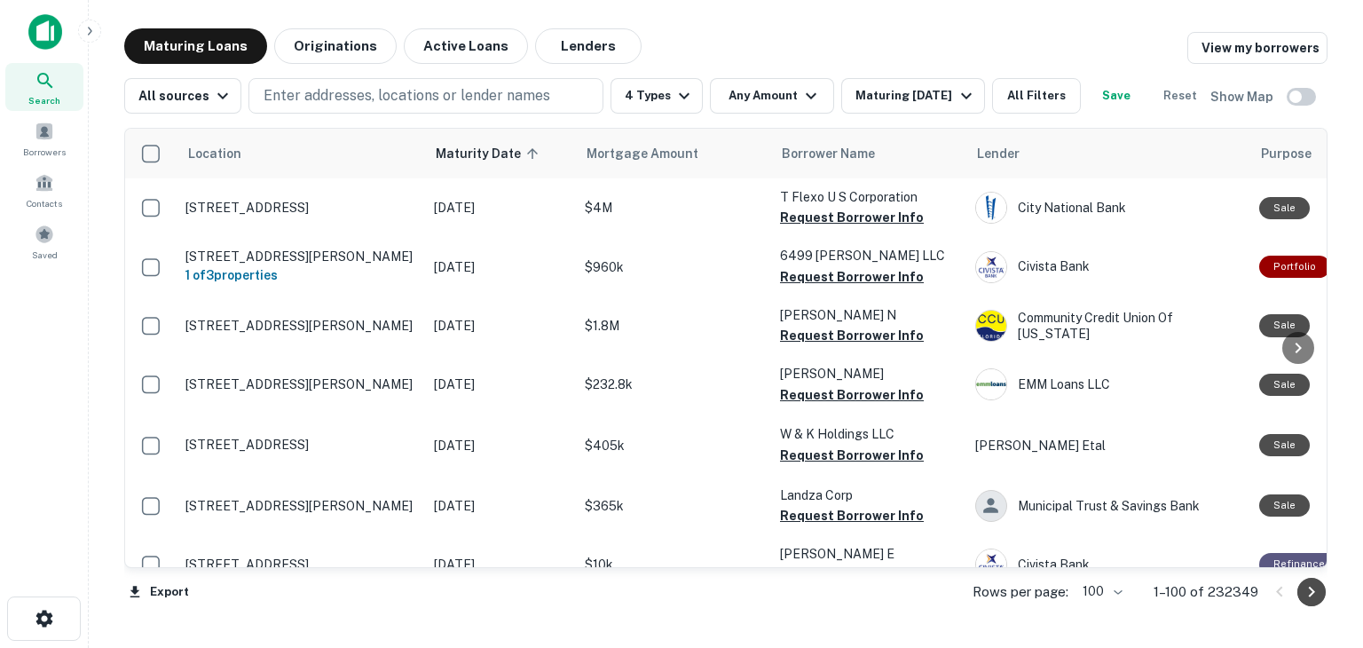
click at [1310, 597] on icon "Go to next page" at bounding box center [1311, 591] width 21 height 21
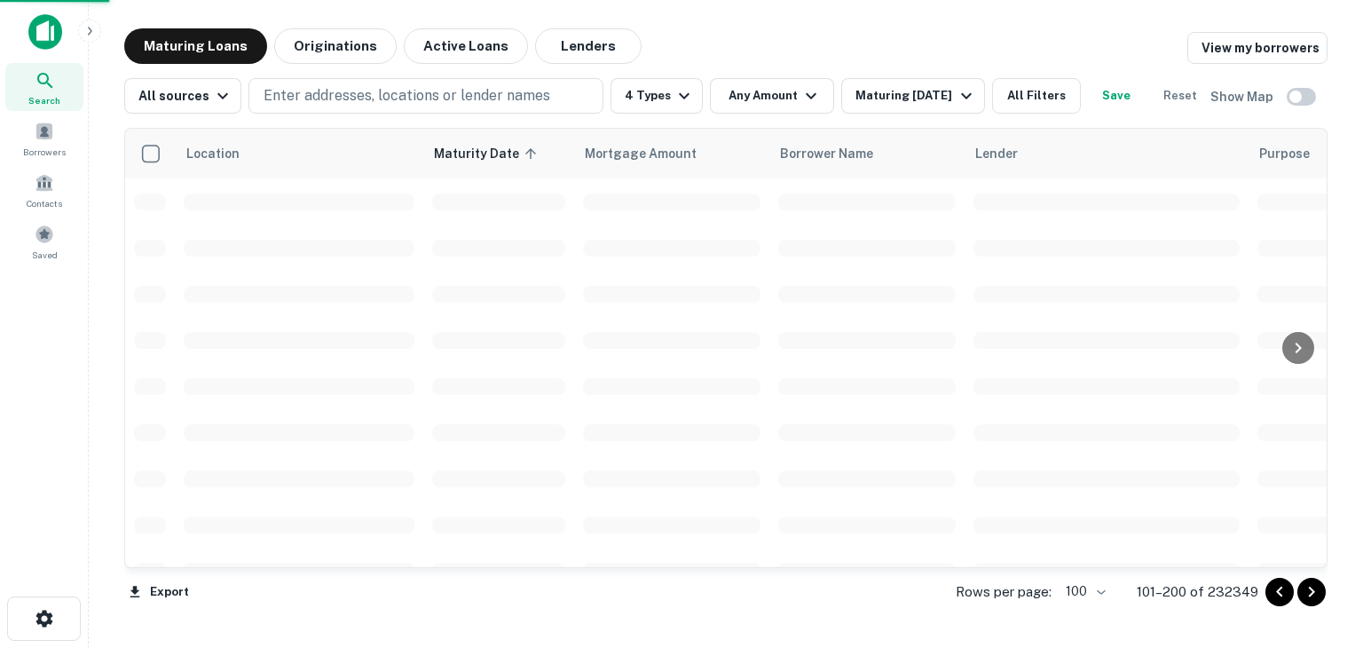
click at [1310, 597] on icon "Go to next page" at bounding box center [1311, 591] width 21 height 21
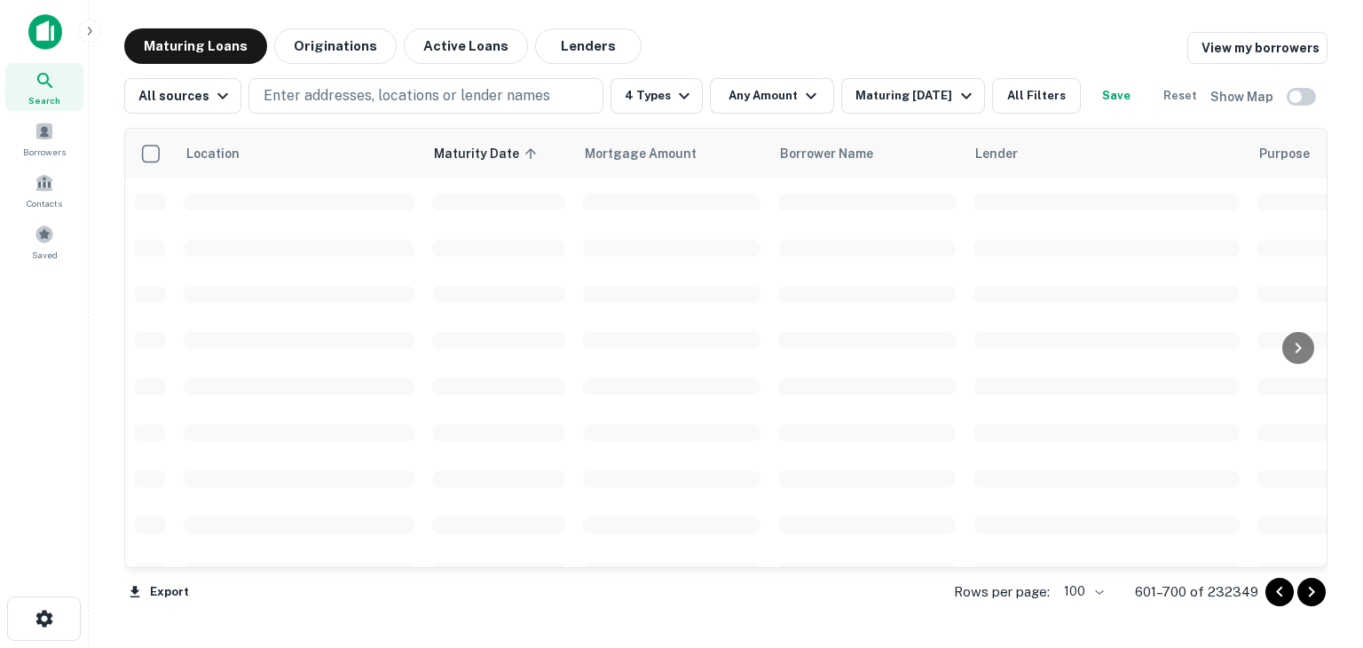
click at [1310, 596] on icon "Go to next page" at bounding box center [1311, 591] width 21 height 21
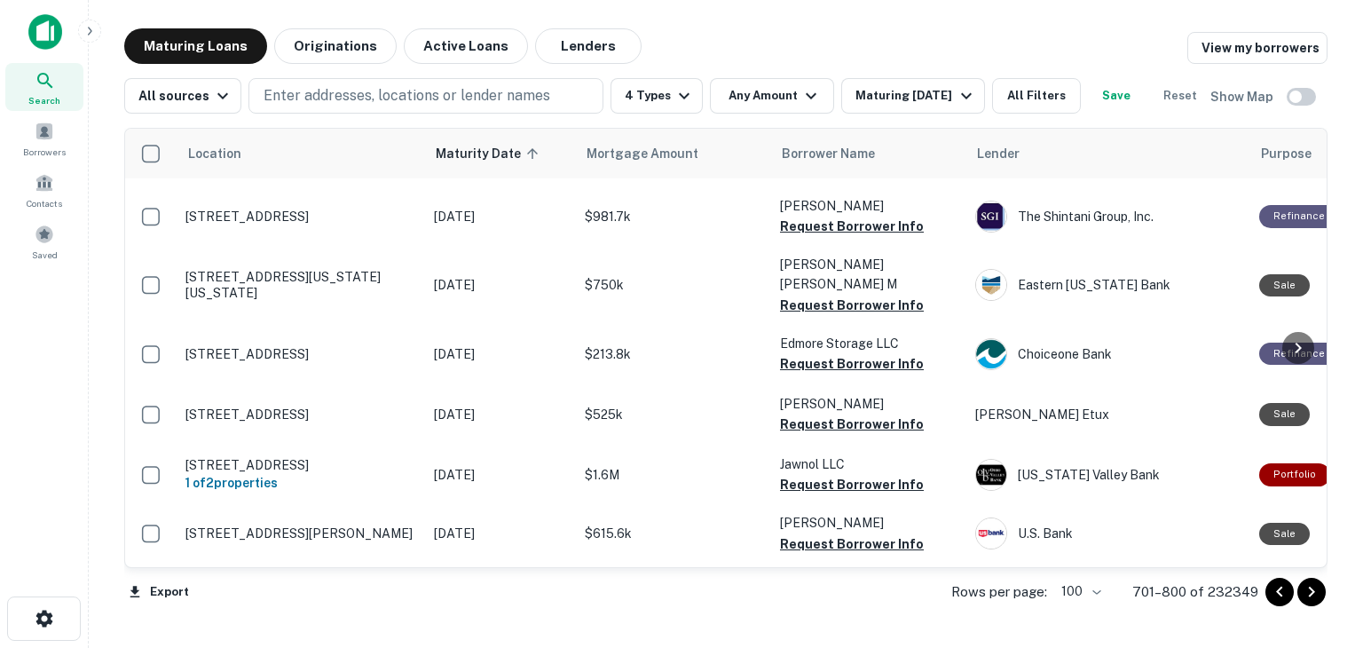
scroll to position [5947, 0]
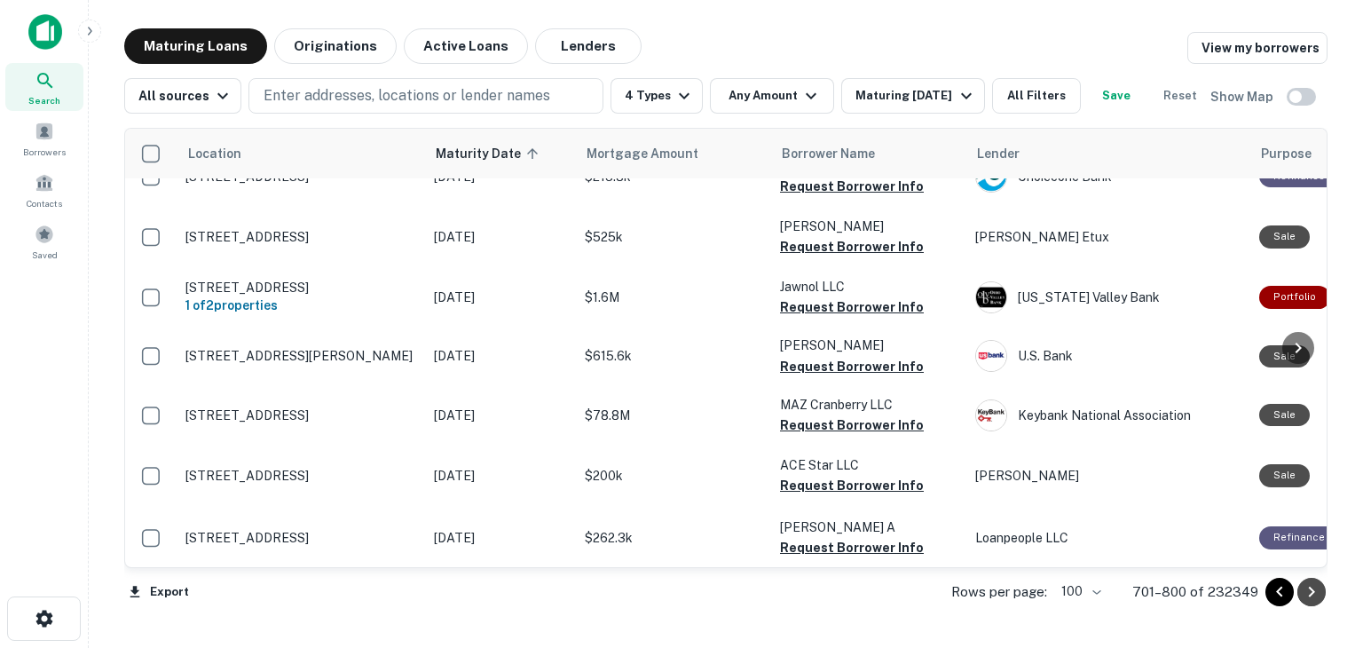
click at [1317, 594] on icon "Go to next page" at bounding box center [1311, 591] width 21 height 21
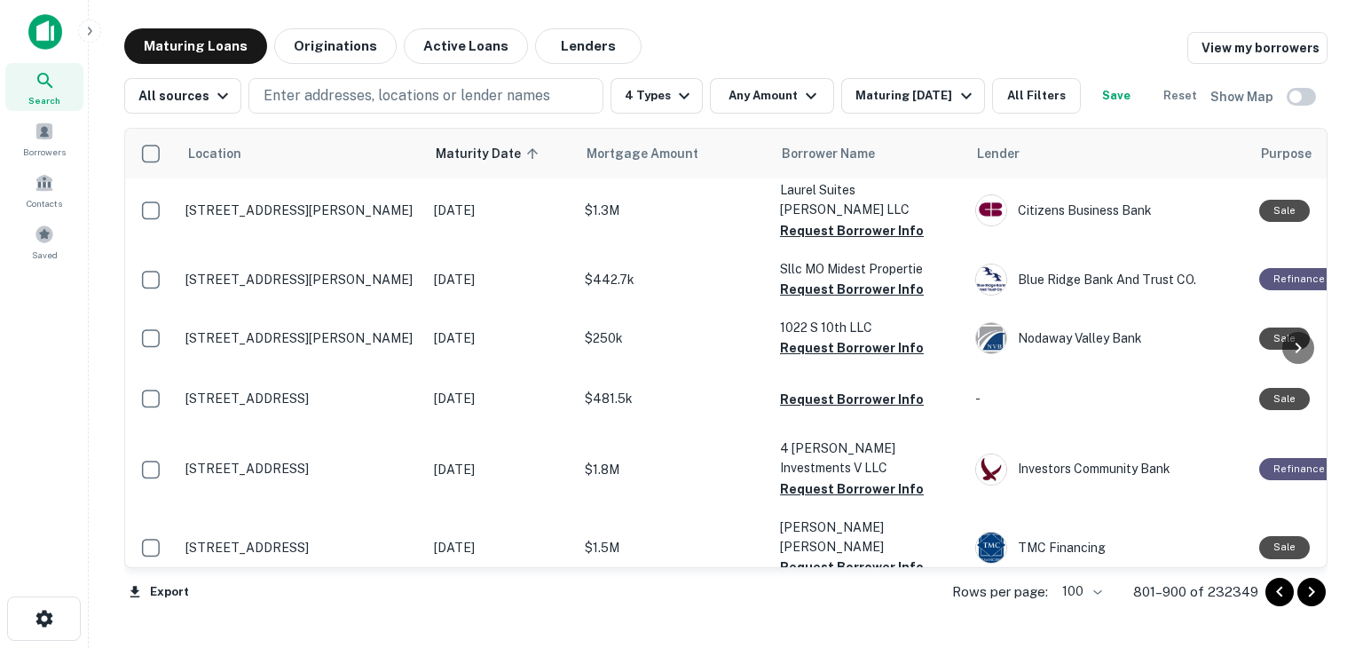
scroll to position [5947, 0]
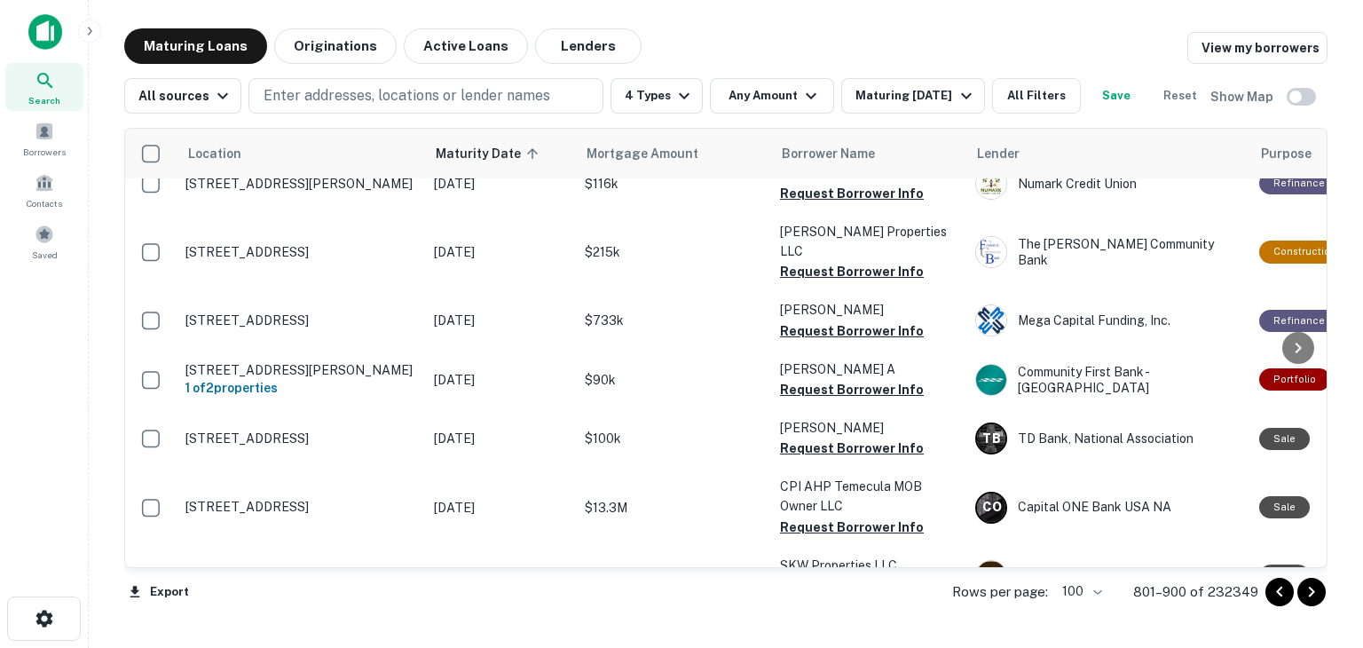
click at [1327, 225] on div "Location Maturity Date sorted ascending Mortgage Amount Borrower Name Lender Pu…" at bounding box center [726, 348] width 1204 height 440
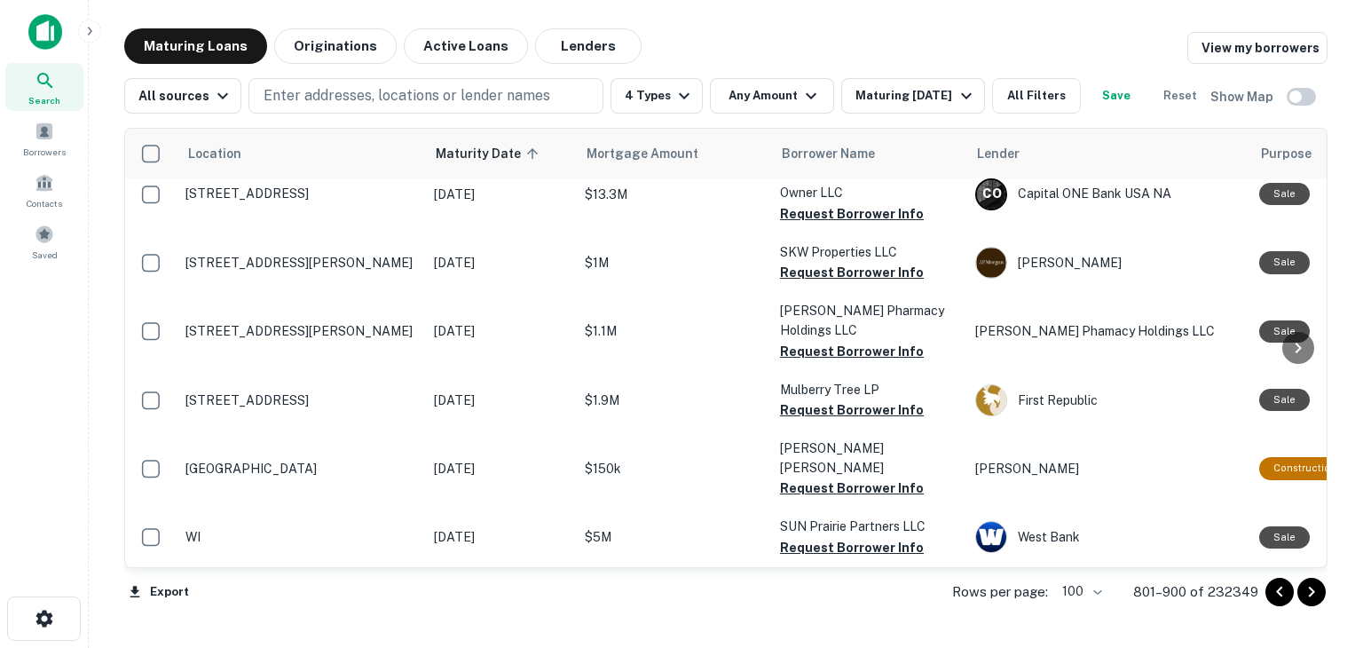
scroll to position [6279, 0]
click at [1307, 591] on icon "Go to next page" at bounding box center [1311, 591] width 21 height 21
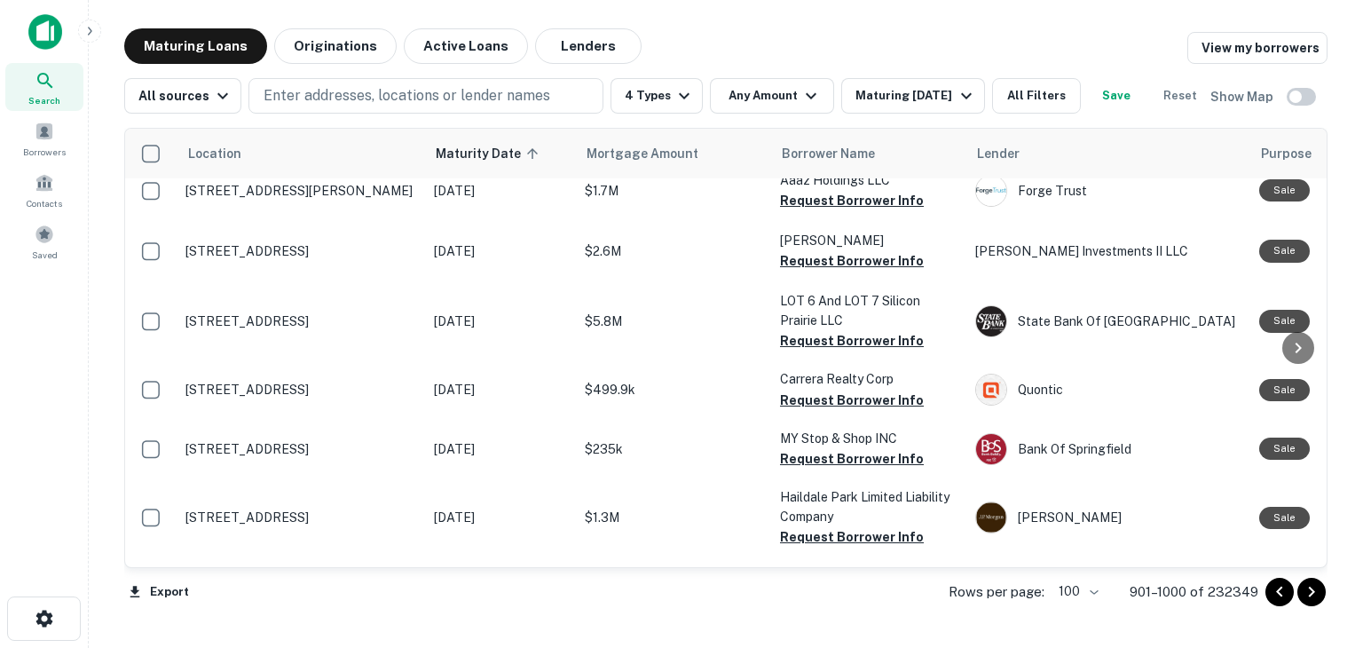
scroll to position [3817, 0]
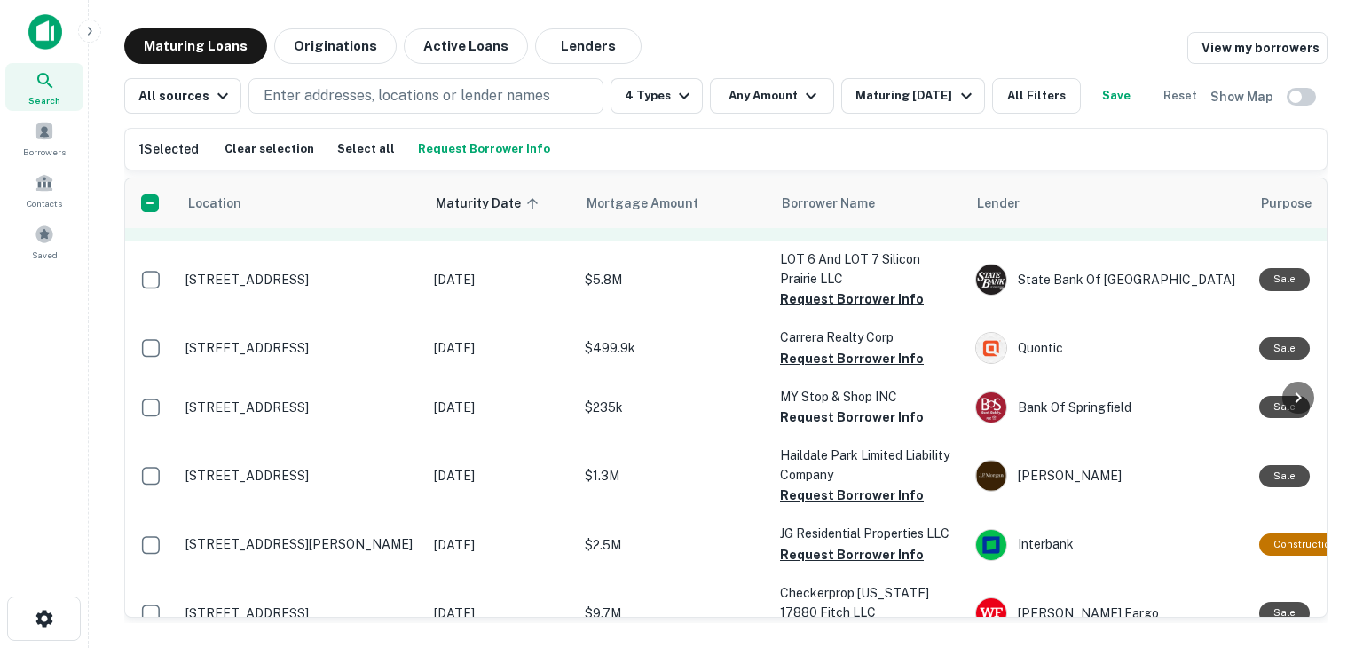
click at [279, 217] on p "1749 Newport Blvd Costa Mesa, CA 92627" at bounding box center [301, 209] width 231 height 16
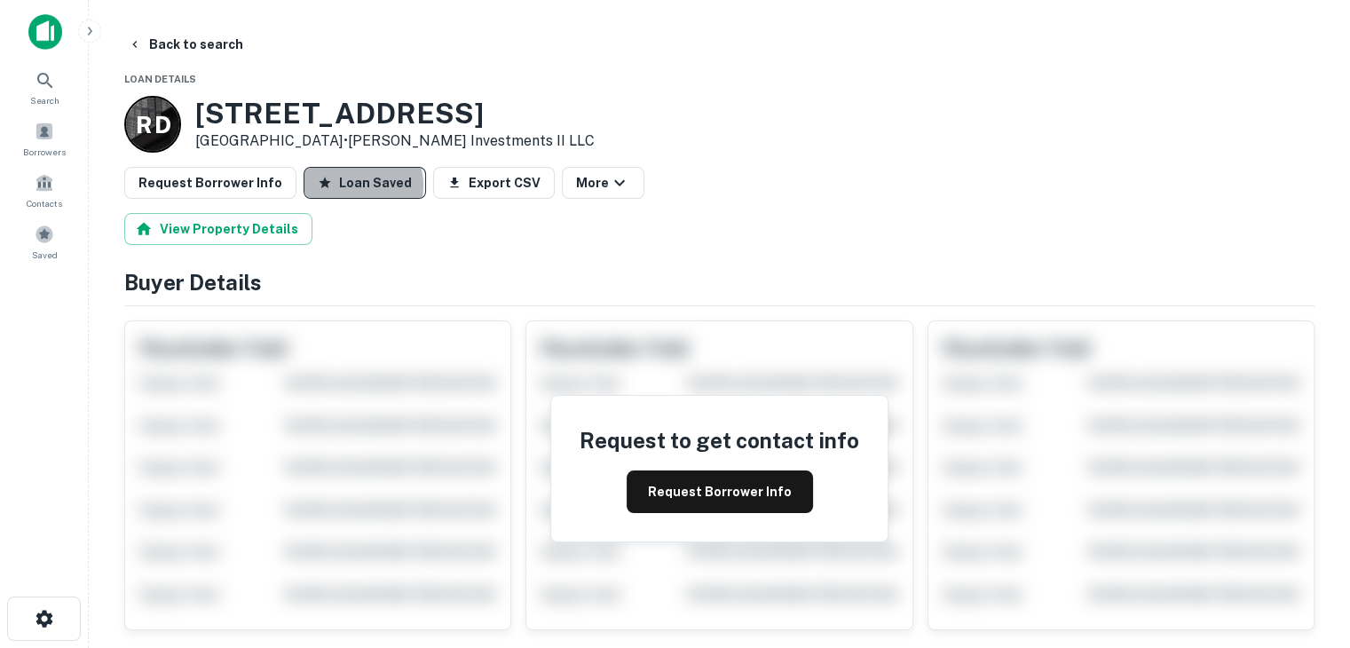
click at [344, 186] on button "Loan Saved" at bounding box center [365, 183] width 122 height 32
click at [348, 186] on button "Save Loan" at bounding box center [361, 183] width 114 height 32
click at [185, 44] on button "Back to search" at bounding box center [186, 44] width 130 height 32
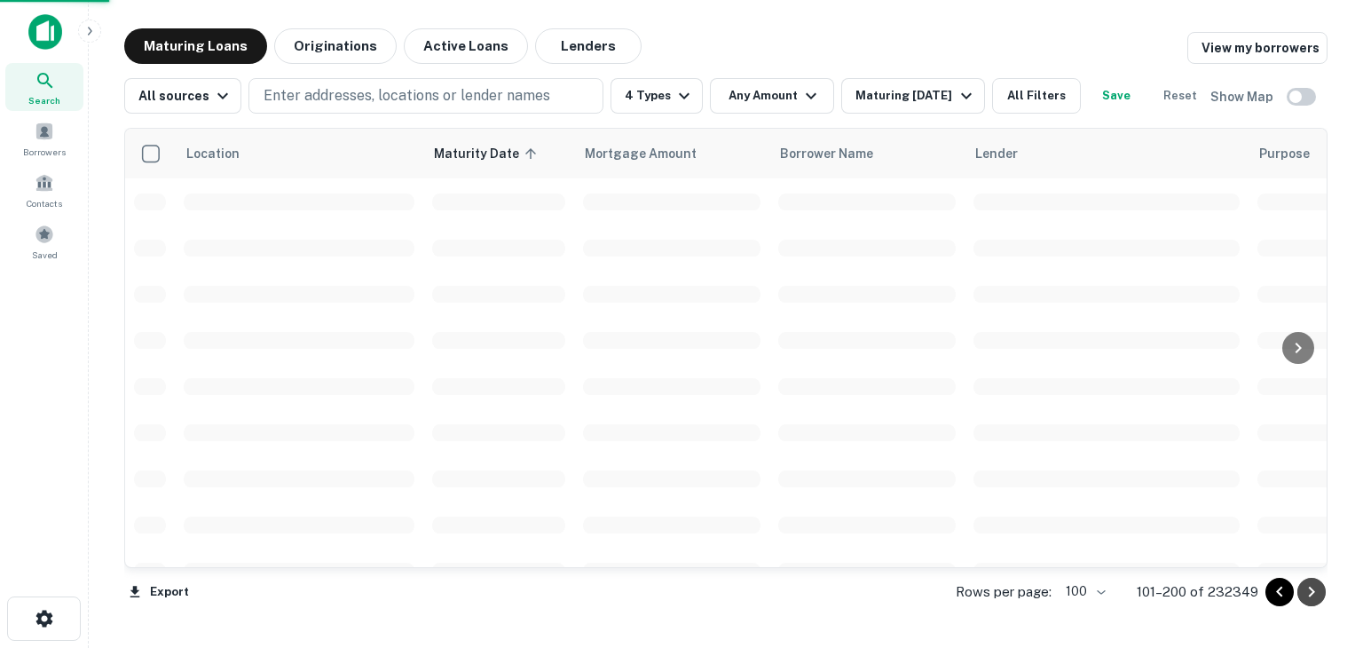
click at [1307, 593] on icon "Go to next page" at bounding box center [1311, 591] width 21 height 21
click at [1317, 594] on icon "Go to next page" at bounding box center [1311, 591] width 21 height 21
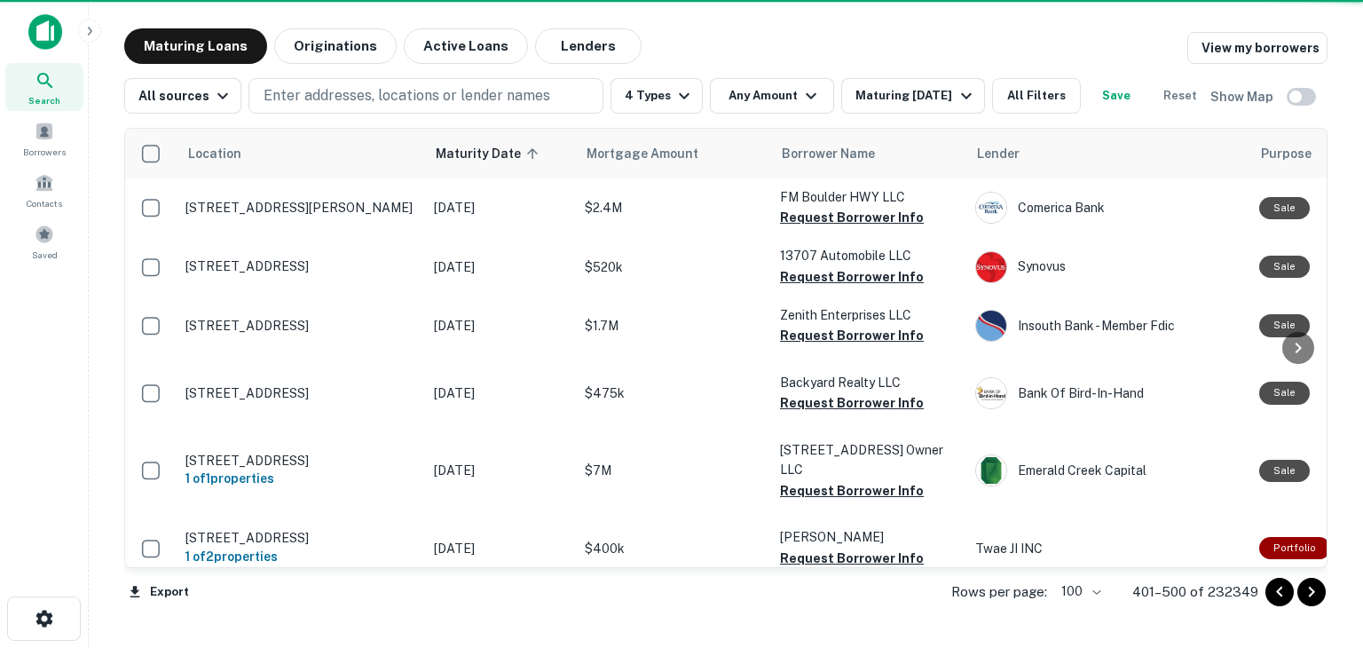
click at [1317, 594] on icon "Go to next page" at bounding box center [1311, 591] width 21 height 21
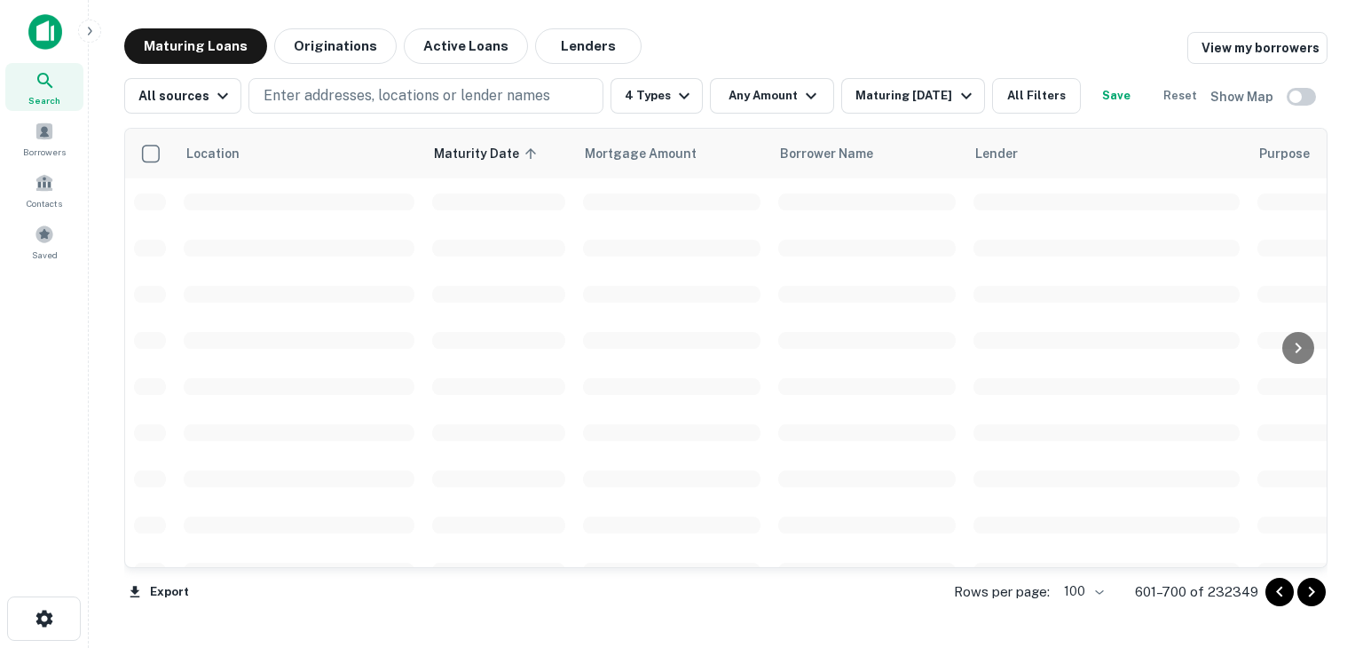
click at [1313, 594] on icon "Go to next page" at bounding box center [1311, 591] width 21 height 21
click at [1309, 594] on icon "Go to next page" at bounding box center [1311, 591] width 21 height 21
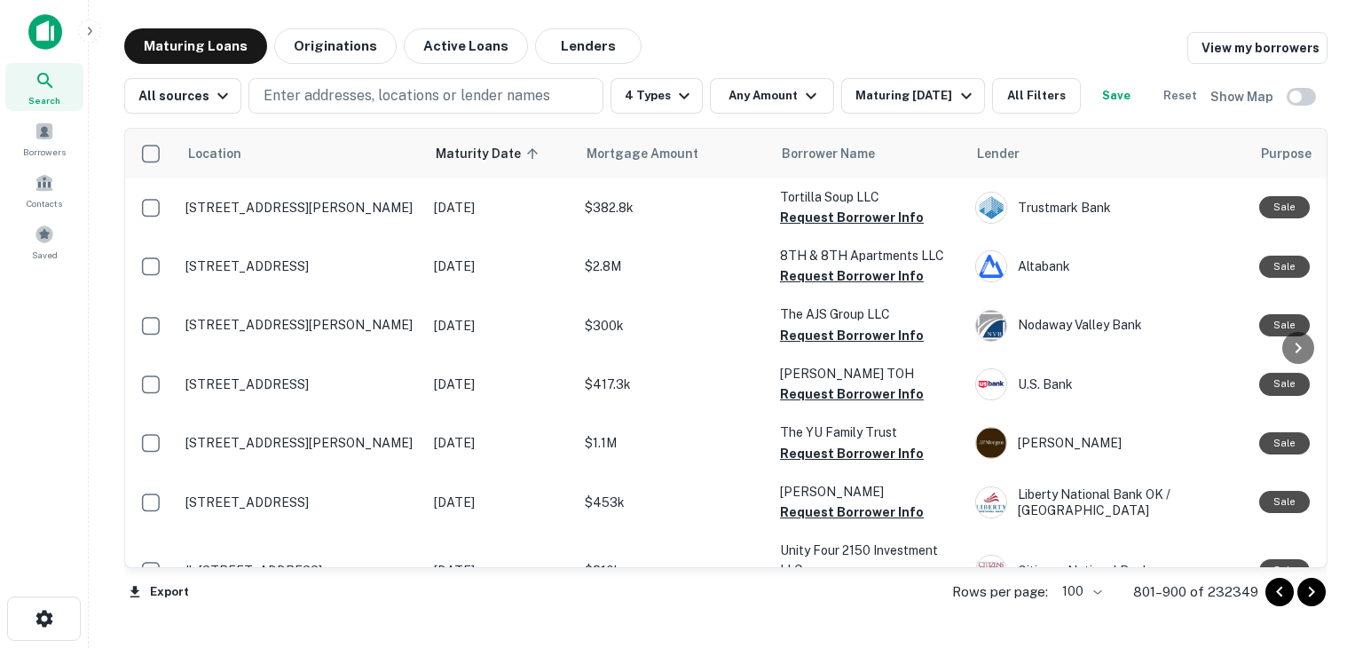
scroll to position [6297, 0]
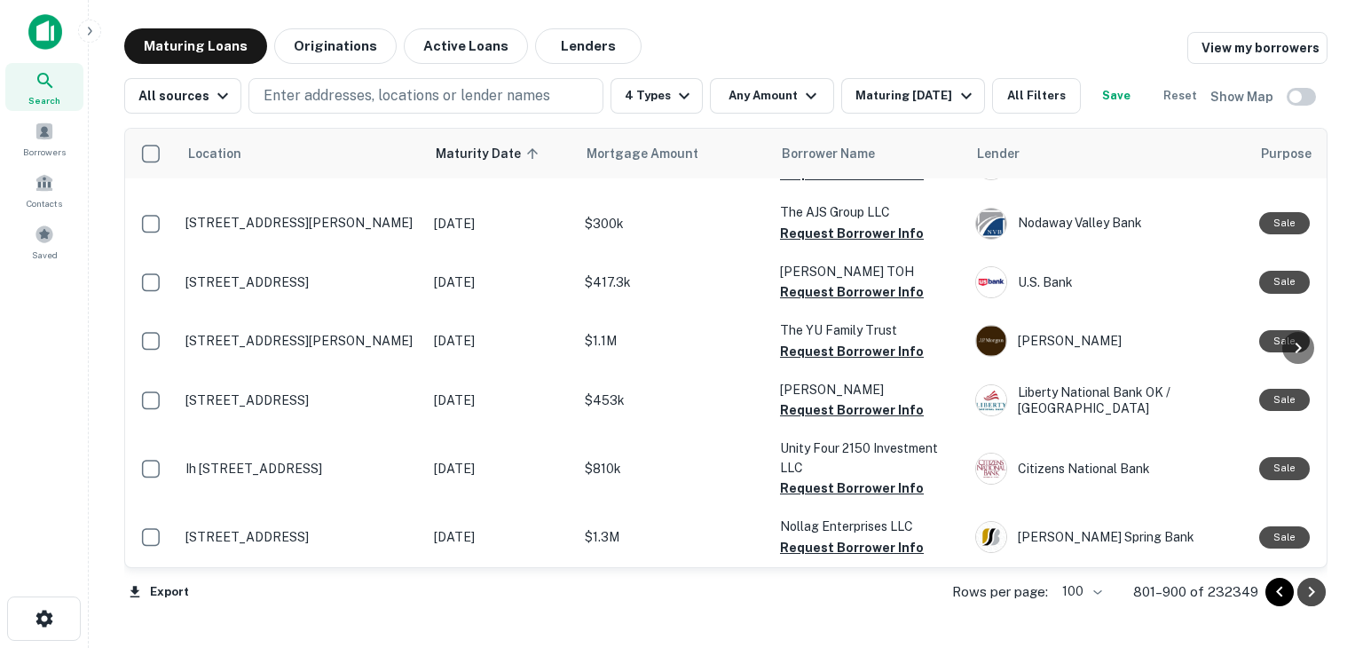
click at [1314, 591] on icon "Go to next page" at bounding box center [1312, 592] width 6 height 11
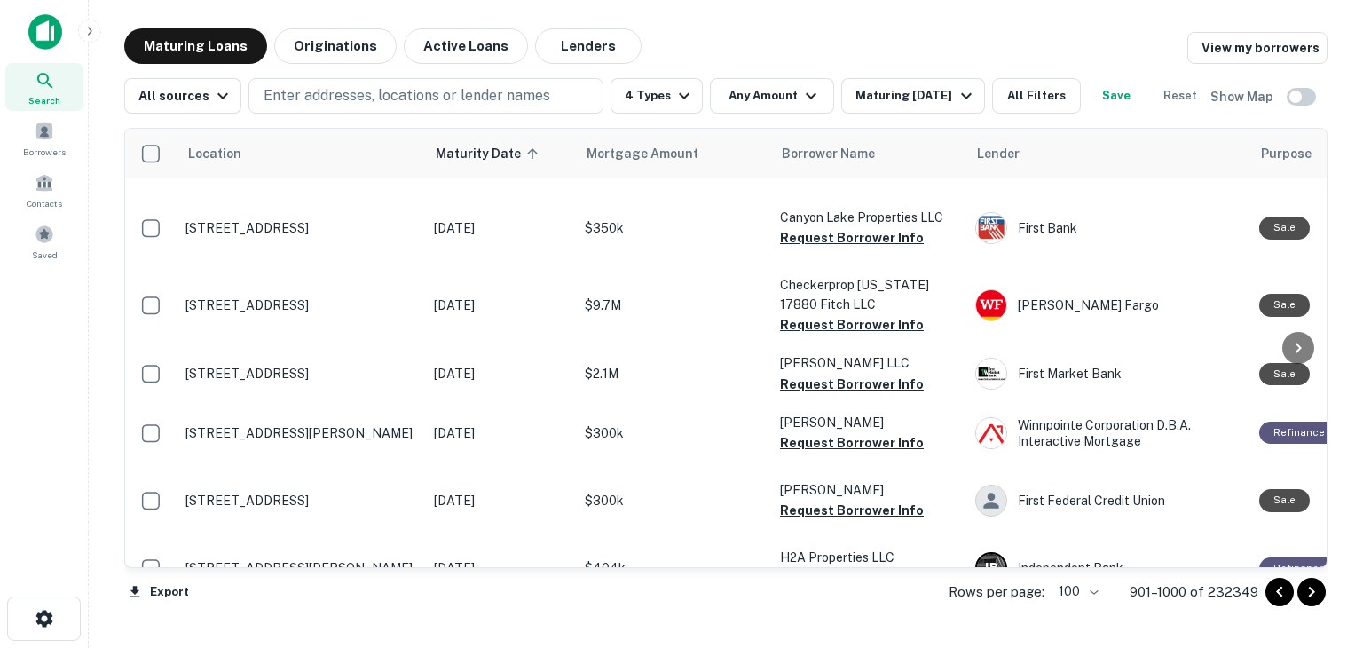
scroll to position [5947, 0]
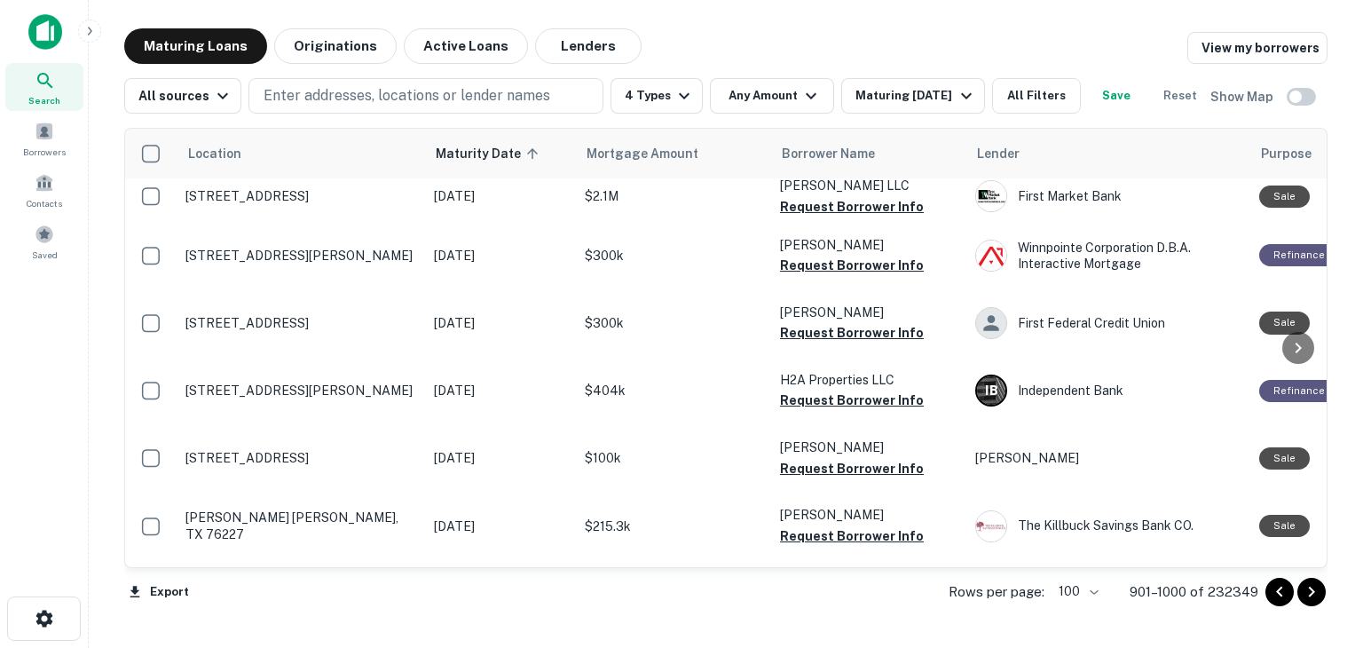
click at [1317, 593] on icon "Go to next page" at bounding box center [1311, 591] width 21 height 21
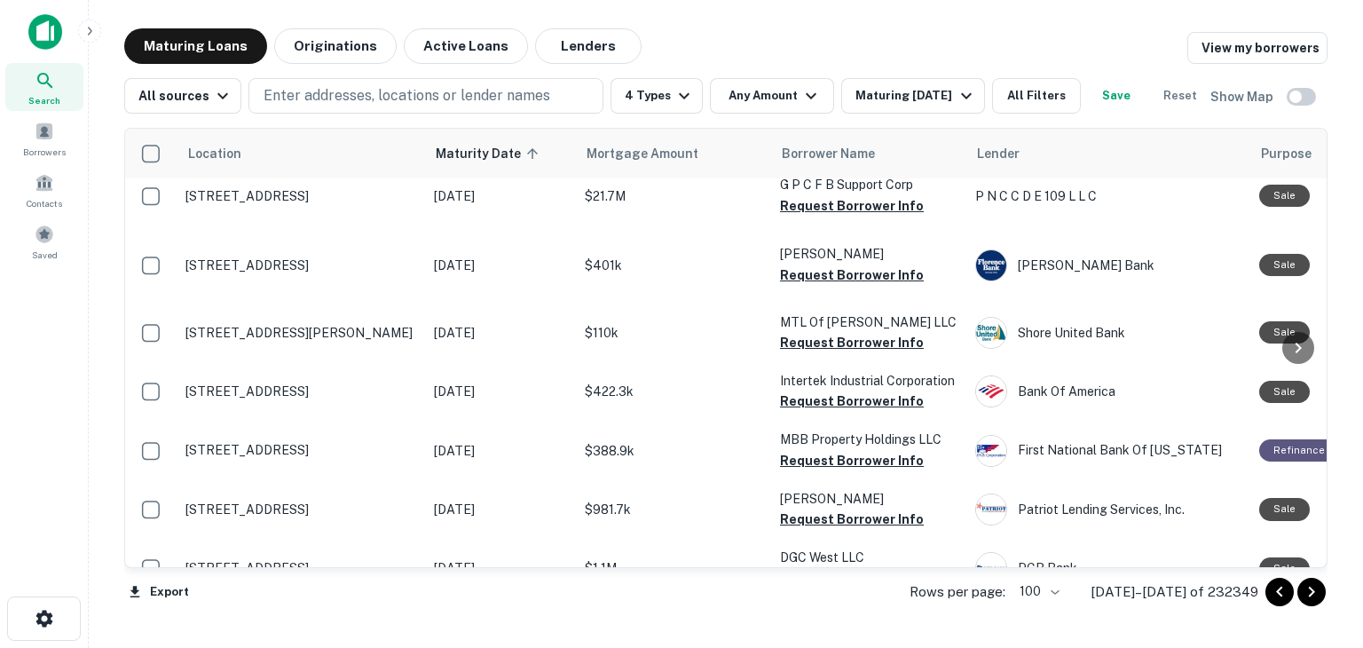
scroll to position [5947, 0]
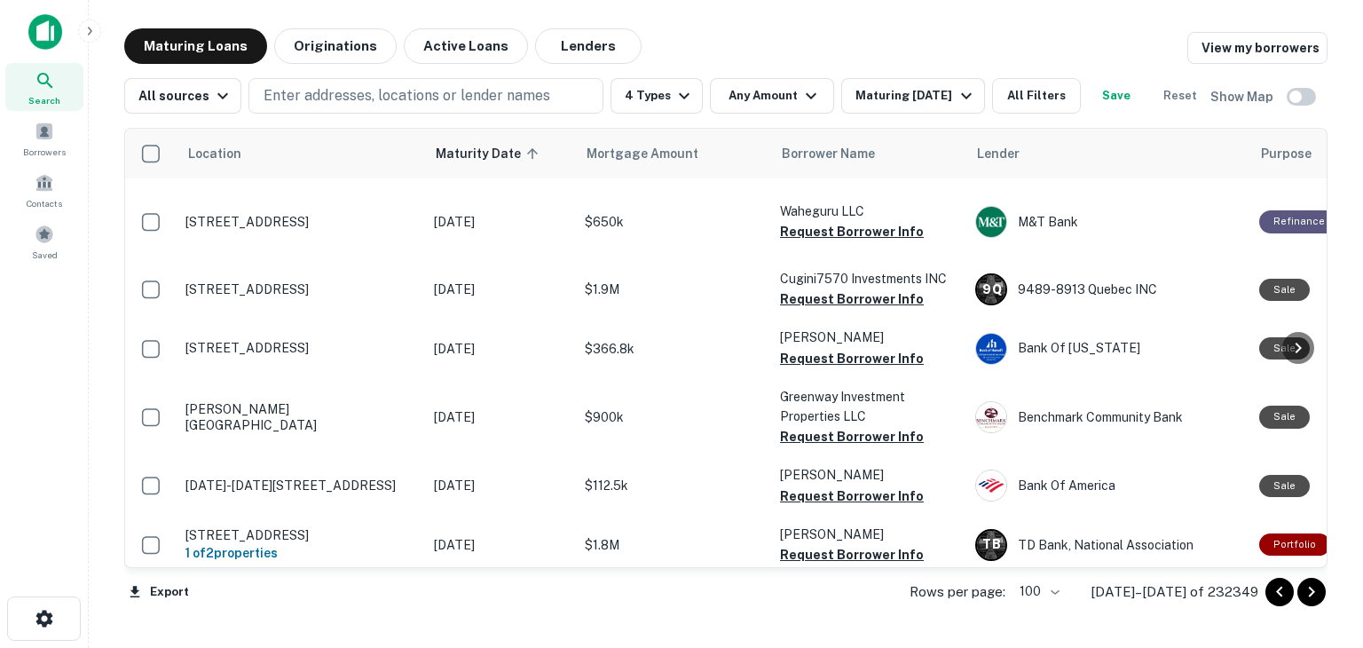
click at [1327, 241] on div "Location Maturity Date sorted ascending Mortgage Amount Borrower Name Lender Pu…" at bounding box center [726, 348] width 1204 height 440
click at [1314, 251] on div at bounding box center [1299, 348] width 36 height 438
drag, startPoint x: 1323, startPoint y: 505, endPoint x: 1344, endPoint y: 366, distance: 140.8
click at [1344, 366] on body "Search Borrowers Contacts Saved Maturing Loans Originations Active Loans Lender…" at bounding box center [681, 324] width 1363 height 648
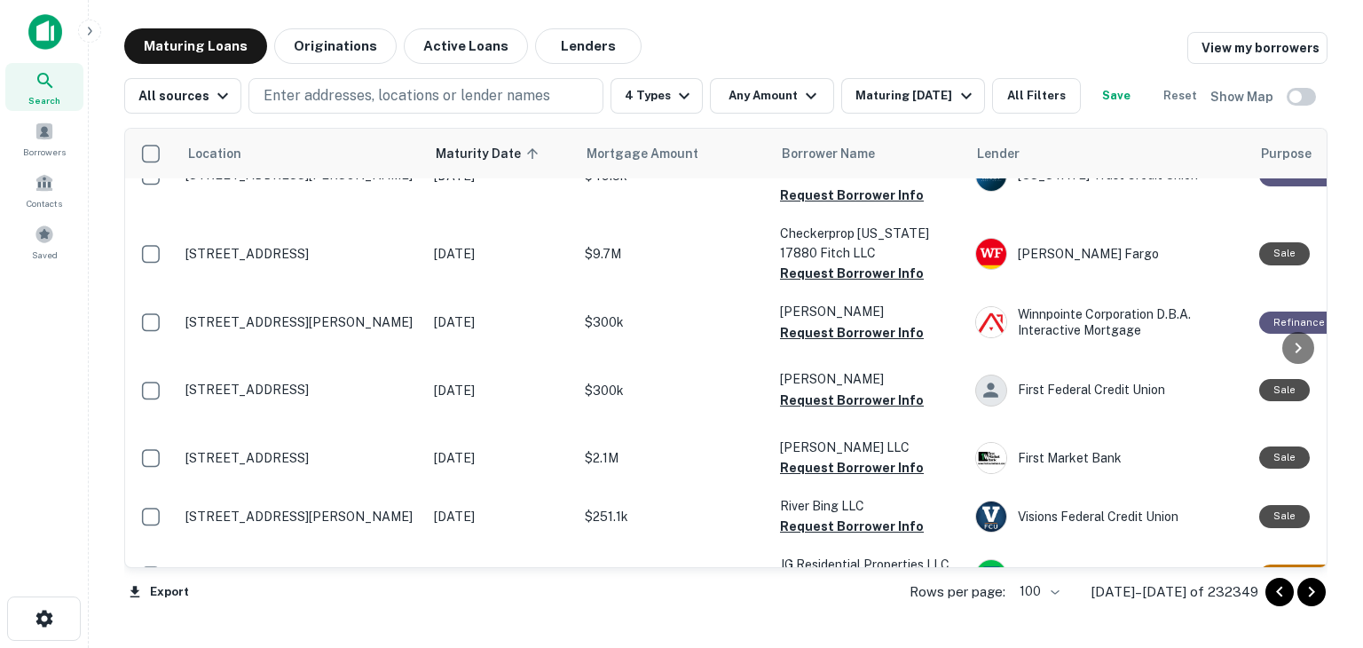
scroll to position [2925, 0]
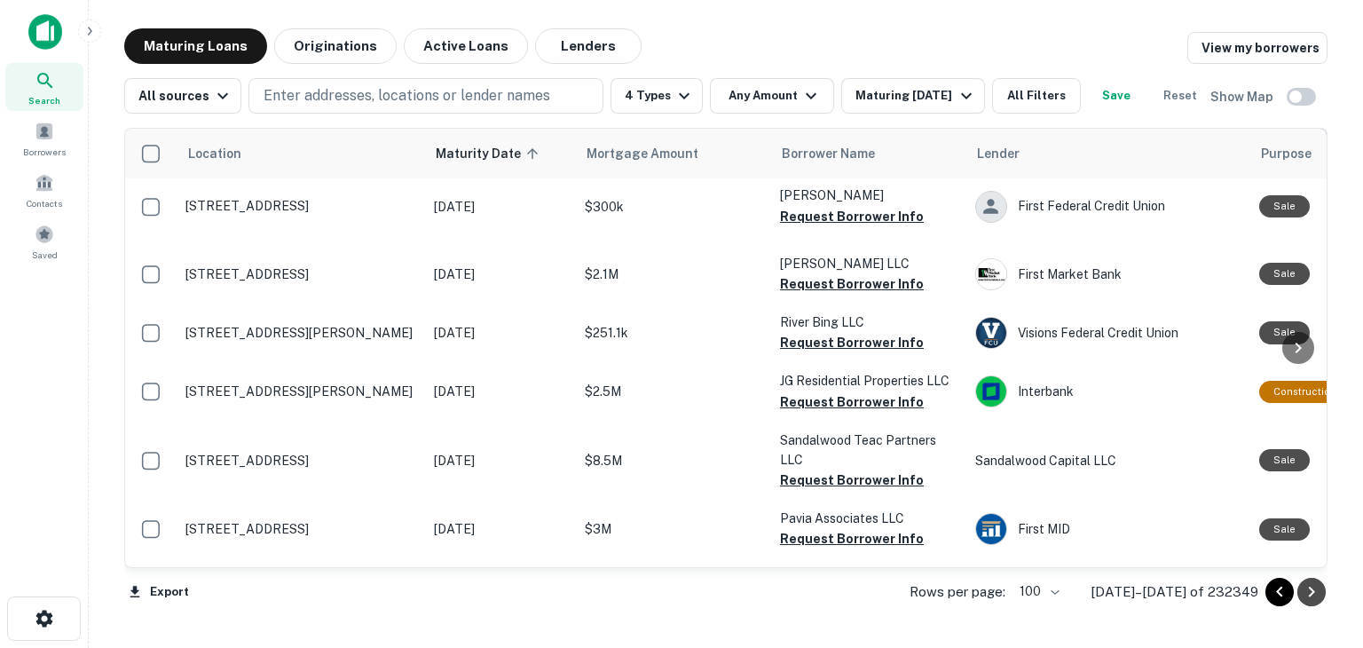
click at [1307, 597] on icon "Go to next page" at bounding box center [1311, 591] width 21 height 21
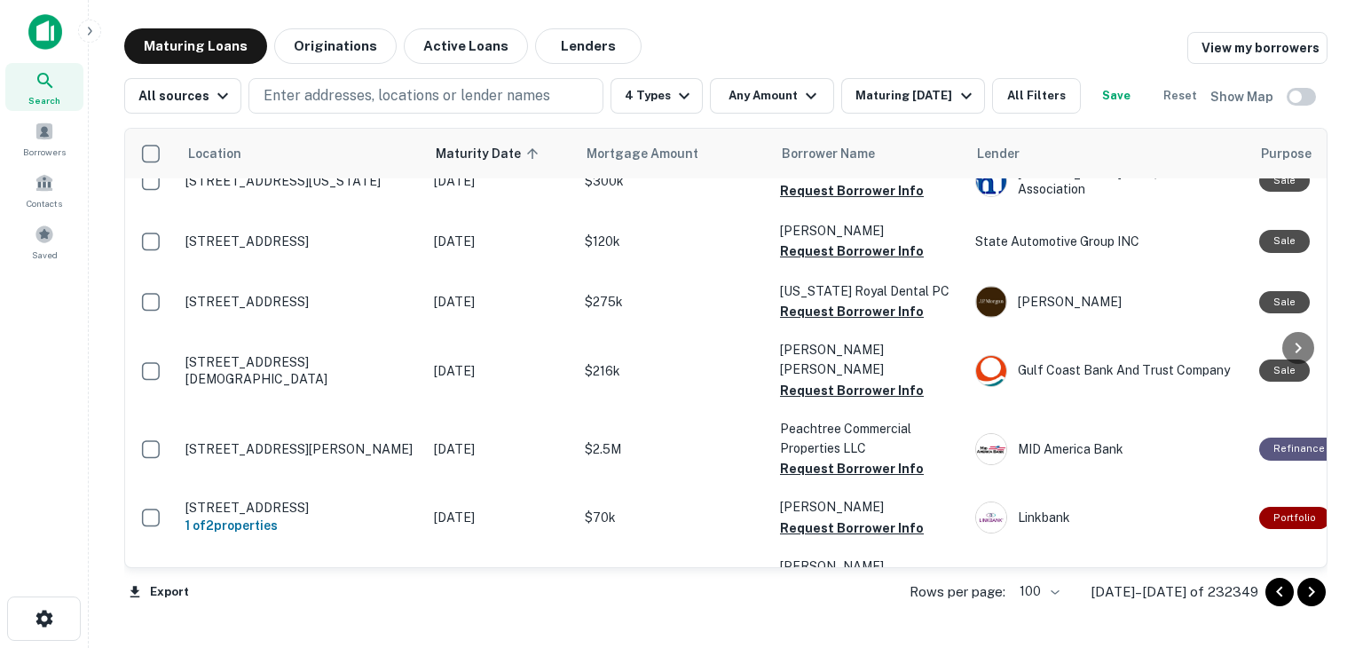
scroll to position [6199, 0]
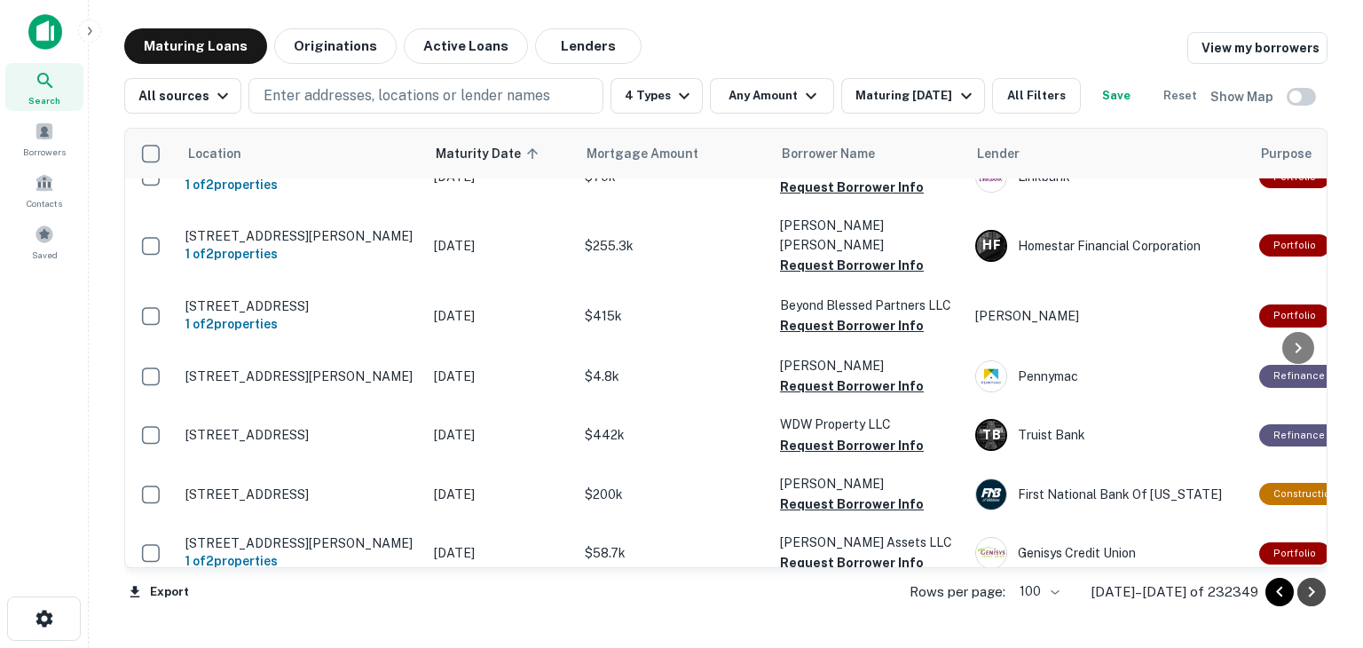
click at [1315, 594] on icon "Go to next page" at bounding box center [1311, 591] width 21 height 21
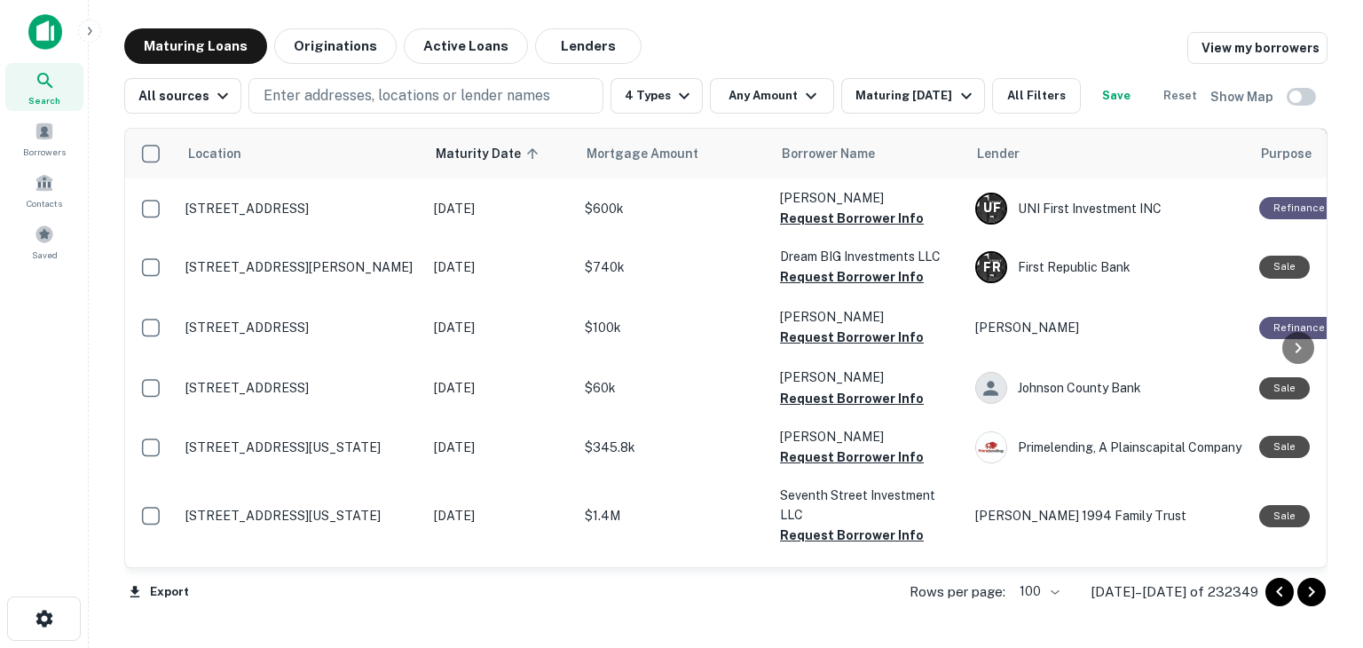
scroll to position [2219, 0]
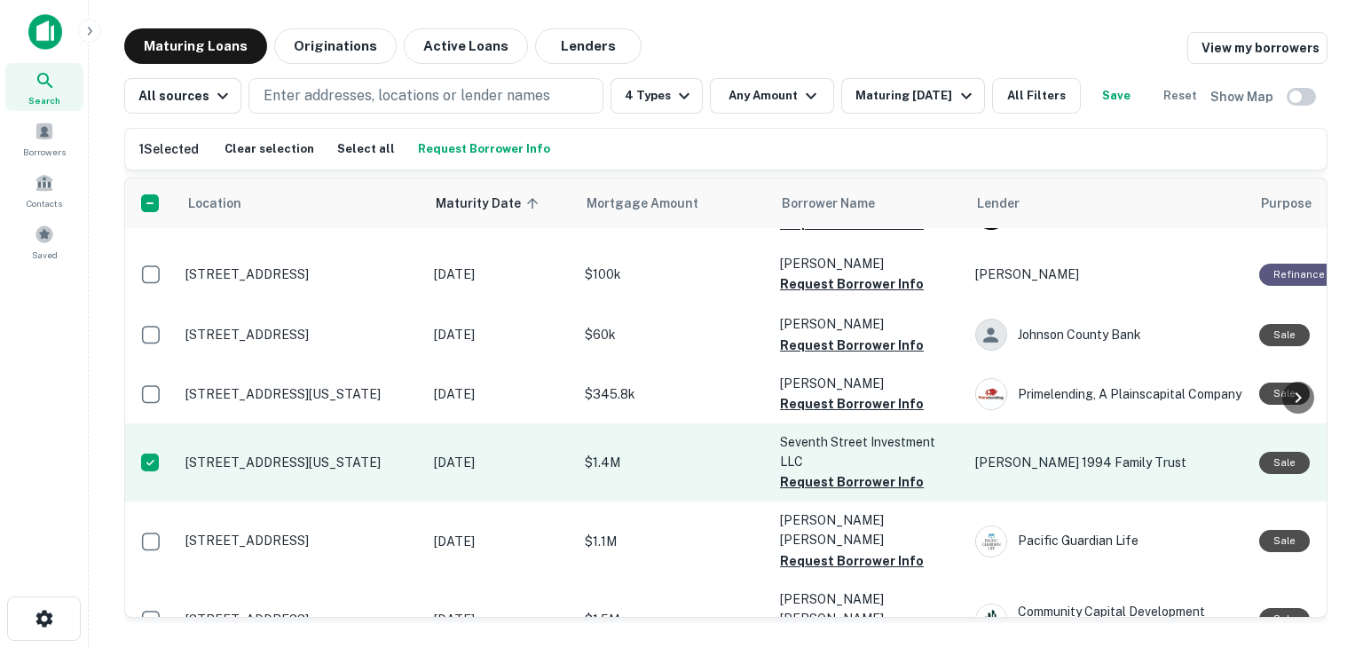
click at [261, 465] on p "[STREET_ADDRESS][US_STATE]" at bounding box center [301, 462] width 231 height 16
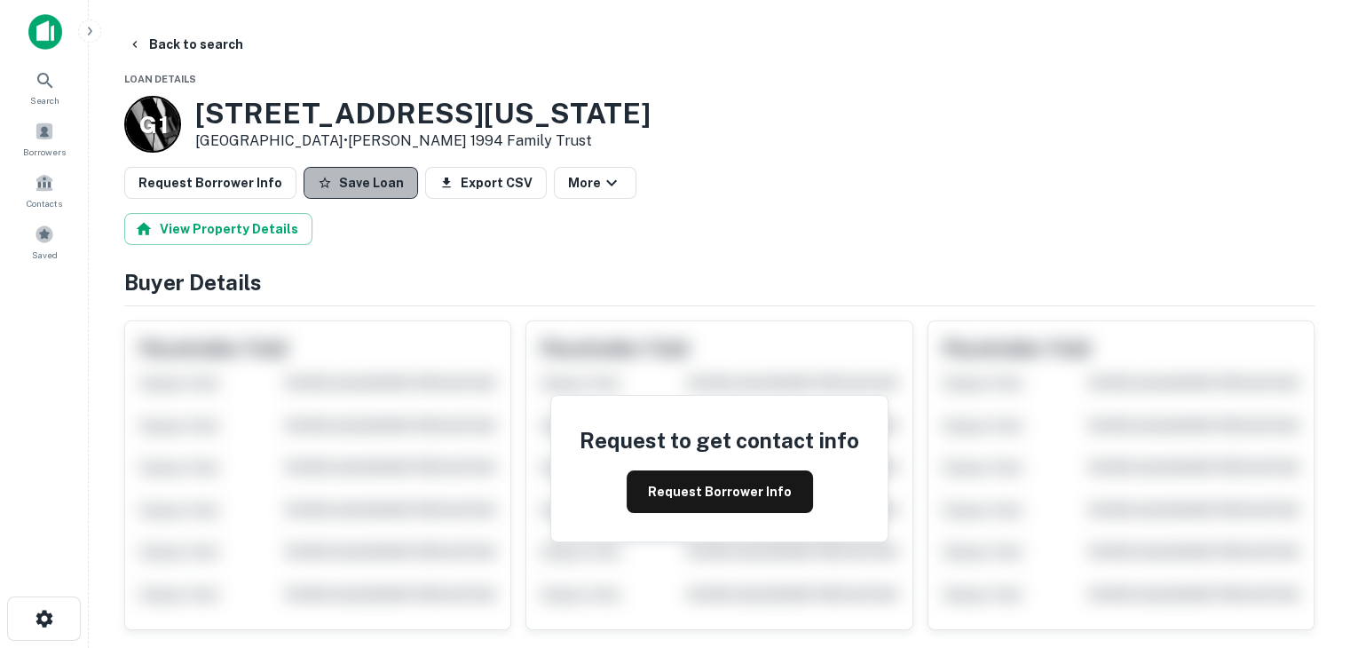
click at [356, 178] on button "Save Loan" at bounding box center [361, 183] width 114 height 32
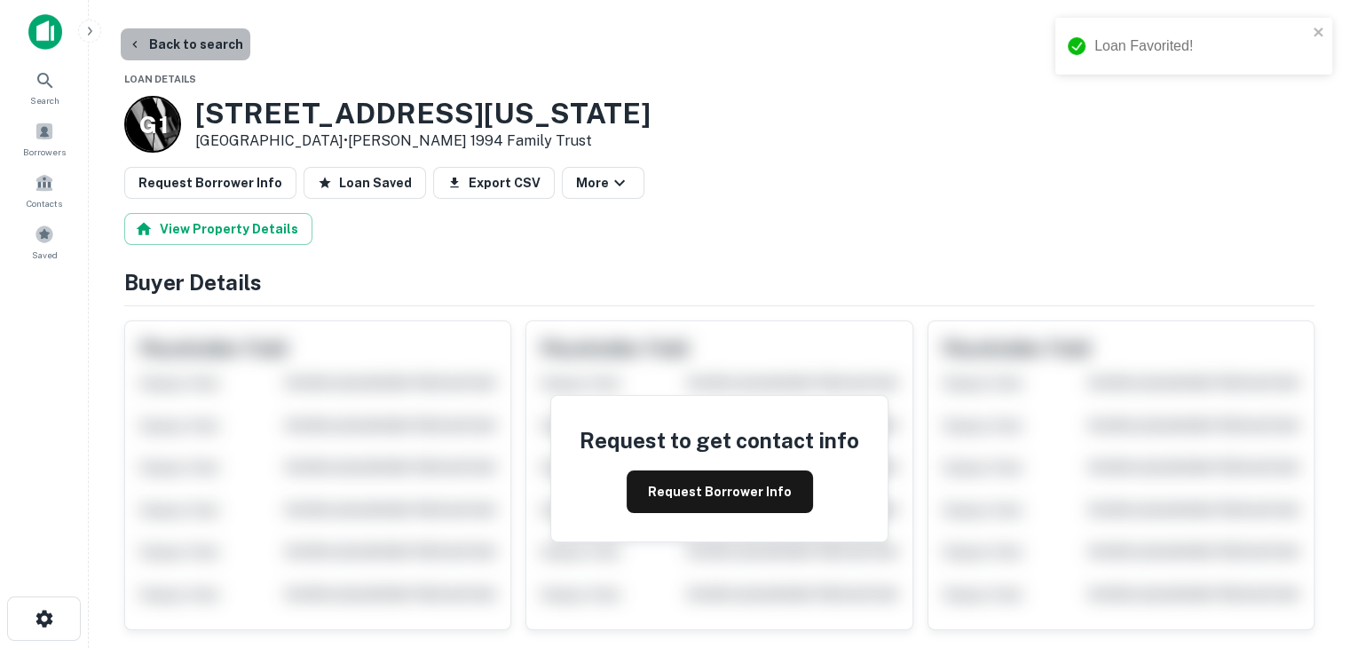
click at [210, 45] on button "Back to search" at bounding box center [186, 44] width 130 height 32
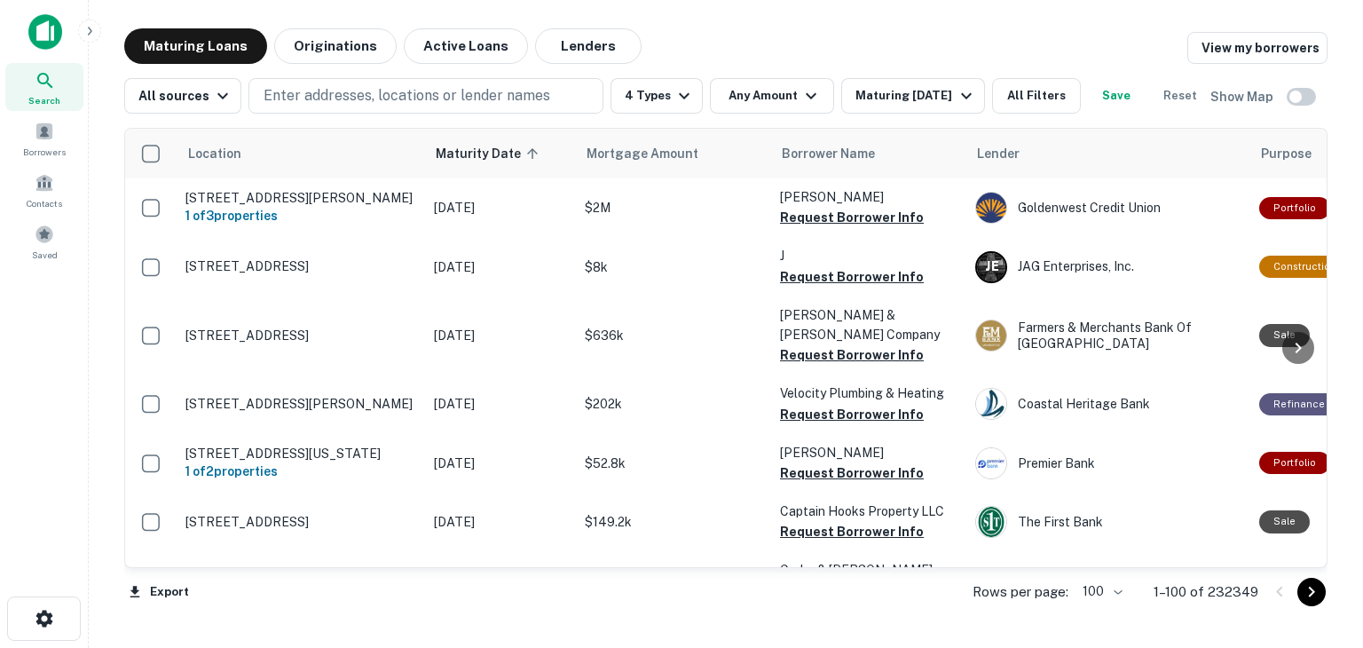
click at [1314, 596] on icon "Go to next page" at bounding box center [1311, 591] width 21 height 21
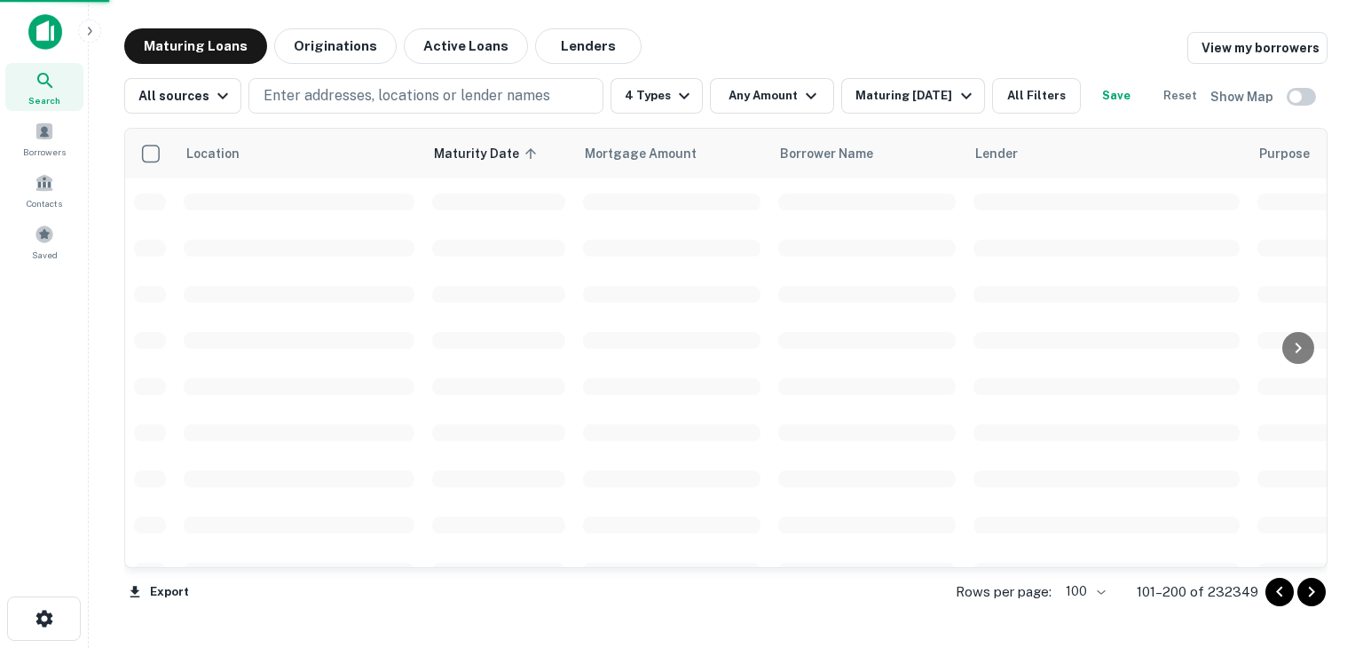
click at [1314, 596] on icon "Go to next page" at bounding box center [1311, 591] width 21 height 21
click at [1313, 594] on icon "Go to next page" at bounding box center [1311, 591] width 21 height 21
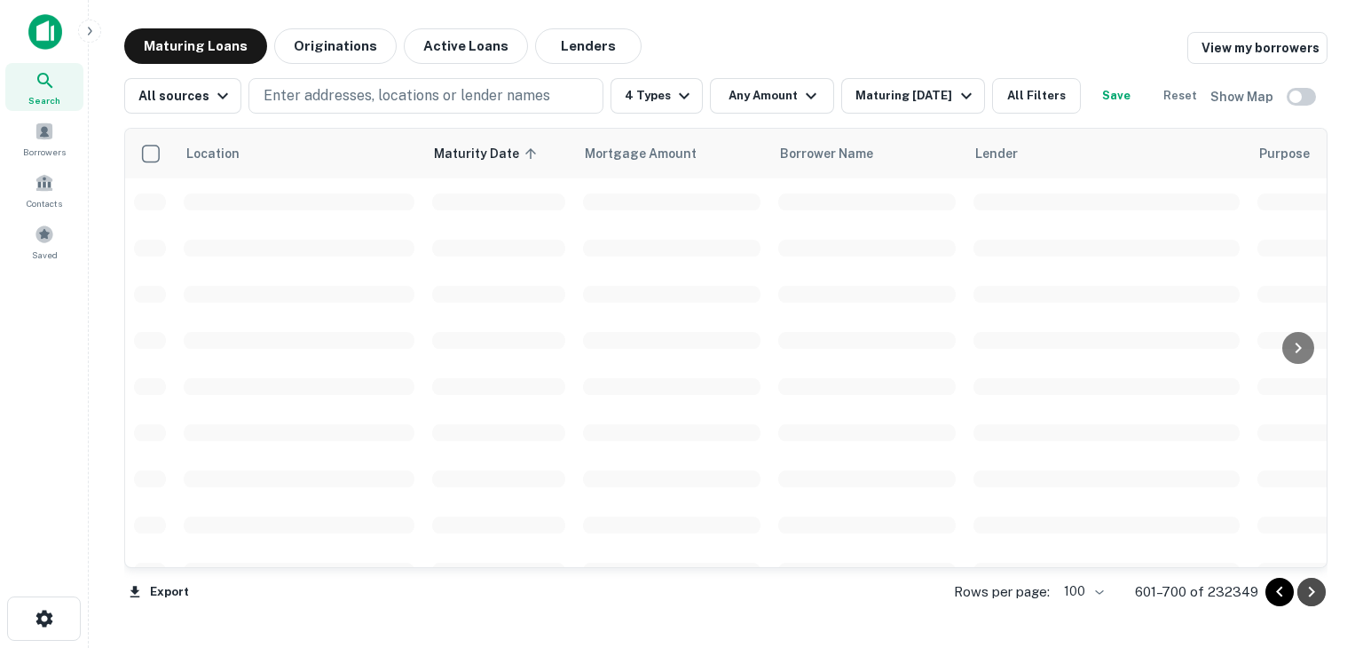
click at [1313, 594] on icon "Go to next page" at bounding box center [1311, 591] width 21 height 21
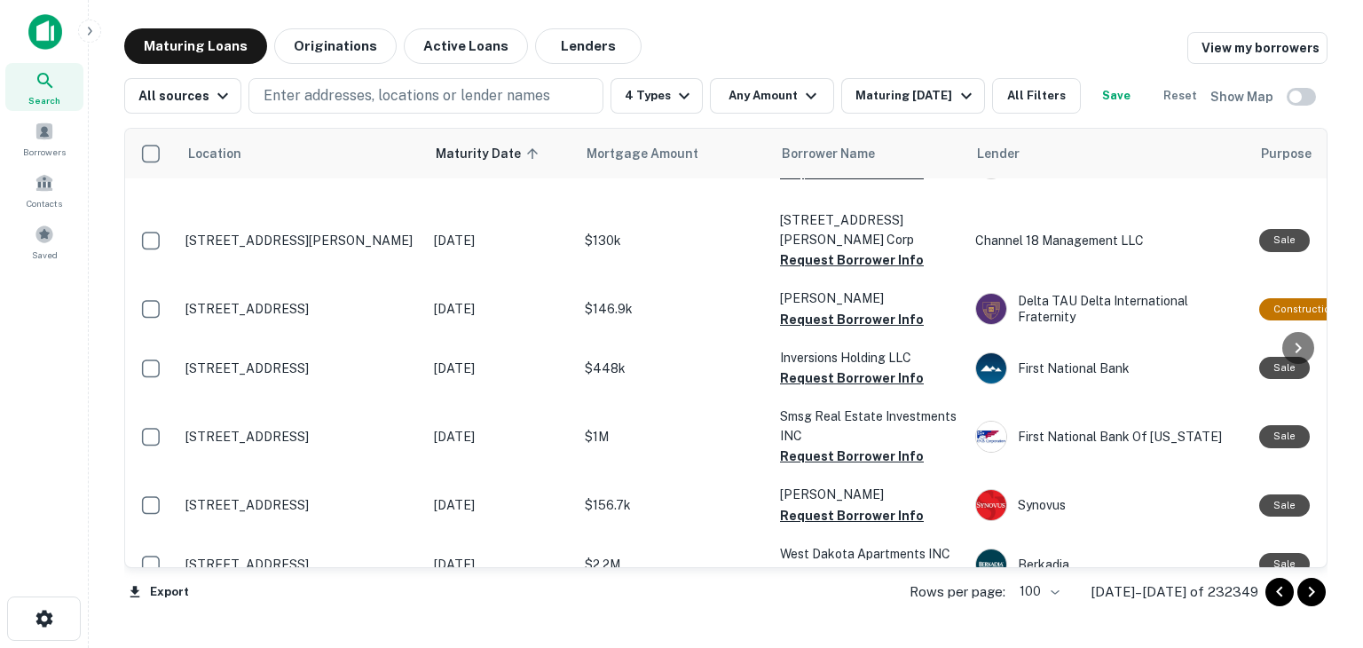
scroll to position [6137, 0]
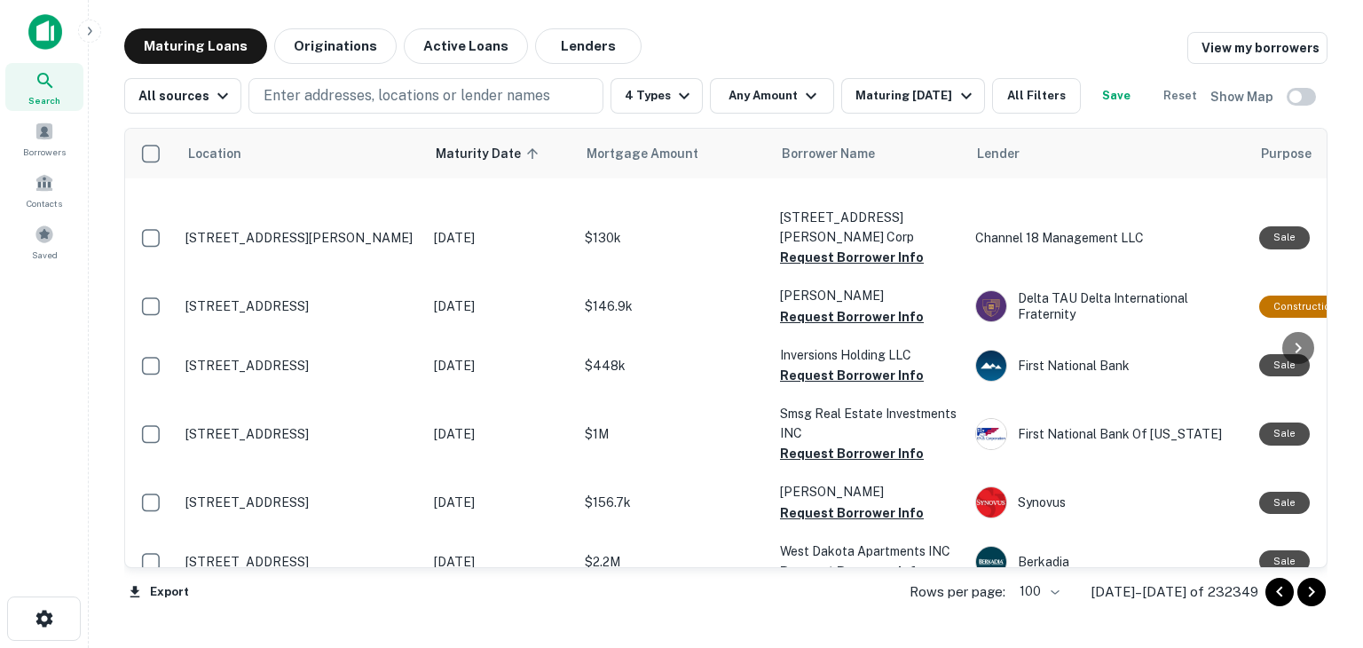
click at [1310, 599] on icon "Go to next page" at bounding box center [1311, 591] width 21 height 21
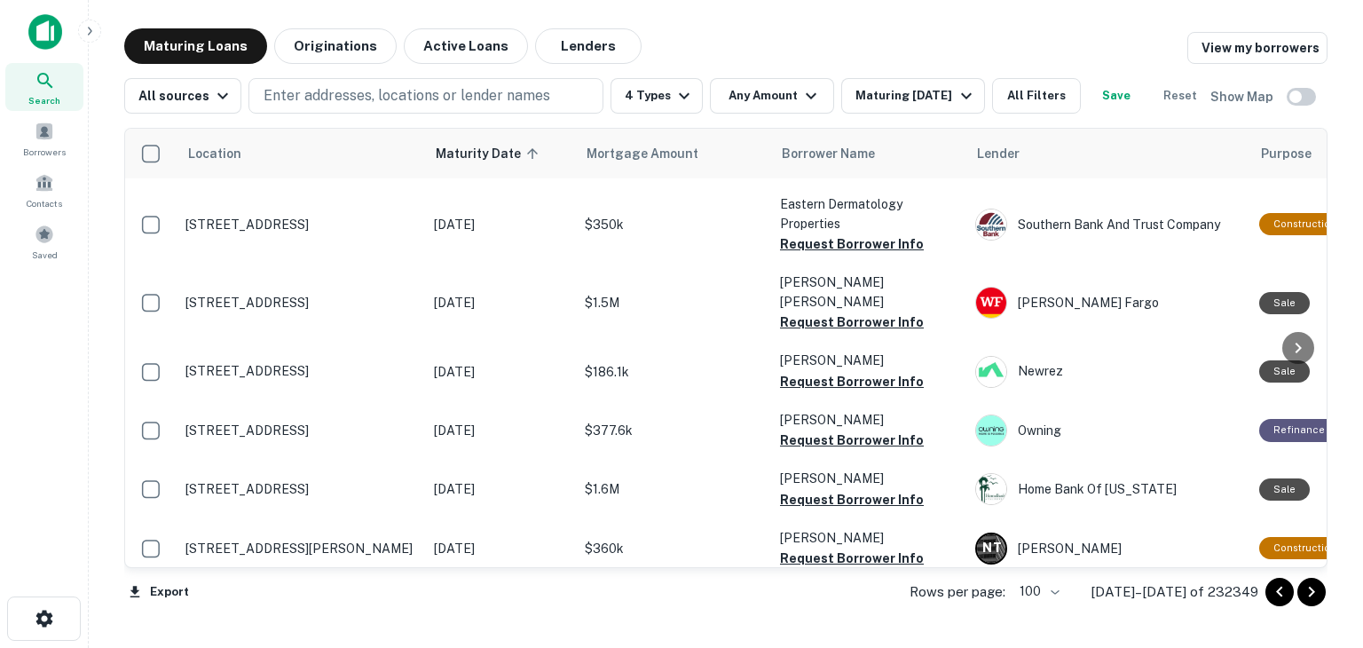
scroll to position [6273, 0]
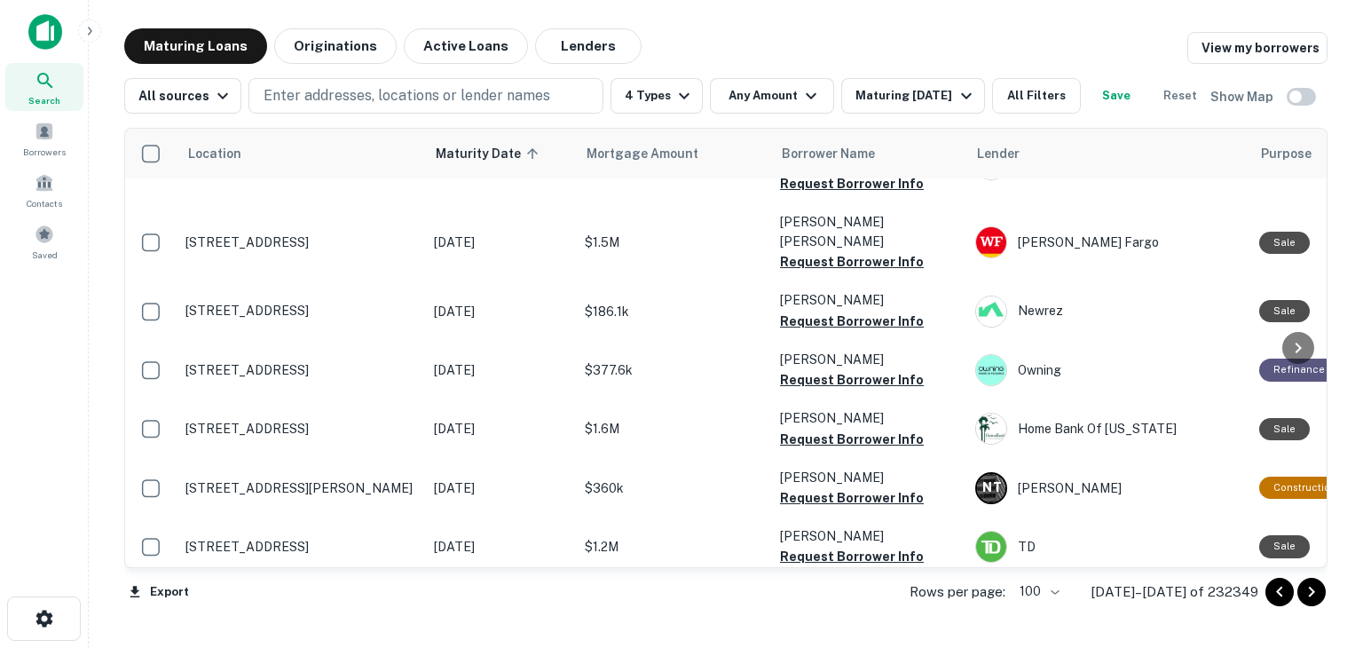
click at [1314, 593] on icon "Go to next page" at bounding box center [1311, 591] width 21 height 21
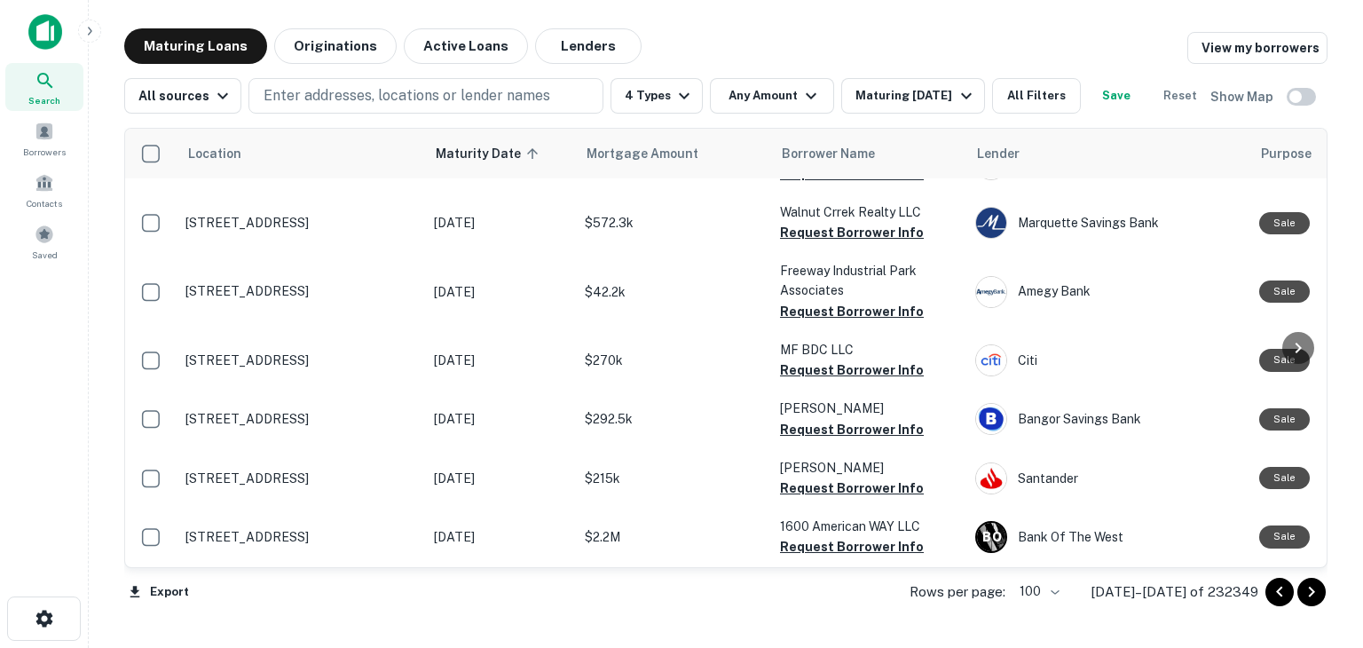
scroll to position [5855, 0]
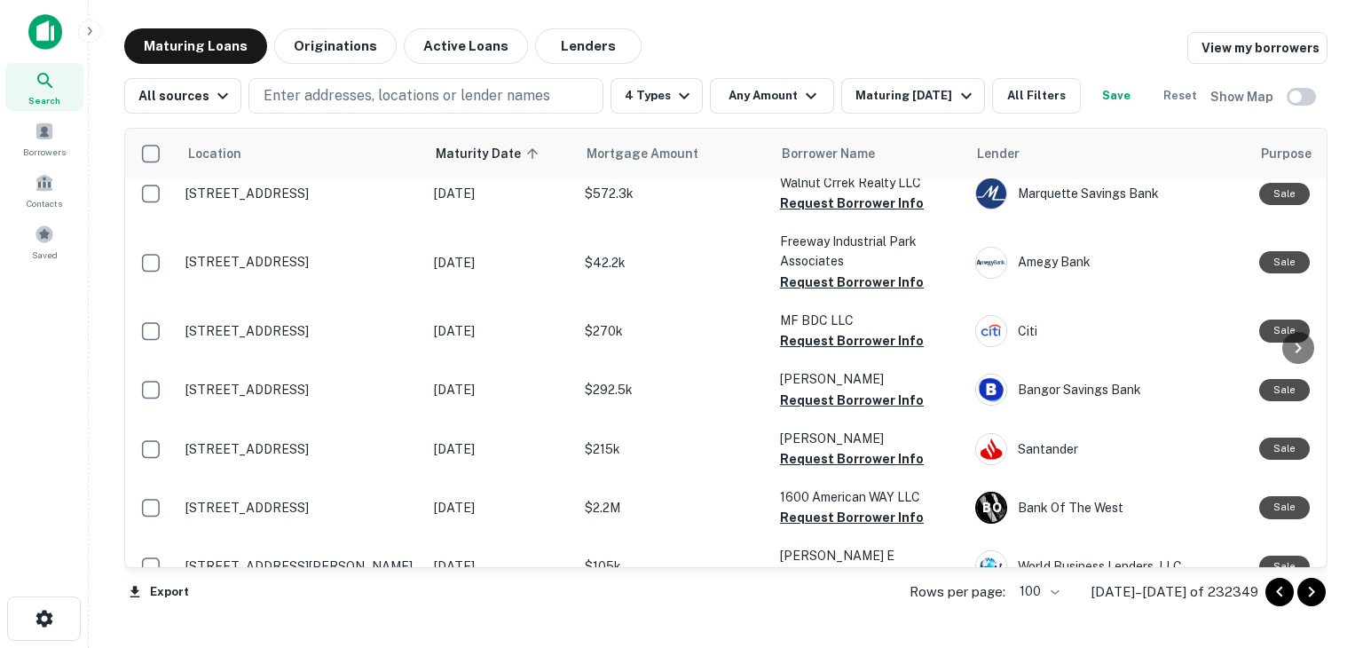
click at [1307, 591] on icon "Go to next page" at bounding box center [1311, 591] width 21 height 21
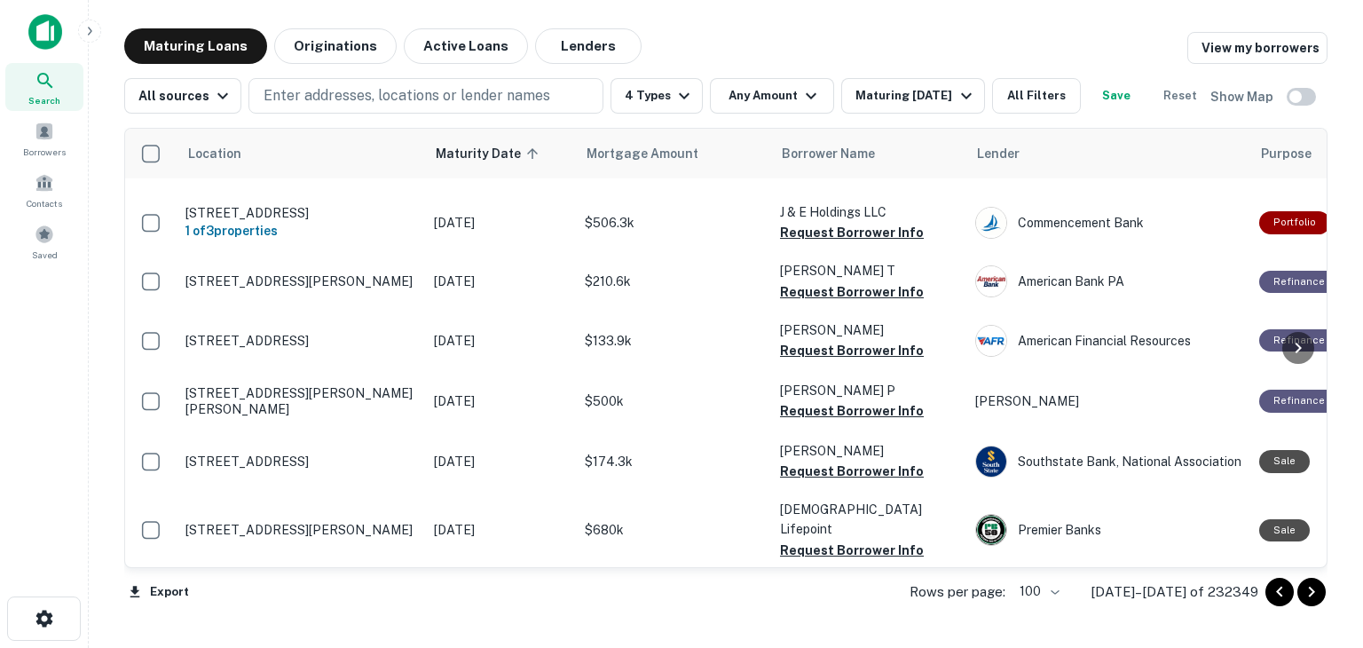
scroll to position [6124, 0]
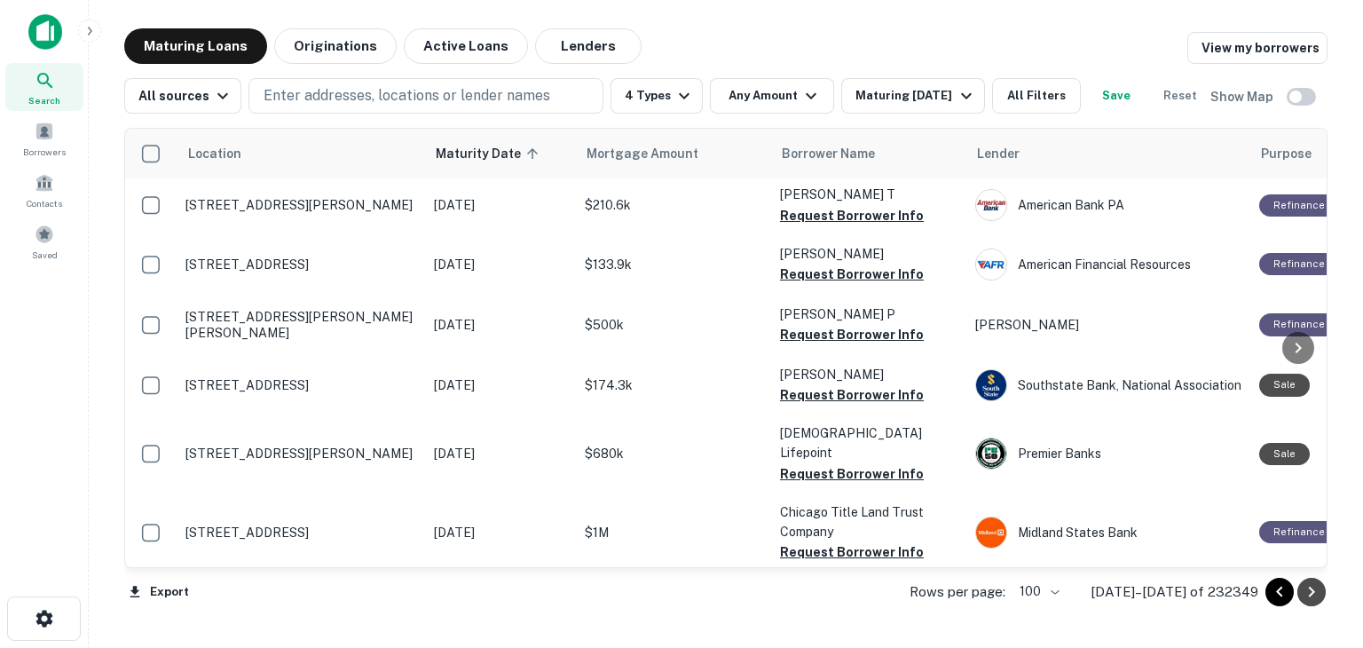
click at [1315, 591] on icon "Go to next page" at bounding box center [1311, 591] width 21 height 21
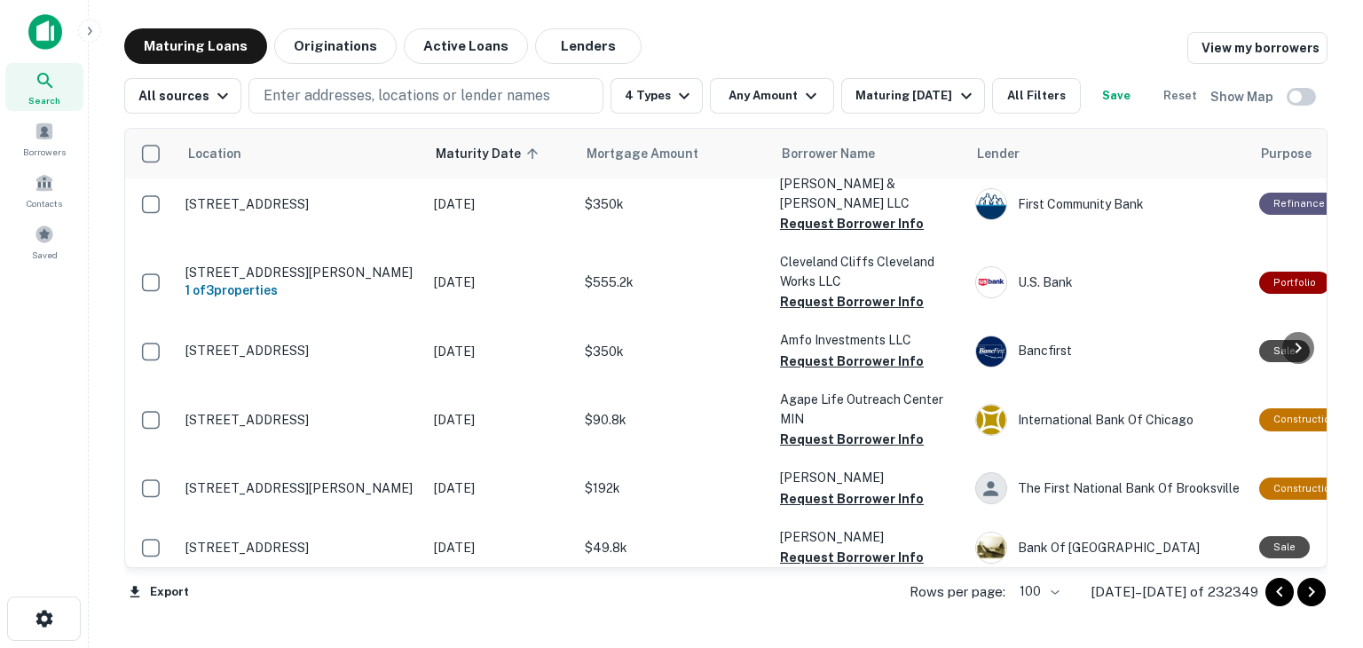
scroll to position [6288, 0]
click at [1315, 593] on icon "Go to next page" at bounding box center [1311, 591] width 21 height 21
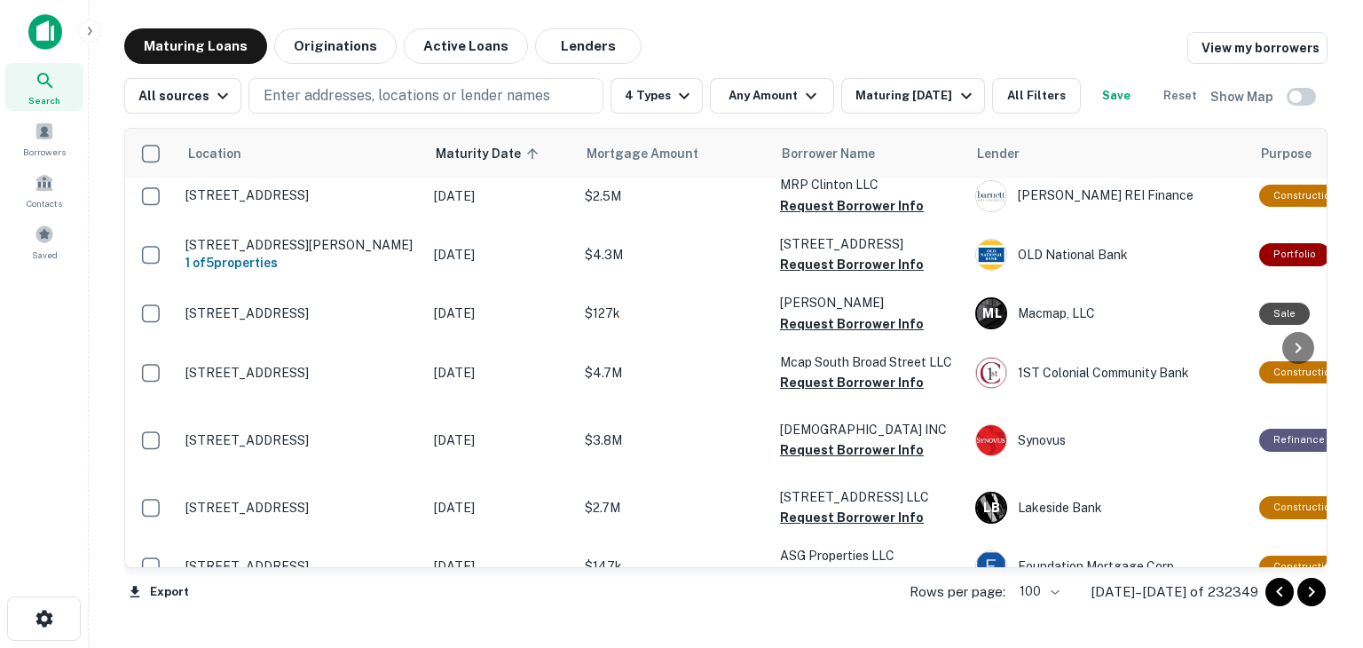
scroll to position [5681, 0]
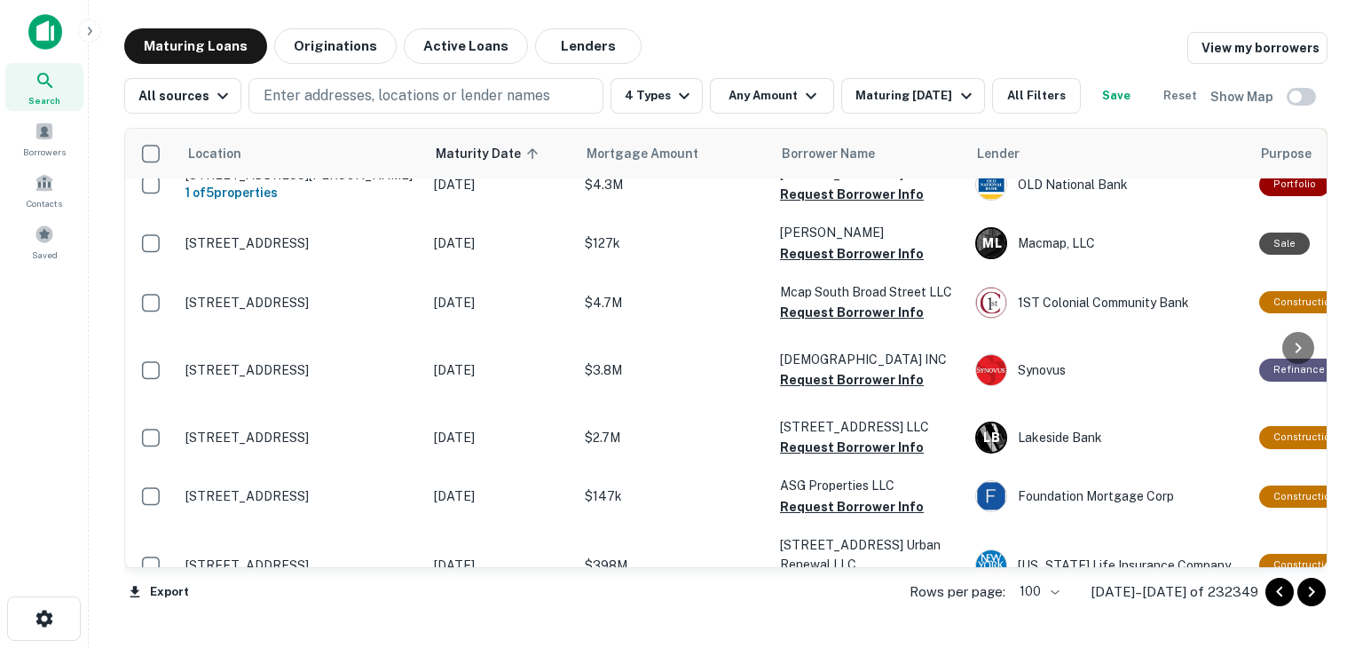
click at [1317, 592] on icon "Go to next page" at bounding box center [1311, 591] width 21 height 21
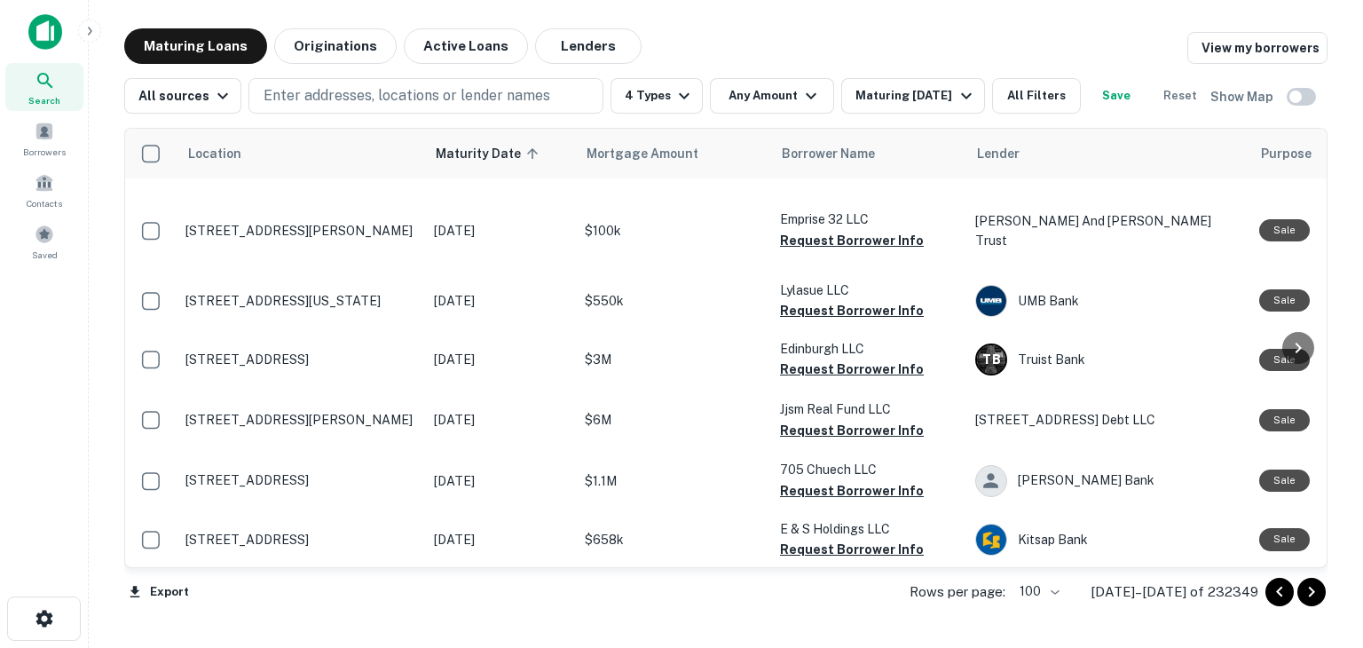
scroll to position [6062, 0]
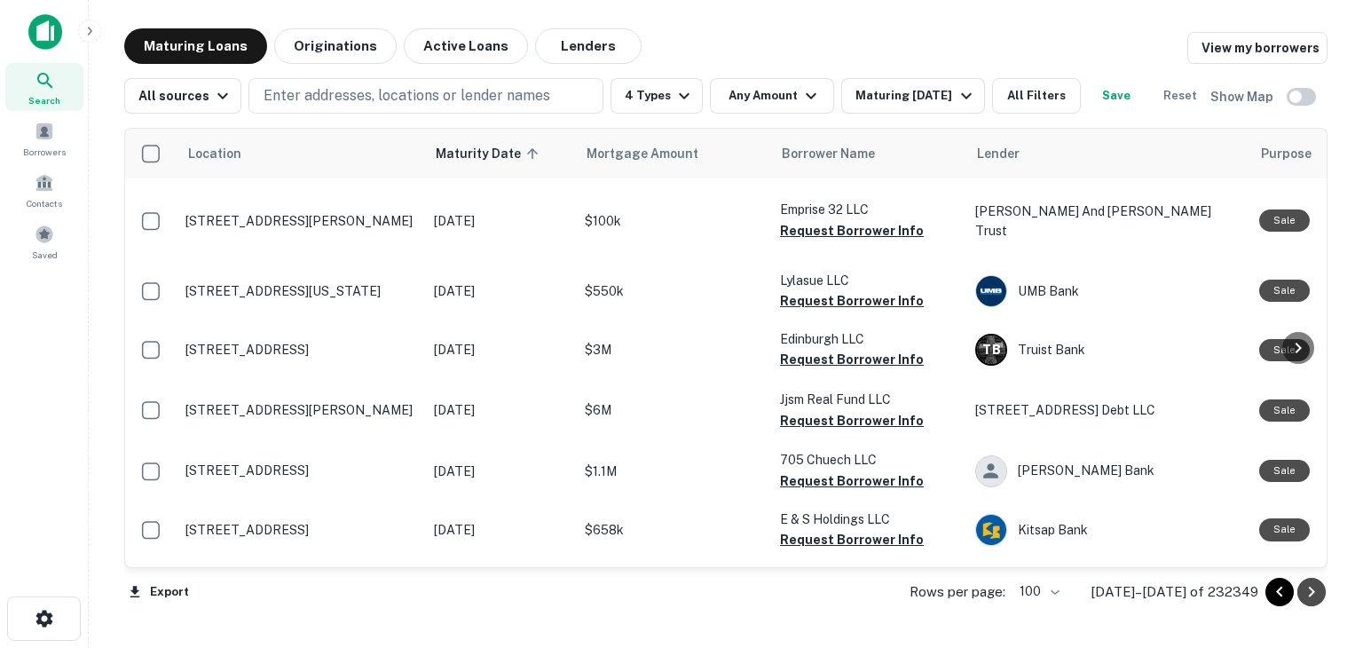
click at [1310, 596] on icon "Go to next page" at bounding box center [1312, 592] width 6 height 11
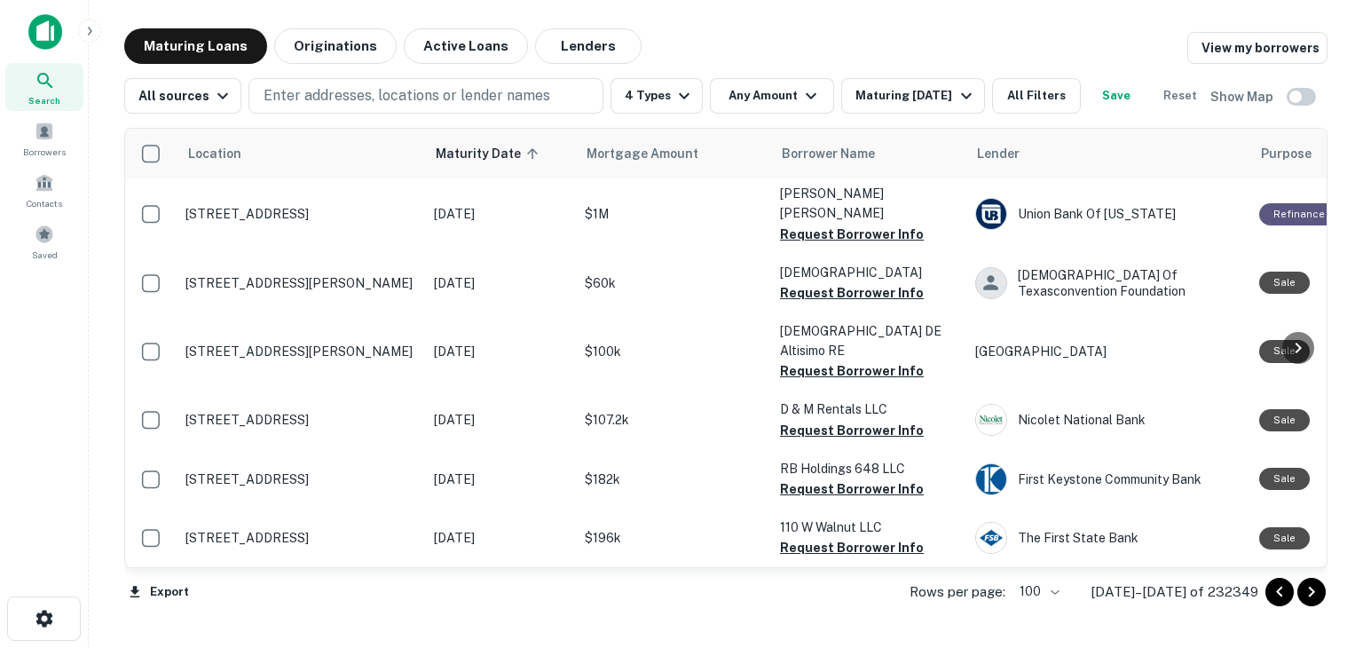
scroll to position [6311, 0]
click at [1318, 596] on icon "Go to next page" at bounding box center [1311, 591] width 21 height 21
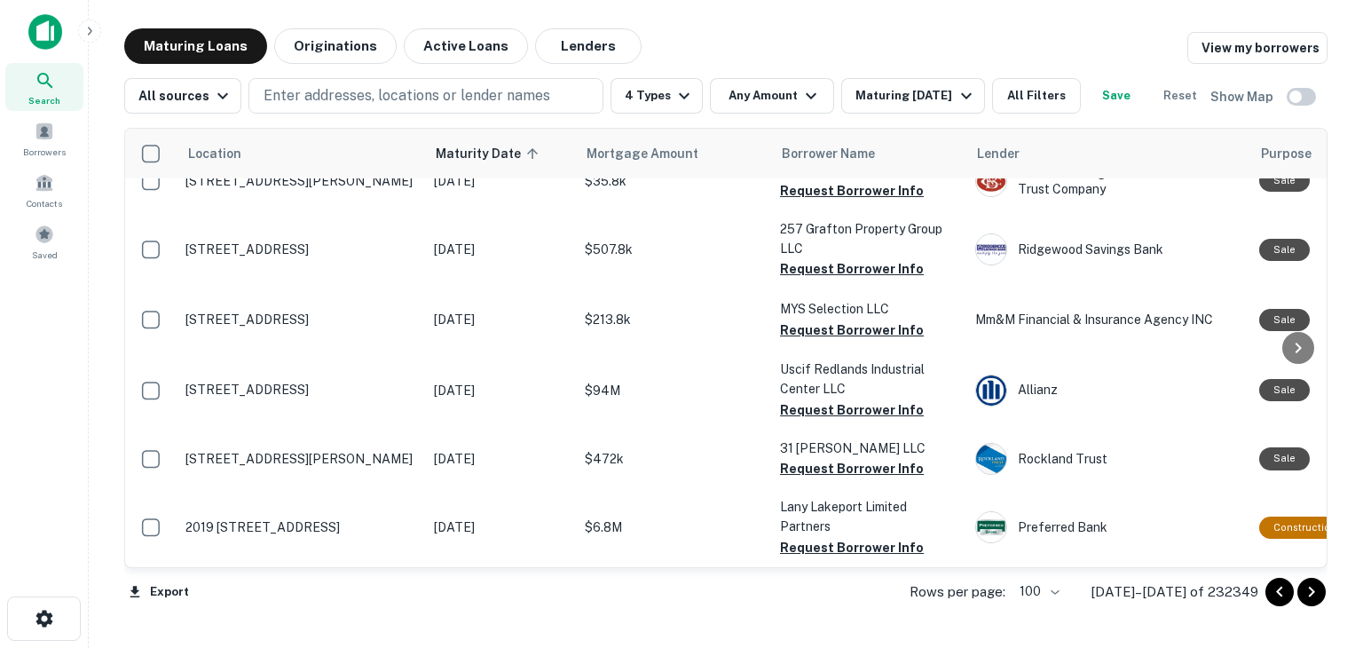
scroll to position [6440, 0]
click at [1308, 592] on icon "Go to next page" at bounding box center [1311, 591] width 21 height 21
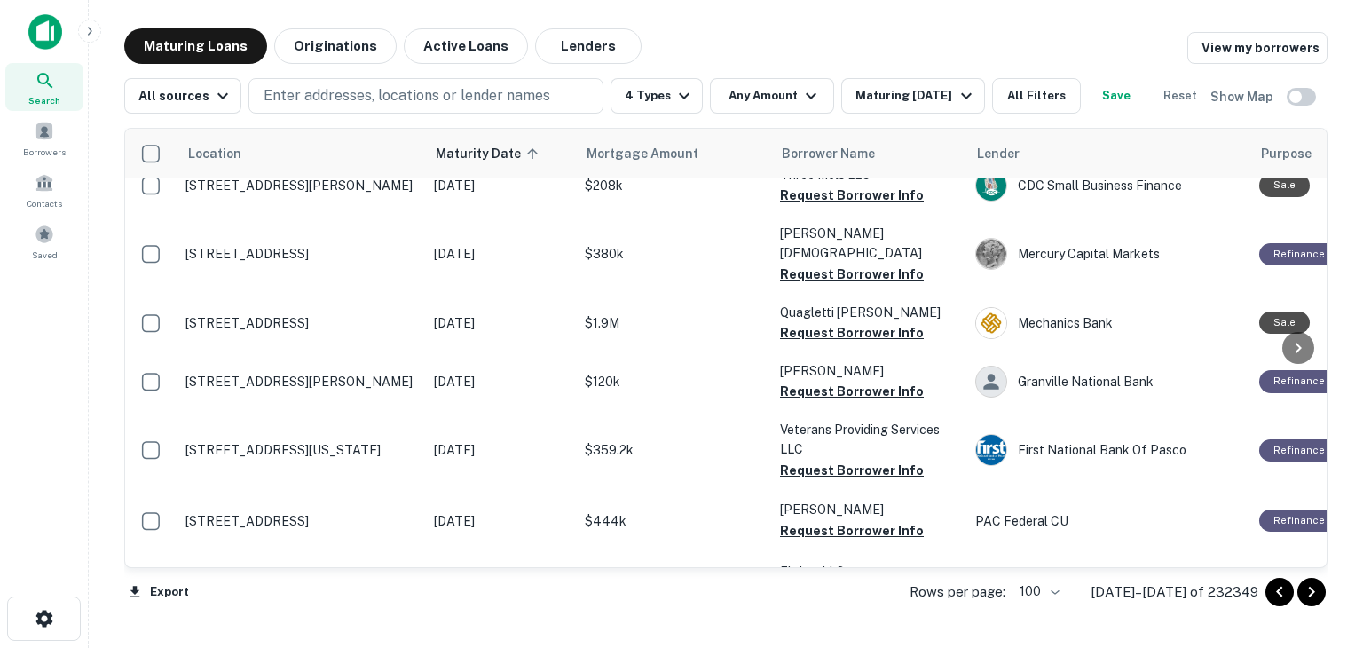
scroll to position [3639, 0]
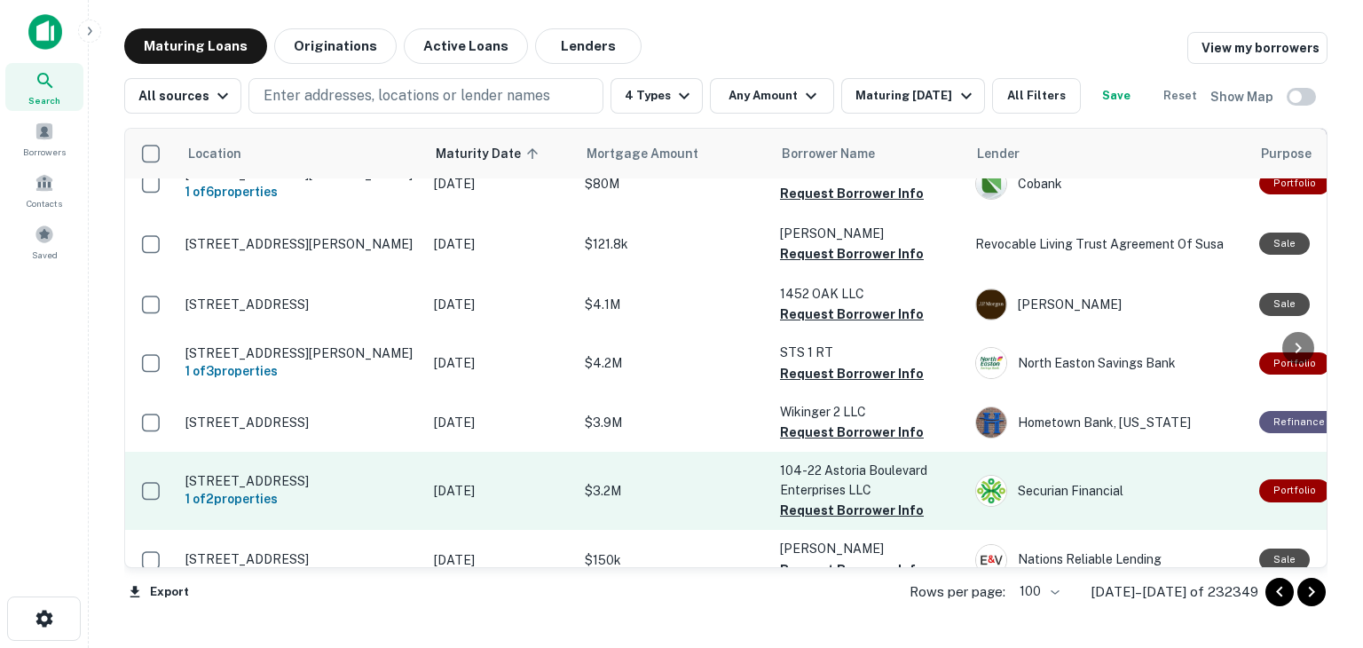
scroll to position [5987, 0]
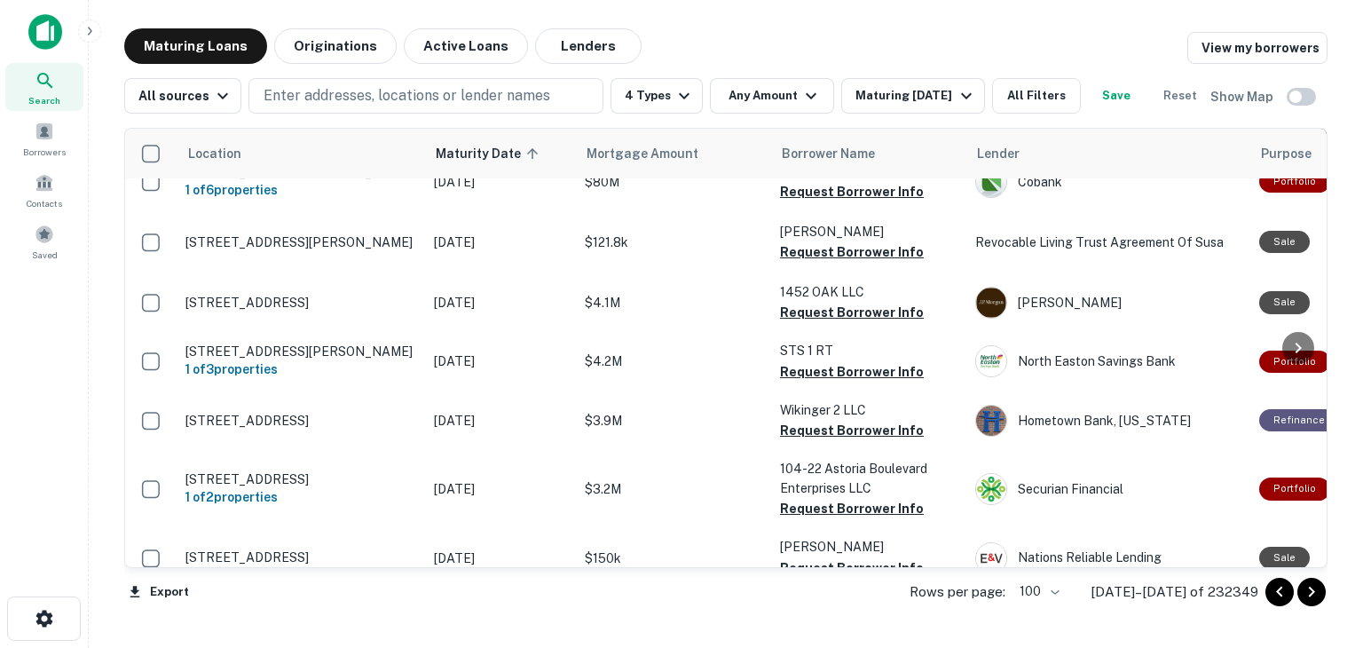
click at [1313, 597] on icon "Go to next page" at bounding box center [1311, 591] width 21 height 21
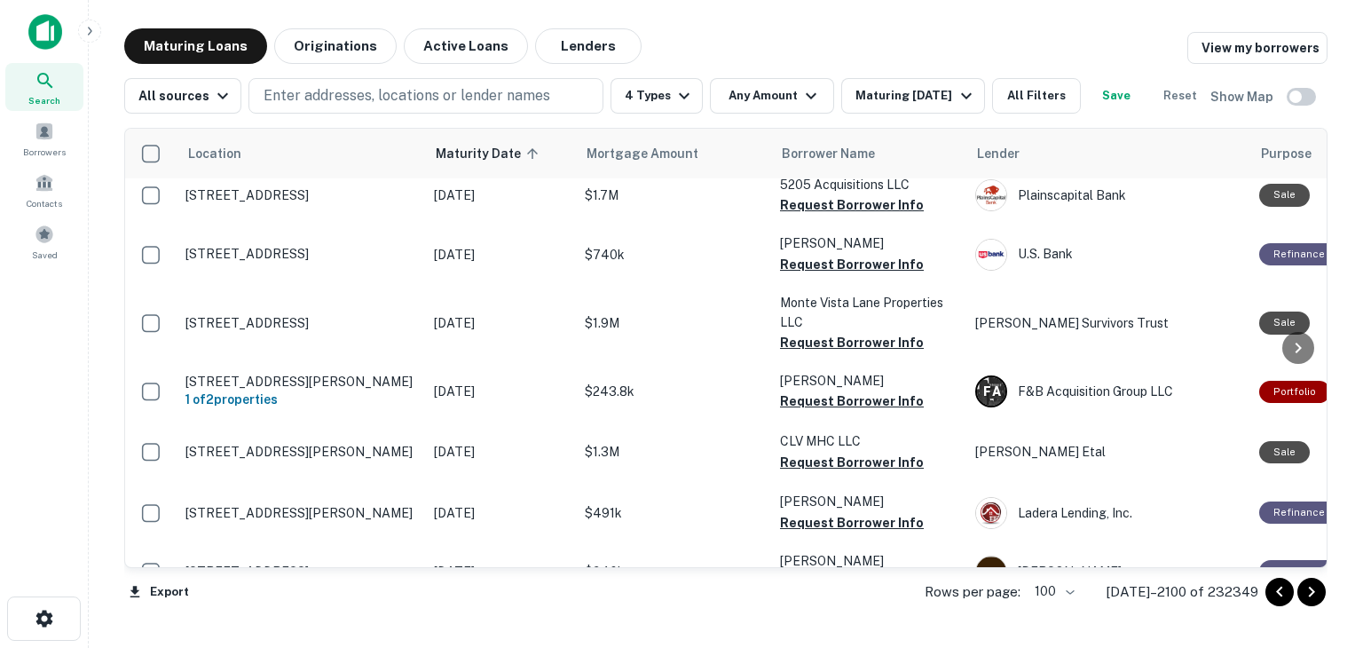
scroll to position [4438, 0]
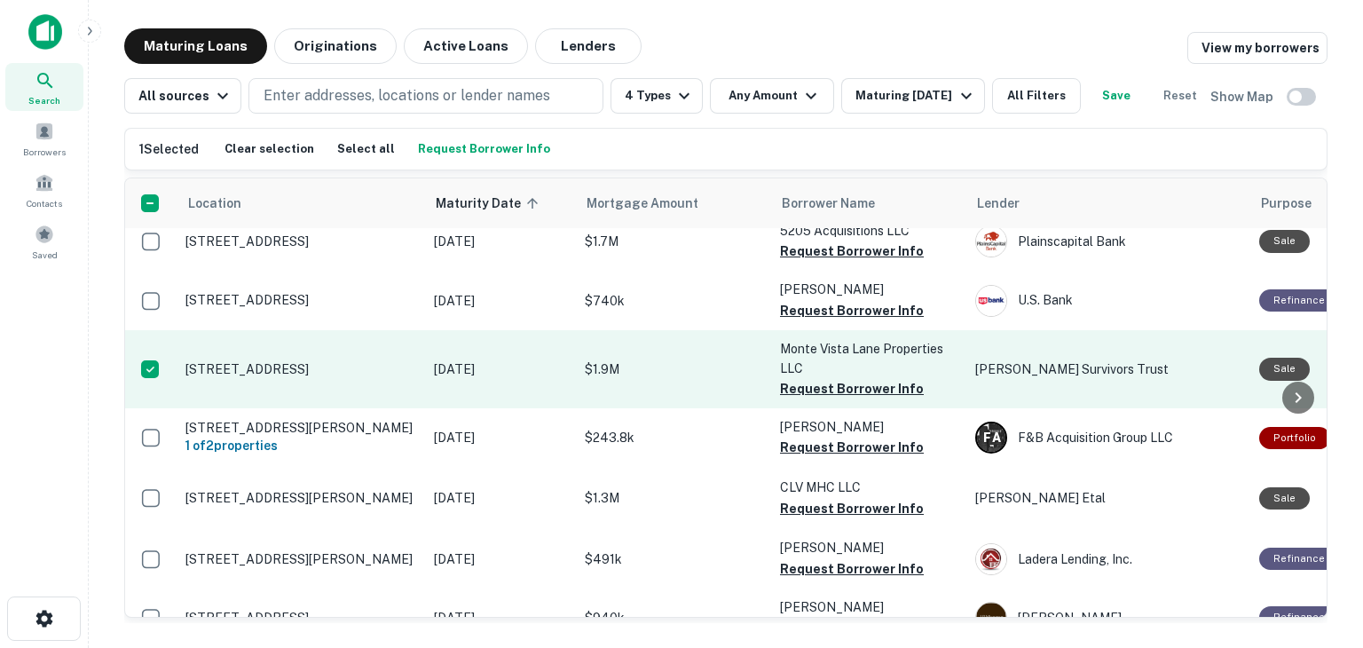
click at [242, 377] on p "[STREET_ADDRESS]" at bounding box center [301, 369] width 231 height 16
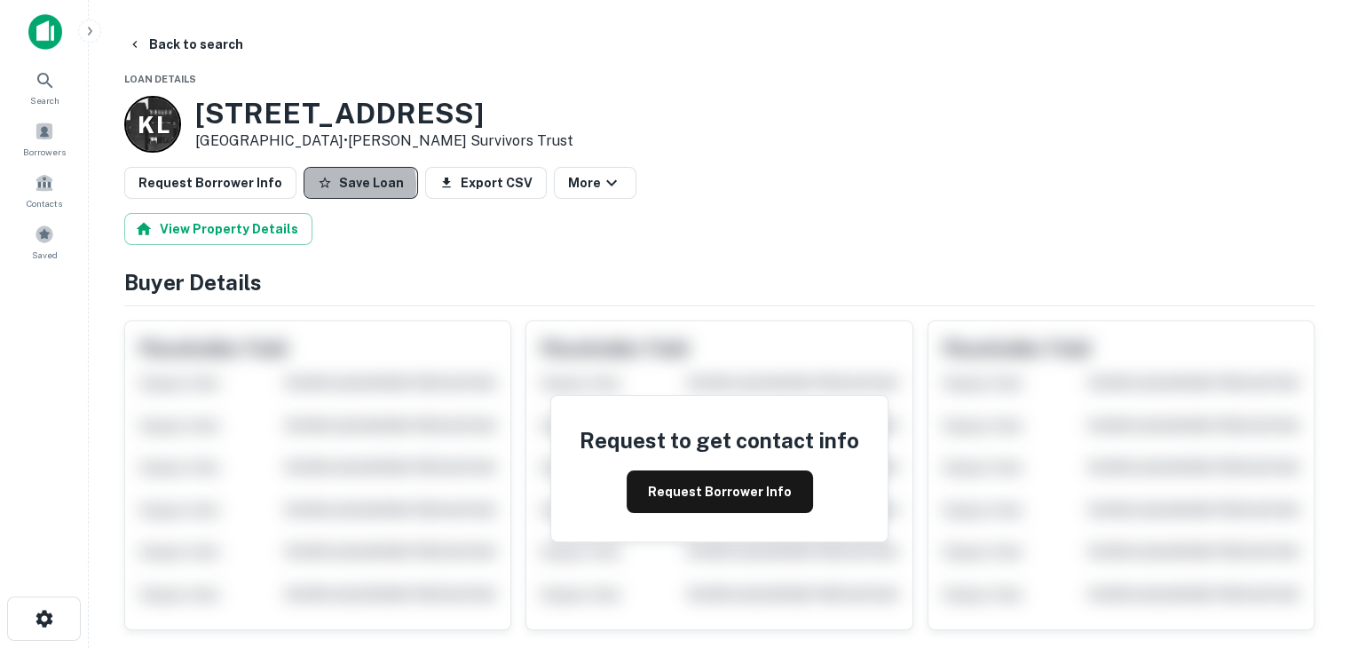
click at [333, 186] on button "Save Loan" at bounding box center [361, 183] width 114 height 32
click at [206, 43] on button "Back to search" at bounding box center [186, 44] width 130 height 32
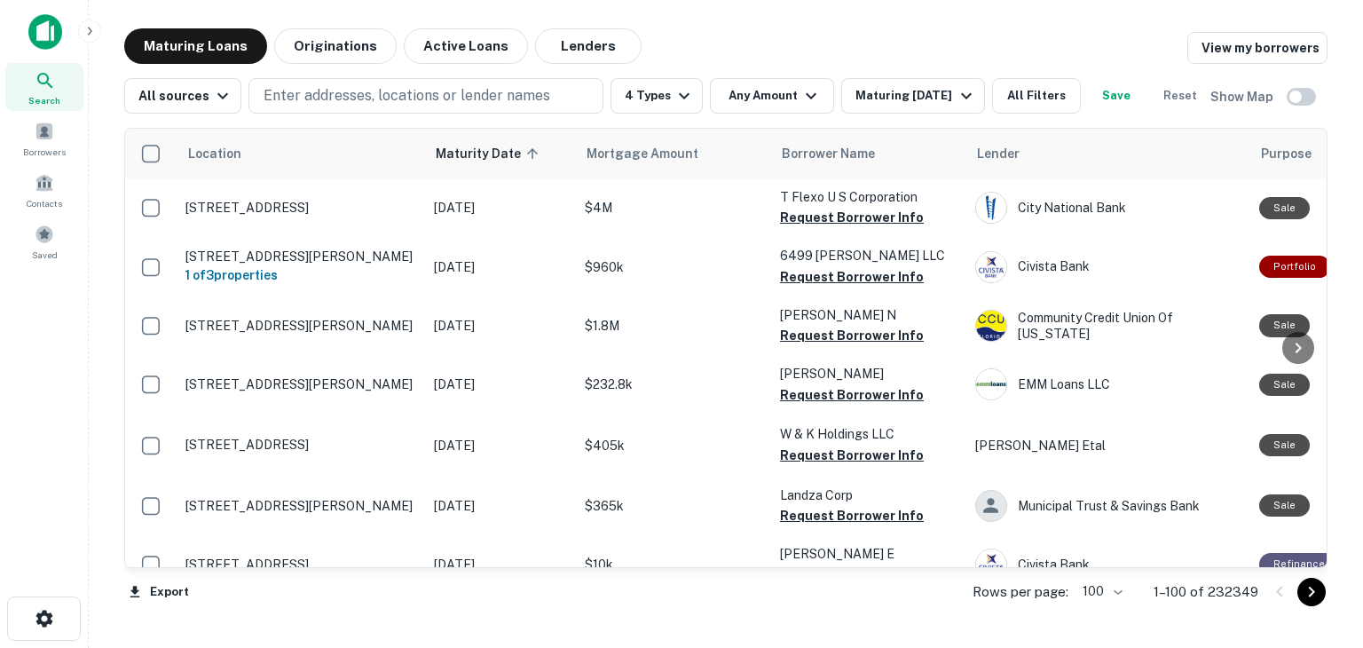
click at [1313, 597] on icon "Go to next page" at bounding box center [1311, 591] width 21 height 21
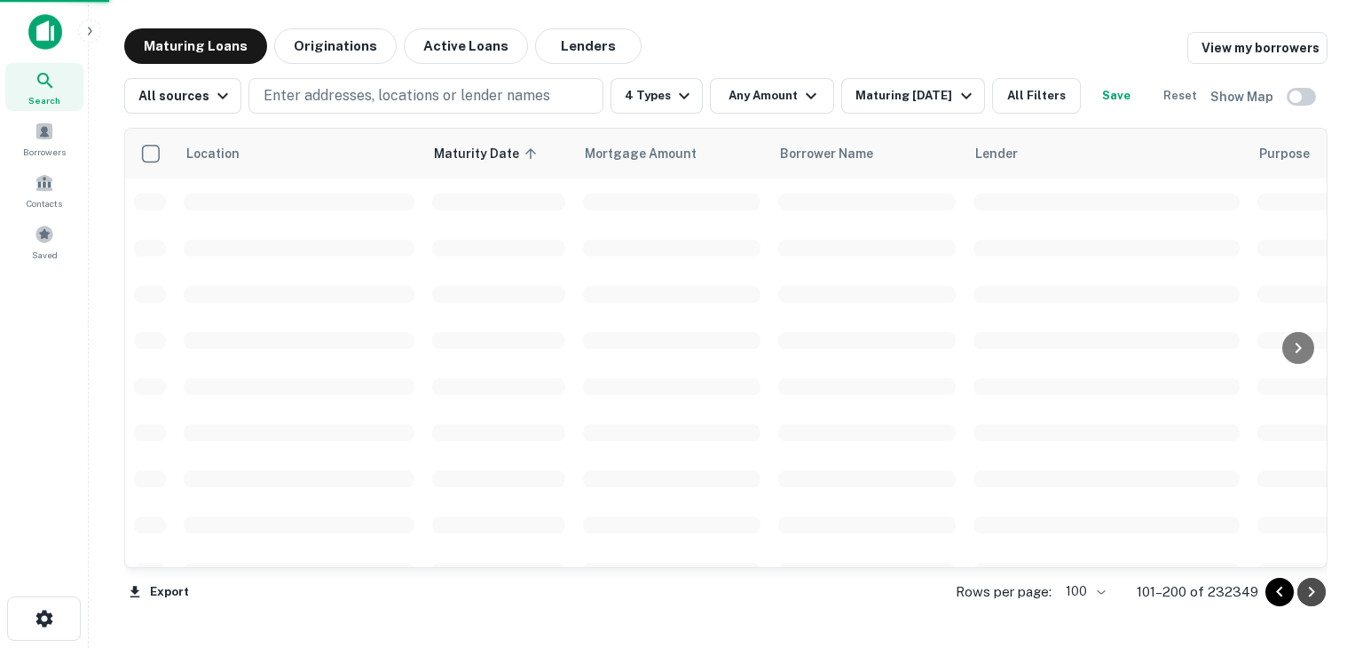
click at [1313, 597] on icon "Go to next page" at bounding box center [1311, 591] width 21 height 21
click at [1270, 578] on div at bounding box center [1296, 592] width 60 height 28
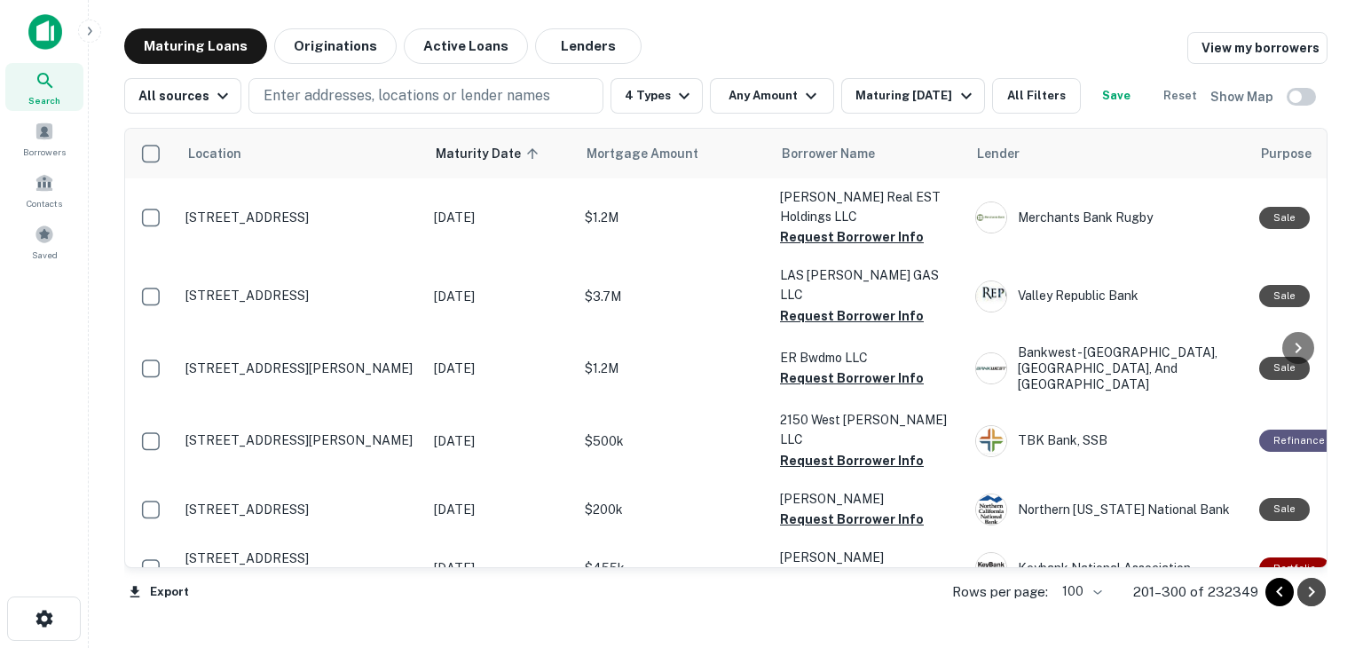
click at [1313, 592] on icon "Go to next page" at bounding box center [1312, 592] width 6 height 11
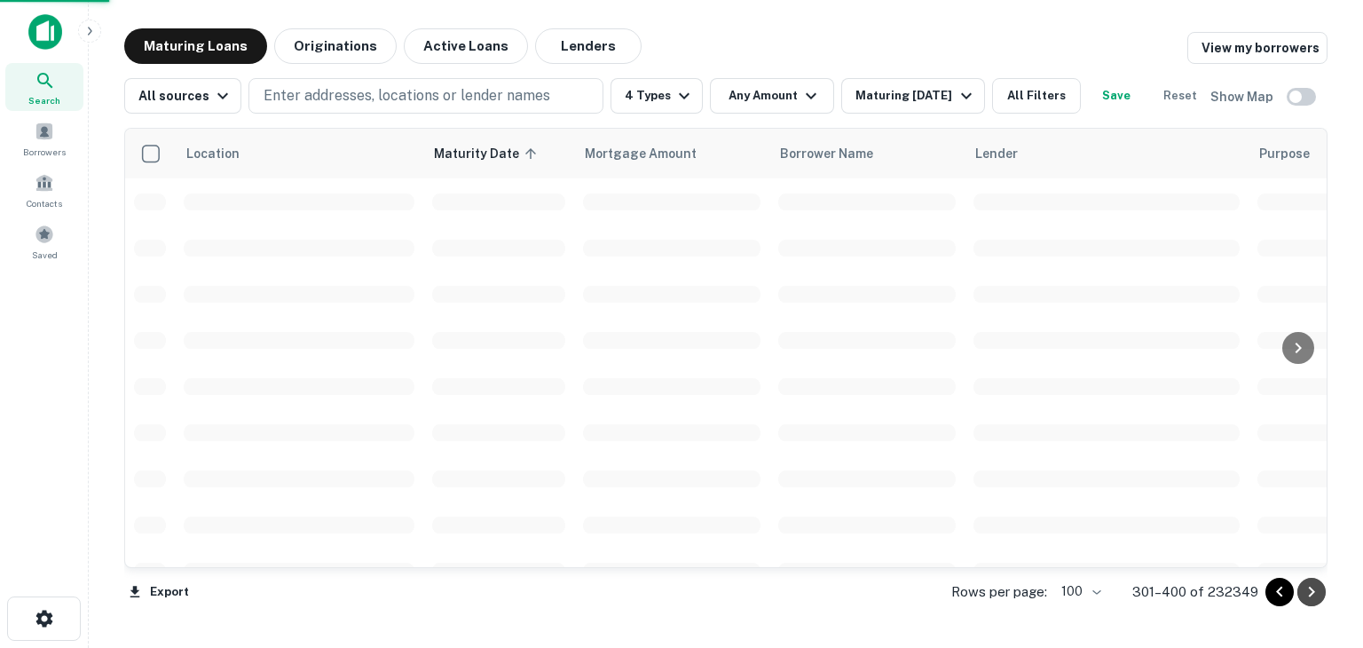
click at [1313, 592] on icon "Go to next page" at bounding box center [1312, 592] width 6 height 11
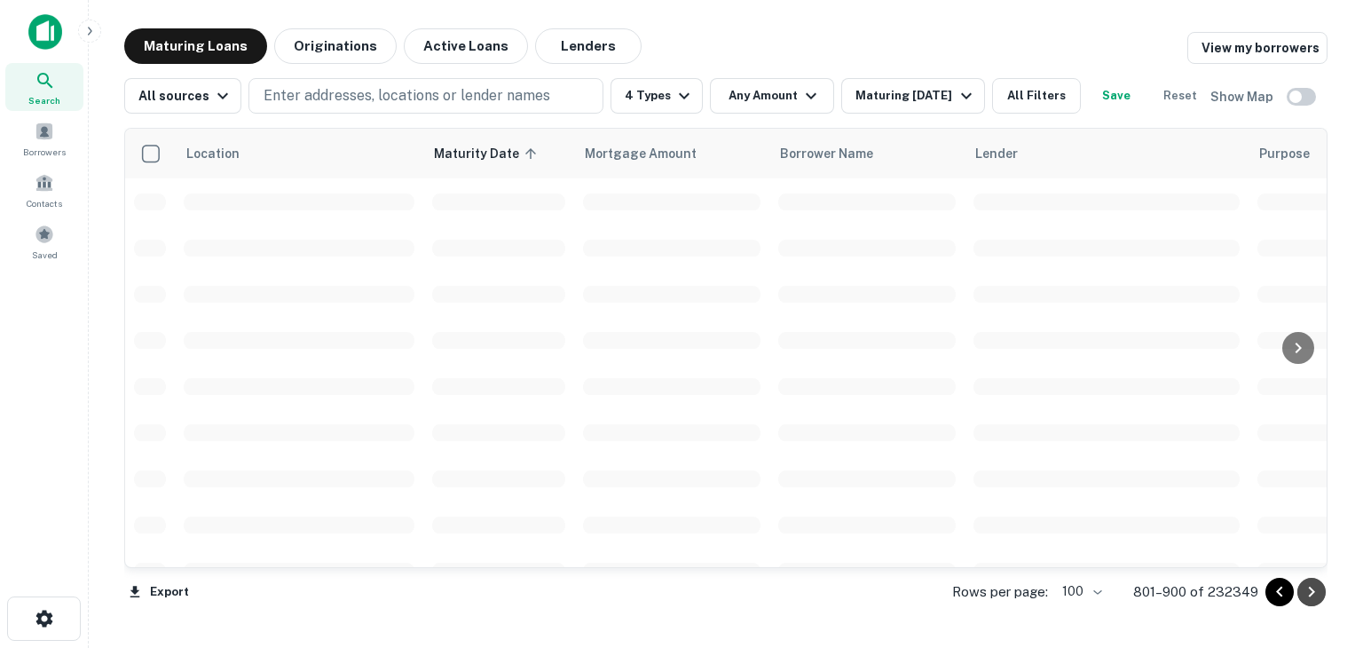
click at [1313, 592] on icon "Go to next page" at bounding box center [1312, 592] width 6 height 11
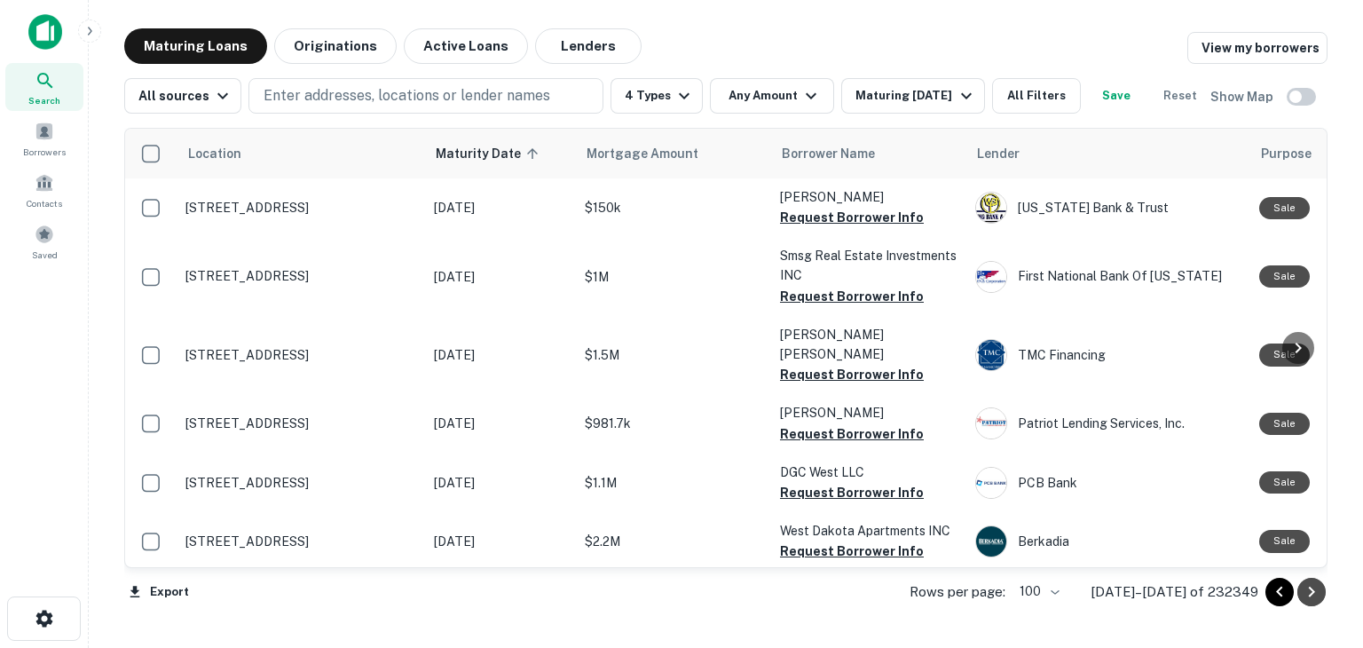
click at [1313, 592] on icon "Go to next page" at bounding box center [1312, 592] width 6 height 11
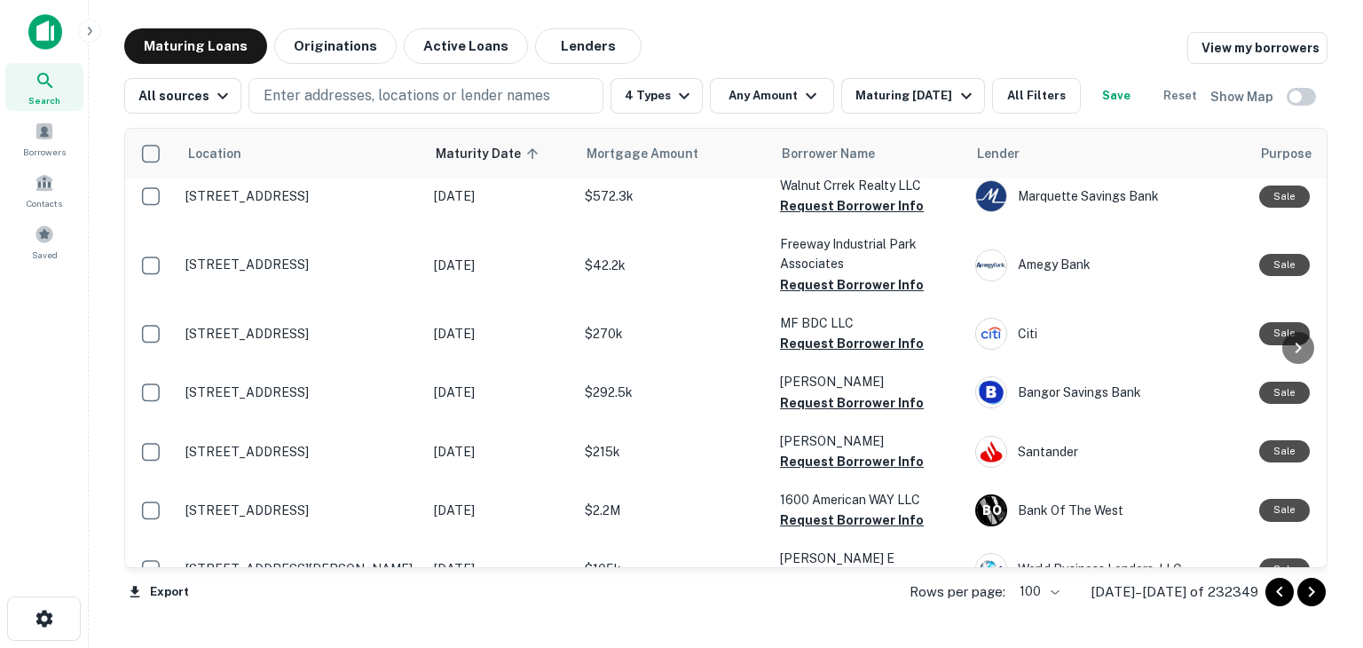
scroll to position [5855, 0]
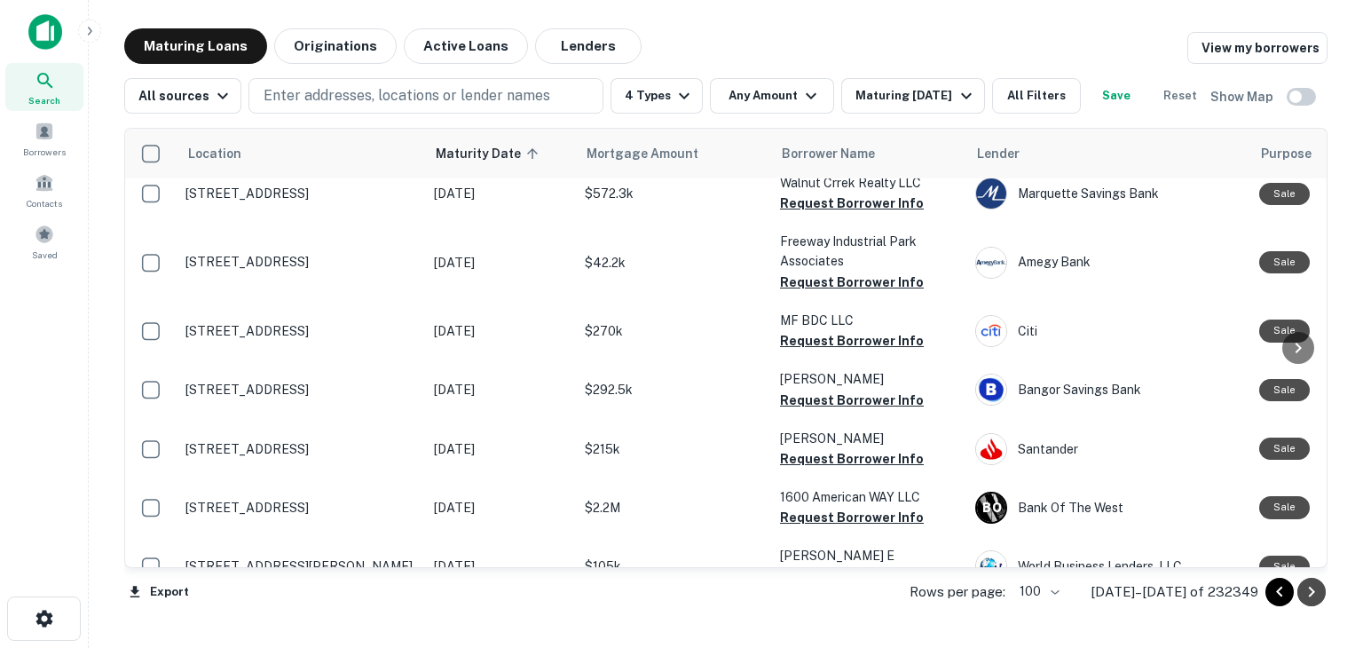
click at [1312, 594] on icon "Go to next page" at bounding box center [1311, 591] width 21 height 21
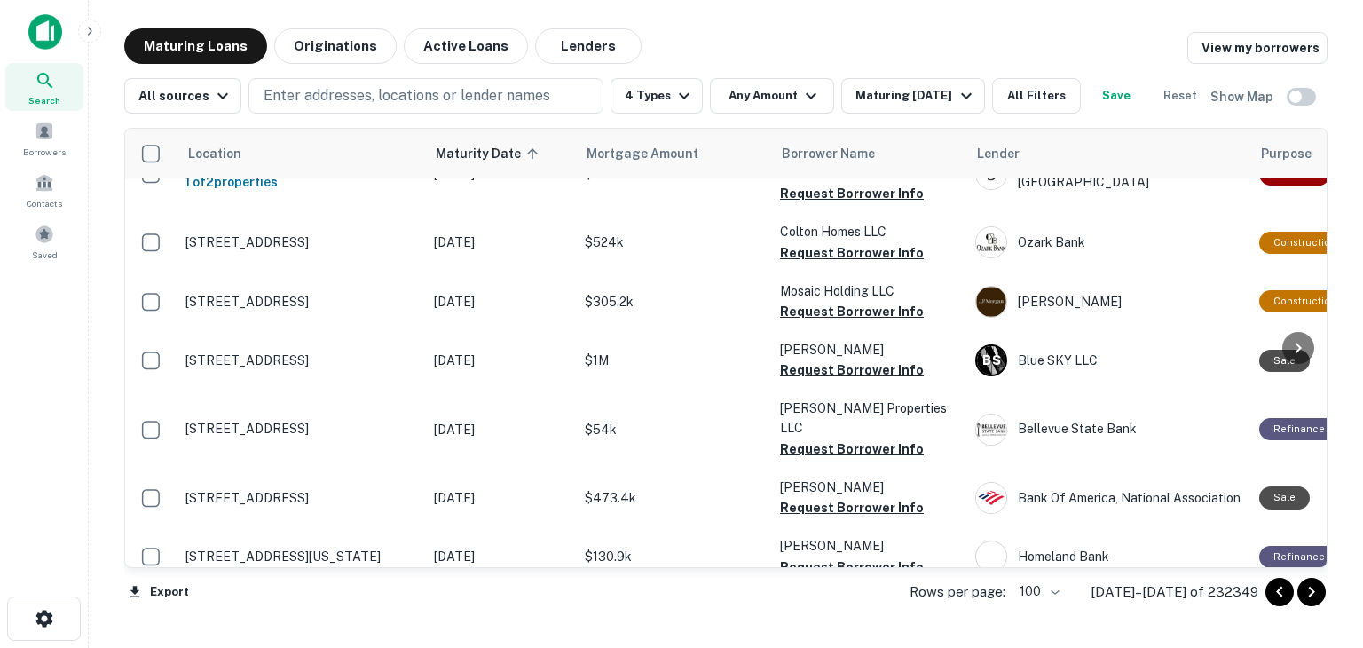
scroll to position [5855, 0]
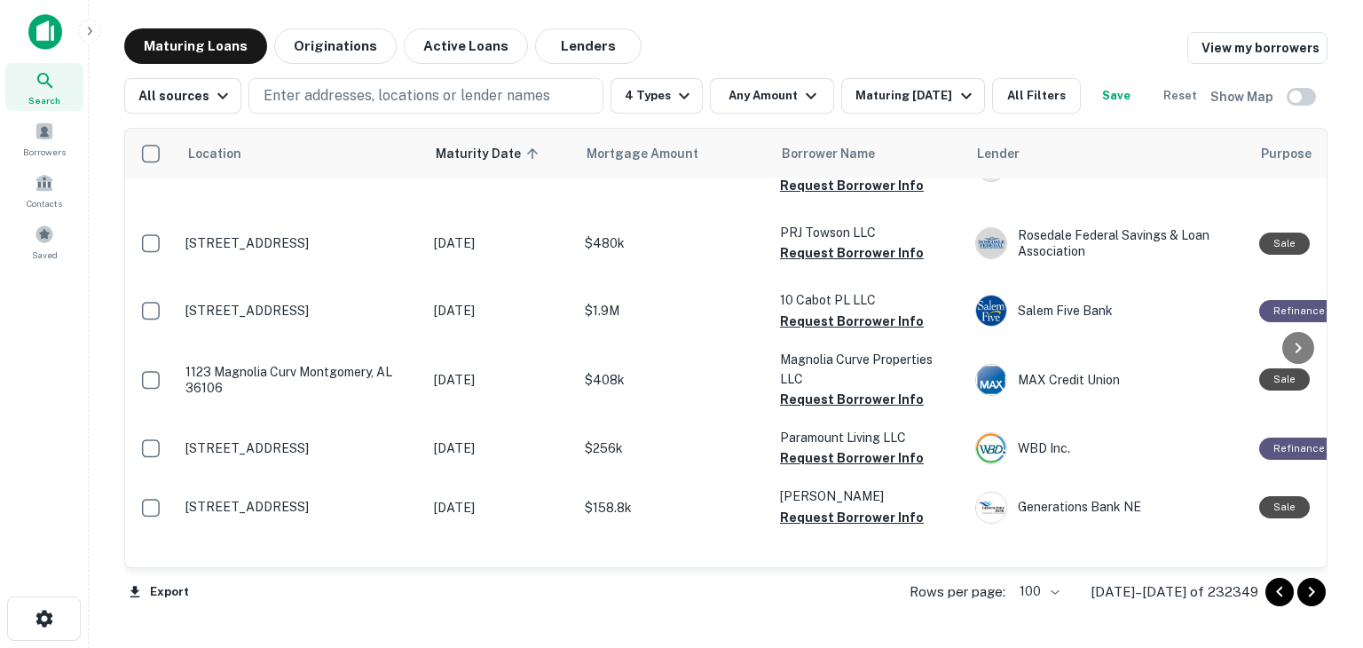
click at [1327, 406] on div "Location Maturity Date sorted ascending Mortgage Amount Borrower Name Lender Pu…" at bounding box center [726, 348] width 1204 height 440
click at [1327, 444] on div "Location Maturity Date sorted ascending Mortgage Amount Borrower Name Lender Pu…" at bounding box center [726, 348] width 1204 height 440
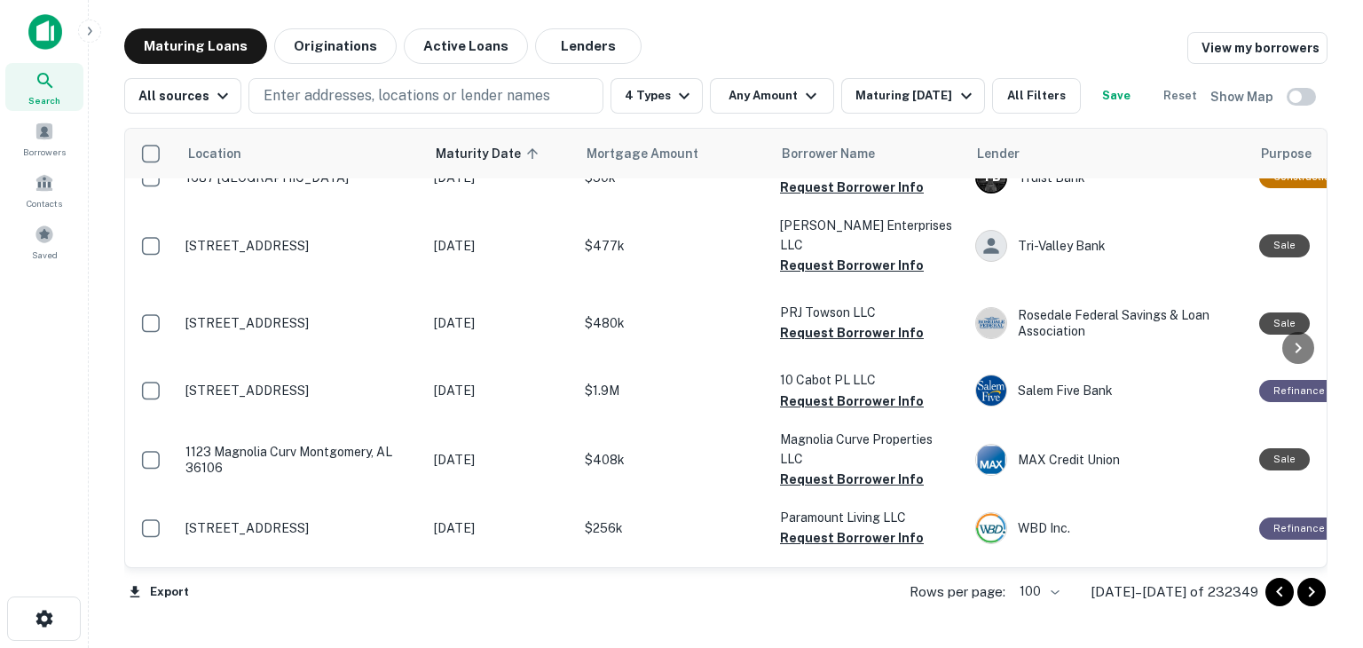
scroll to position [5858, 0]
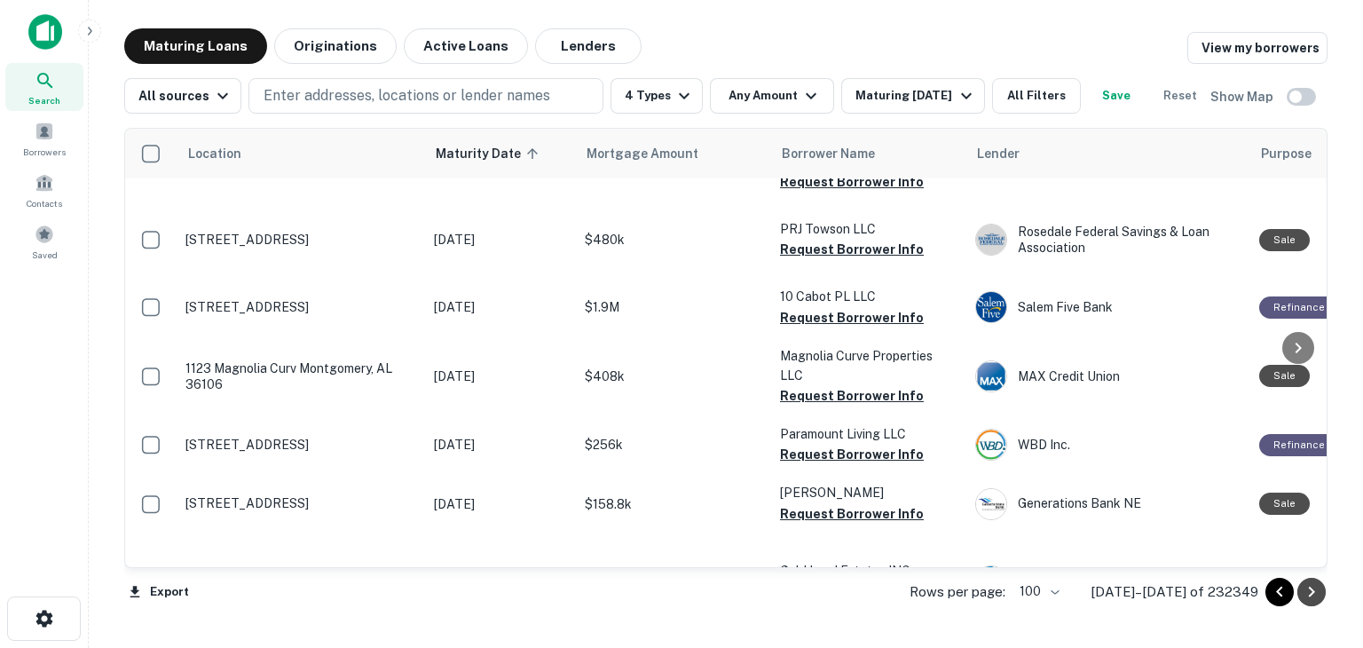
click at [1321, 592] on icon "Go to next page" at bounding box center [1311, 591] width 21 height 21
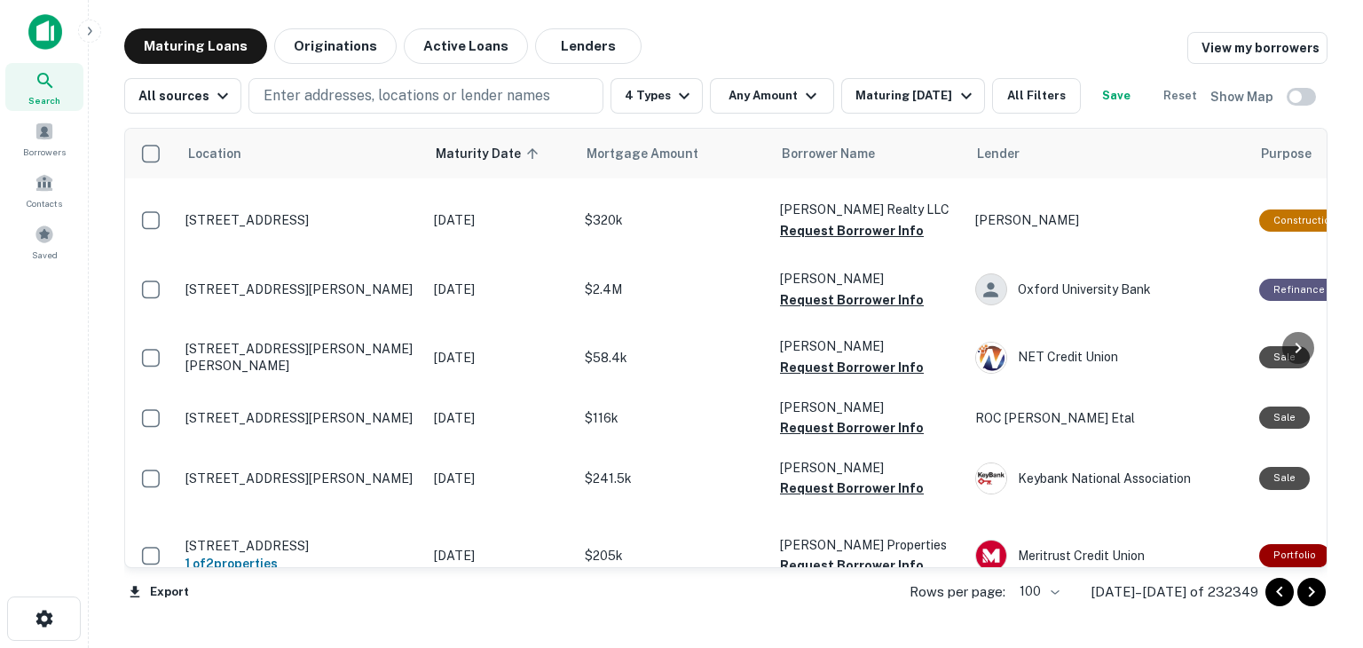
scroll to position [5059, 0]
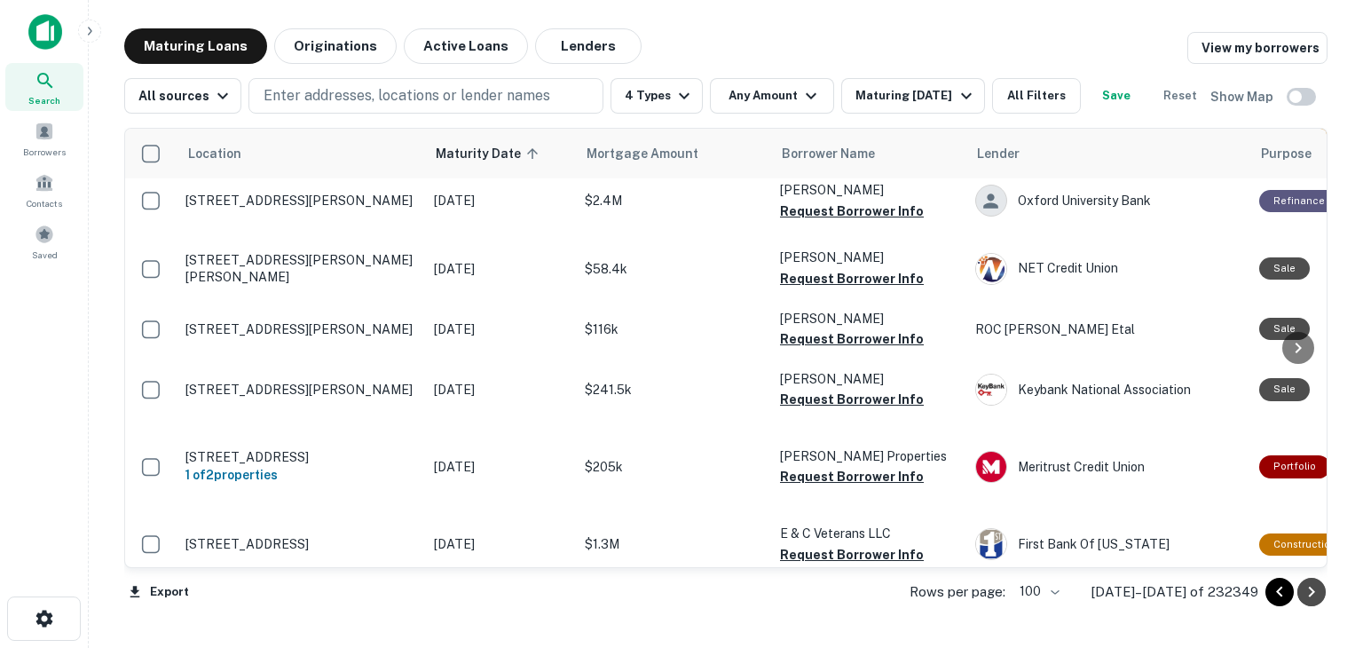
click at [1313, 592] on icon "Go to next page" at bounding box center [1312, 592] width 6 height 11
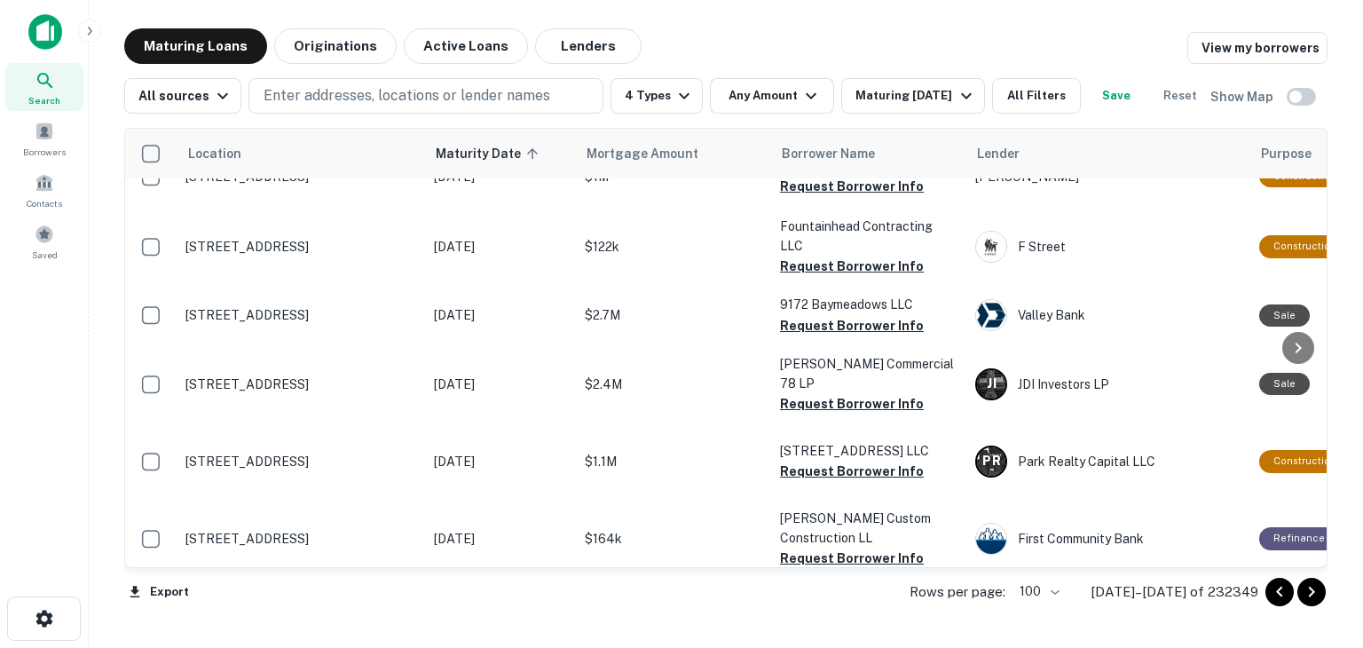
scroll to position [4686, 0]
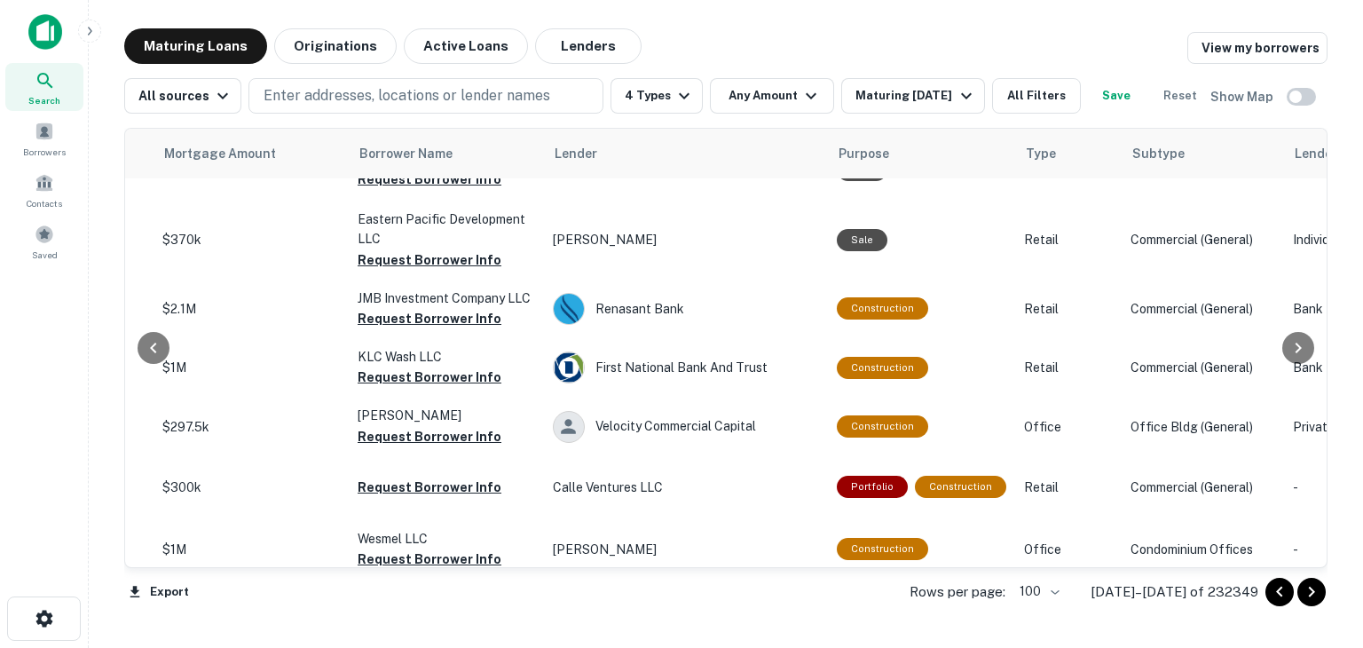
drag, startPoint x: 1315, startPoint y: 433, endPoint x: 1340, endPoint y: 180, distance: 254.2
click at [1340, 180] on div "Maturing Loans Originations Active Loans Lenders View my borrowers All sources …" at bounding box center [726, 325] width 1246 height 595
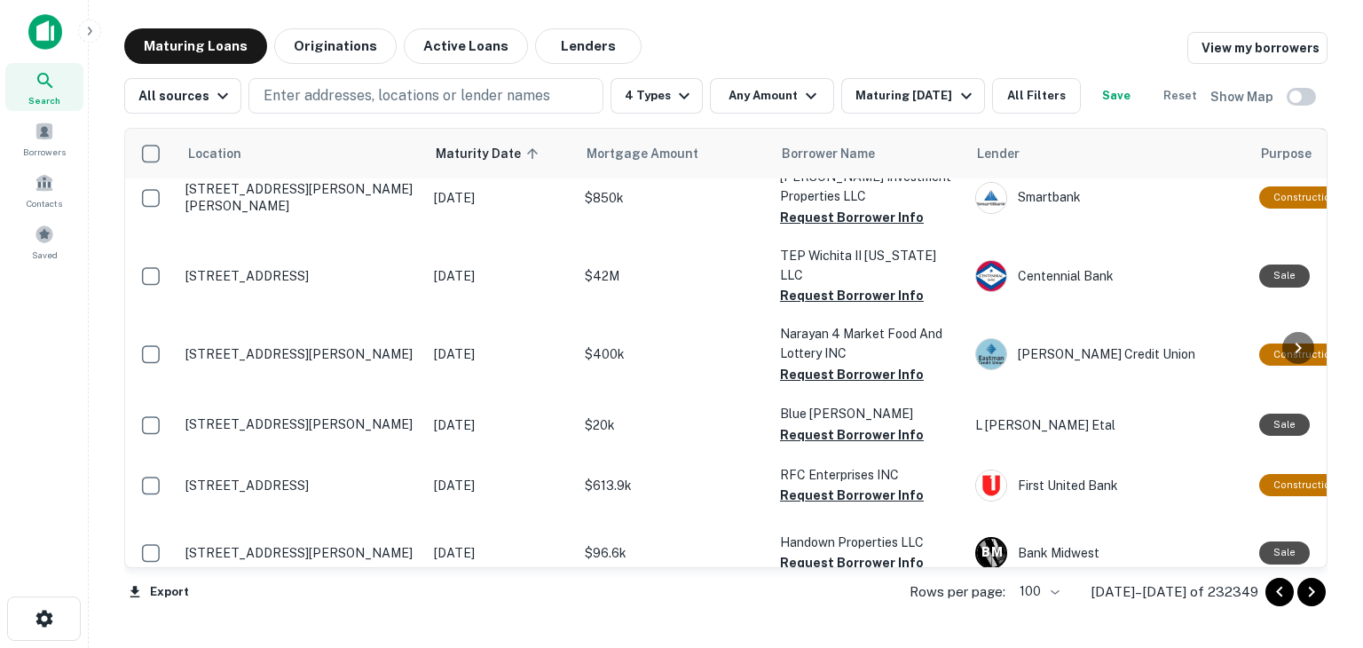
scroll to position [0, 0]
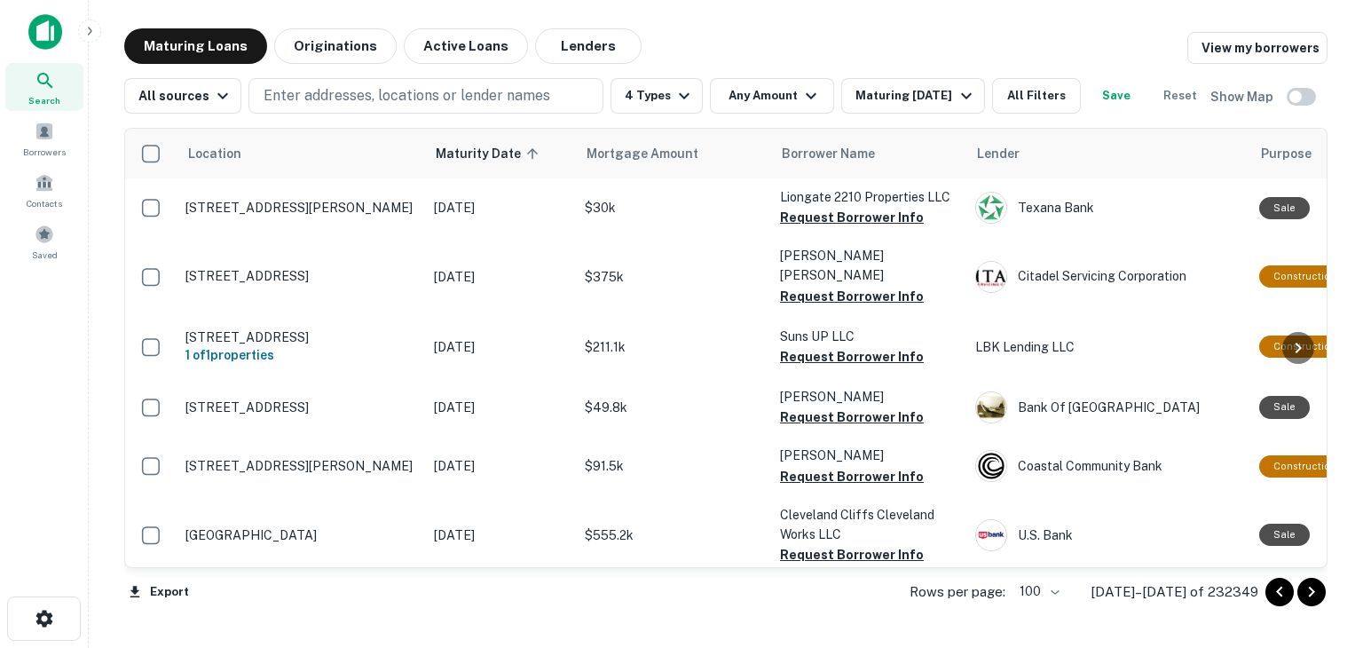
click at [1125, 42] on div "Maturing Loans Originations Active Loans Lenders View my borrowers" at bounding box center [726, 46] width 1204 height 36
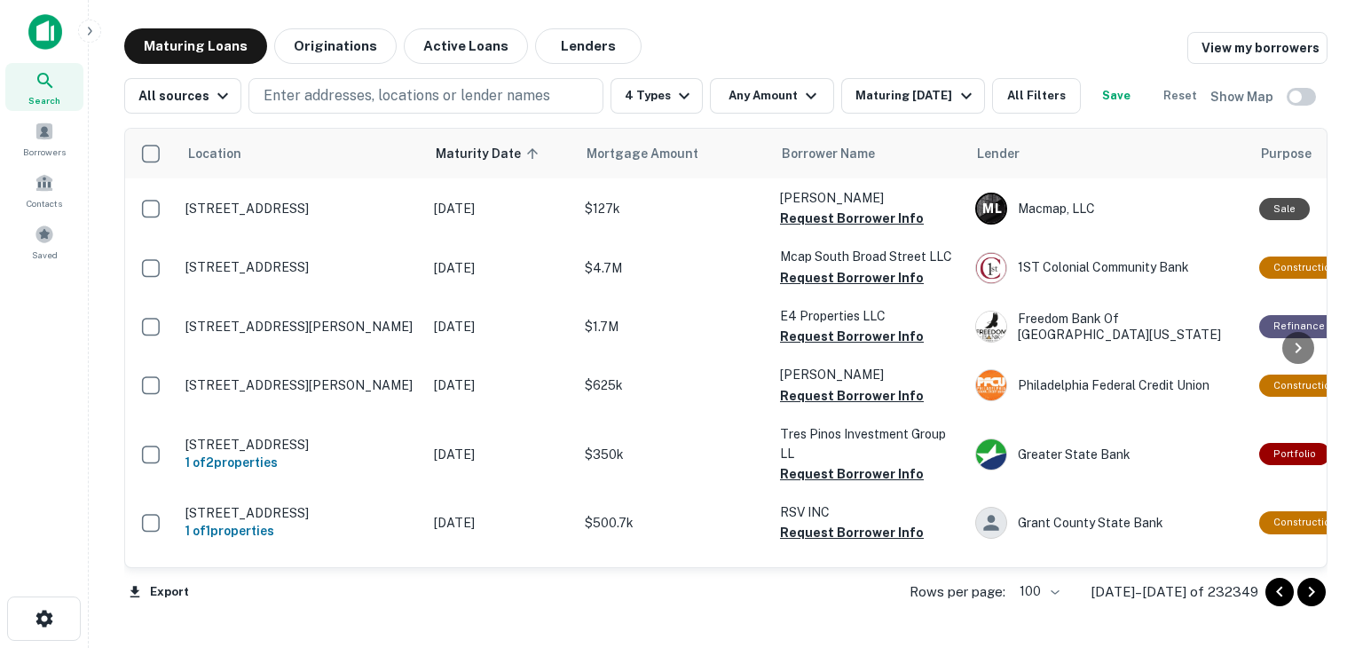
scroll to position [6185, 0]
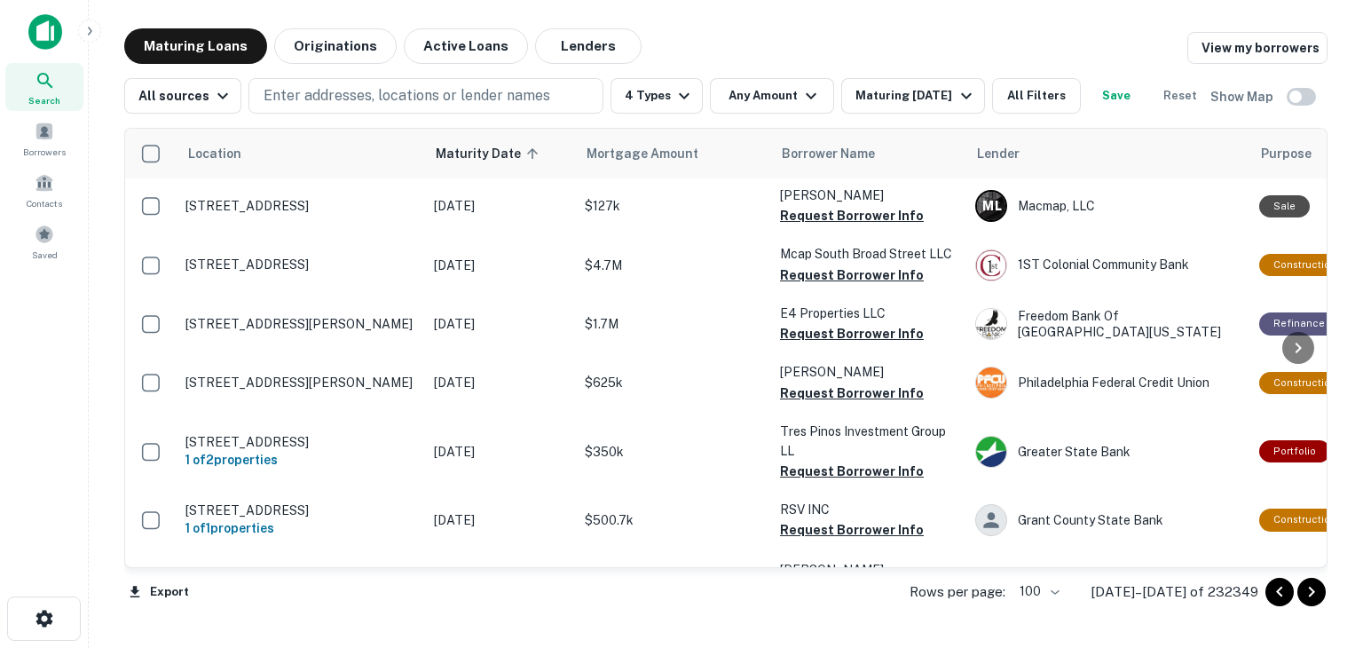
click at [1310, 596] on icon "Go to next page" at bounding box center [1311, 591] width 21 height 21
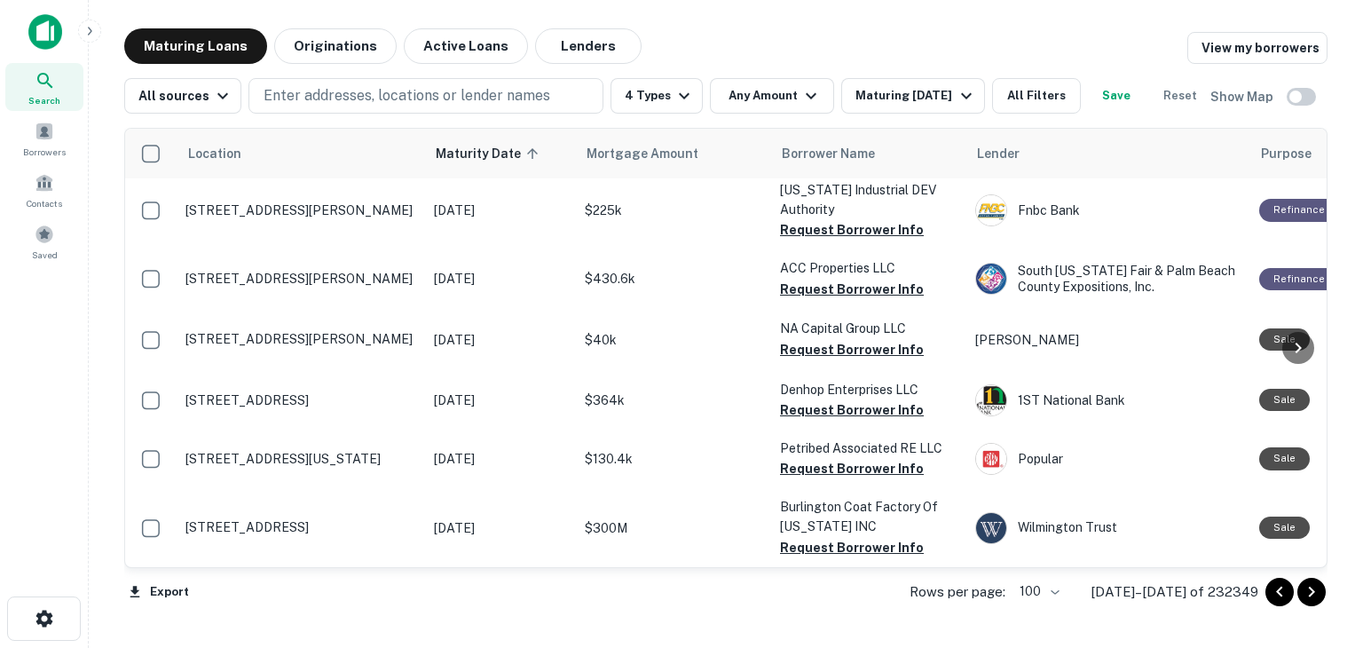
scroll to position [6142, 0]
